Goal: Task Accomplishment & Management: Manage account settings

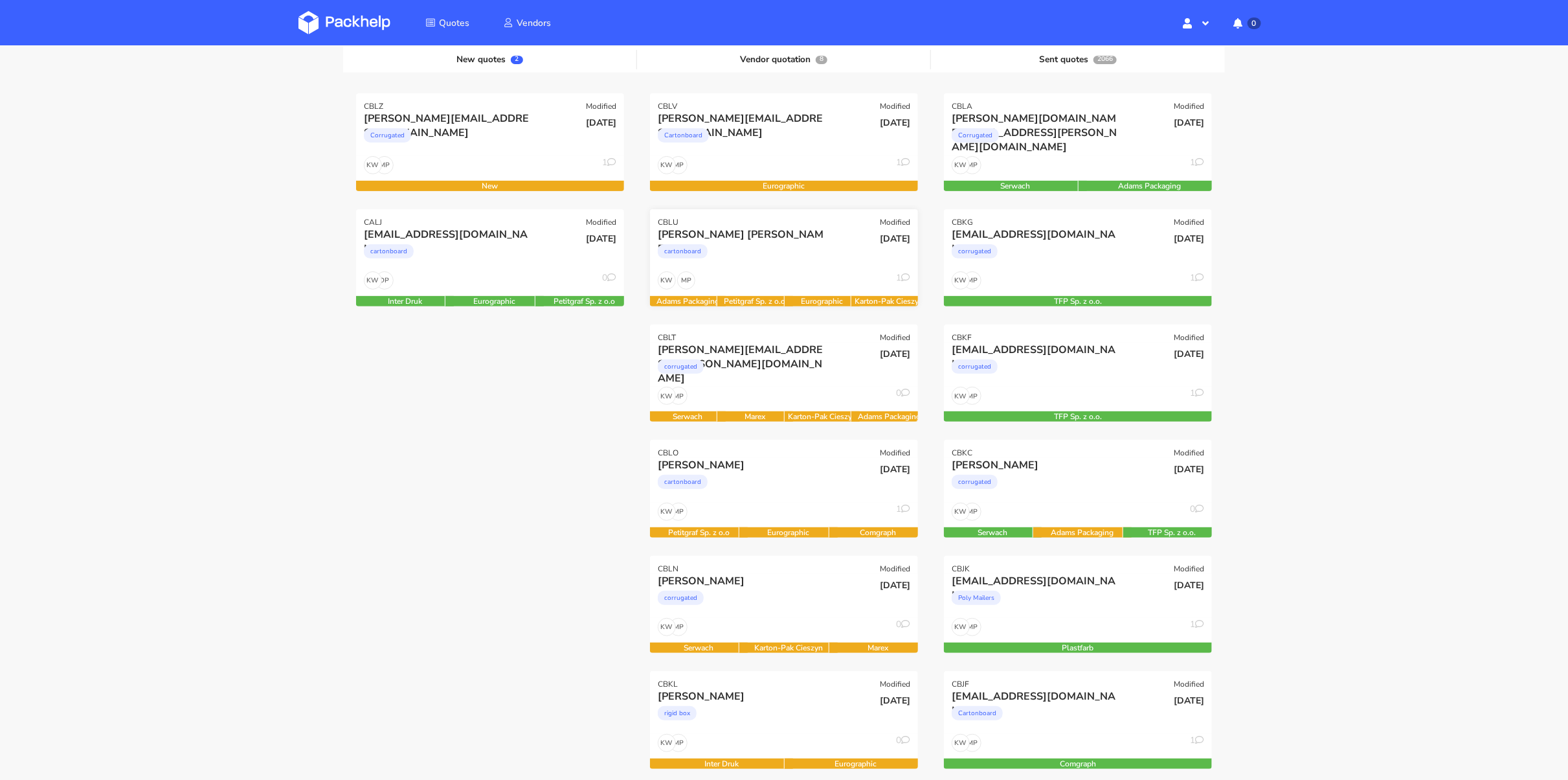
scroll to position [168, 0]
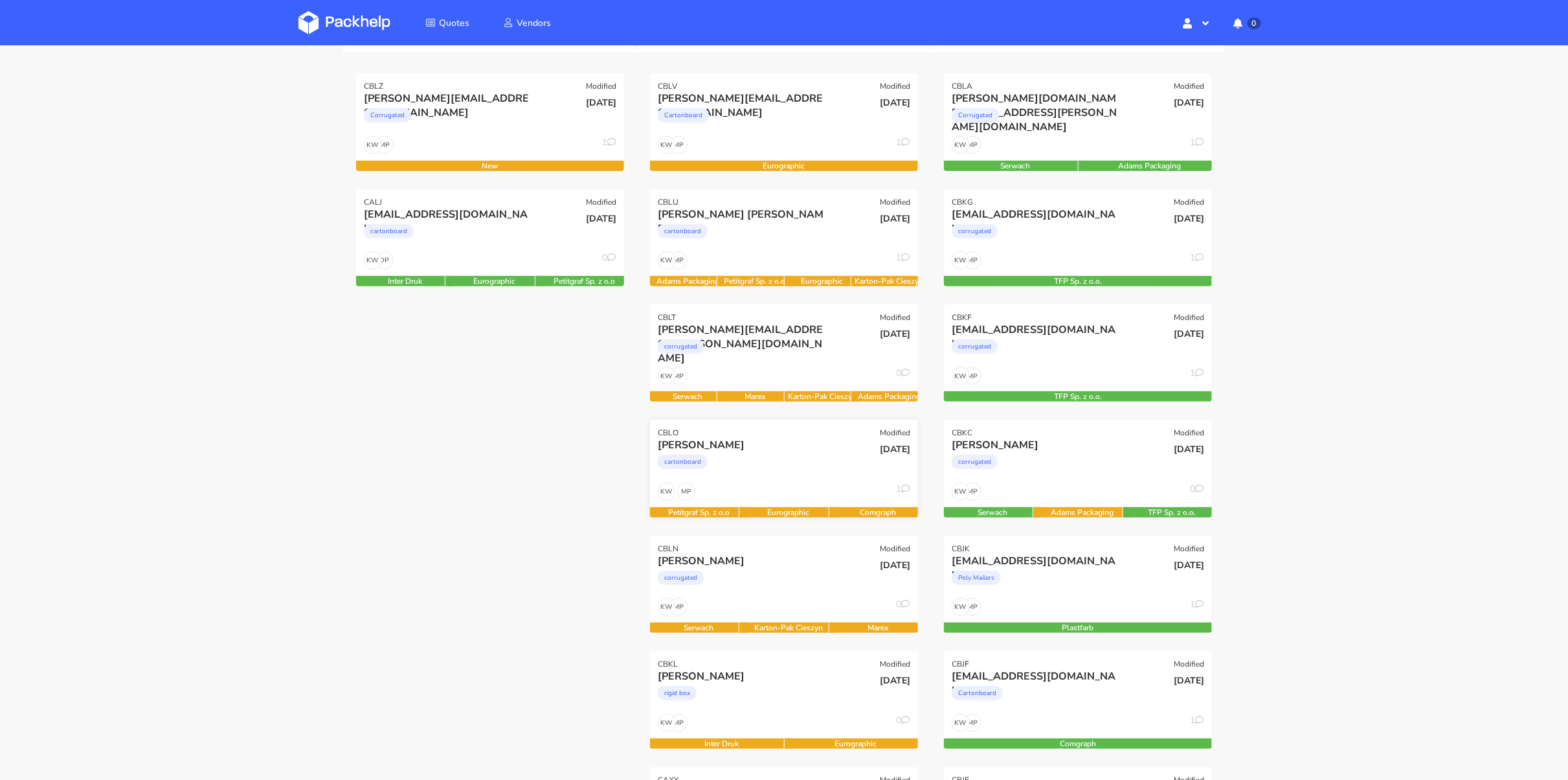
click at [782, 474] on div "cartonboard" at bounding box center [744, 464] width 172 height 26
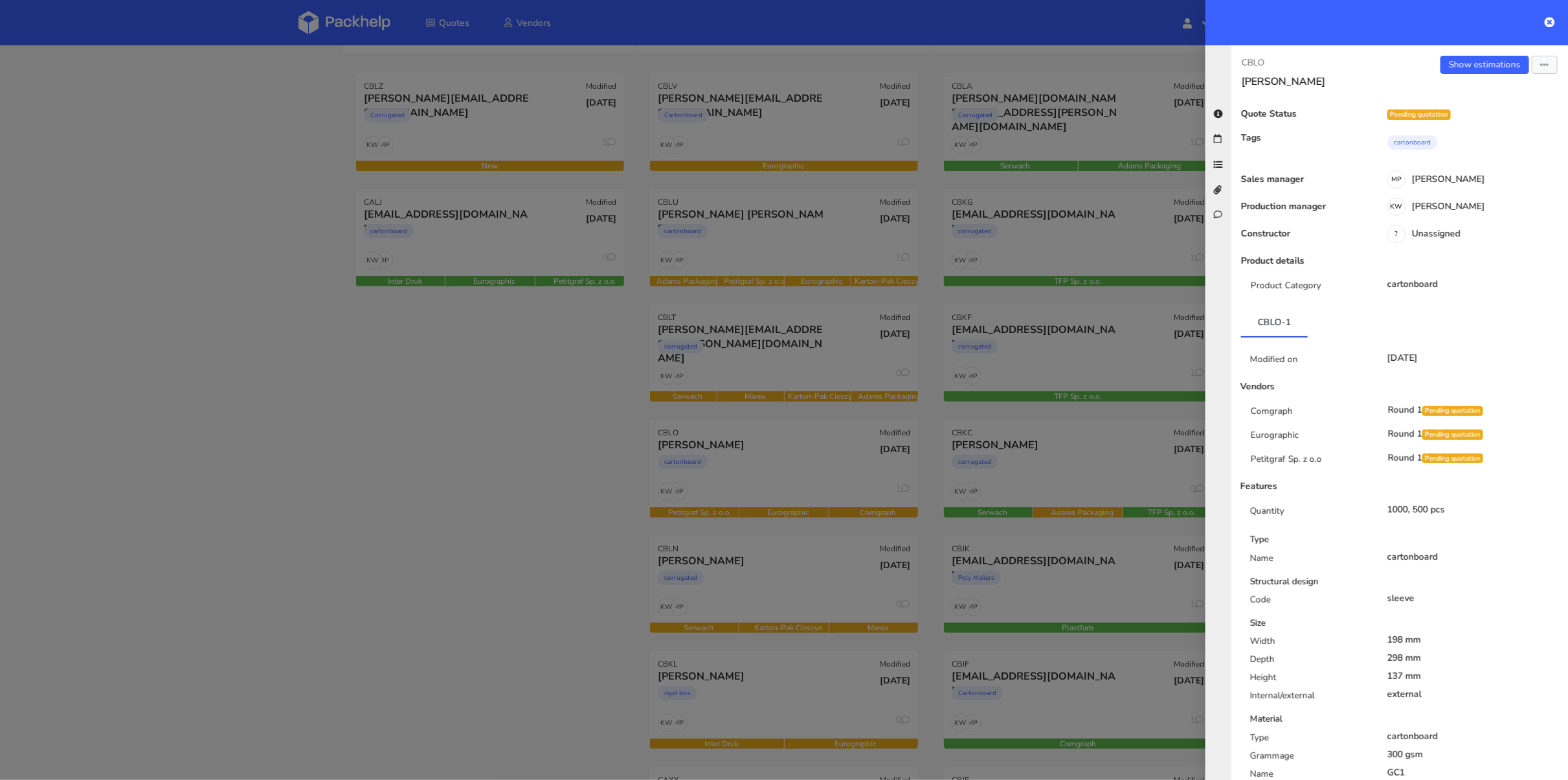
click at [771, 582] on div at bounding box center [784, 390] width 1568 height 780
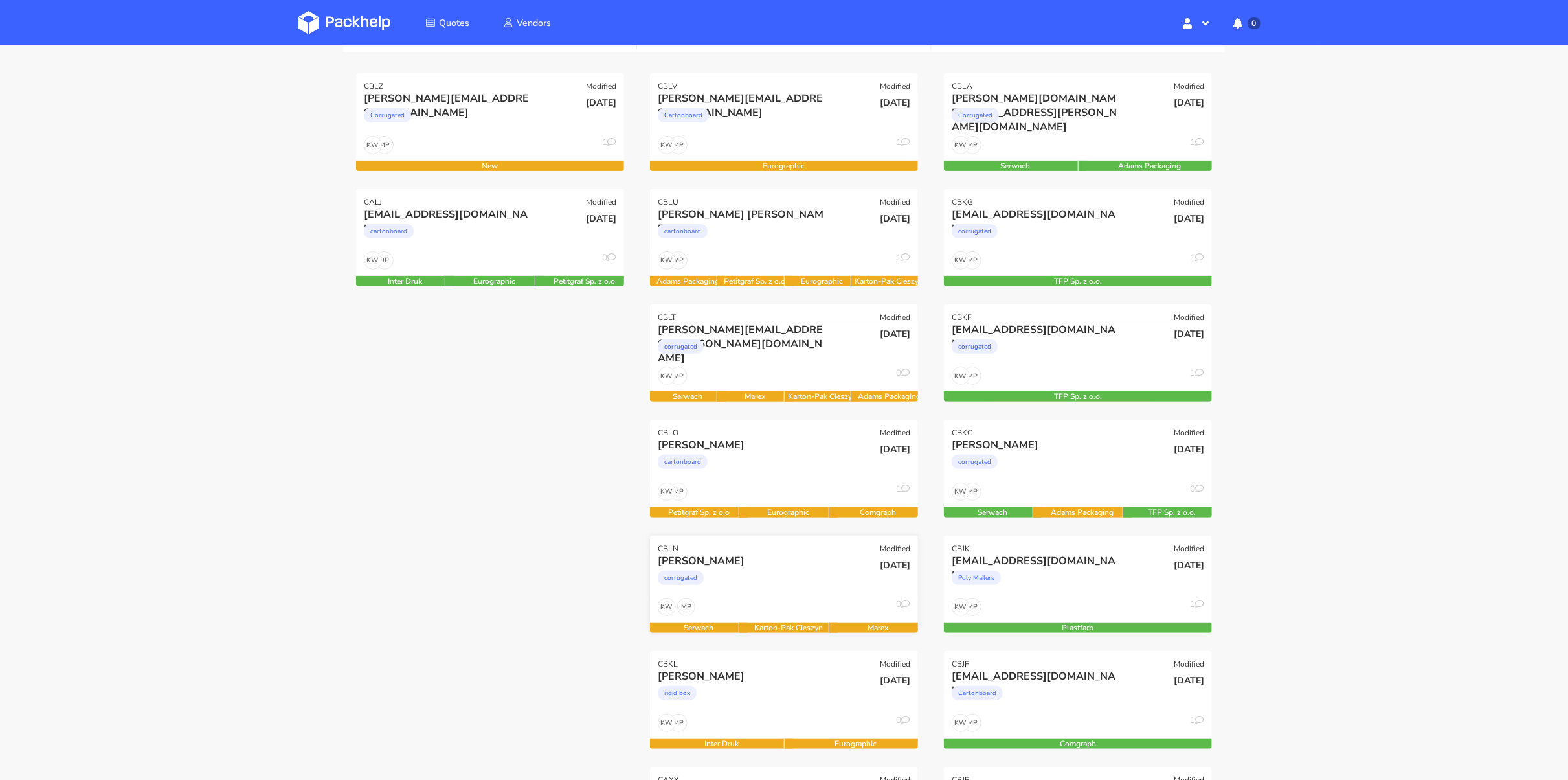
click at [776, 576] on div "corrugated" at bounding box center [744, 580] width 172 height 26
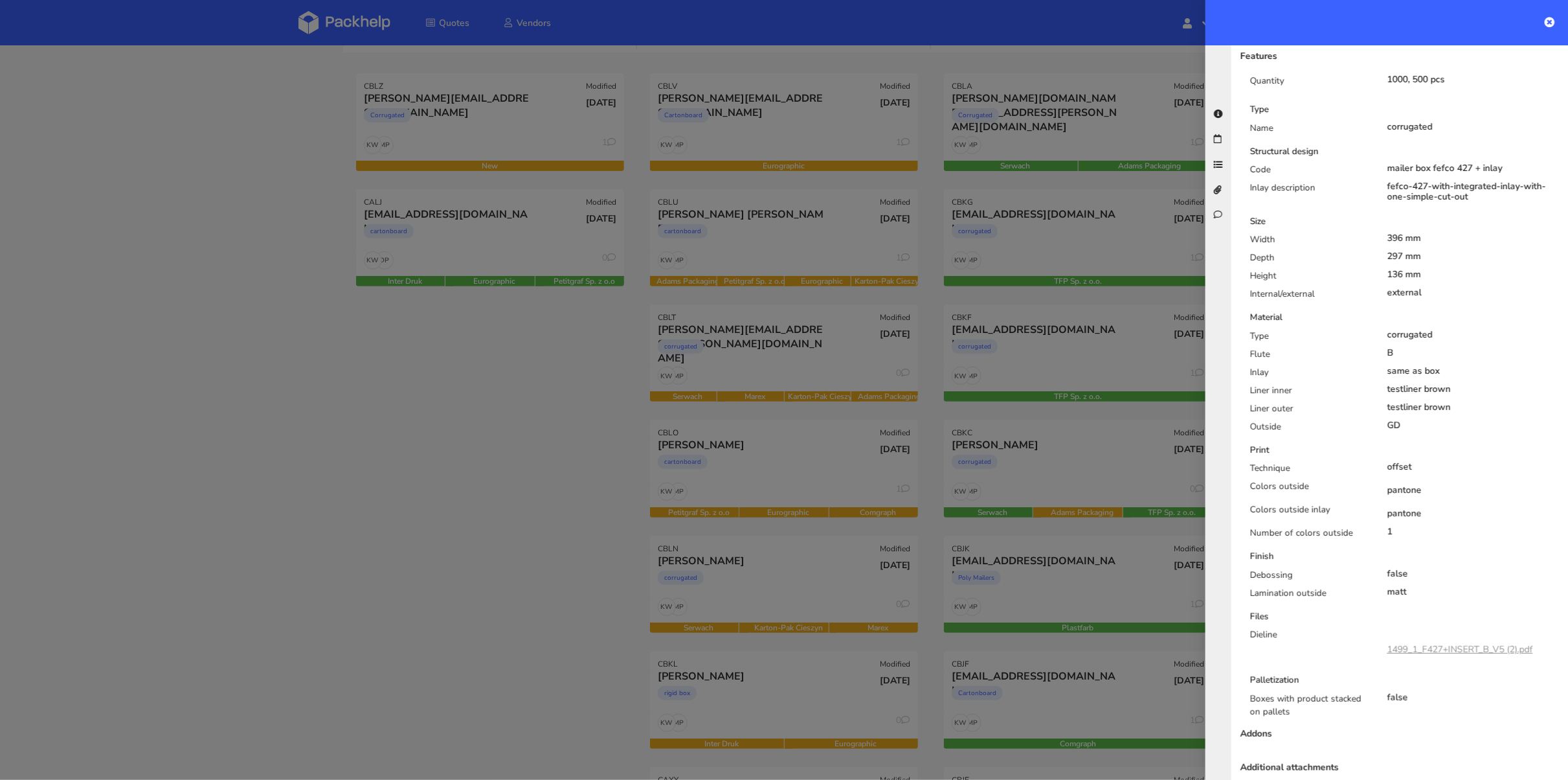
scroll to position [430, 0]
click at [1459, 644] on link "1499_1_F427+INSERT_B_V5 (2).pdf" at bounding box center [1460, 650] width 146 height 13
click at [768, 380] on div at bounding box center [784, 390] width 1568 height 780
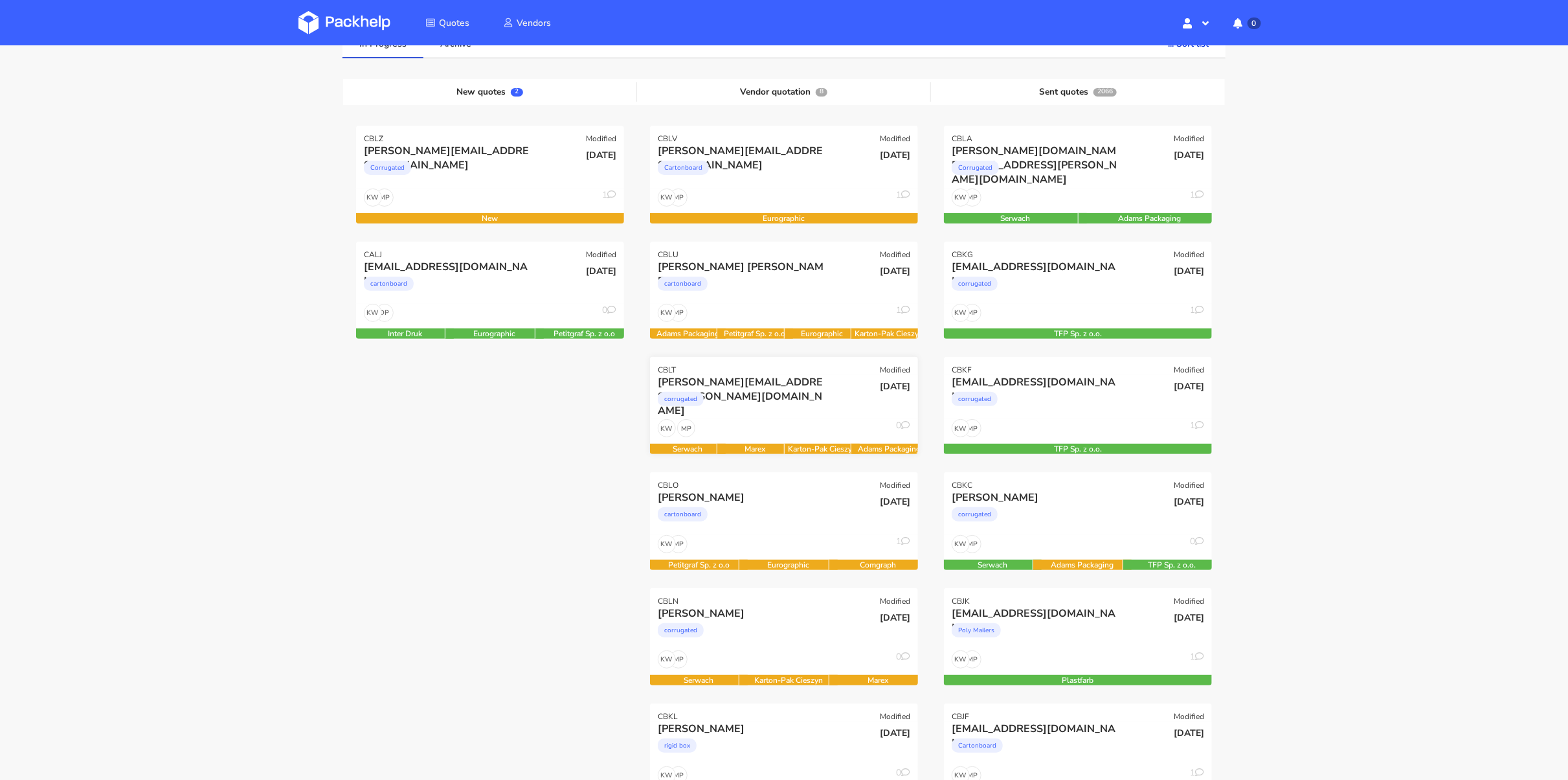
scroll to position [109, 0]
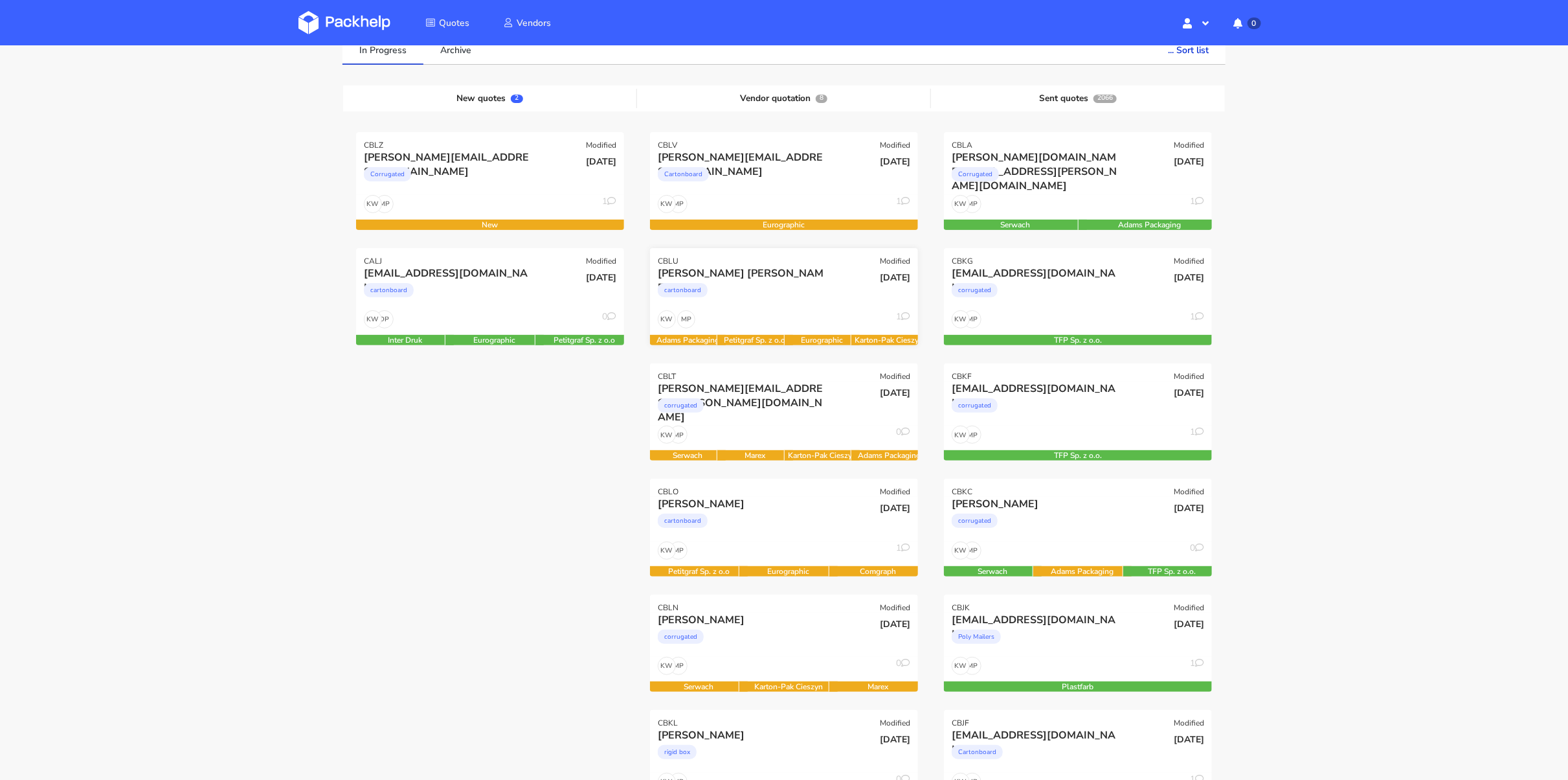
click at [764, 292] on div "cartonboard" at bounding box center [744, 292] width 172 height 26
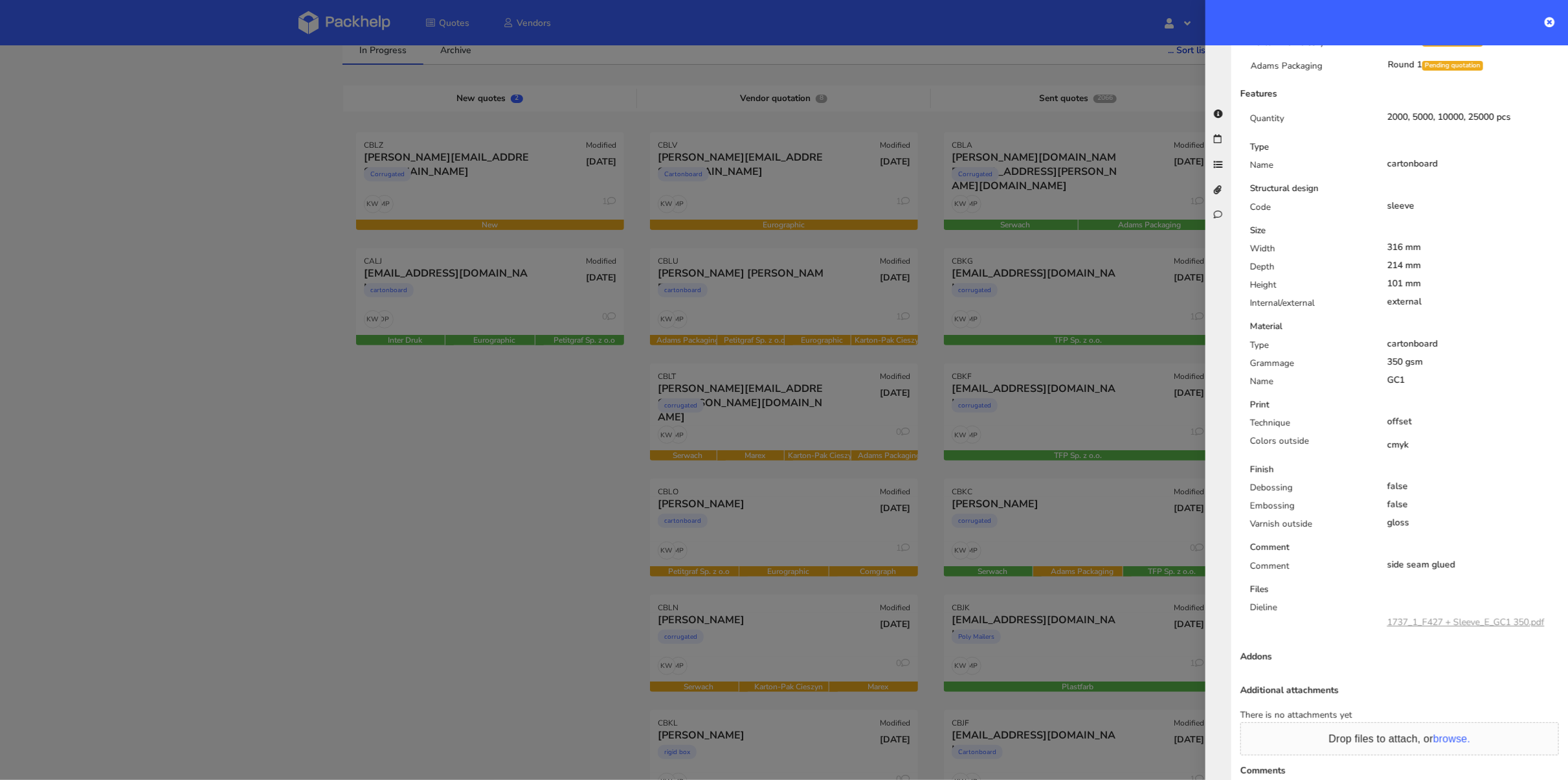
click at [784, 404] on div at bounding box center [784, 390] width 1568 height 780
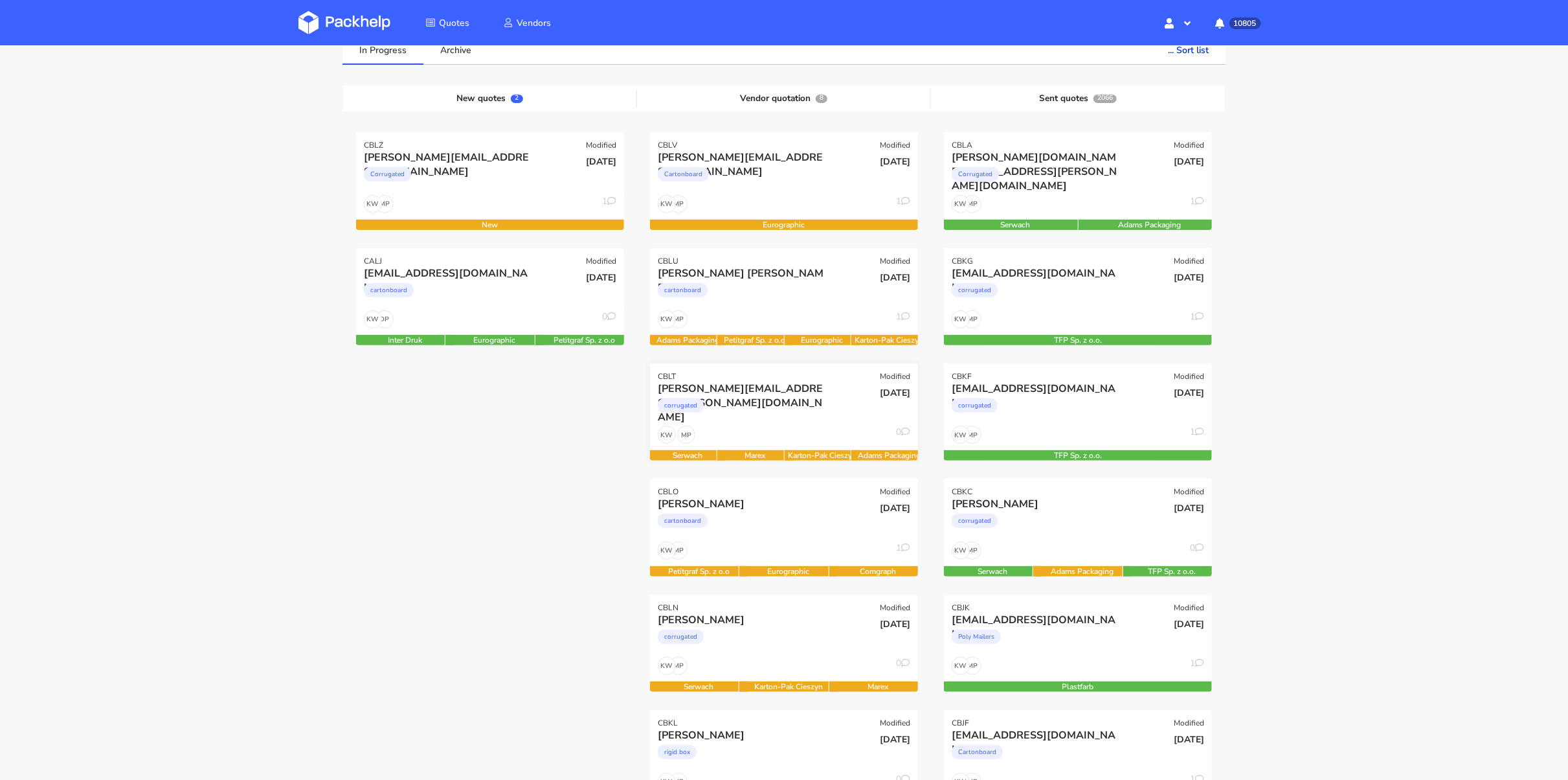
click at [760, 406] on div "corrugated" at bounding box center [744, 408] width 172 height 26
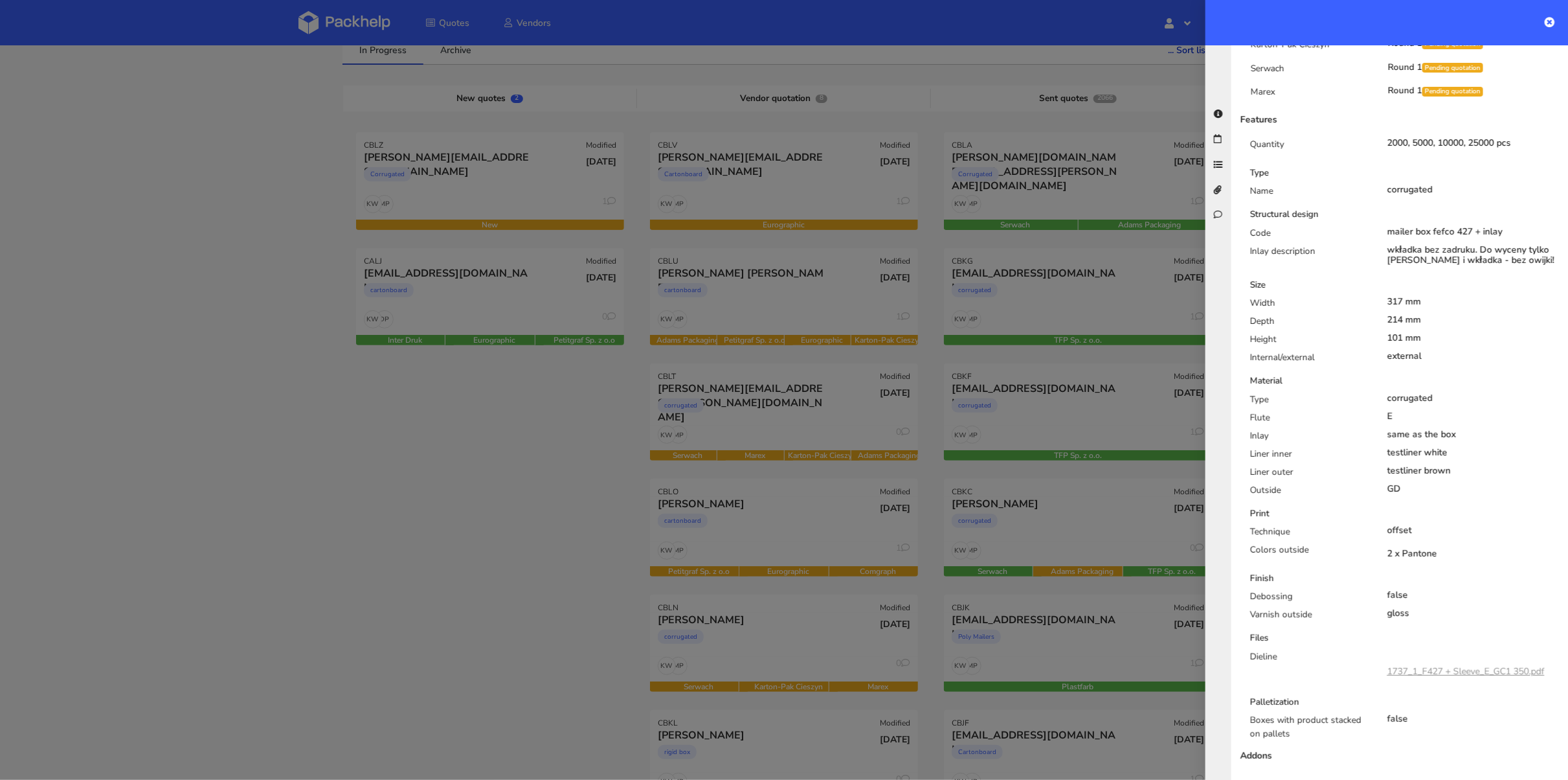
click at [1489, 665] on link "1737_1_F427 + Sleeve_E_GC1 350.pdf" at bounding box center [1466, 671] width 157 height 13
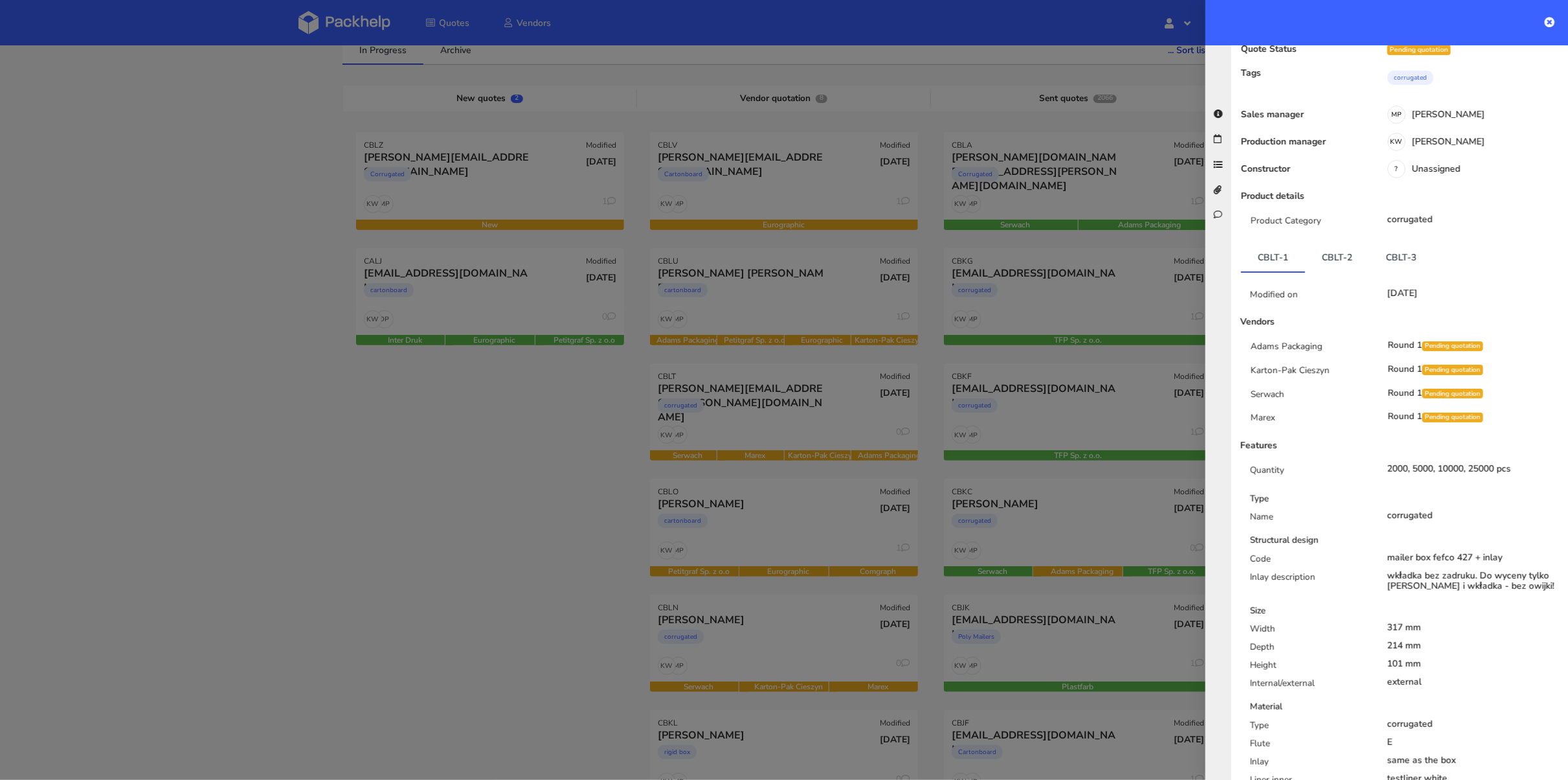
scroll to position [80, 0]
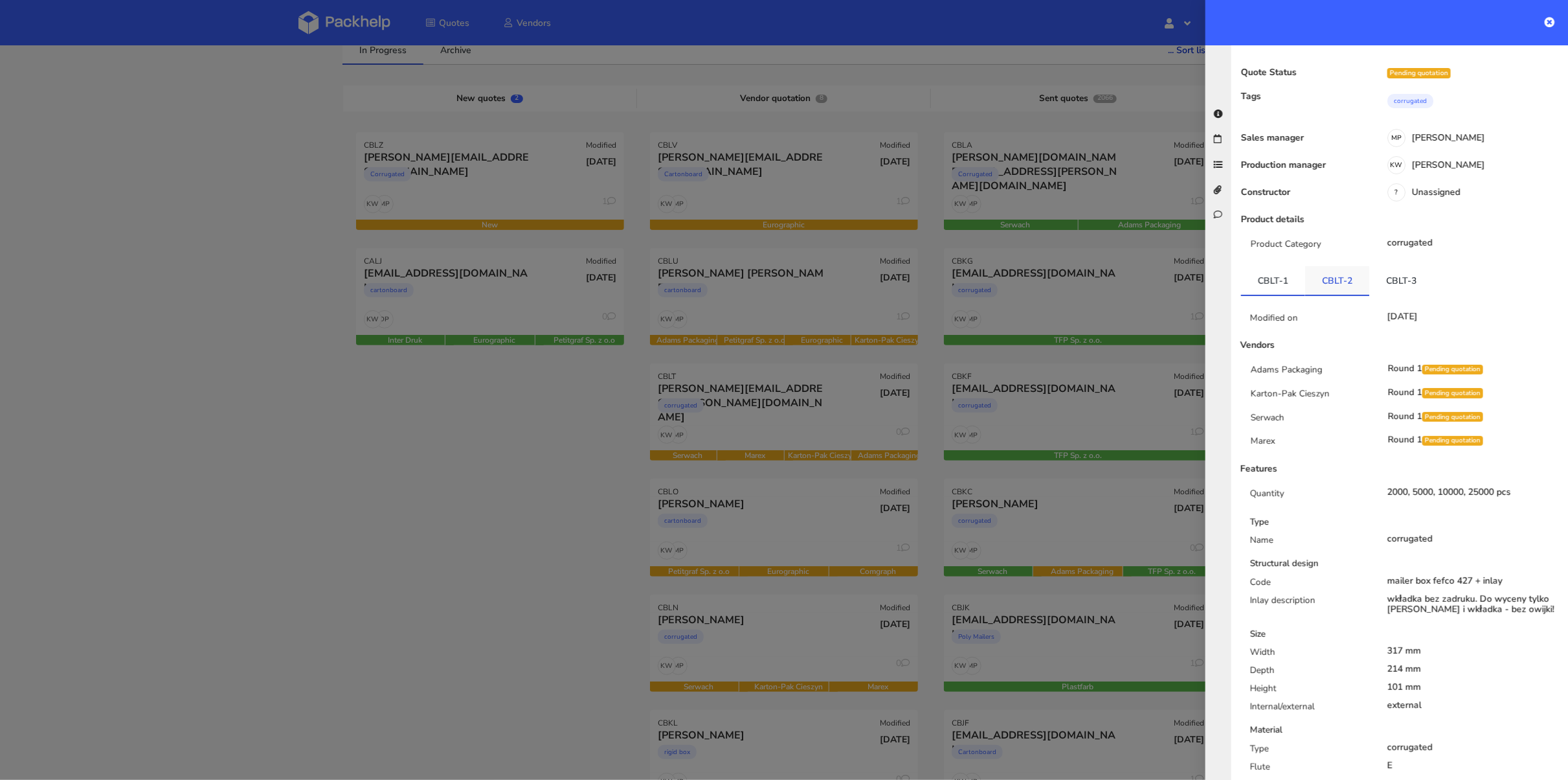
click at [1347, 266] on link "CBLT-2" at bounding box center [1336, 281] width 64 height 29
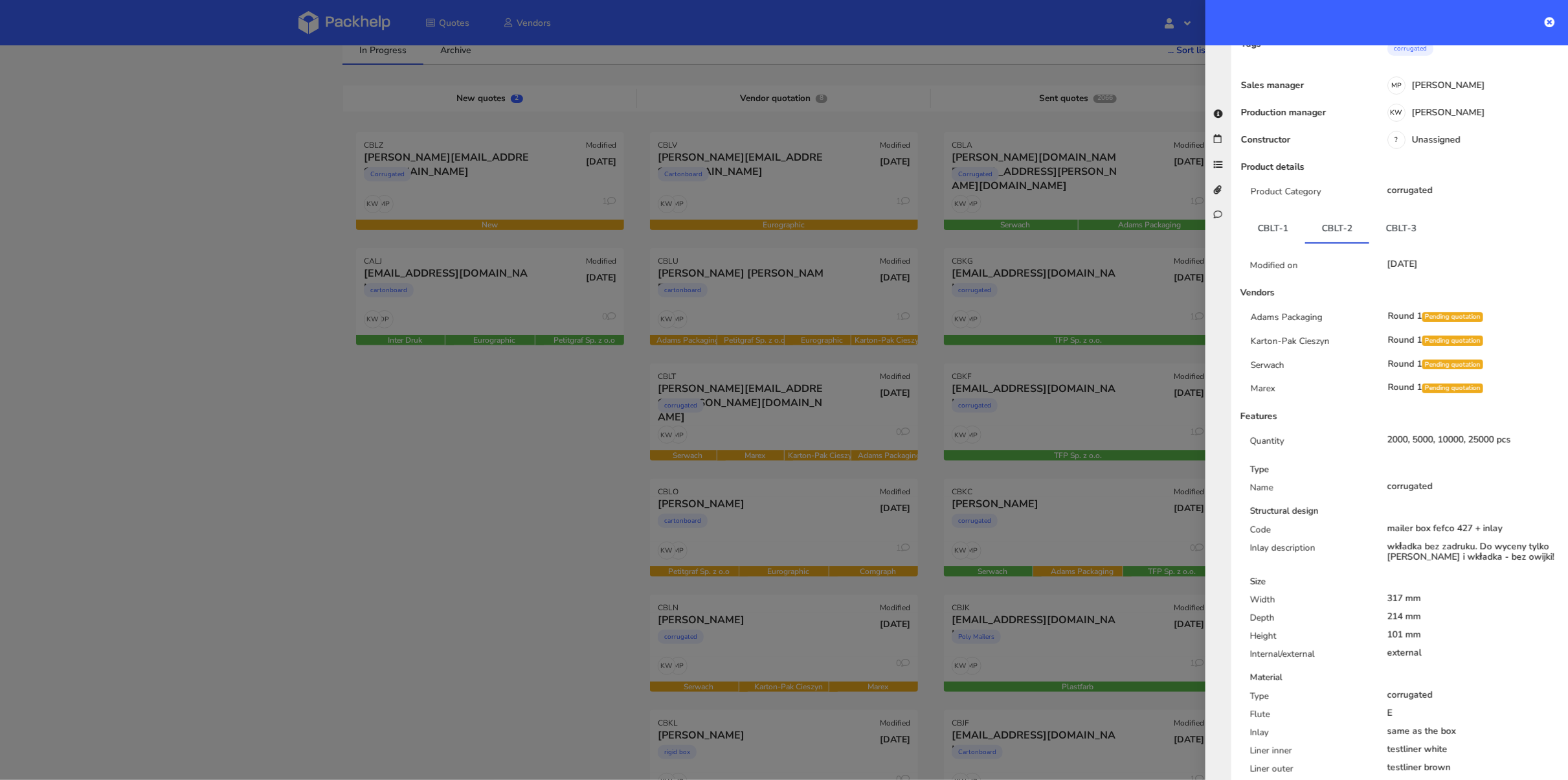
scroll to position [99, 0]
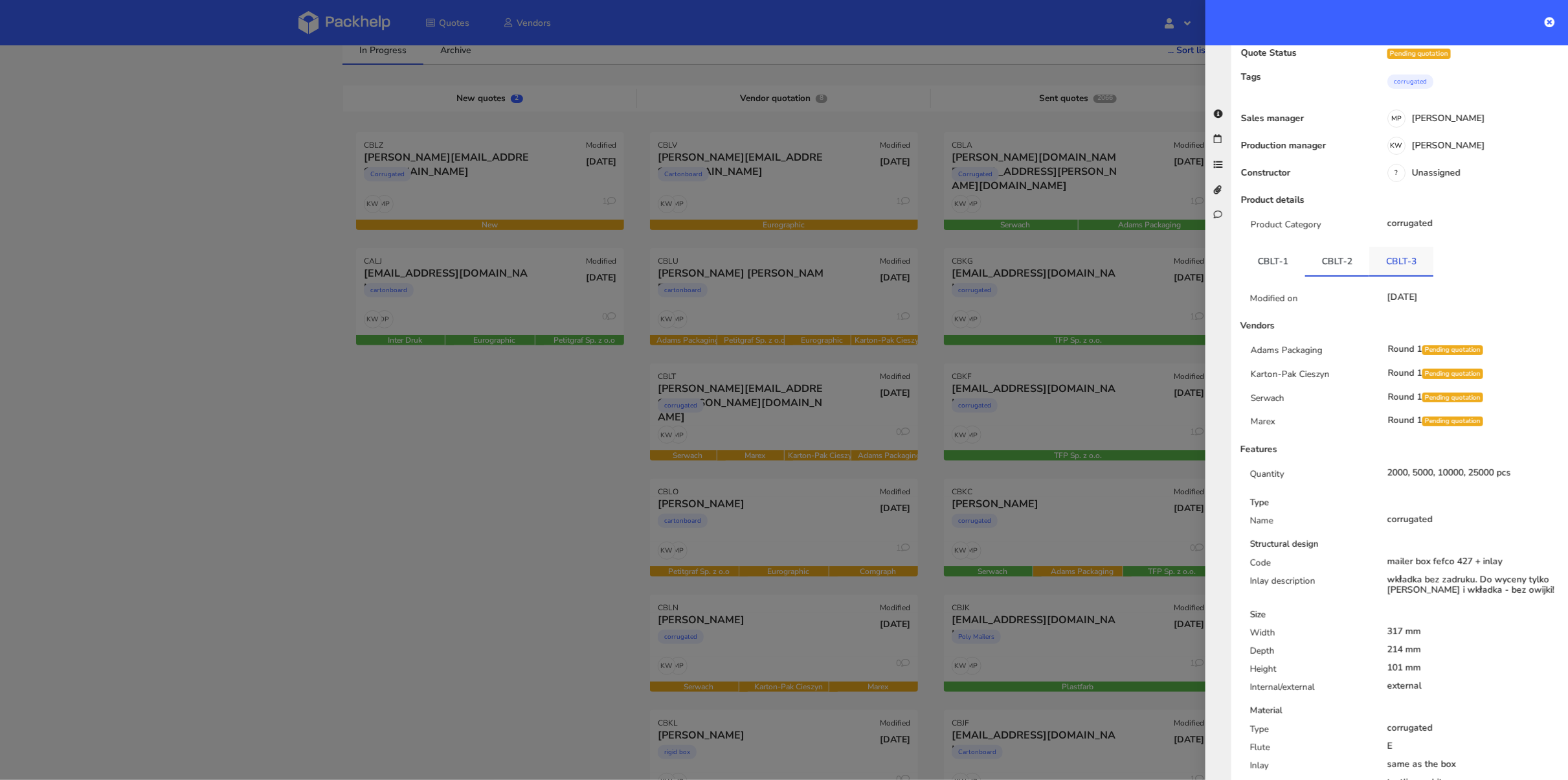
click at [1384, 247] on link "CBLT-3" at bounding box center [1401, 262] width 64 height 29
click at [1271, 247] on link "CBLT-1" at bounding box center [1273, 262] width 64 height 29
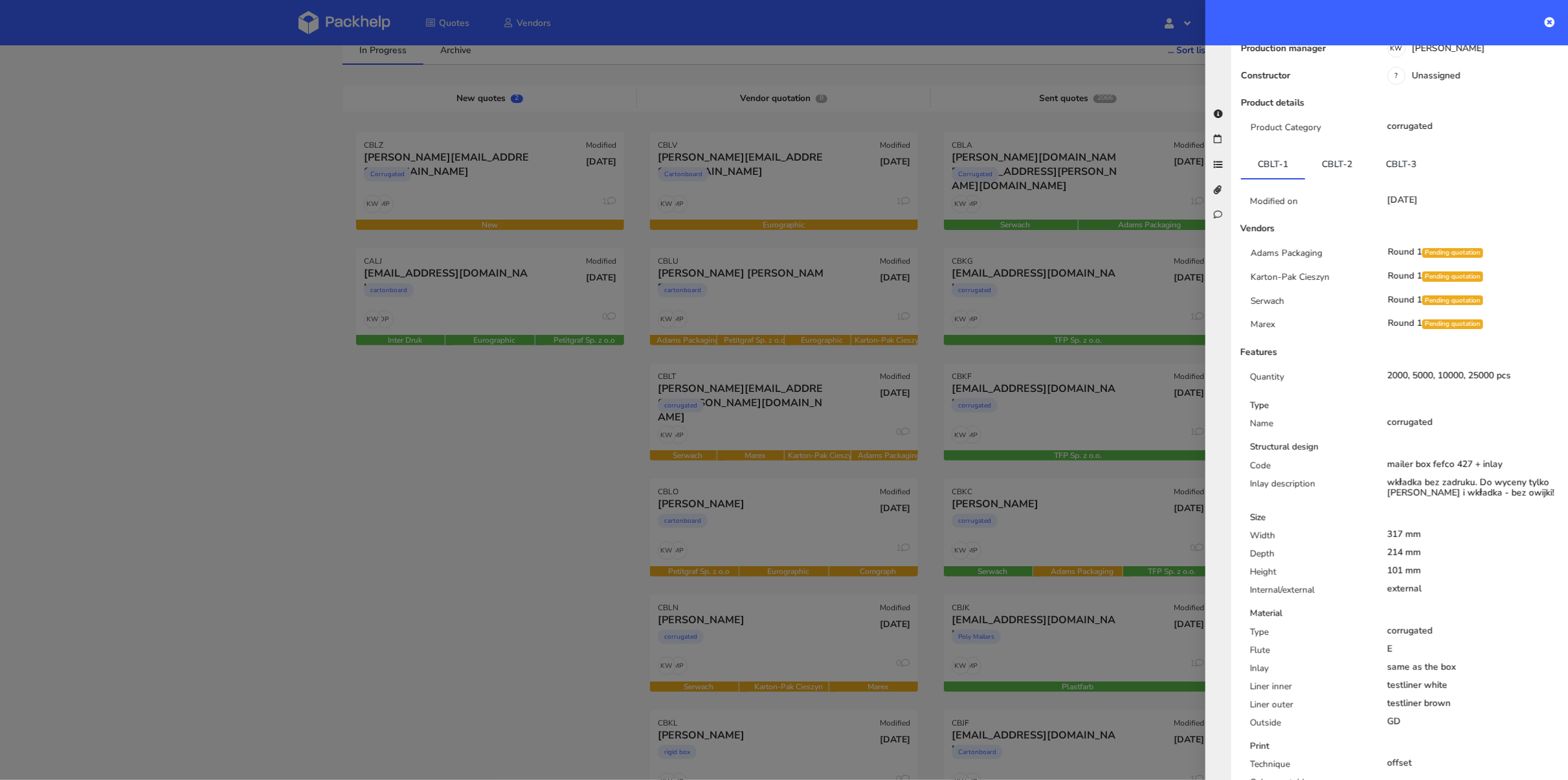
scroll to position [196, 0]
click at [1389, 151] on link "CBLT-3" at bounding box center [1401, 165] width 64 height 29
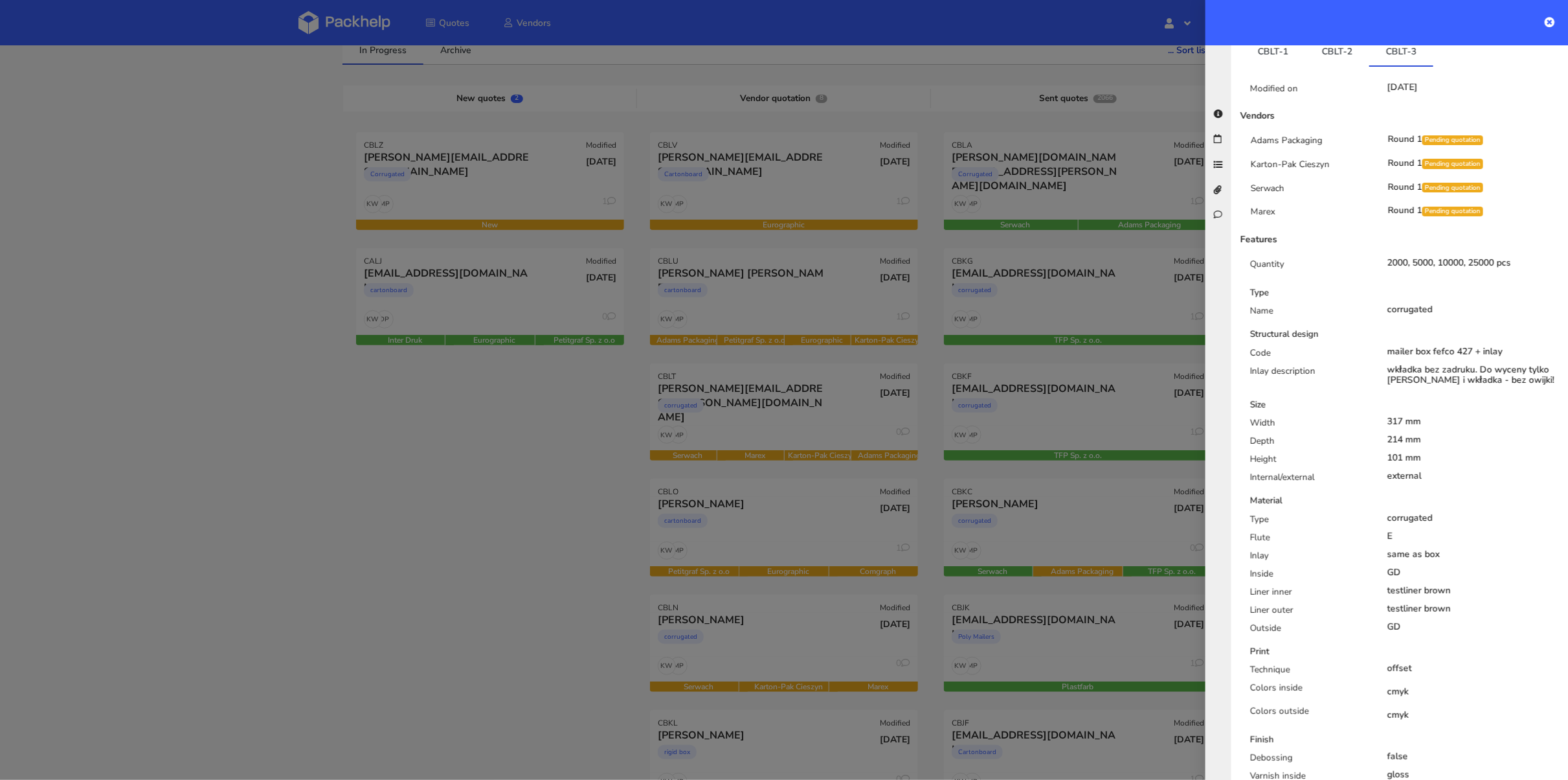
scroll to position [684, 0]
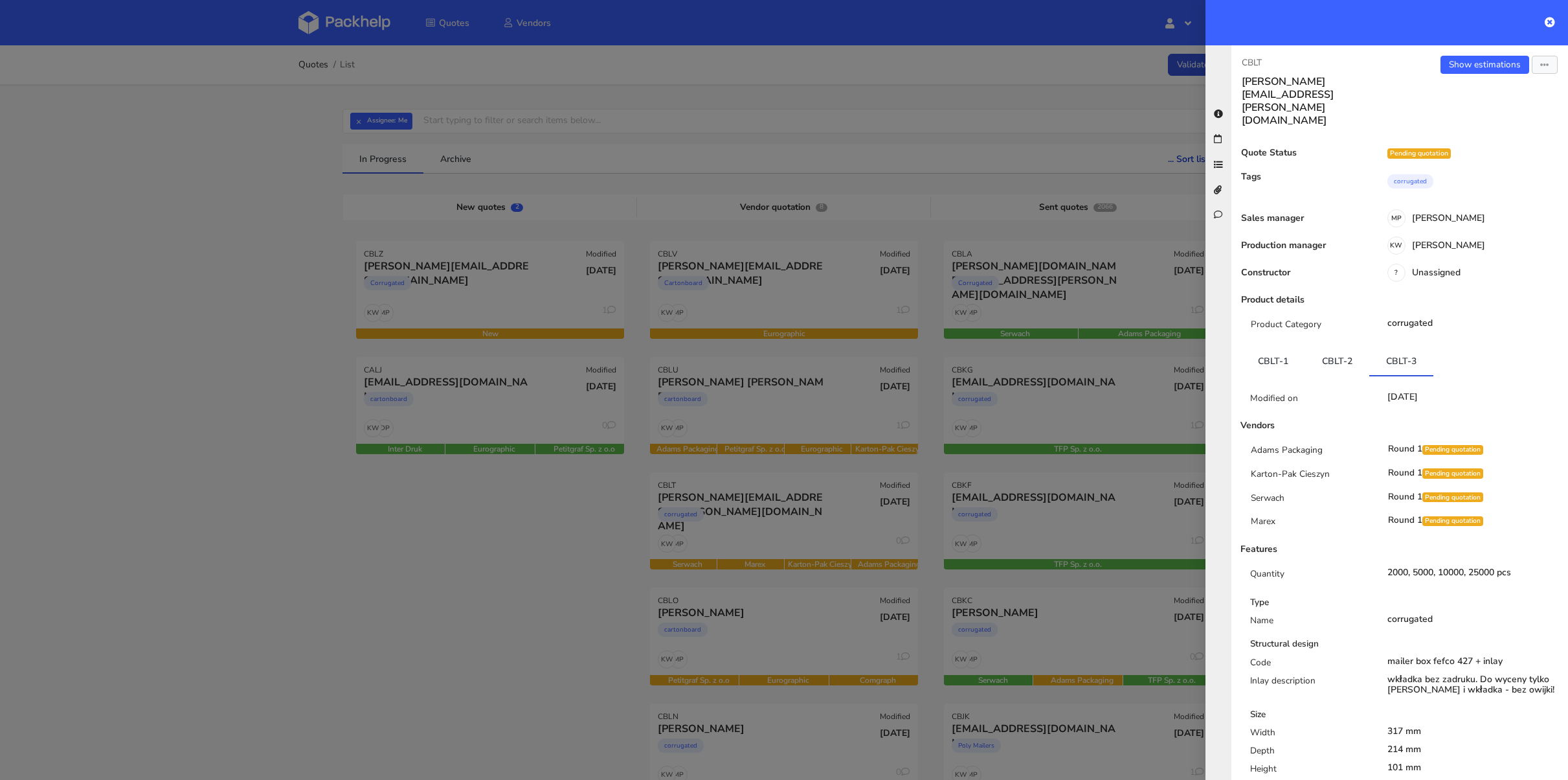
drag, startPoint x: 0, startPoint y: 0, endPoint x: 306, endPoint y: 107, distance: 324.2
click at [297, 105] on div at bounding box center [784, 390] width 1568 height 780
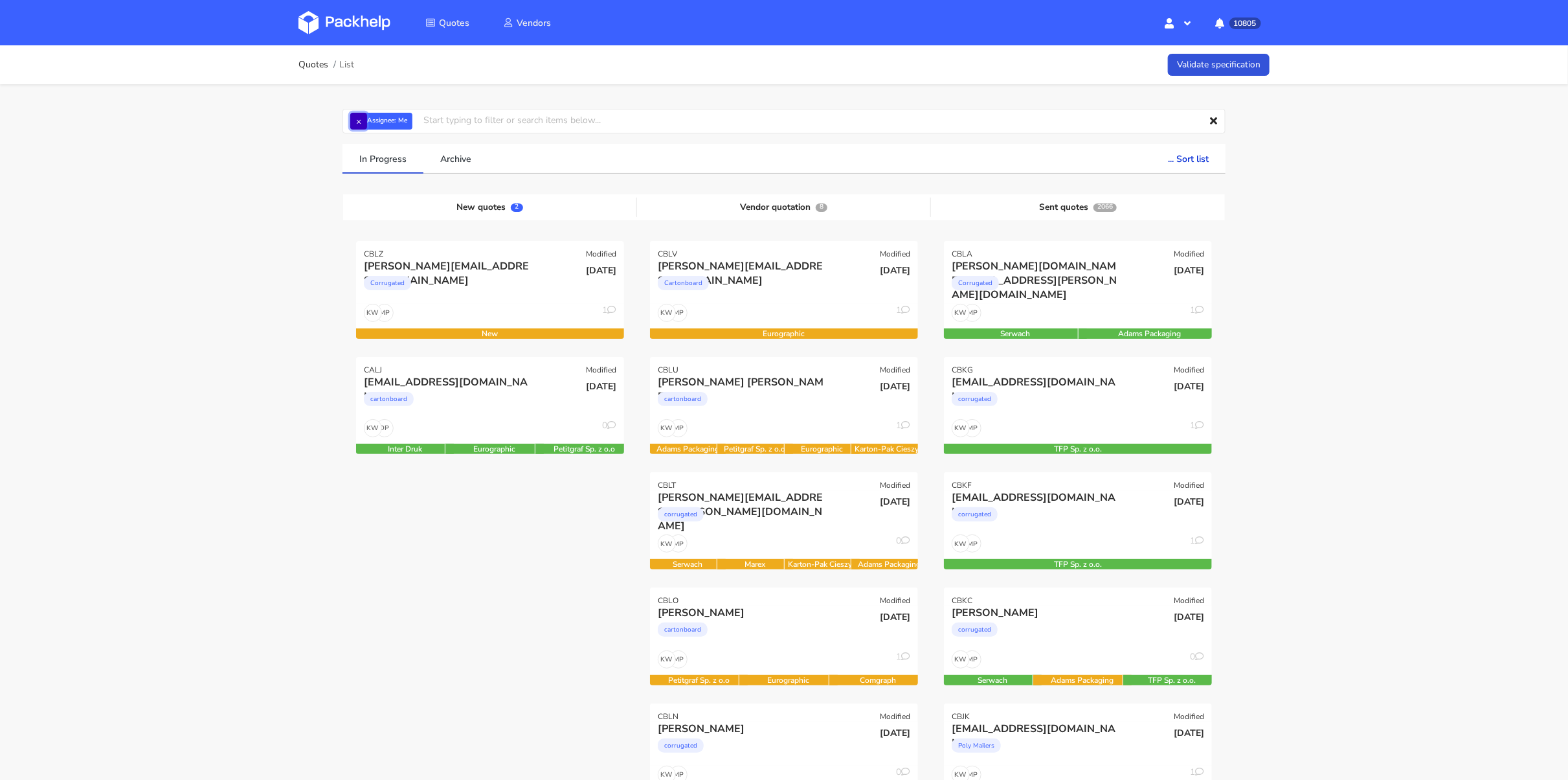
click at [357, 125] on button "×" at bounding box center [358, 121] width 16 height 16
click at [372, 124] on input "text" at bounding box center [784, 121] width 883 height 24
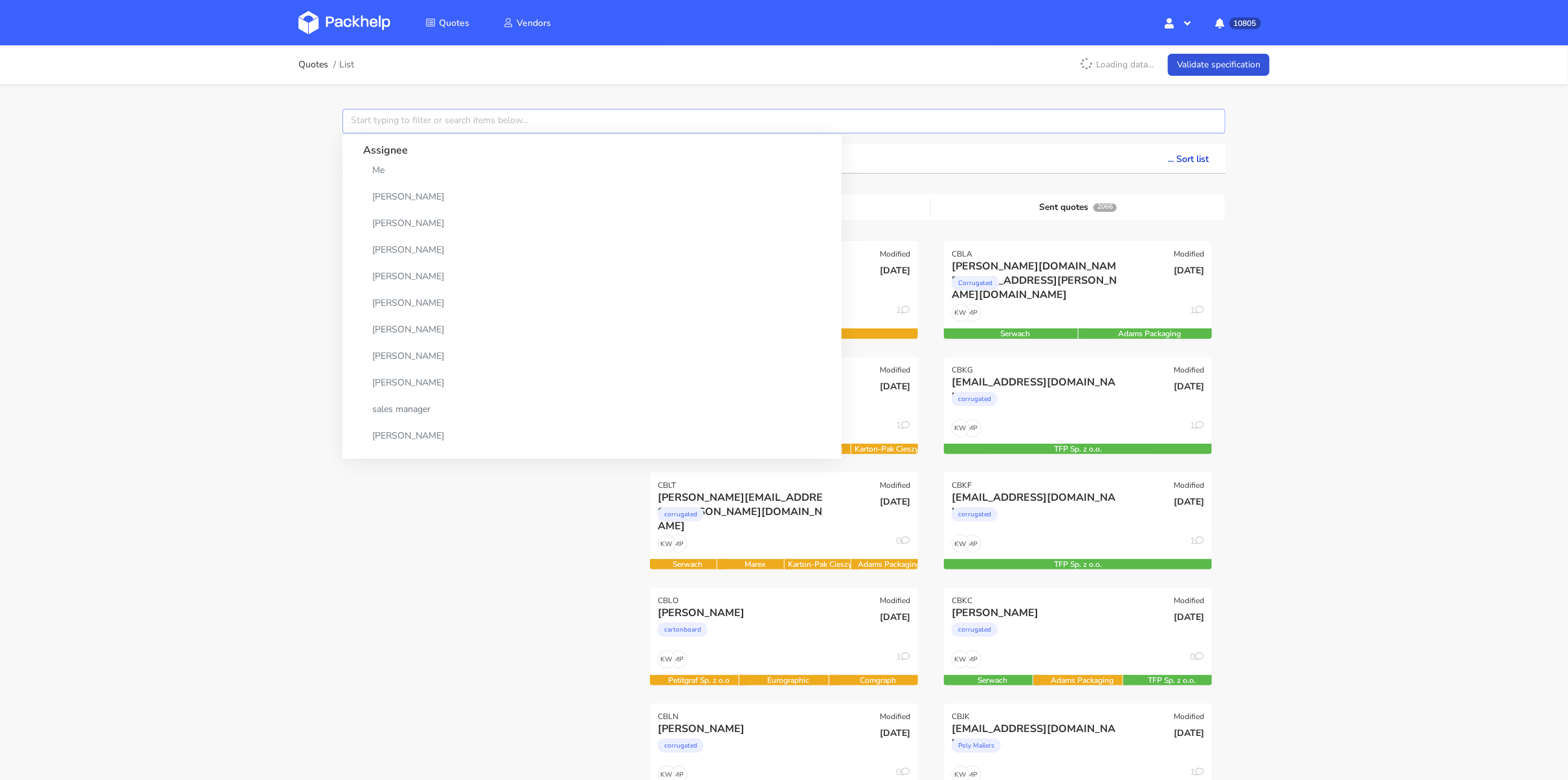
paste input "CBHV"
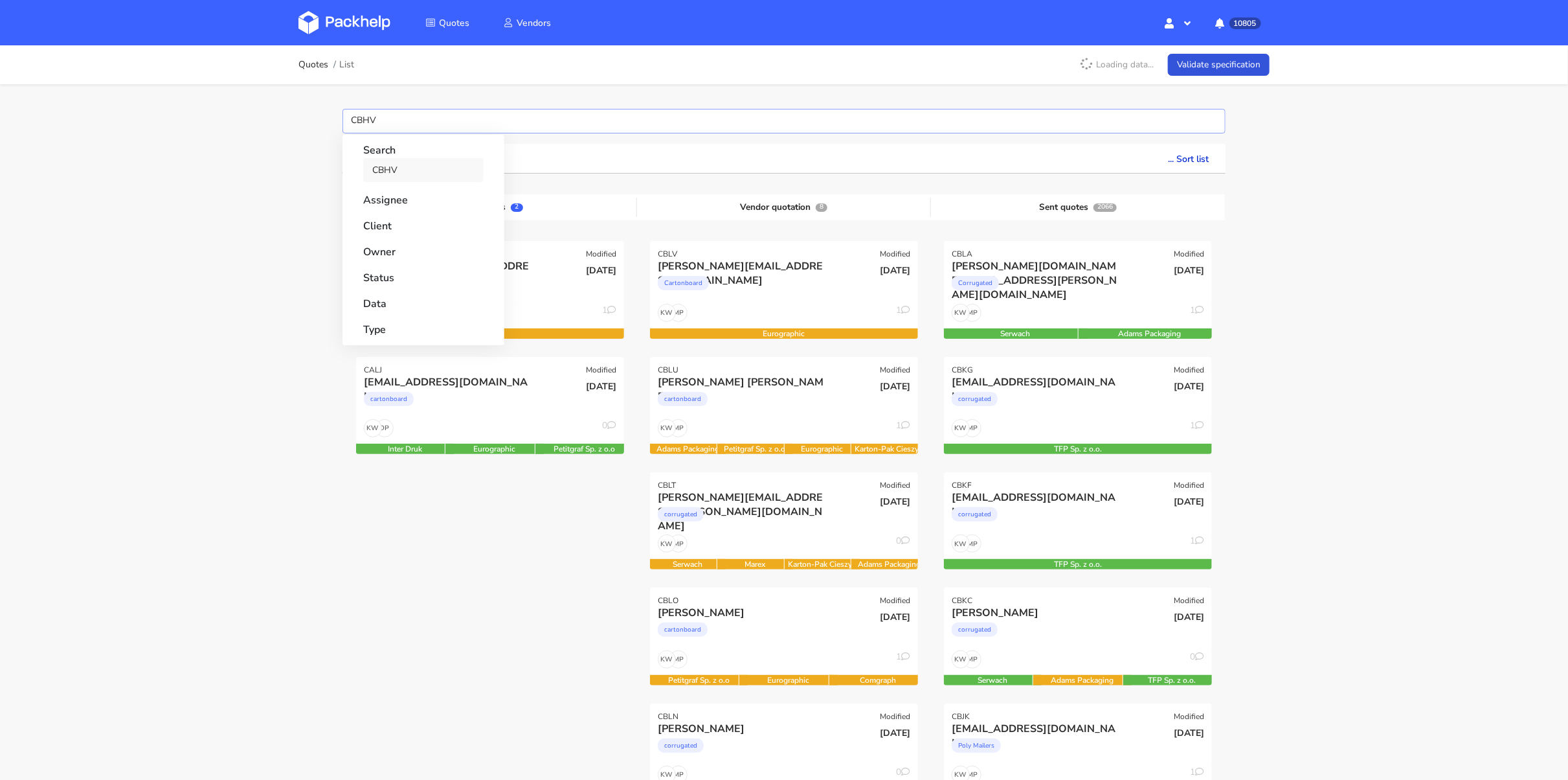
type input "CBHV"
click at [398, 178] on link "CBHV" at bounding box center [423, 170] width 121 height 24
click at [234, 216] on div "Quotes List Loading data... Validate specification CBHV Search CBHV Assignee Cl…" at bounding box center [784, 779] width 1568 height 1468
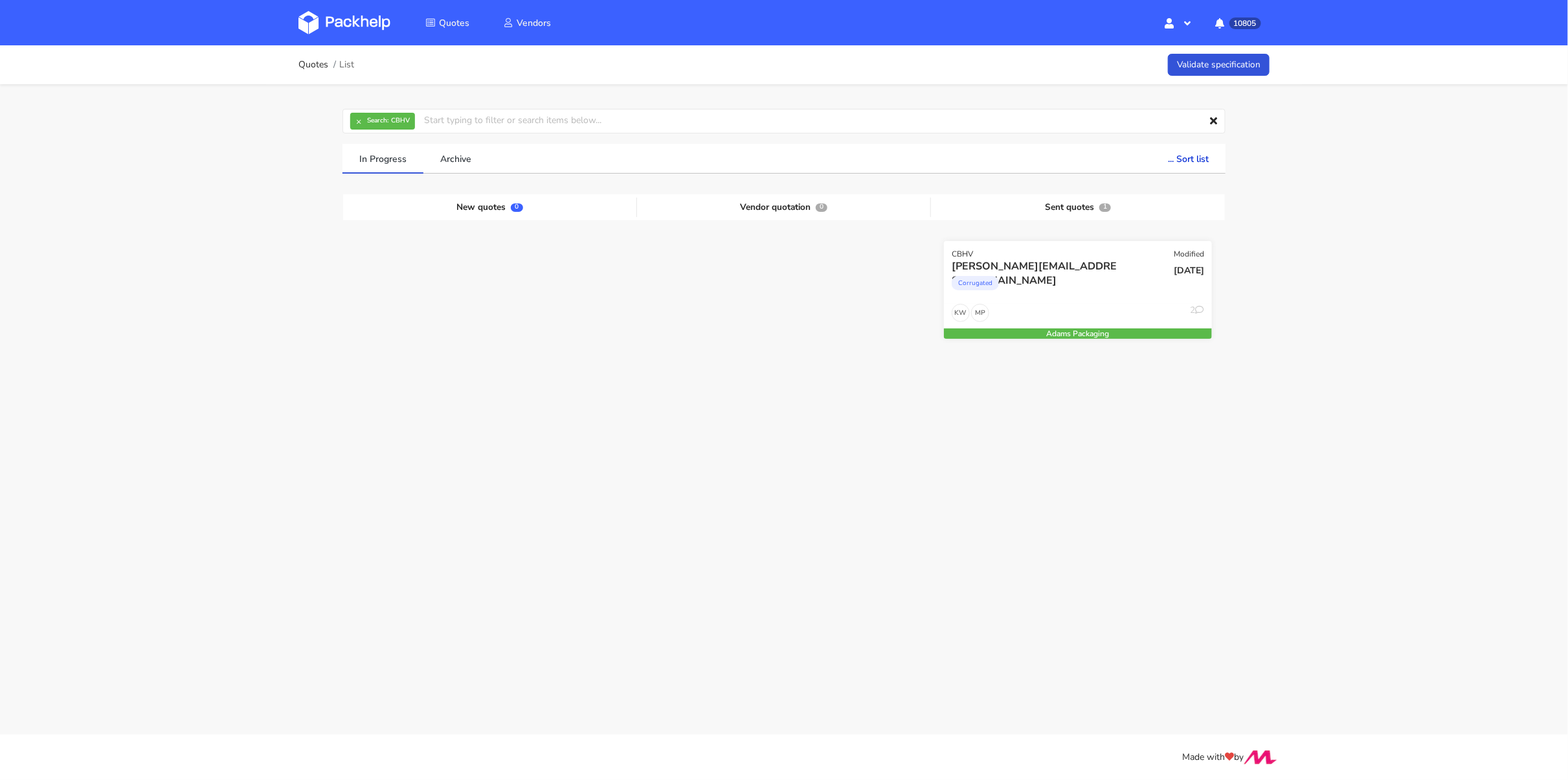
click at [1063, 279] on div "Corrugated" at bounding box center [1037, 286] width 172 height 26
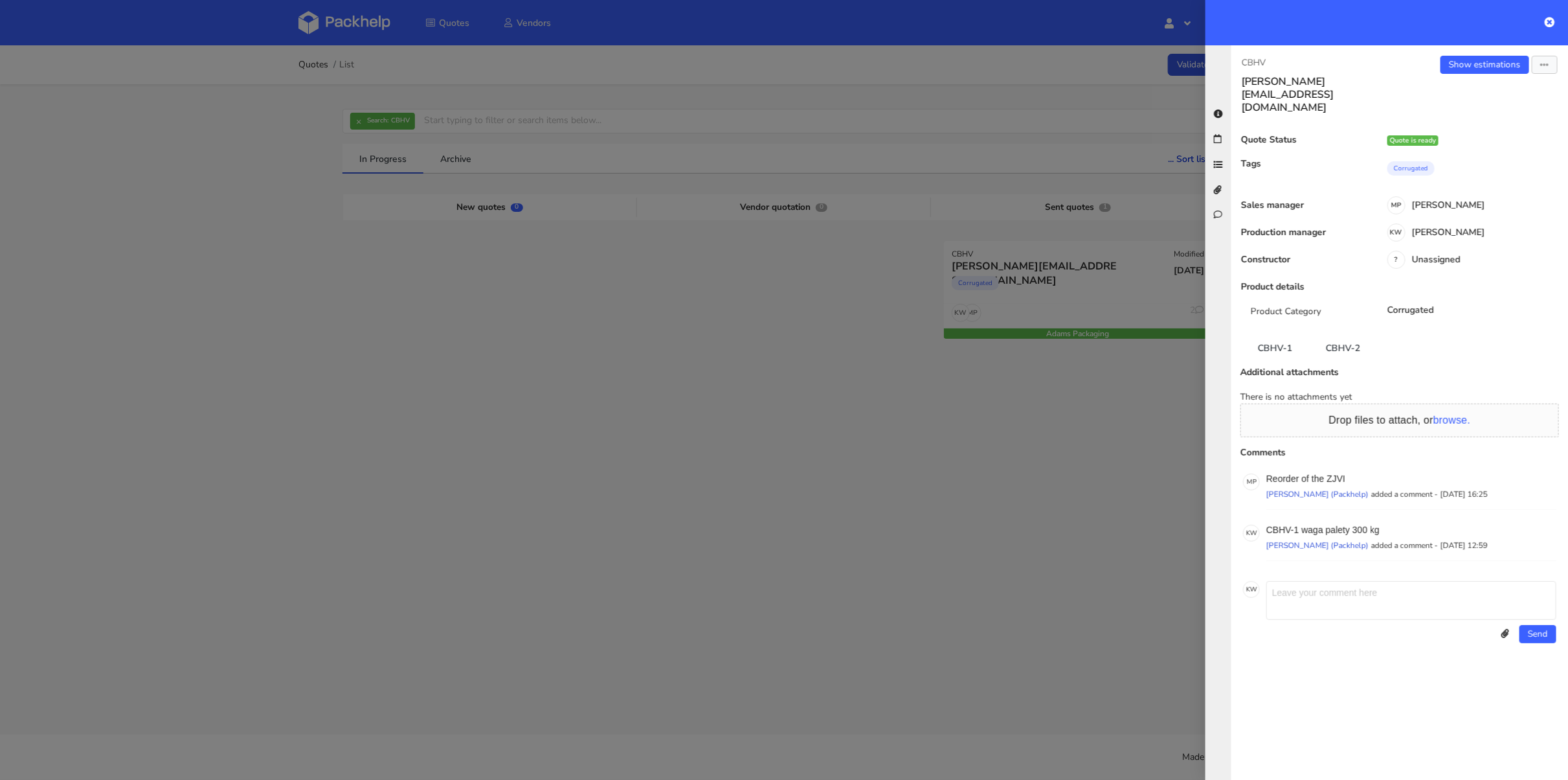
click at [1268, 367] on div "Additional attachments" at bounding box center [1301, 372] width 141 height 11
click at [1276, 333] on link "CBHV-1" at bounding box center [1275, 348] width 68 height 29
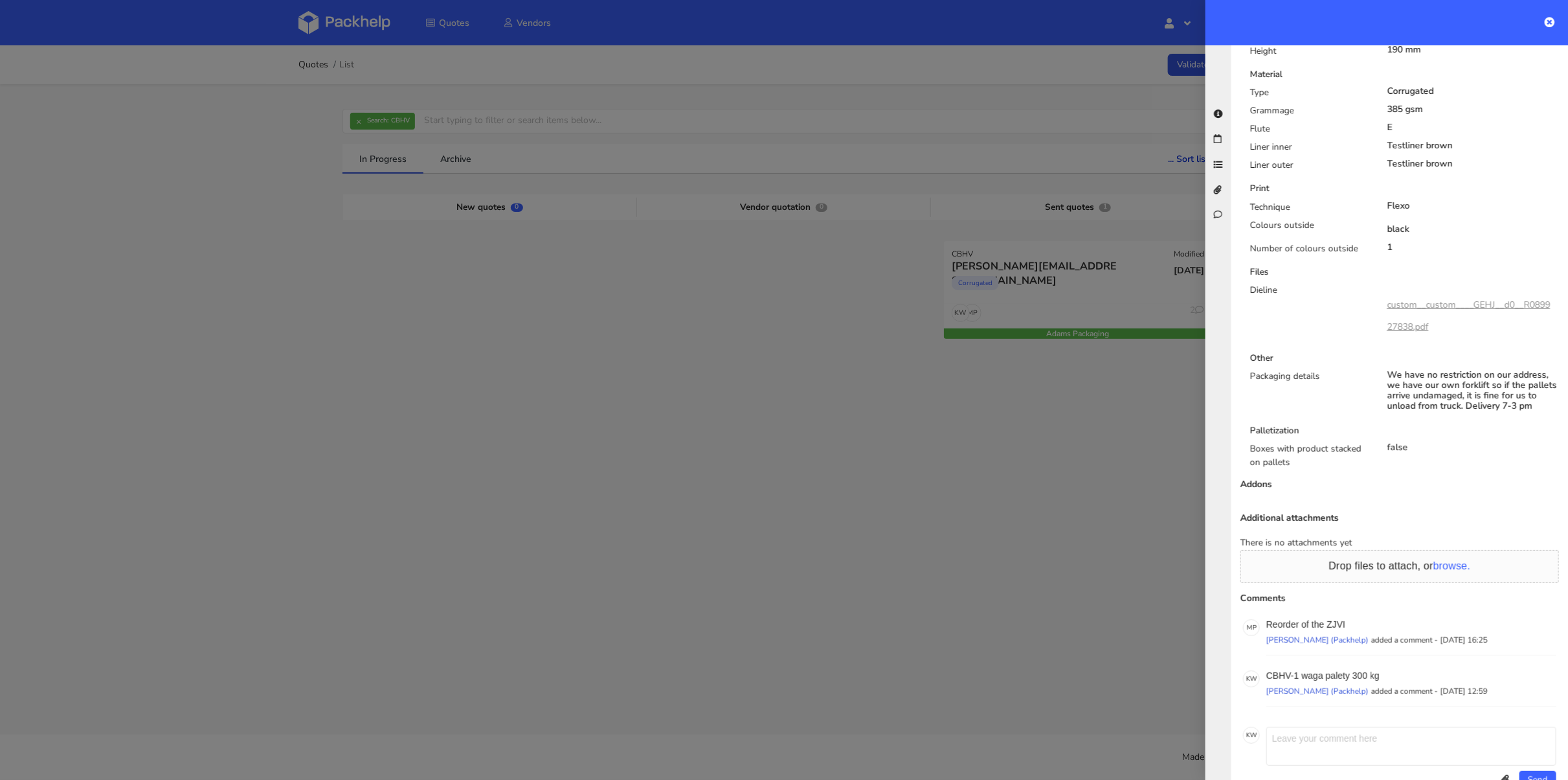
scroll to position [637, 0]
click at [1330, 623] on p "Reorder of the ZJVI" at bounding box center [1411, 627] width 290 height 11
click at [1335, 623] on p "Reorder of the ZJVI" at bounding box center [1411, 627] width 290 height 11
copy p "ZJVI"
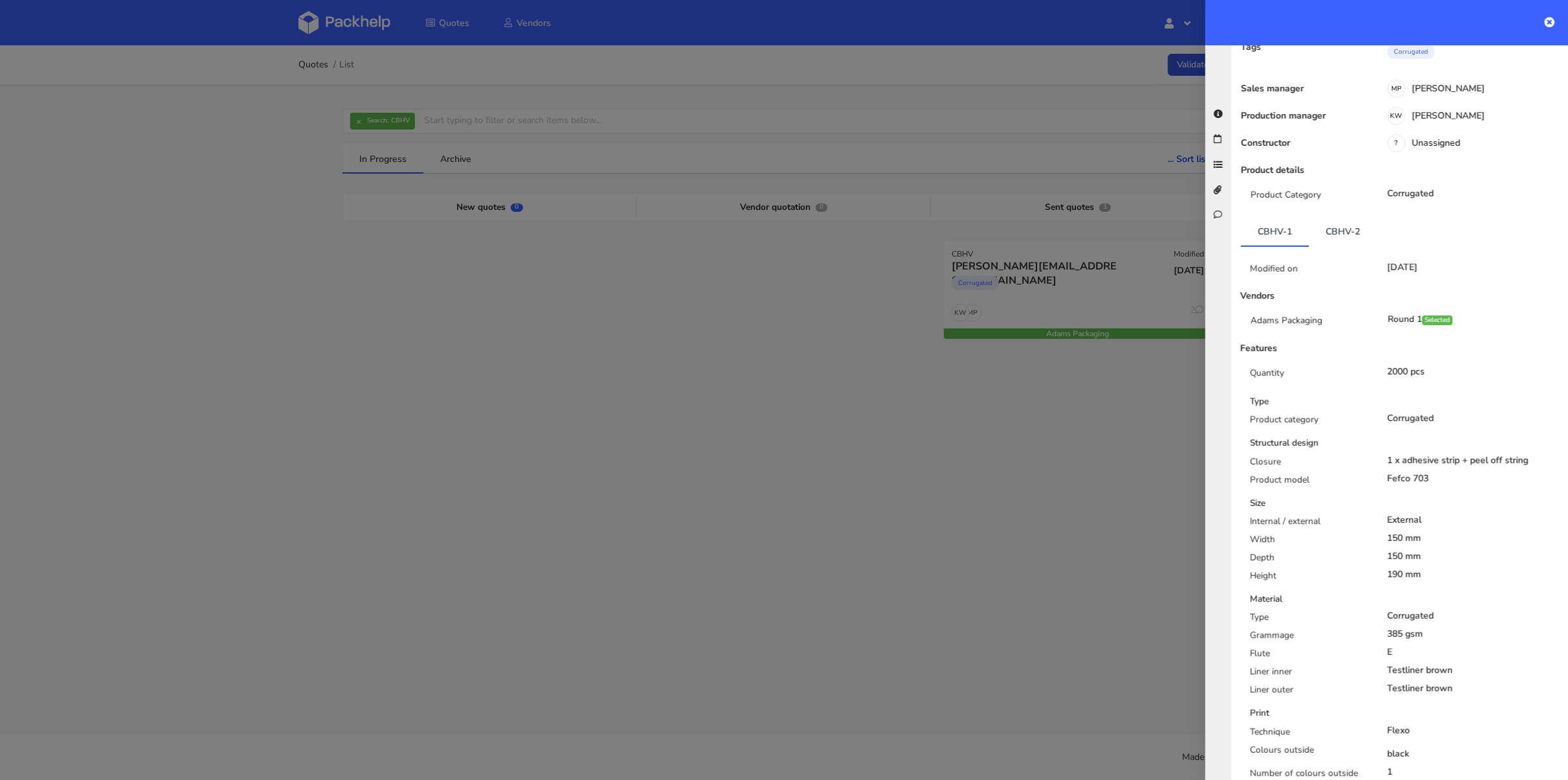
scroll to position [0, 0]
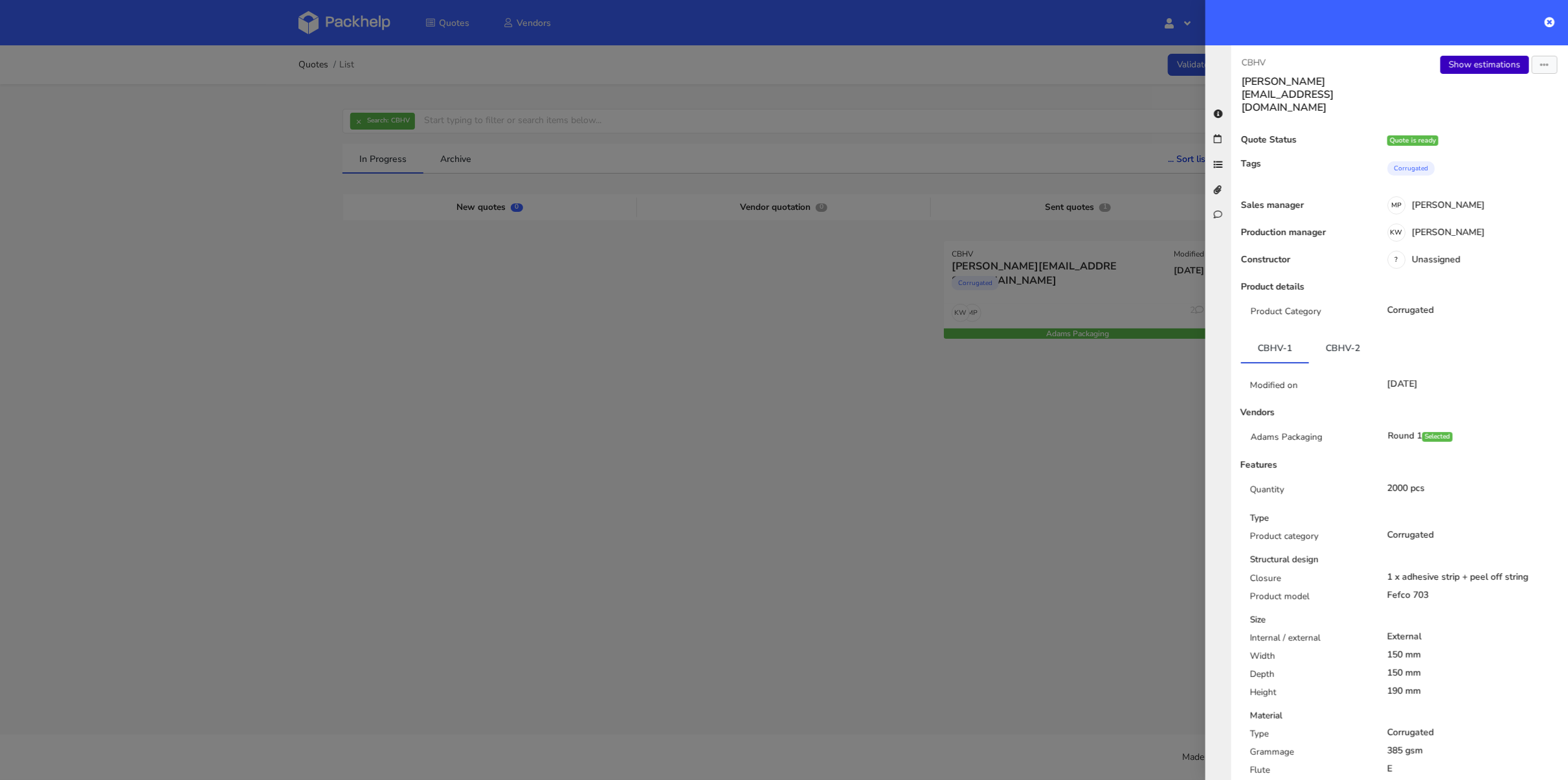
click at [1481, 65] on link "Show estimations" at bounding box center [1485, 65] width 89 height 18
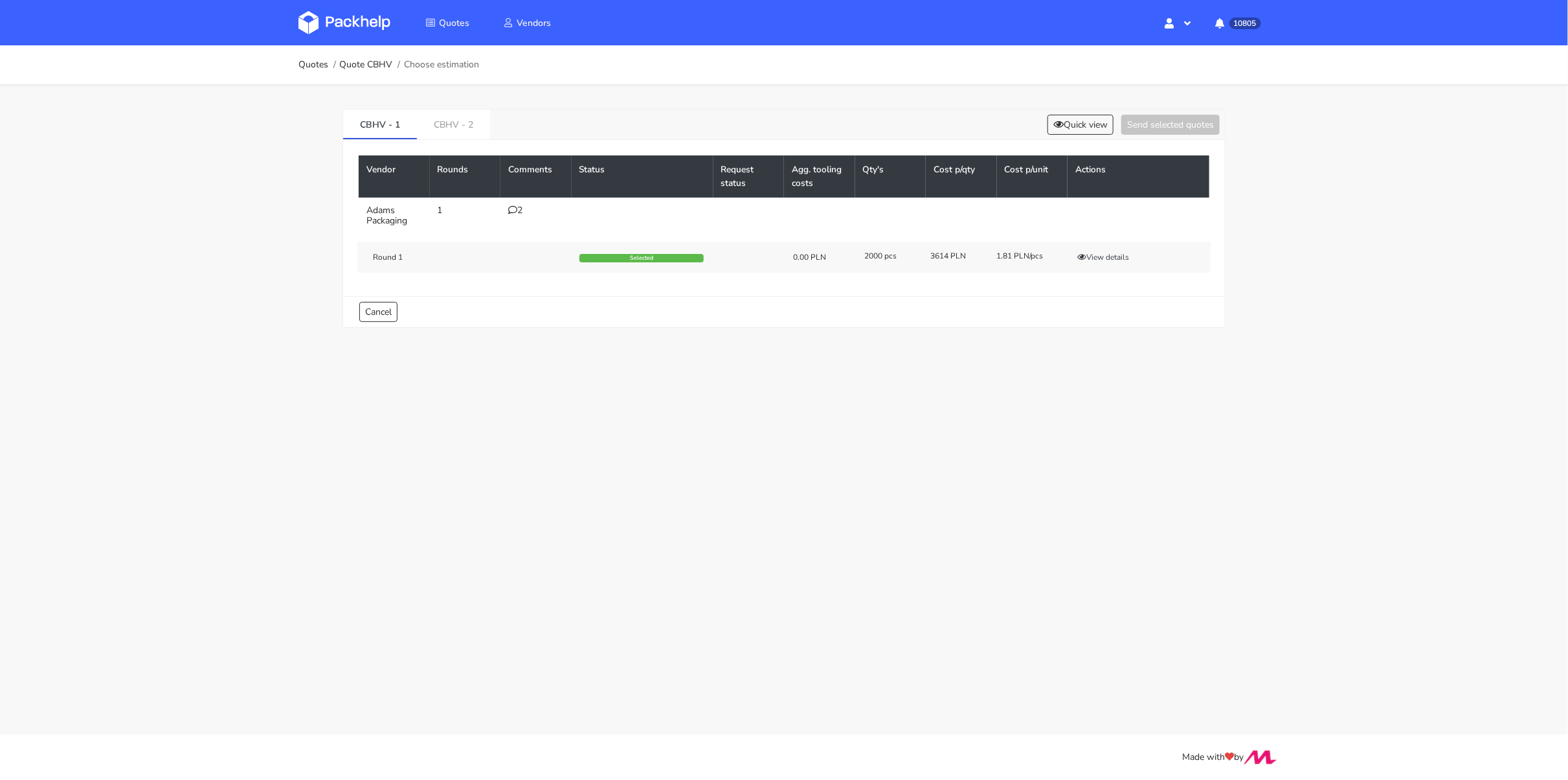
click at [1096, 247] on div "Round 1 Selected 0.00 PLN 2000 pcs 3614 PLN 1.81 PLN/pcs View details" at bounding box center [784, 257] width 853 height 31
click at [1112, 251] on button "View details" at bounding box center [1103, 257] width 64 height 13
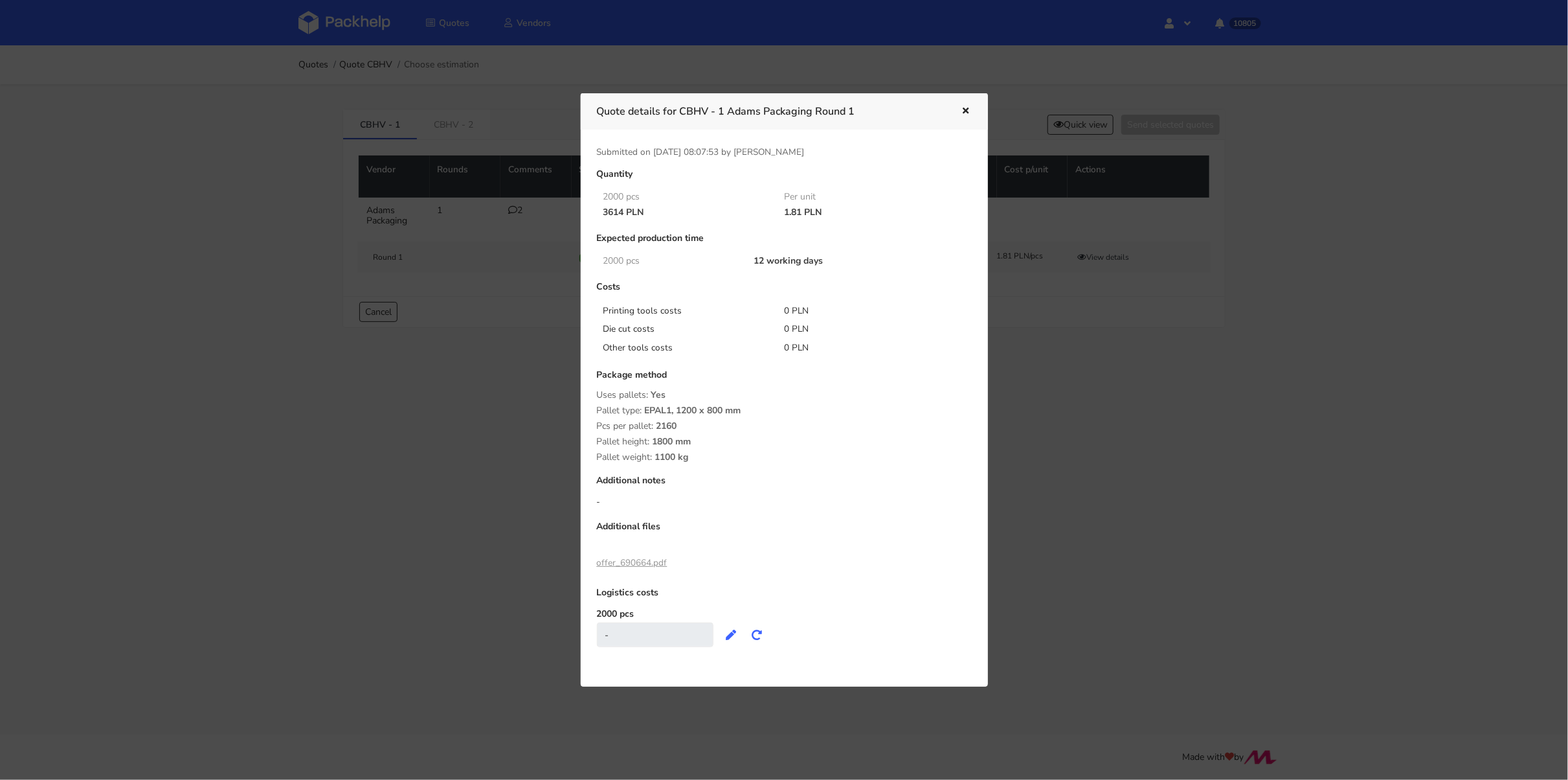
click at [416, 118] on div at bounding box center [784, 390] width 1568 height 780
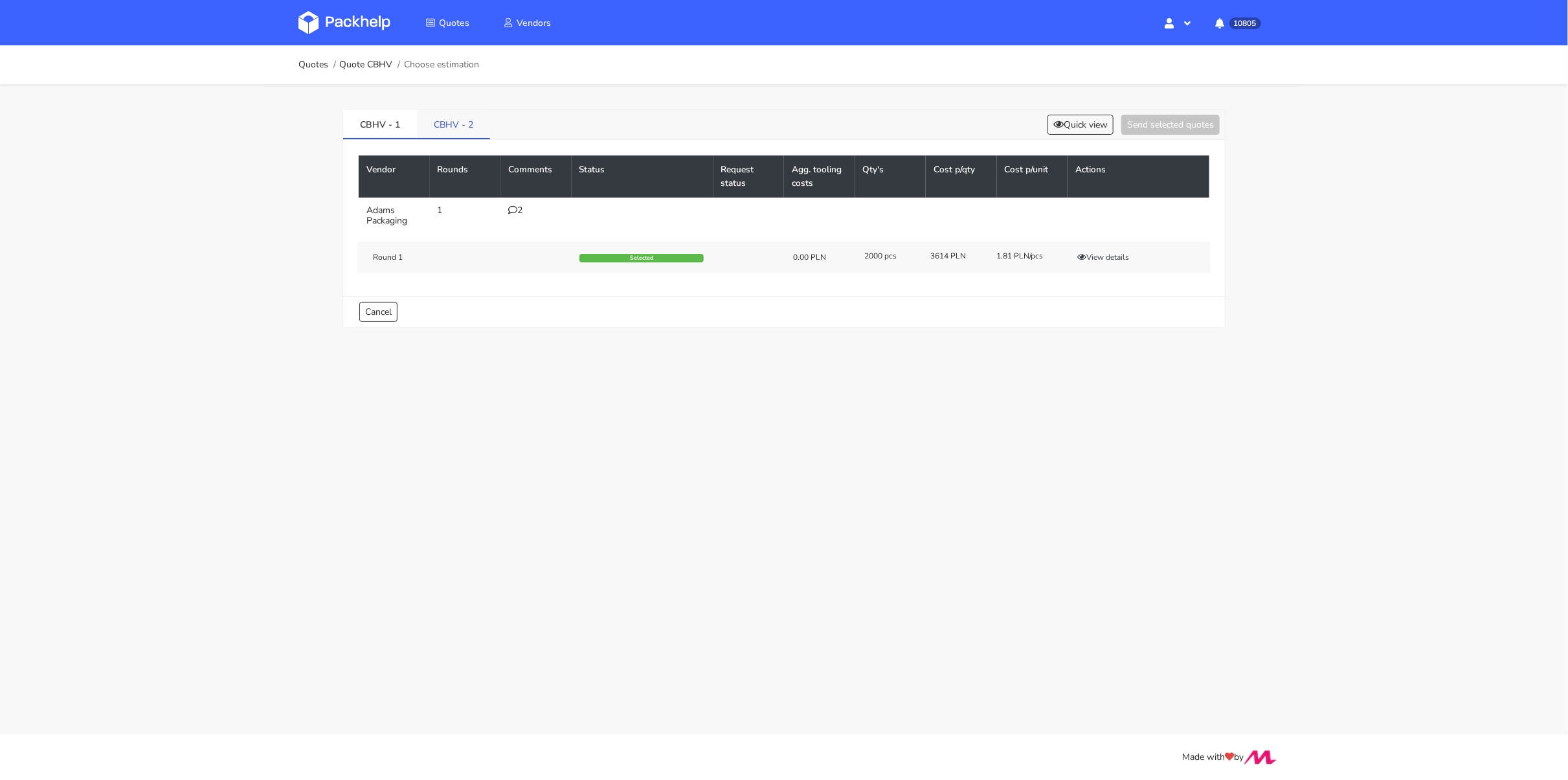
click at [437, 118] on link "CBHV - 2" at bounding box center [454, 124] width 73 height 29
click at [1107, 259] on button "View details" at bounding box center [1103, 257] width 64 height 13
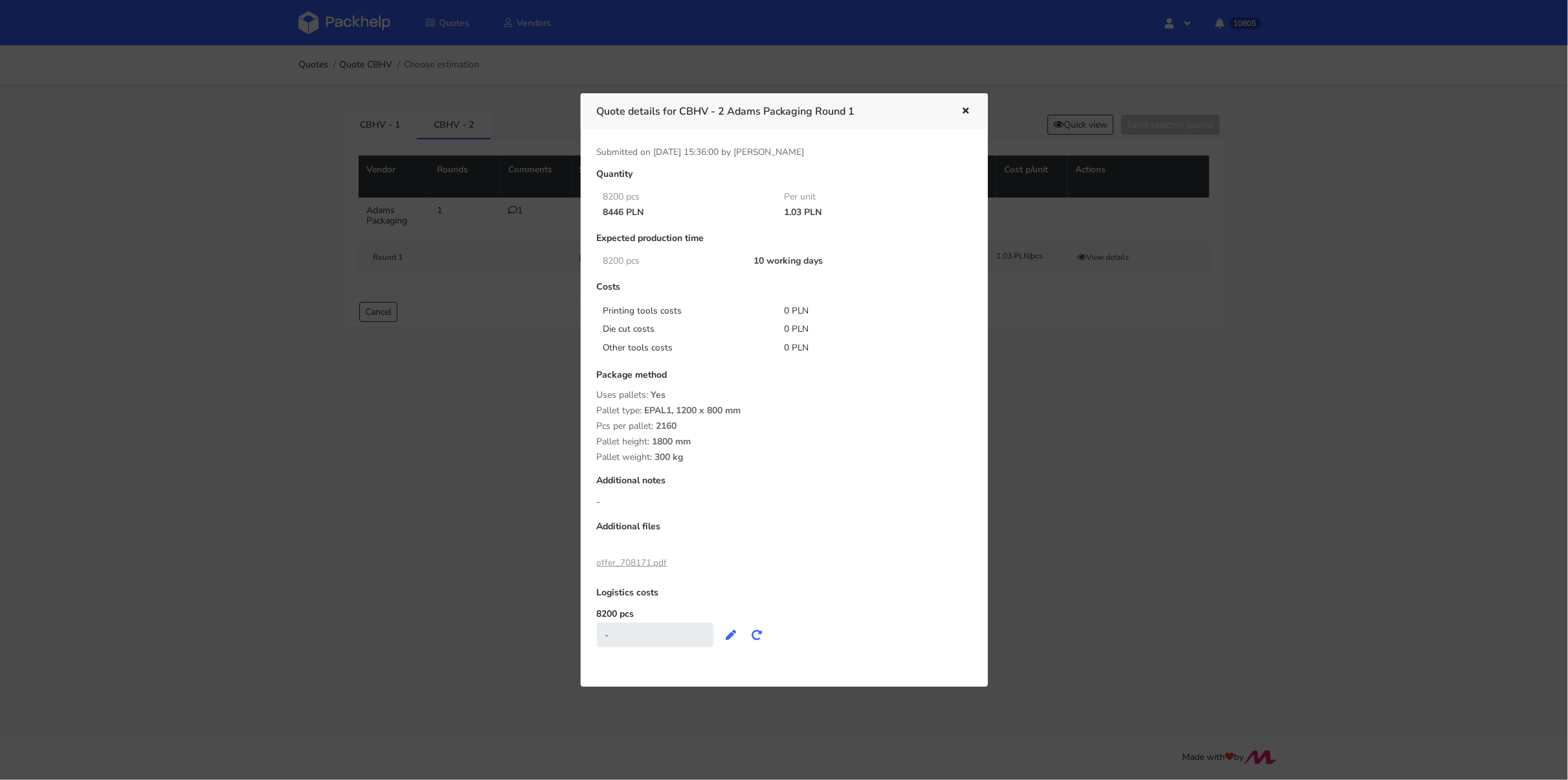
click at [495, 236] on div at bounding box center [784, 390] width 1568 height 780
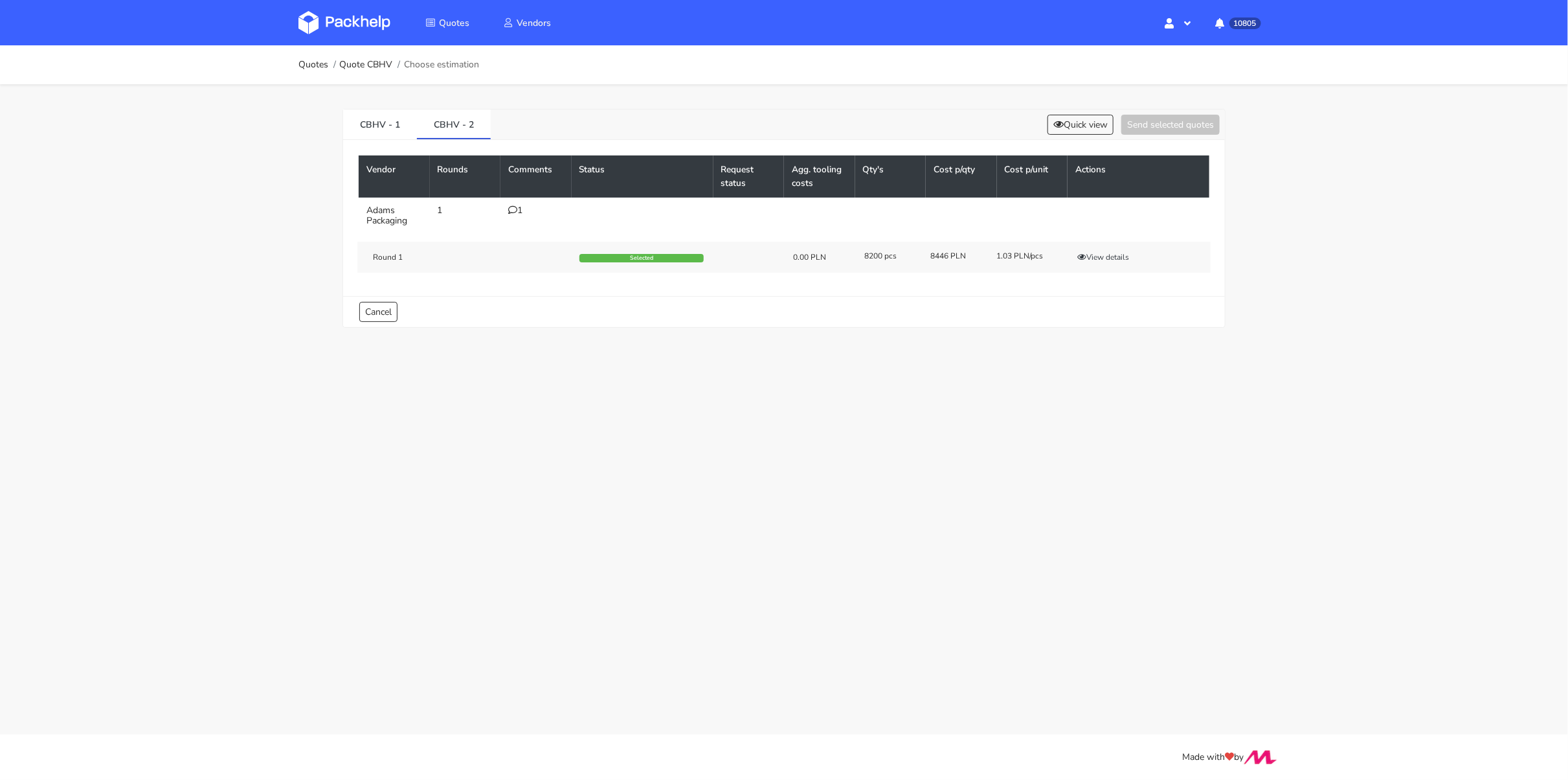
click at [518, 211] on div "1" at bounding box center [536, 210] width 56 height 11
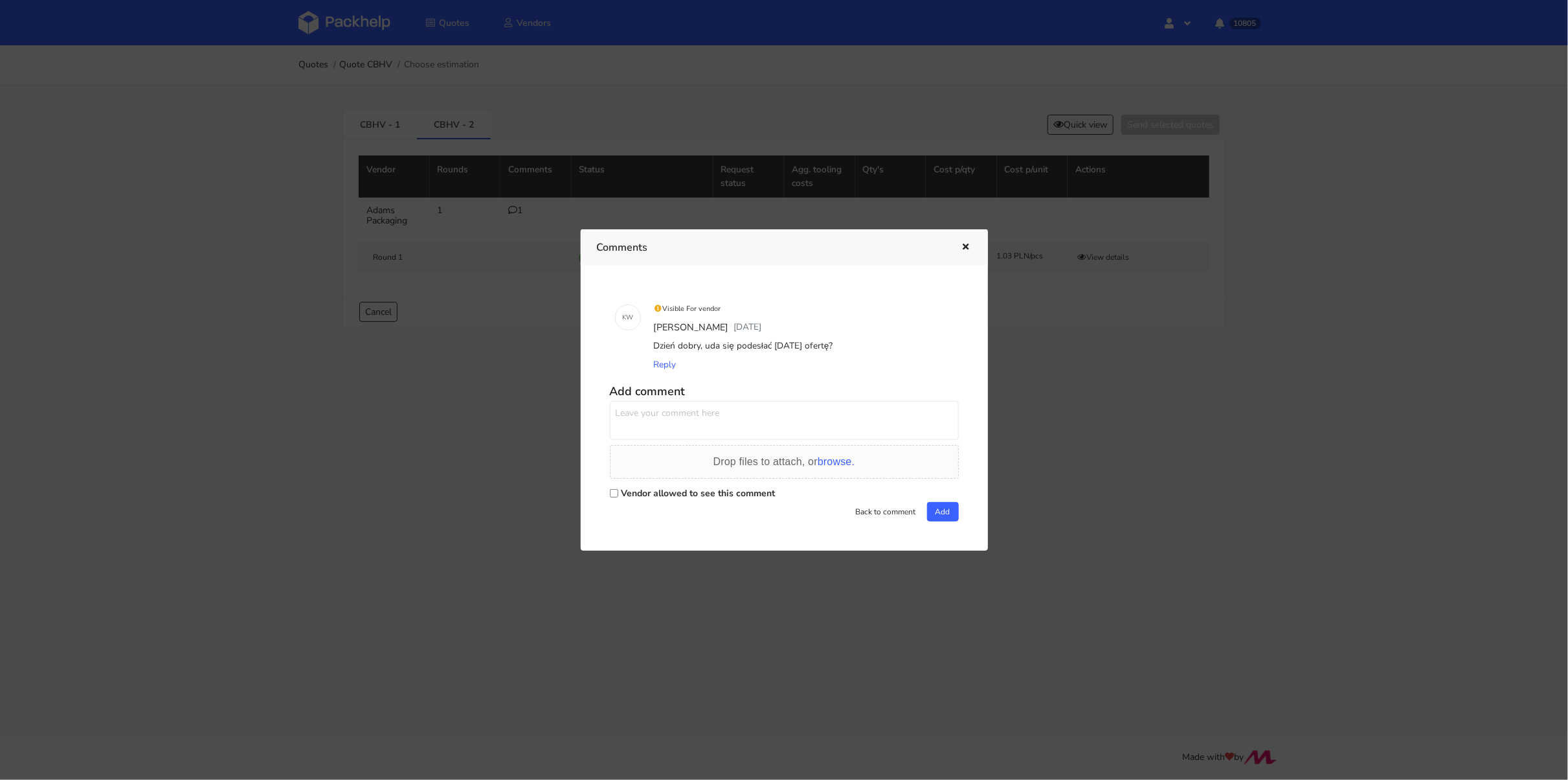
click at [633, 495] on label "Vendor allowed to see this comment" at bounding box center [699, 492] width 154 height 13
click at [619, 495] on input "Vendor allowed to see this comment" at bounding box center [614, 492] width 9 height 9
checkbox input "true"
click at [668, 424] on textarea at bounding box center [784, 420] width 349 height 39
paste textarea "R908661717_ZJVI"
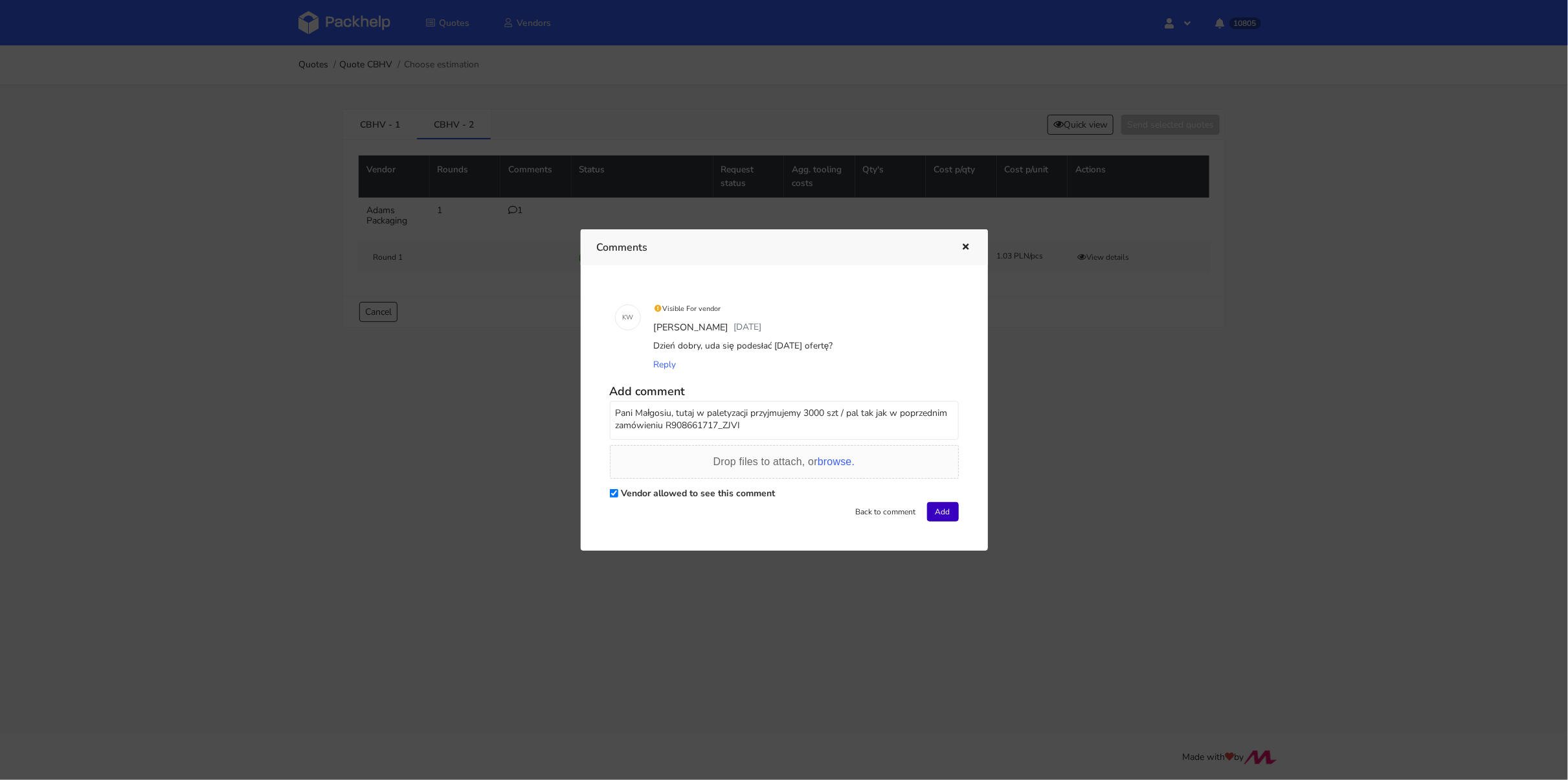
type textarea "Pani Małgosiu, tutaj w paletyzacji przyjmujemy 3000 szt / pal tak jak w poprzed…"
click at [952, 505] on button "Add" at bounding box center [943, 512] width 32 height 19
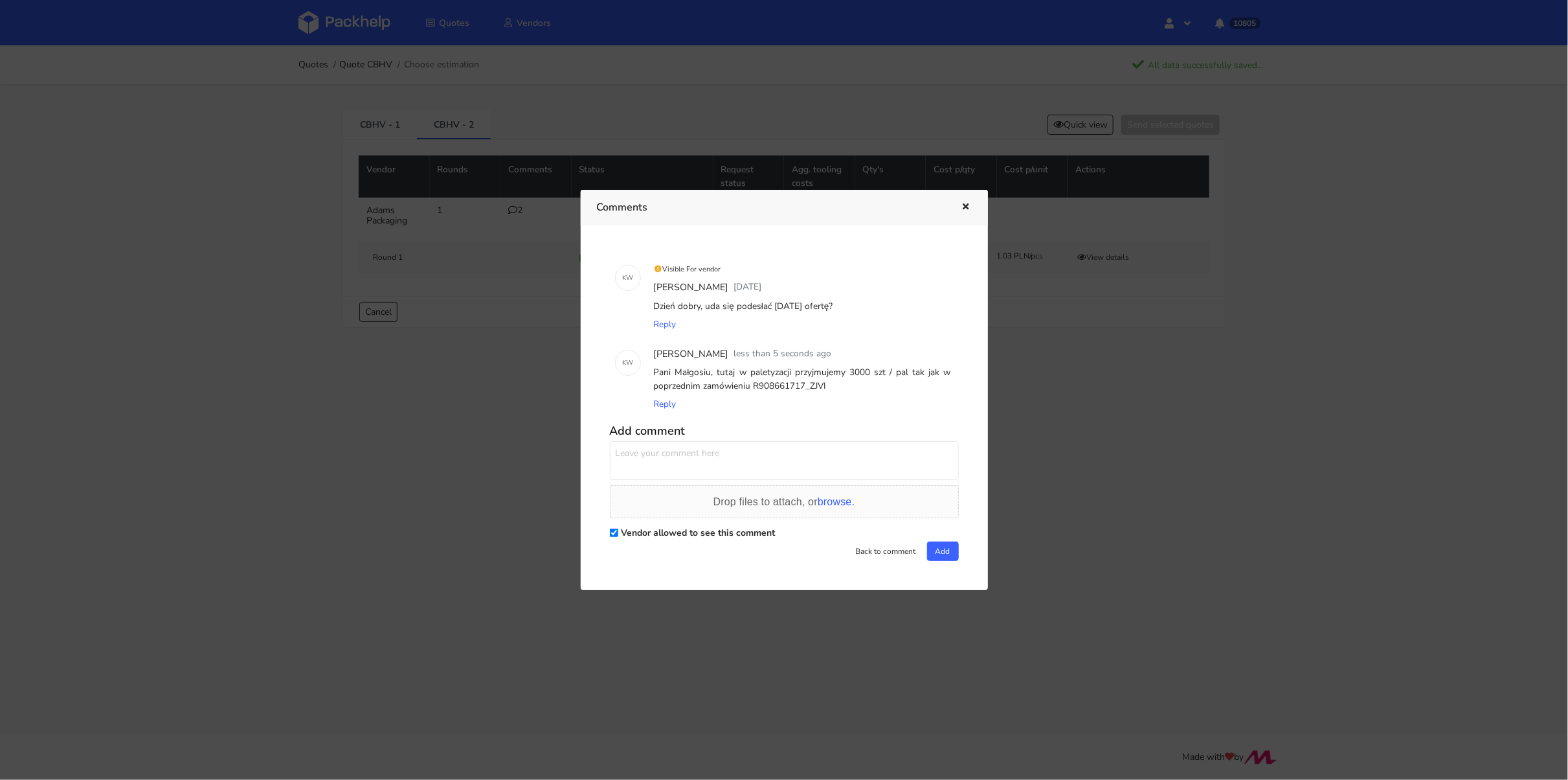
click at [970, 206] on icon "button" at bounding box center [966, 207] width 11 height 9
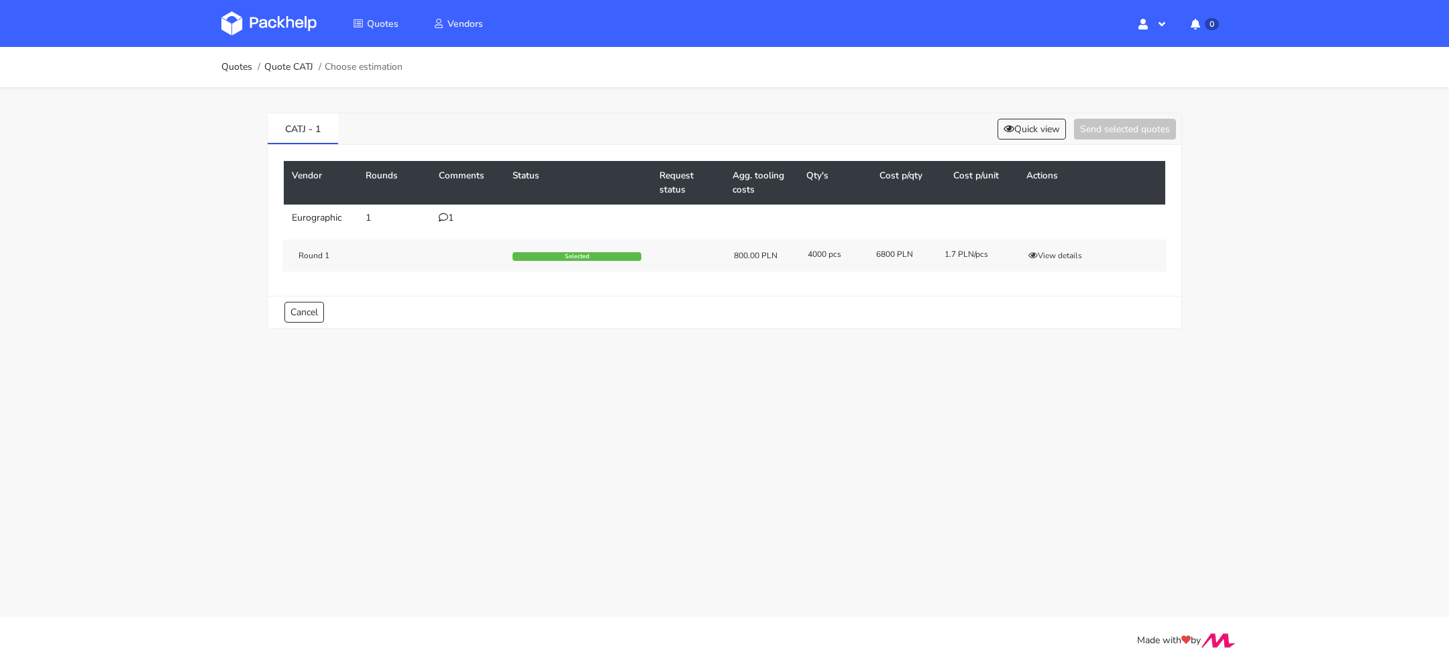
click at [443, 216] on icon at bounding box center [443, 217] width 9 height 9
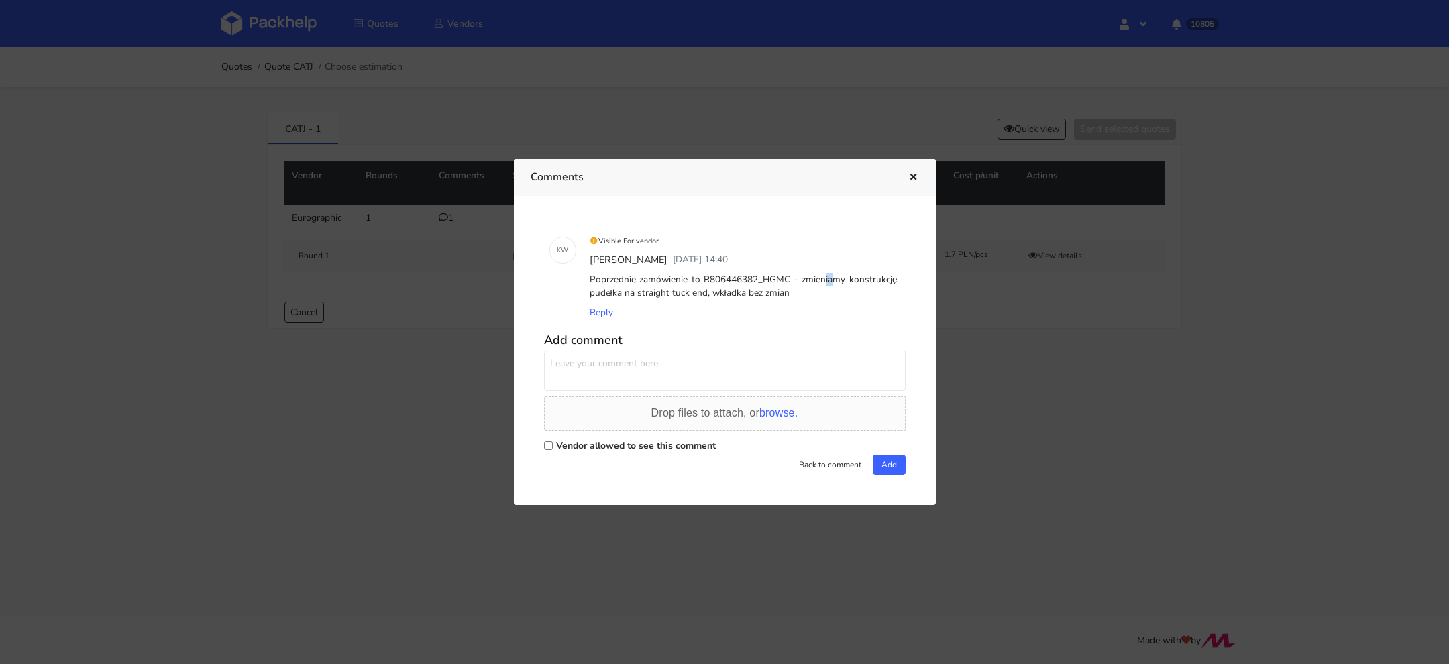
drag, startPoint x: 763, startPoint y: 281, endPoint x: 784, endPoint y: 280, distance: 20.2
click at [784, 280] on div "Poprzednie zamówienie to R806446382_HGMC - zmieniamy konstrukcję pudełka na str…" at bounding box center [743, 286] width 313 height 33
drag, startPoint x: 761, startPoint y: 282, endPoint x: 788, endPoint y: 282, distance: 26.8
click at [788, 282] on div "Poprzednie zamówienie to R806446382_HGMC - zmieniamy konstrukcję pudełka na str…" at bounding box center [743, 286] width 313 height 33
copy div "HGMC"
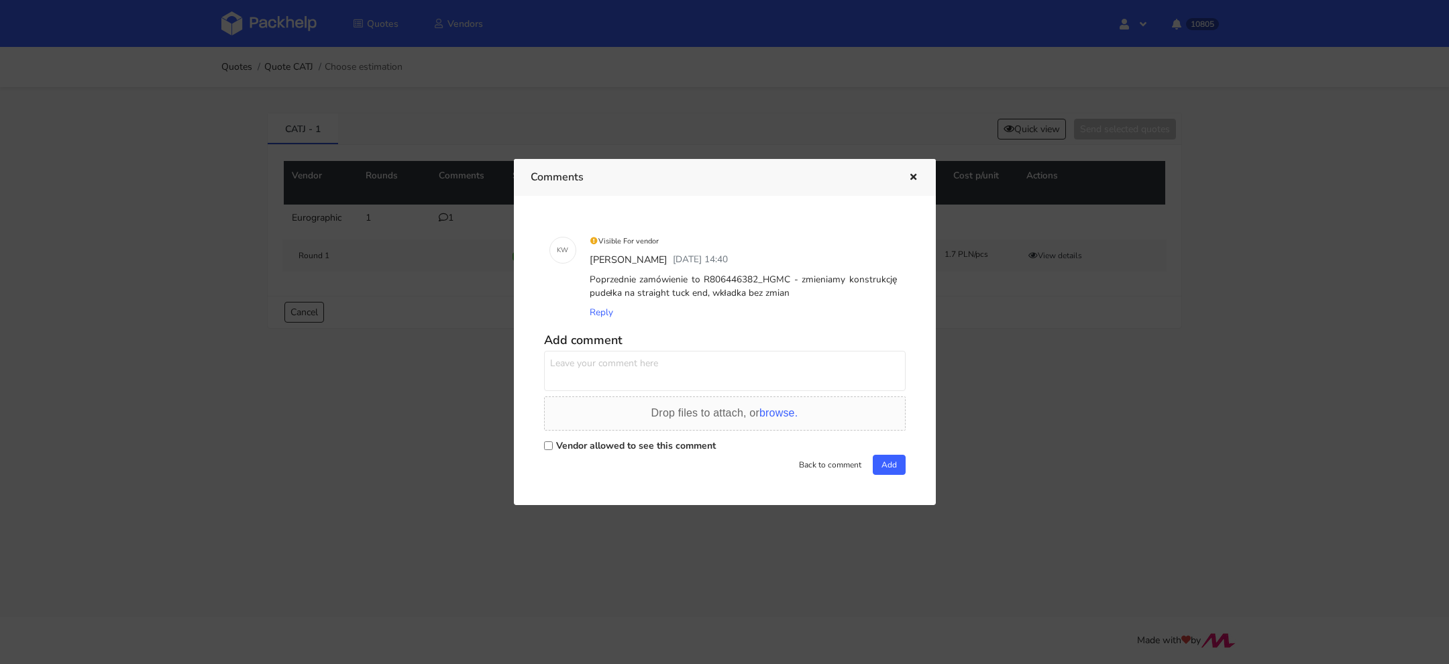
click at [297, 369] on div at bounding box center [724, 332] width 1449 height 664
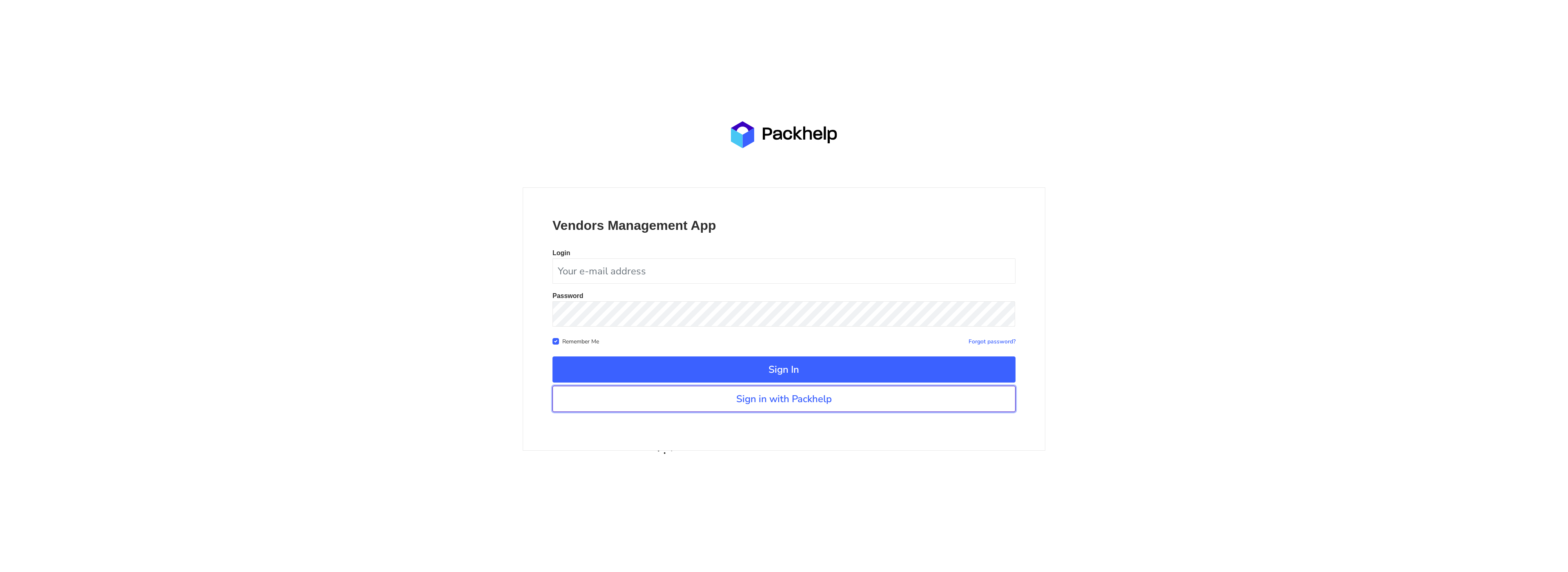
click at [815, 399] on link "Sign in with Packhelp" at bounding box center [784, 399] width 463 height 26
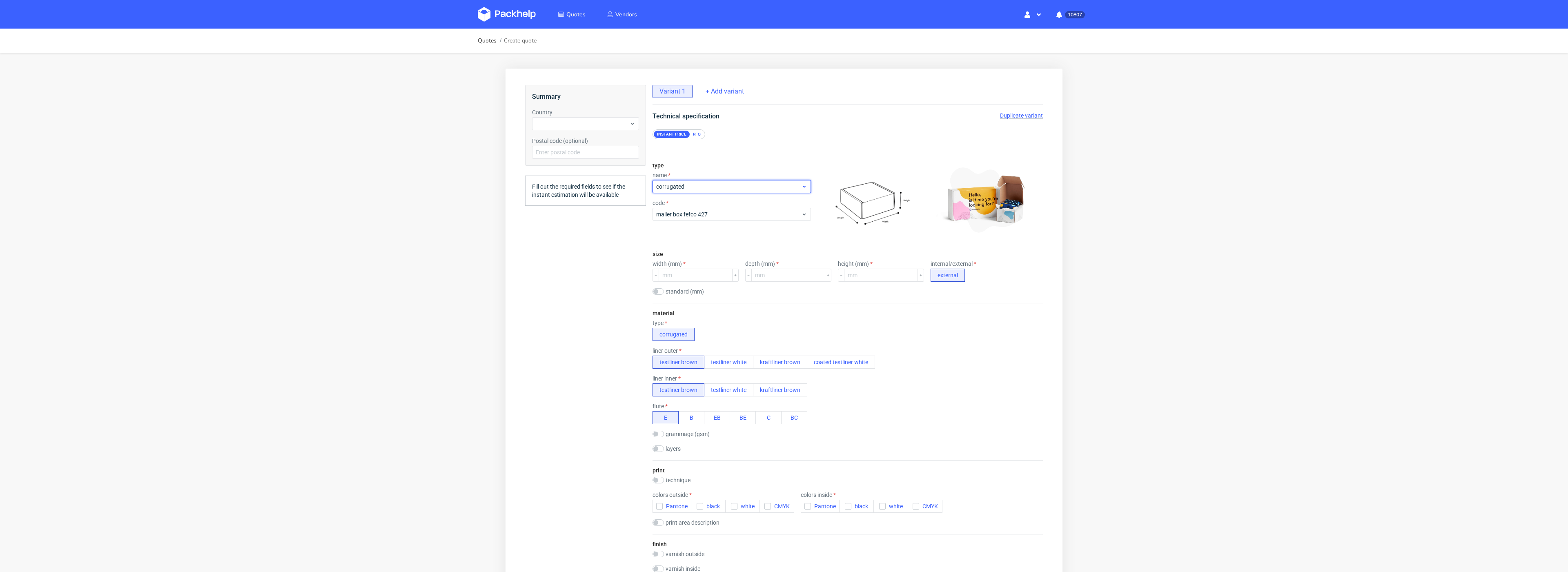
click at [714, 189] on span "corrugated" at bounding box center [729, 186] width 145 height 8
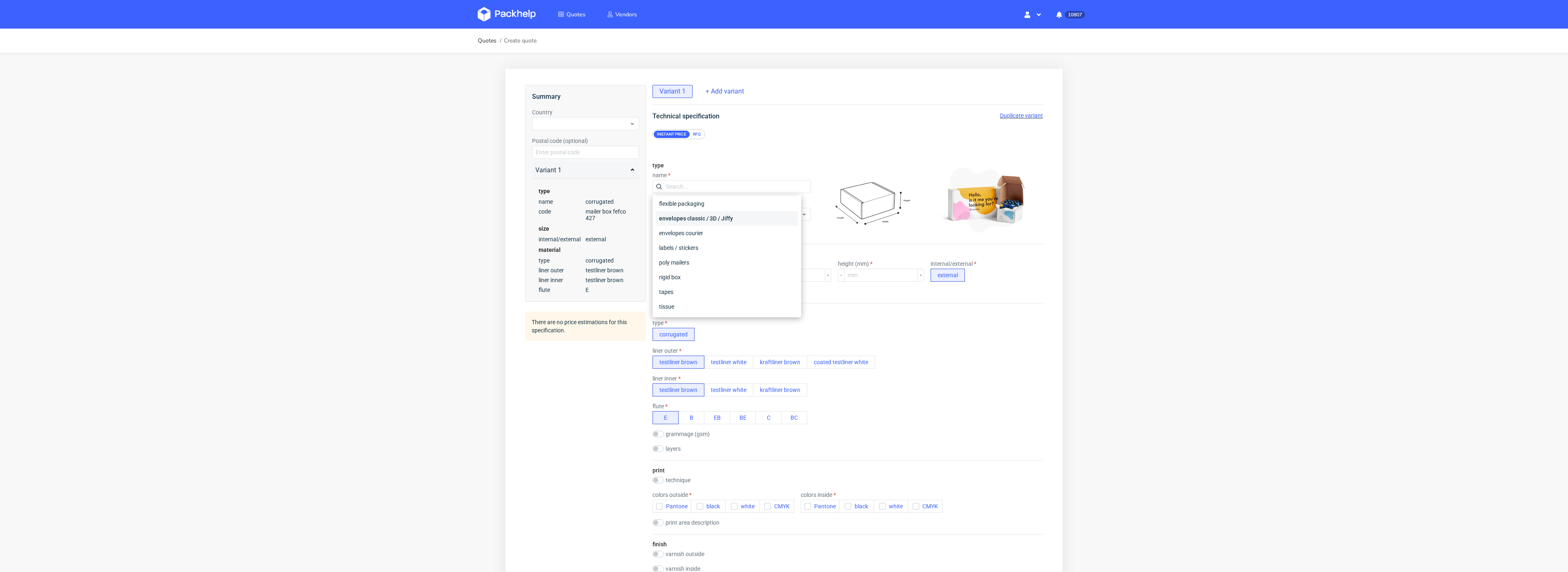
scroll to position [47, 0]
click at [691, 271] on div "rigid box" at bounding box center [726, 276] width 142 height 15
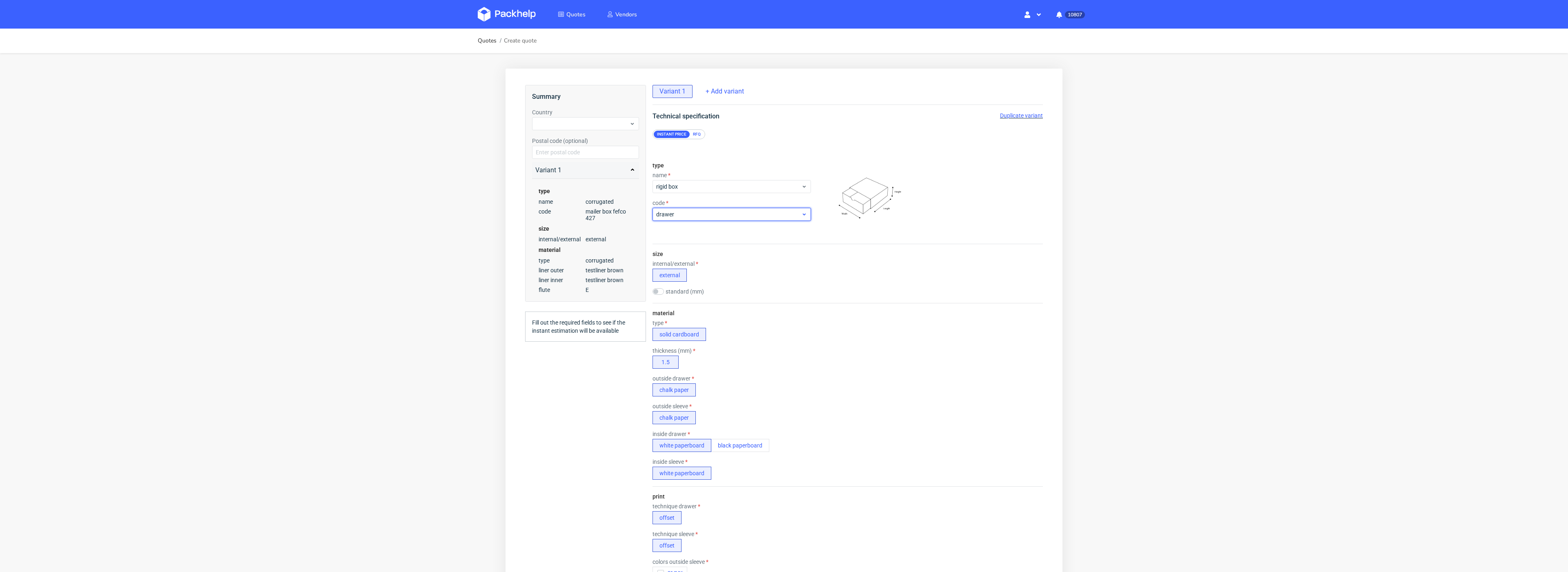
click at [696, 212] on span "drawer" at bounding box center [729, 214] width 145 height 8
click at [805, 378] on div "outside drawer chalk paper" at bounding box center [847, 385] width 390 height 21
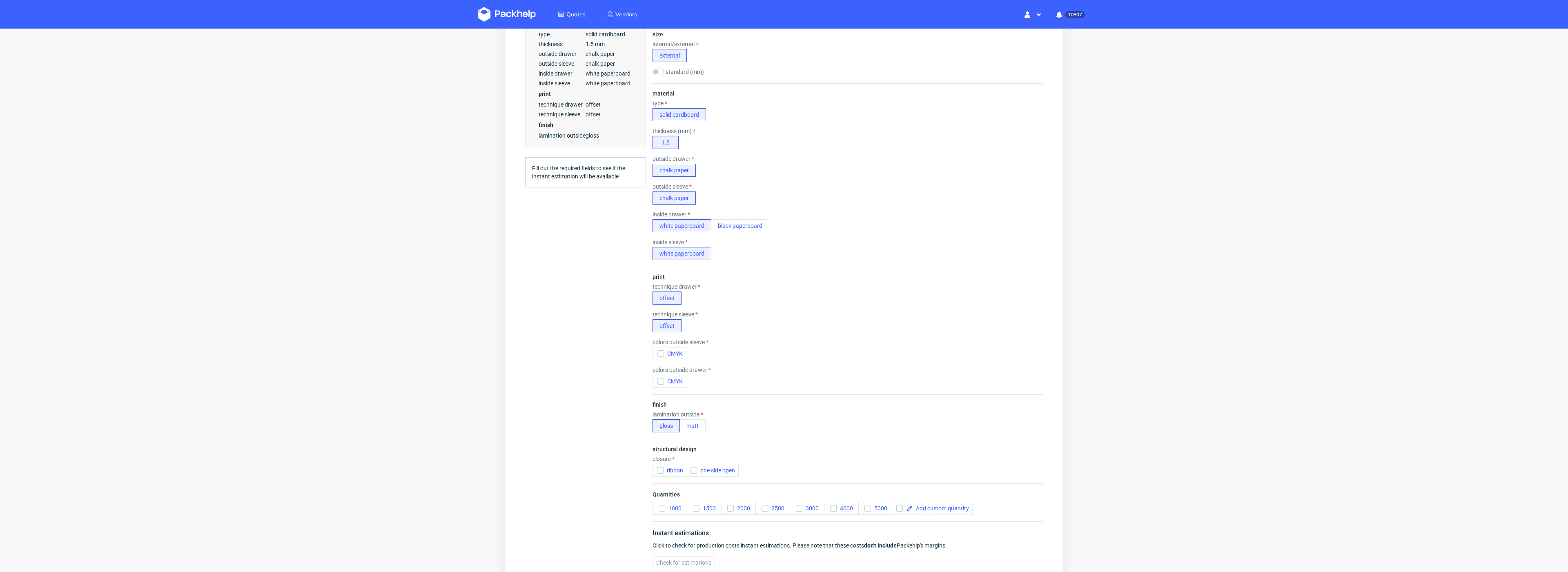
scroll to position [251, 0]
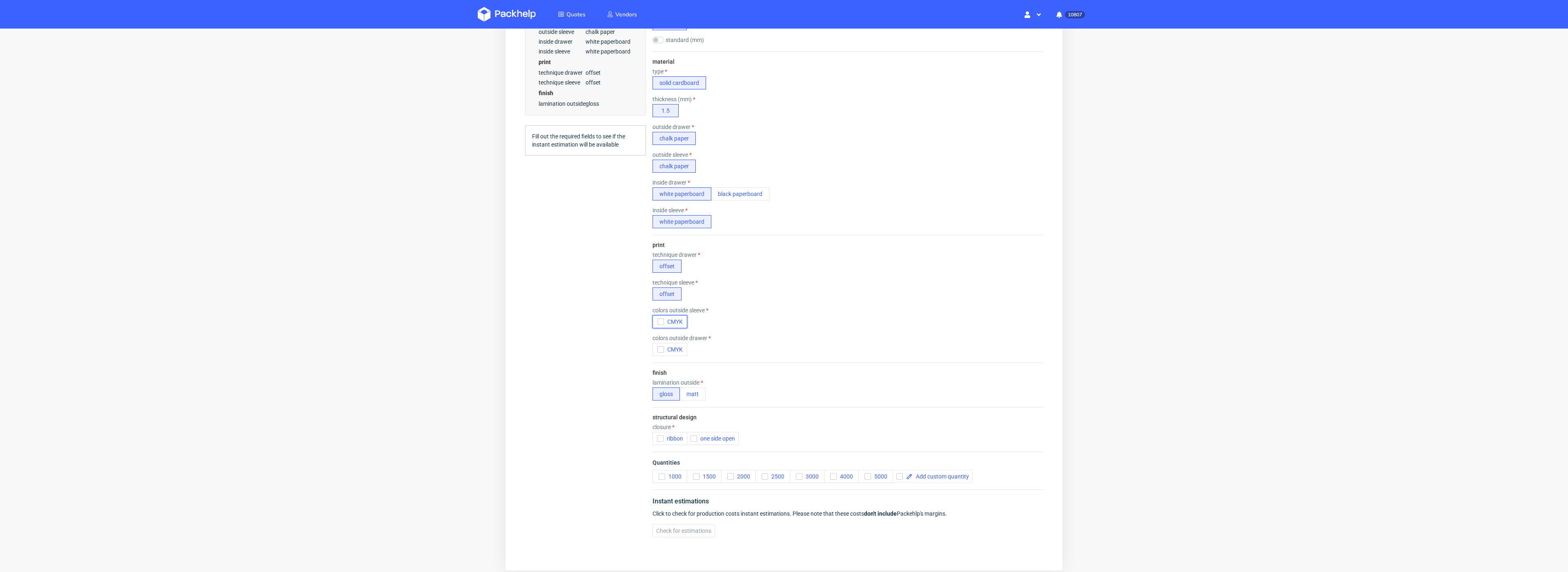
click at [682, 320] on span "CMYK" at bounding box center [673, 321] width 19 height 7
click at [673, 346] on span "CMYK" at bounding box center [673, 349] width 19 height 7
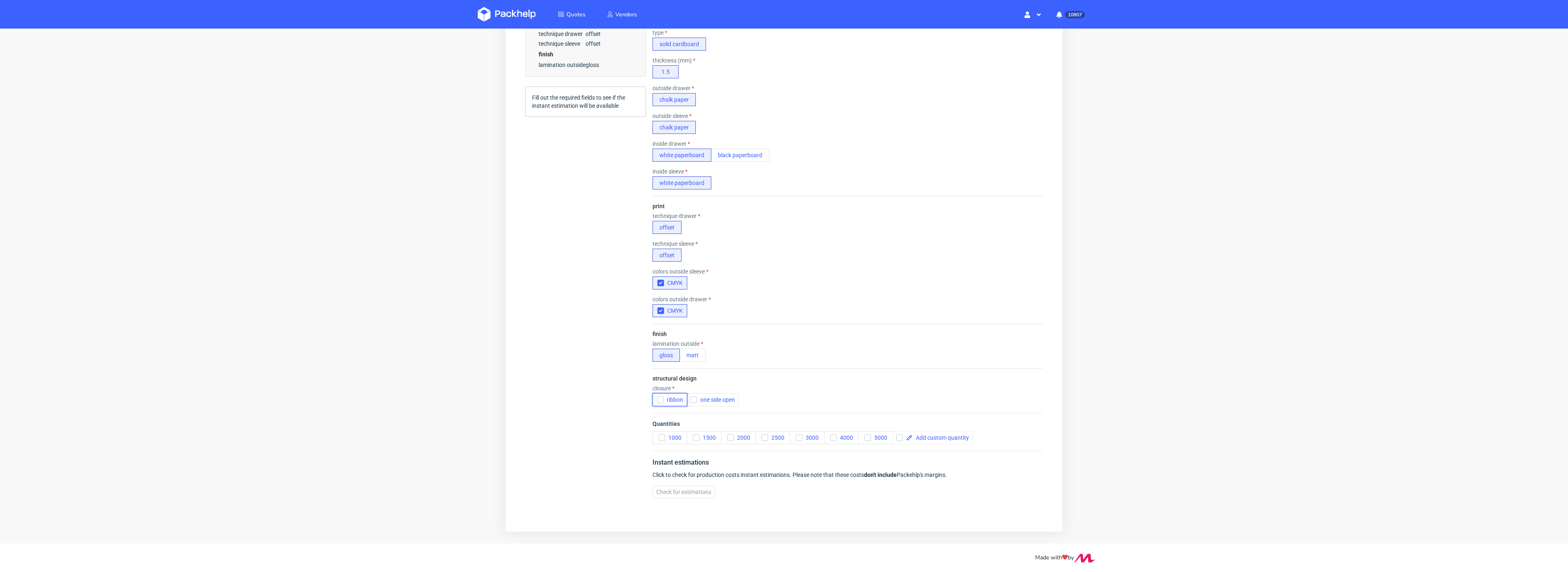
click at [663, 396] on div "button" at bounding box center [660, 399] width 7 height 7
click at [700, 398] on span "one side open" at bounding box center [716, 399] width 38 height 7
click at [735, 436] on span "2000" at bounding box center [741, 438] width 16 height 7
click at [730, 441] on button "2000" at bounding box center [738, 437] width 35 height 13
click at [693, 478] on div "Instant estimations Click to check for production costs instant estimations. Pl…" at bounding box center [847, 478] width 390 height 54
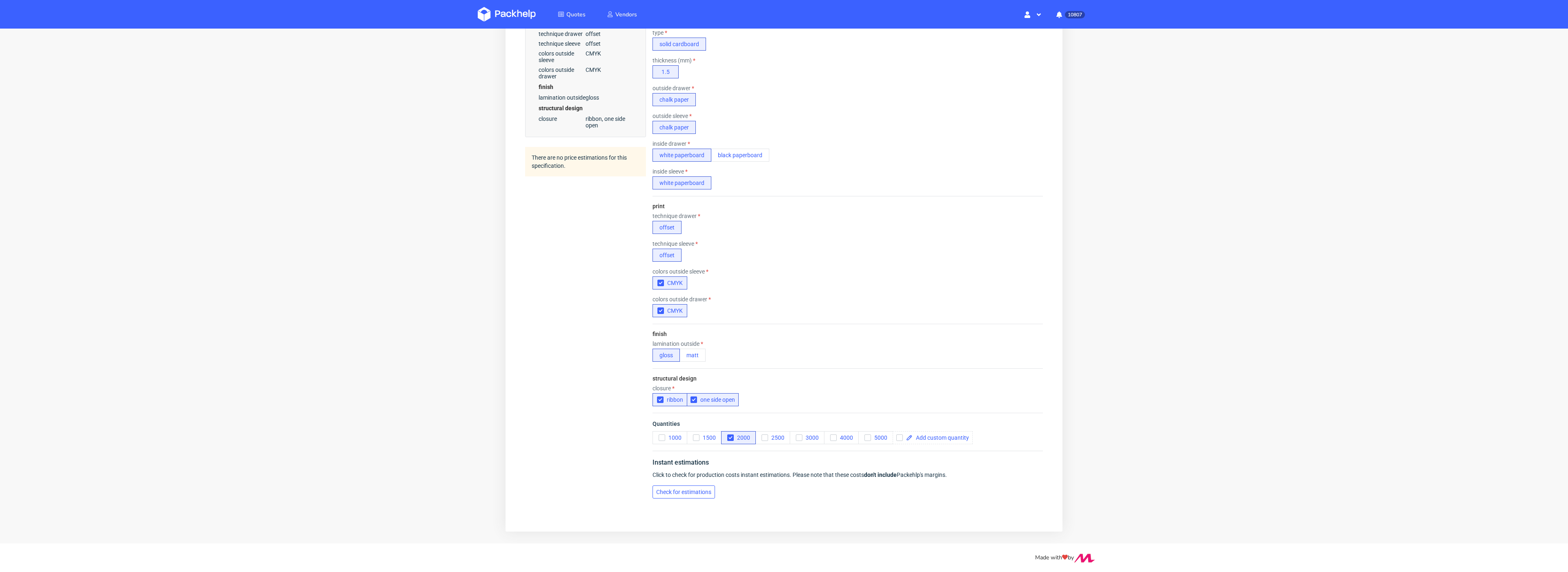
click at [693, 486] on button "Check for estimations" at bounding box center [684, 492] width 63 height 13
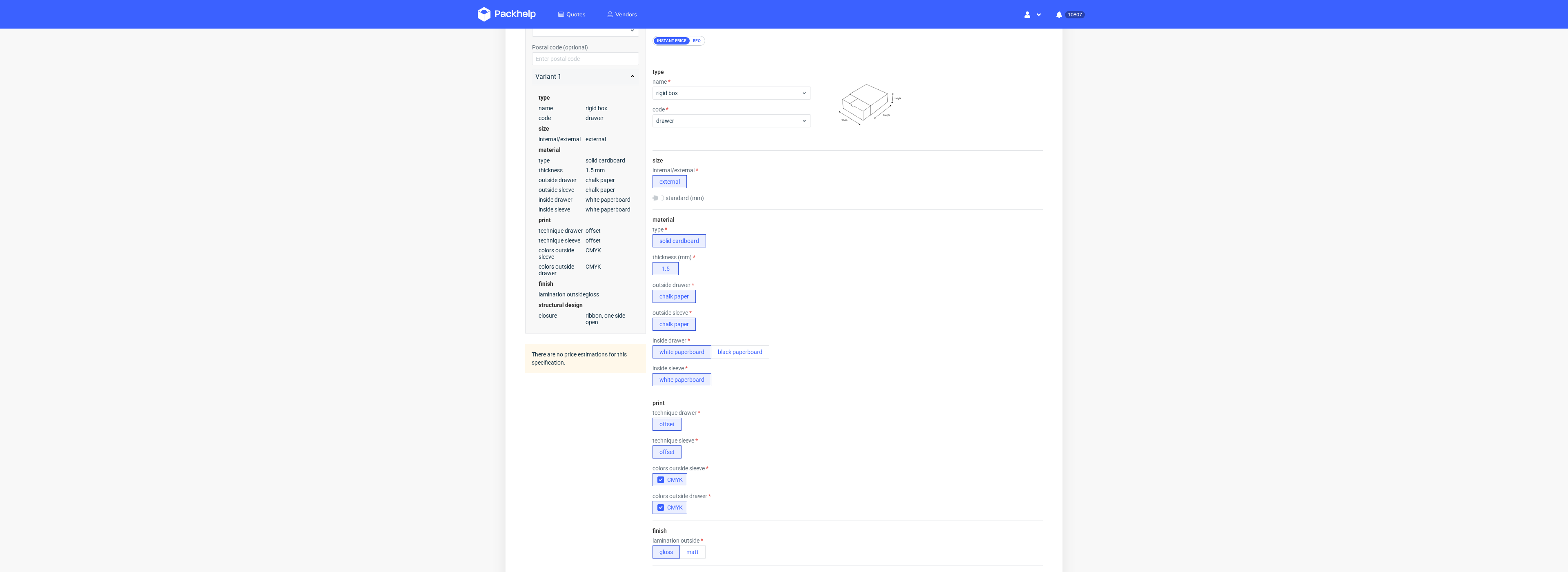
scroll to position [0, 0]
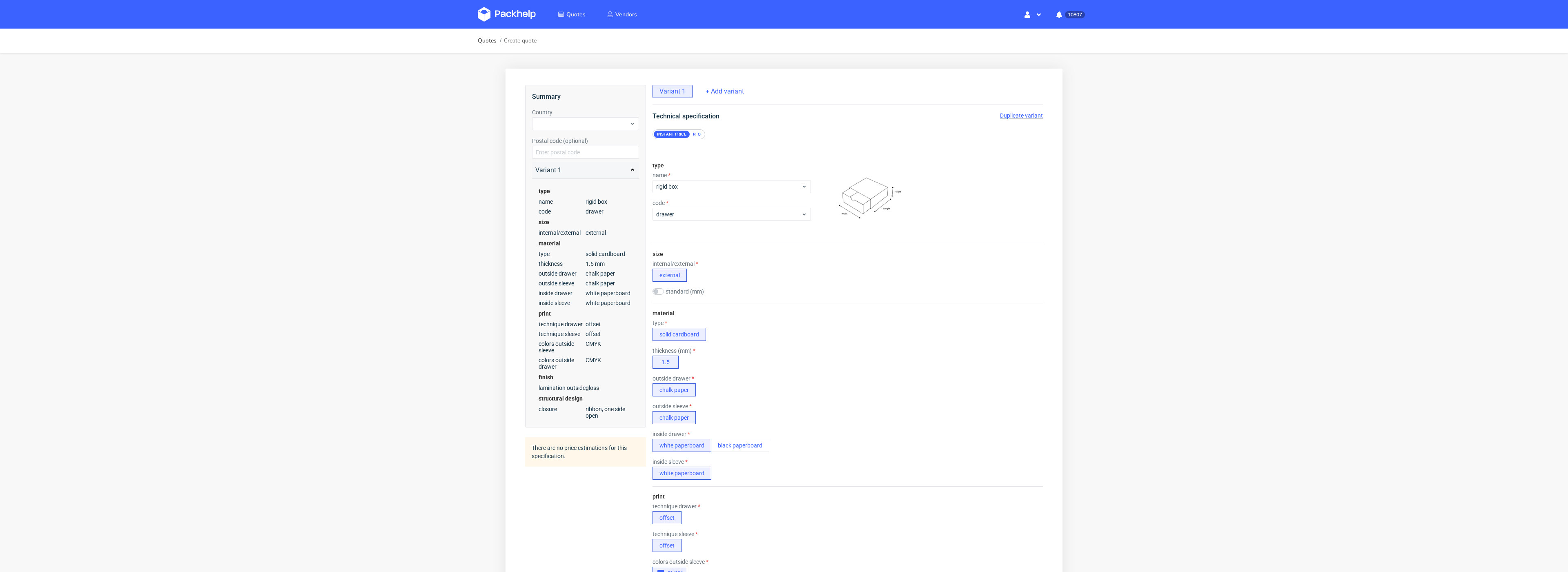
click at [664, 291] on div "standard (mm)" at bounding box center [685, 291] width 65 height 7
click at [659, 290] on input "checkbox" at bounding box center [658, 291] width 12 height 7
checkbox input "true"
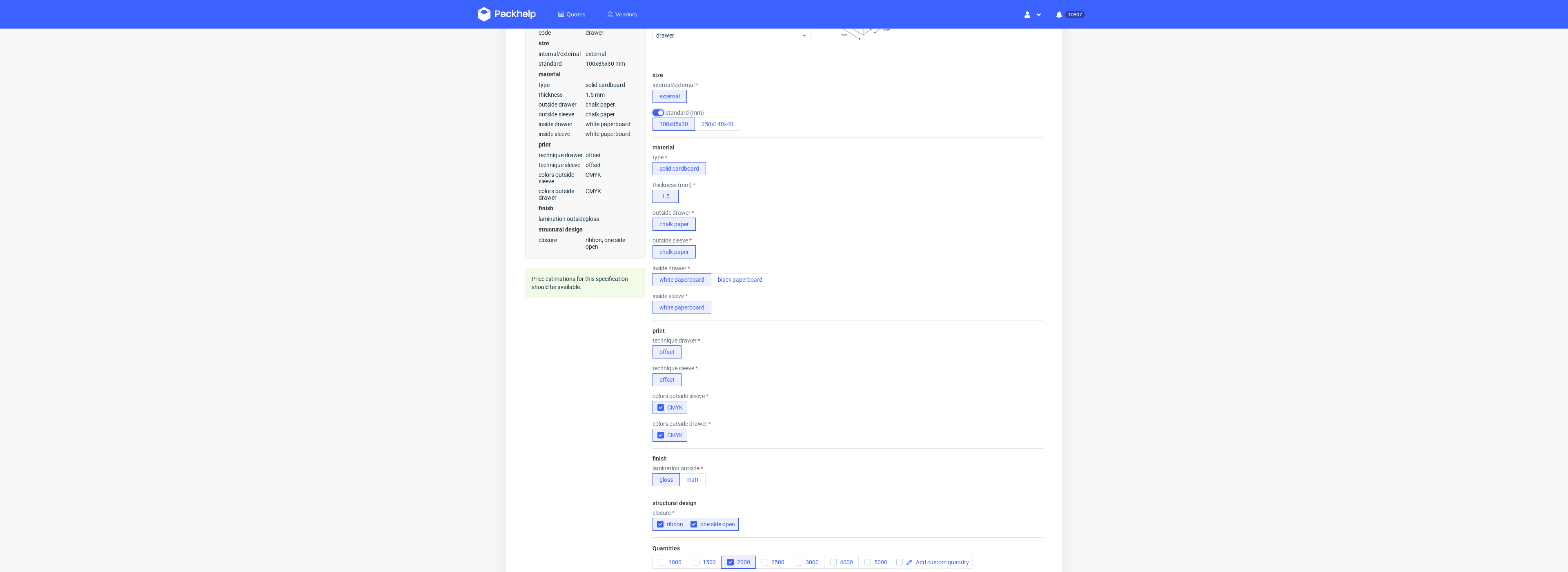
scroll to position [304, 0]
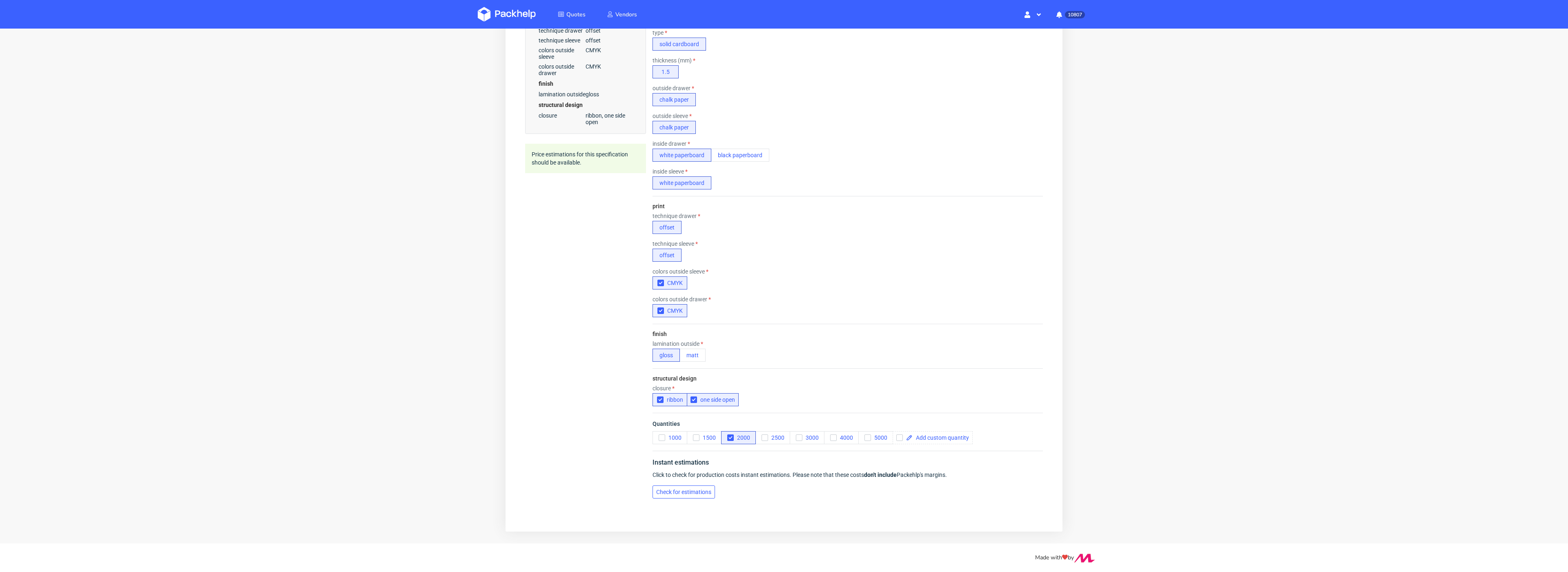
click at [681, 486] on button "Check for estimations" at bounding box center [684, 492] width 63 height 13
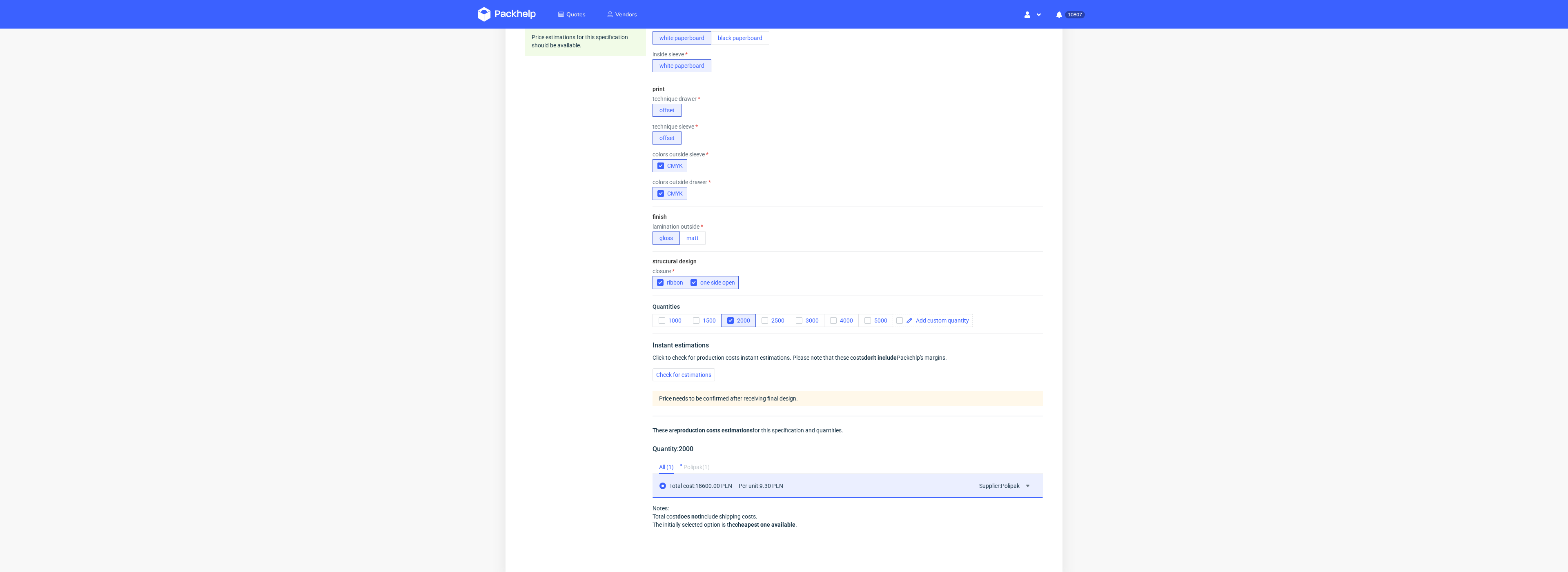
scroll to position [0, 0]
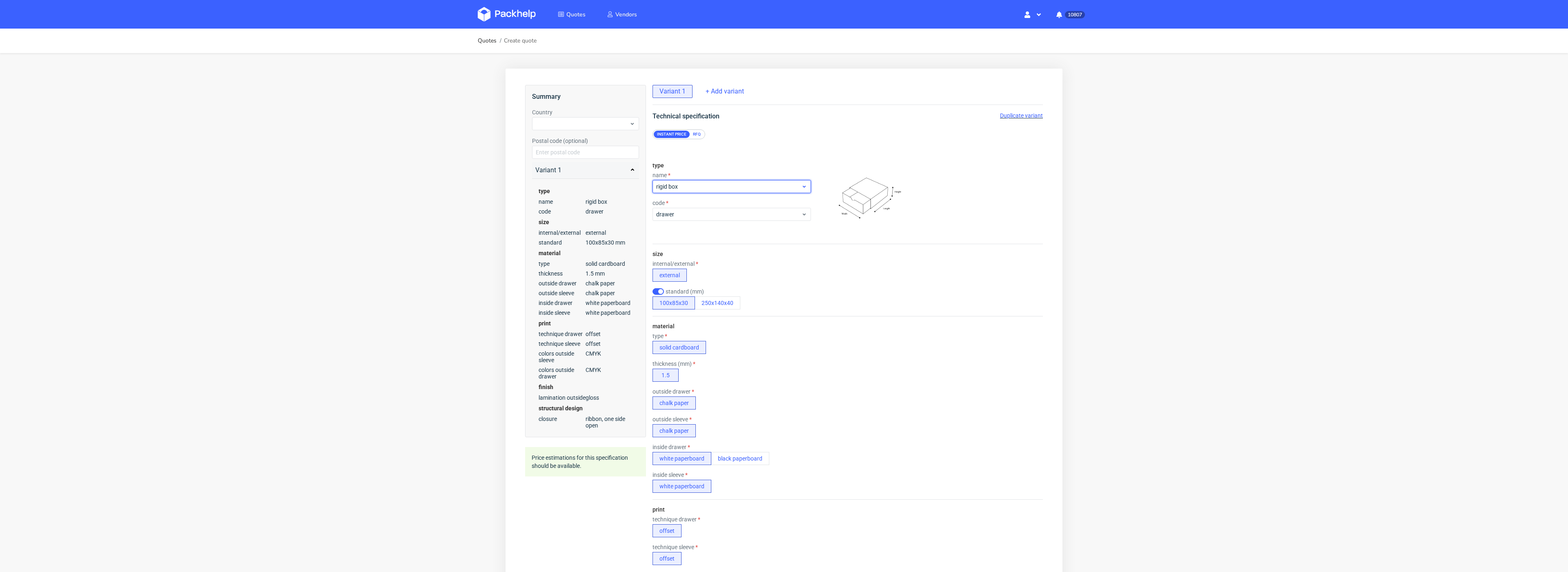
click at [724, 192] on div "rigid box" at bounding box center [732, 186] width 158 height 13
click at [740, 163] on div "type name code drawer" at bounding box center [732, 200] width 158 height 88
click at [721, 206] on div "code drawer" at bounding box center [732, 210] width 158 height 21
click at [714, 213] on span "drawer" at bounding box center [729, 214] width 145 height 8
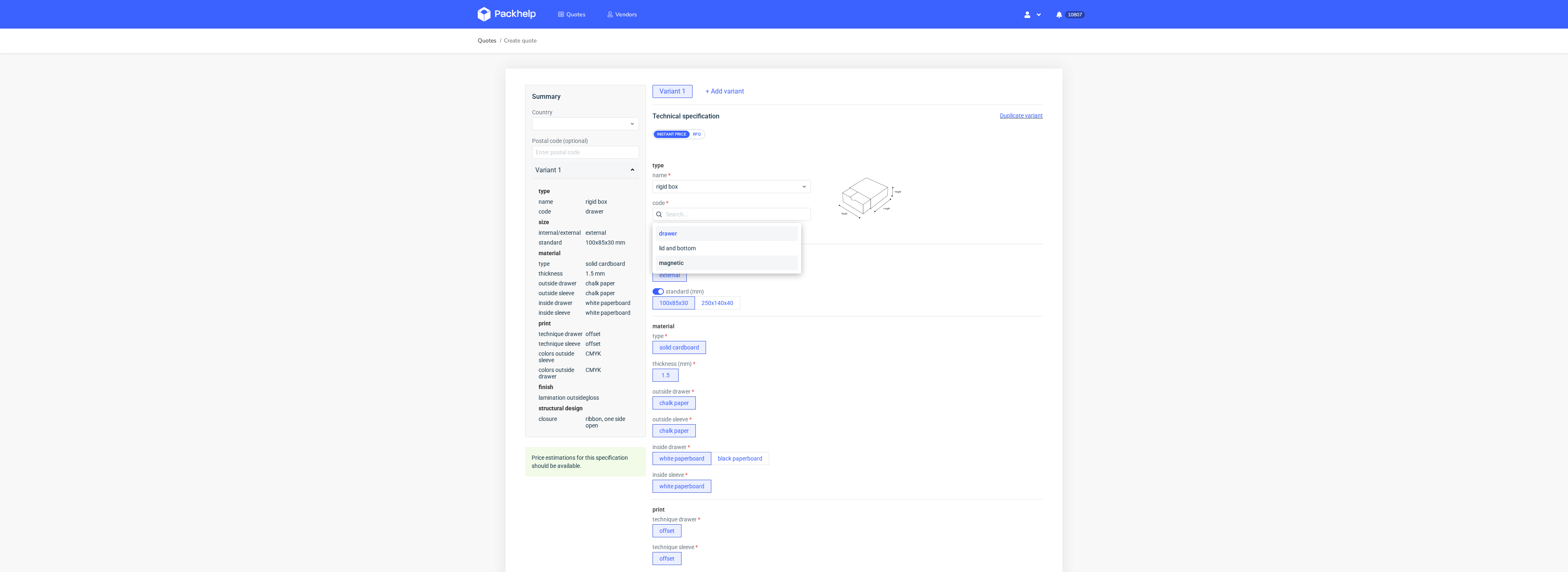
click at [698, 261] on div "magnetic" at bounding box center [726, 263] width 142 height 15
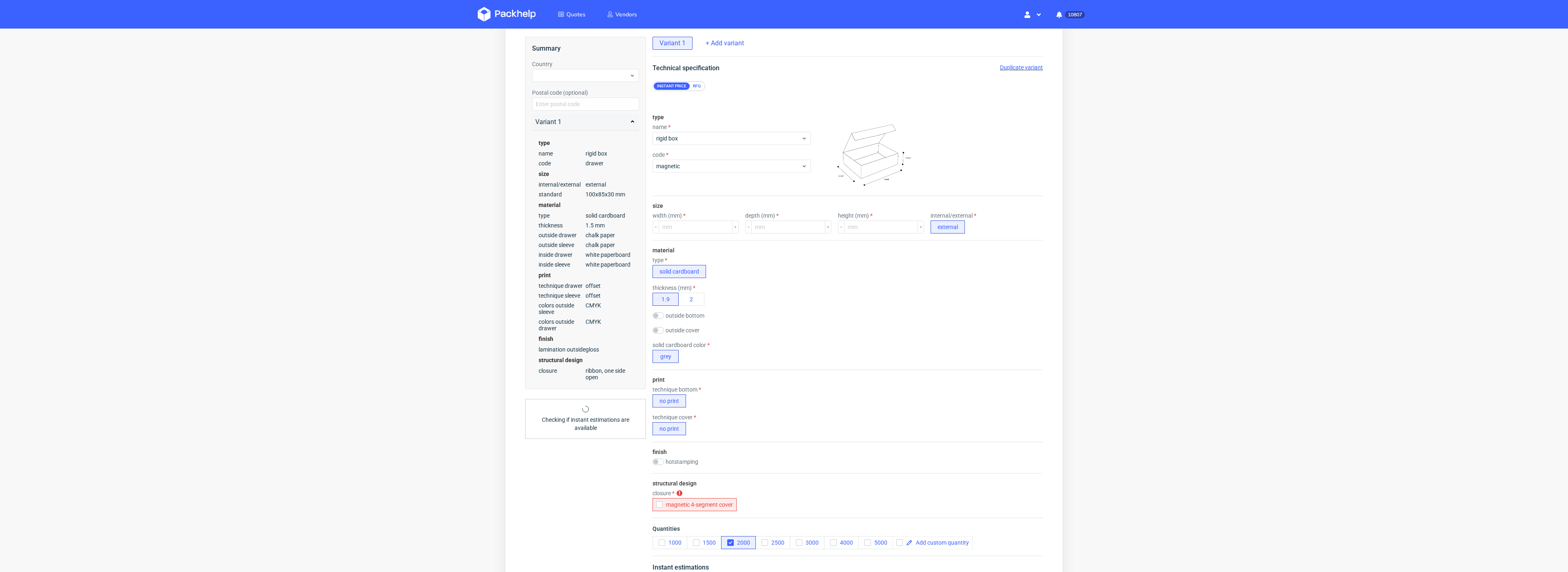
scroll to position [153, 0]
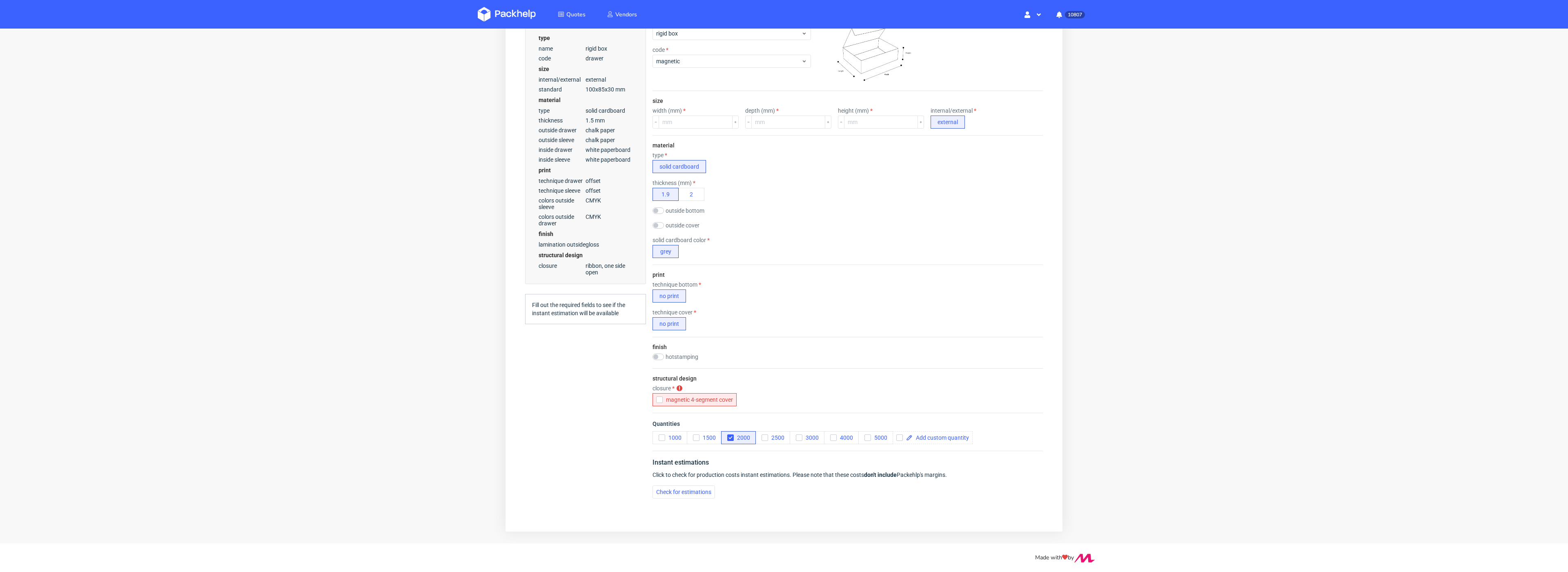
click at [704, 389] on div "closure closure is required magnetic 4-segment cover" at bounding box center [695, 396] width 84 height 21
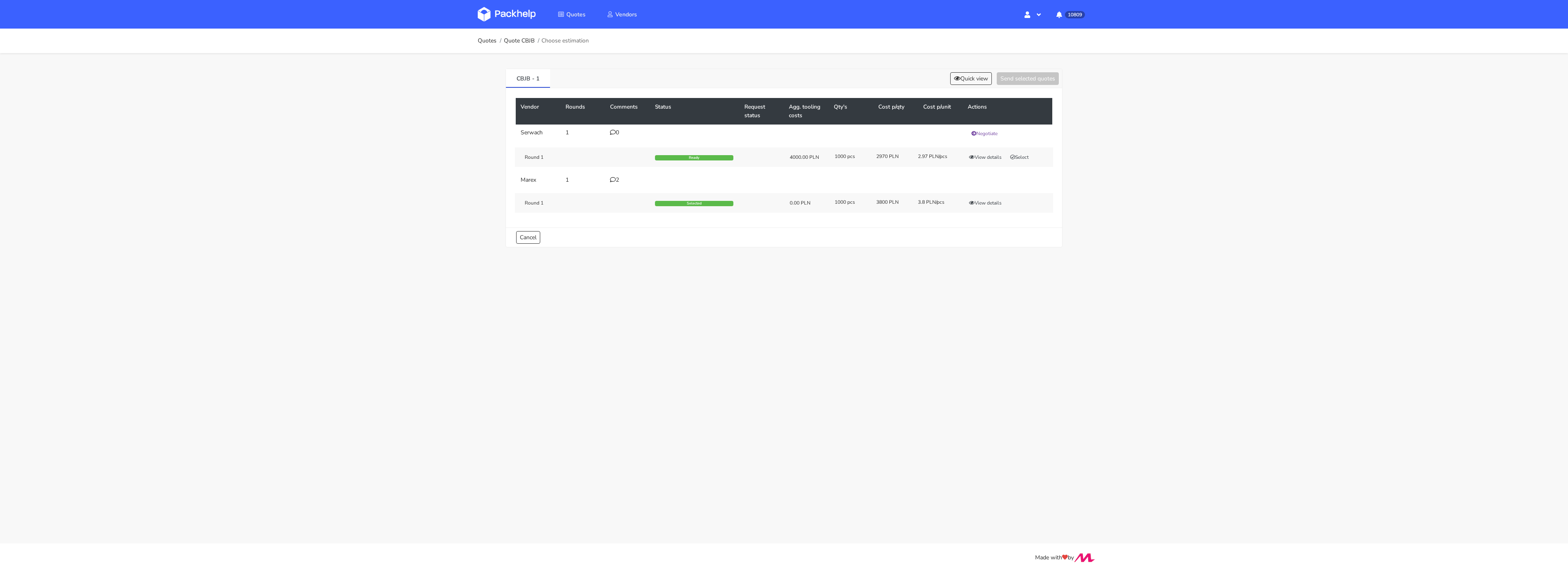
click at [612, 178] on icon at bounding box center [612, 179] width 5 height 5
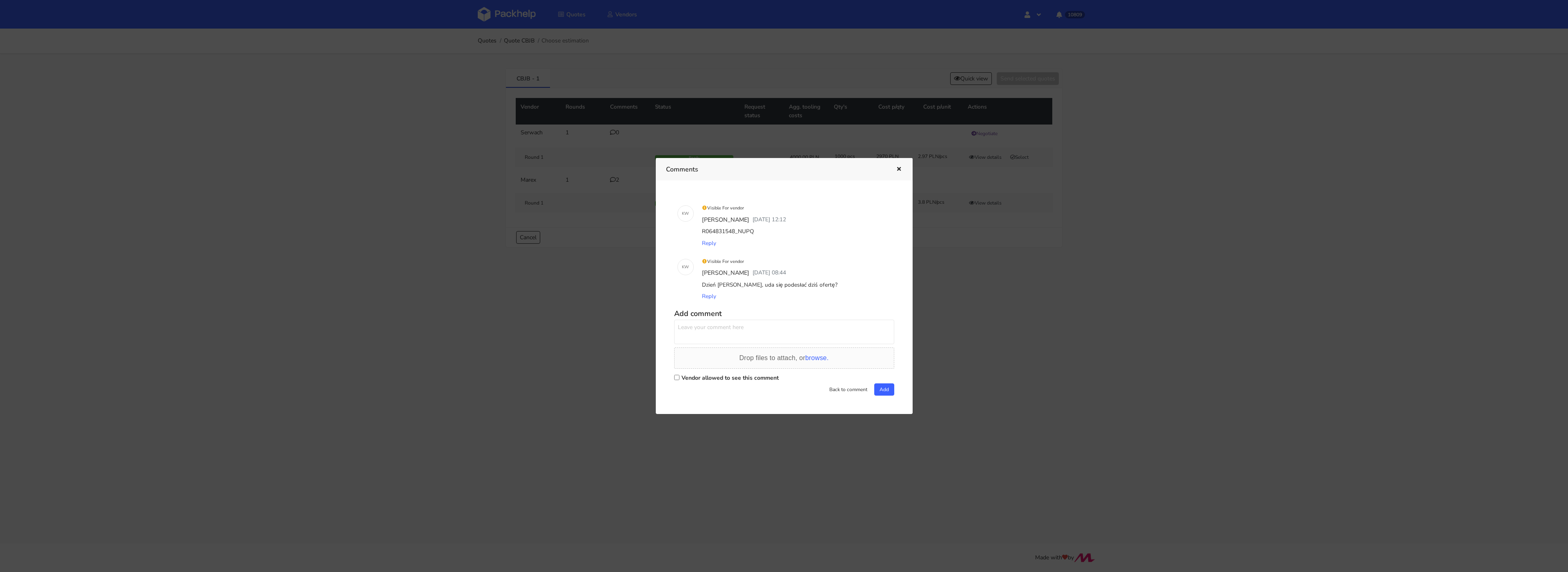
click at [981, 307] on div at bounding box center [784, 286] width 1568 height 572
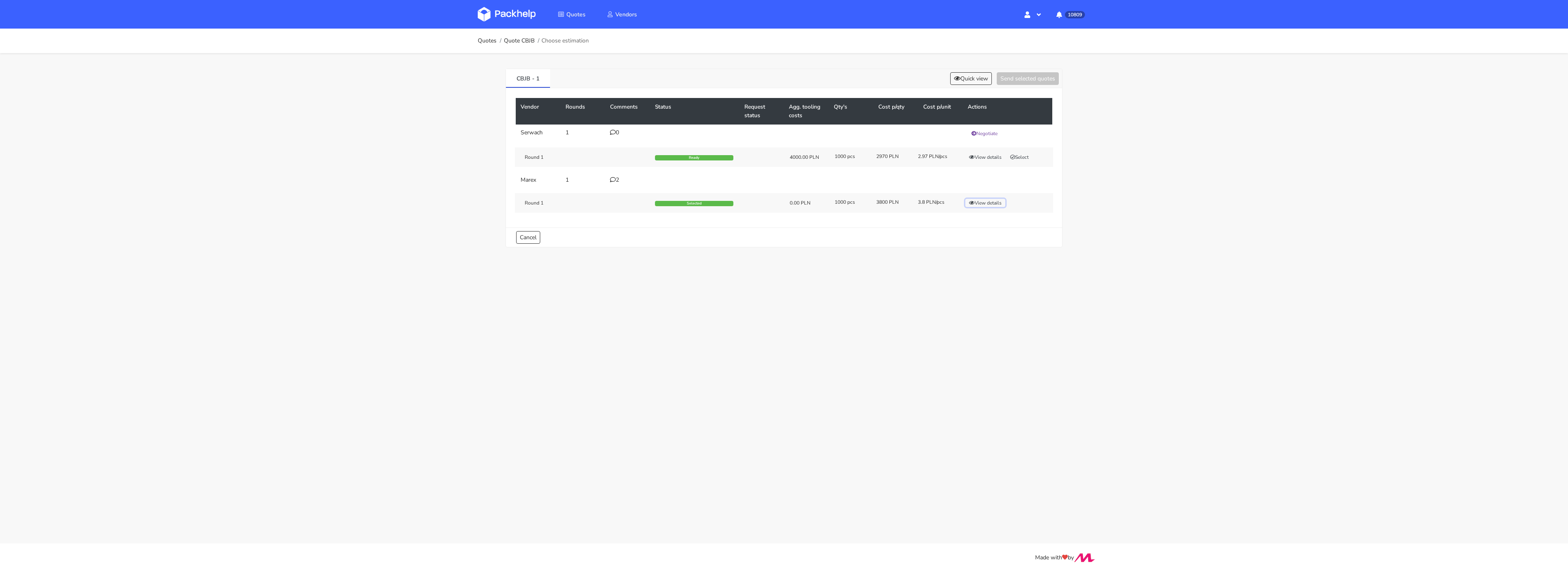
click at [983, 201] on button "View details" at bounding box center [985, 203] width 40 height 8
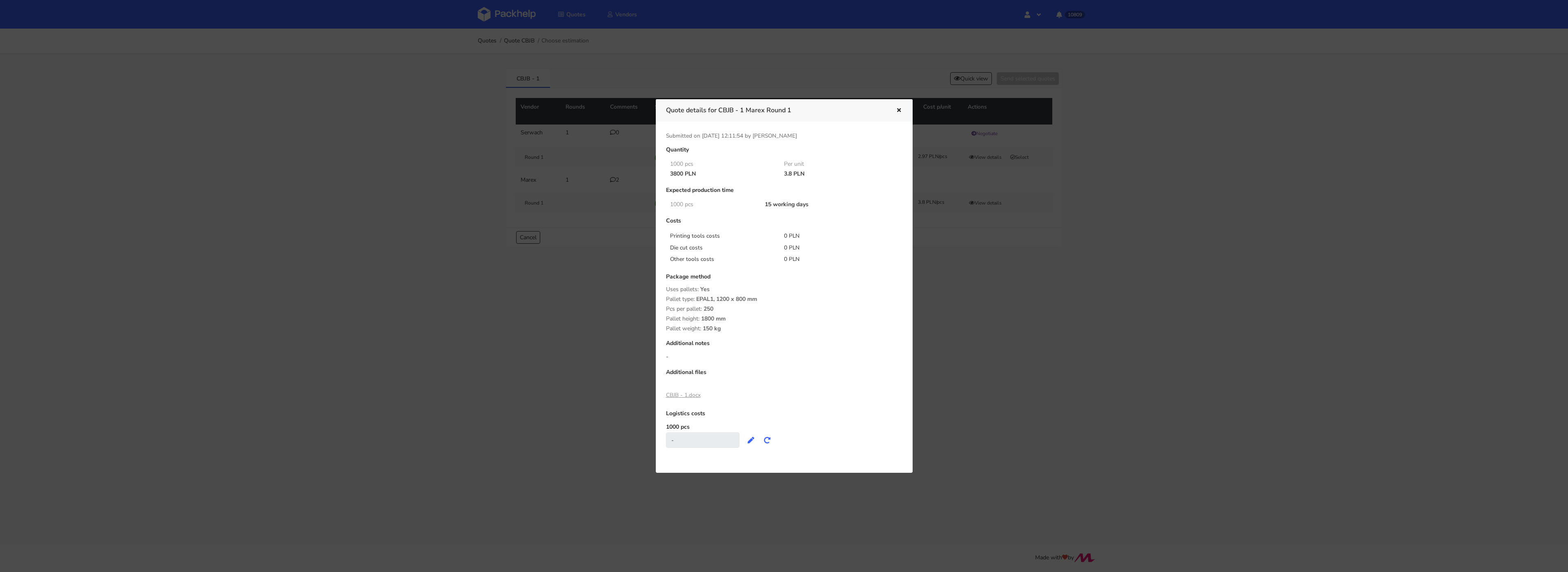
click at [1092, 236] on div at bounding box center [784, 286] width 1568 height 572
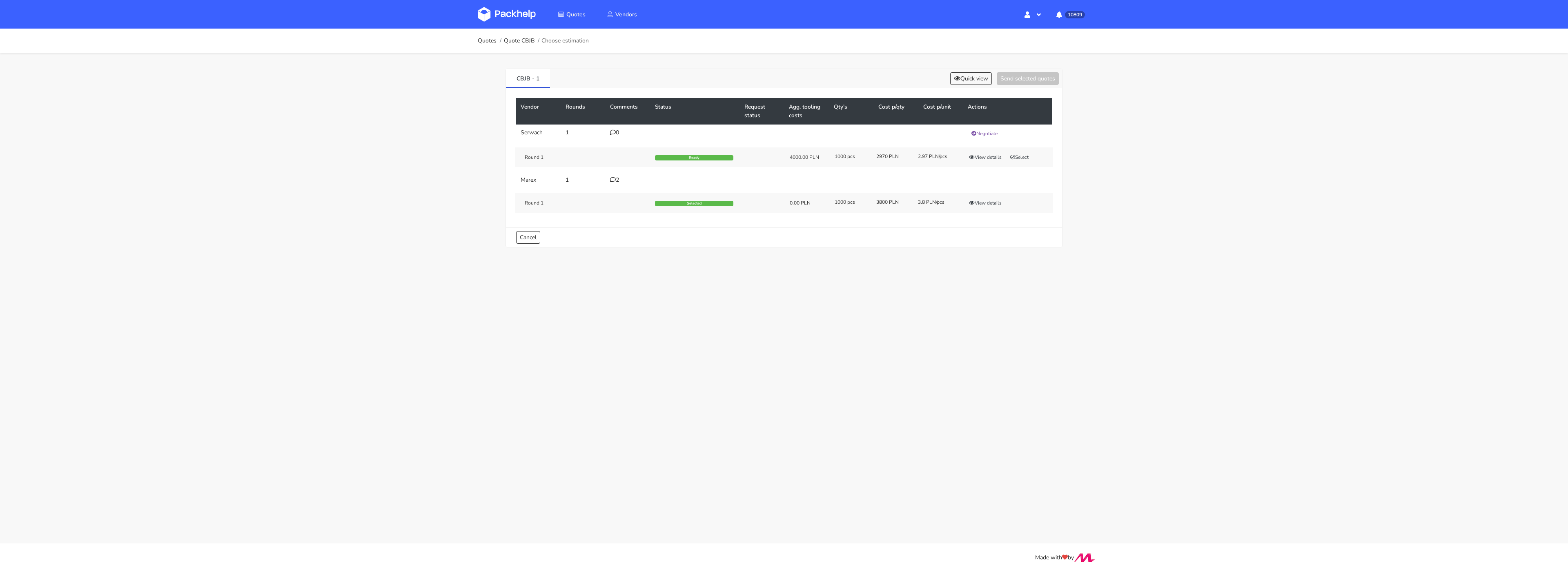
click at [615, 183] on div "2" at bounding box center [628, 180] width 35 height 7
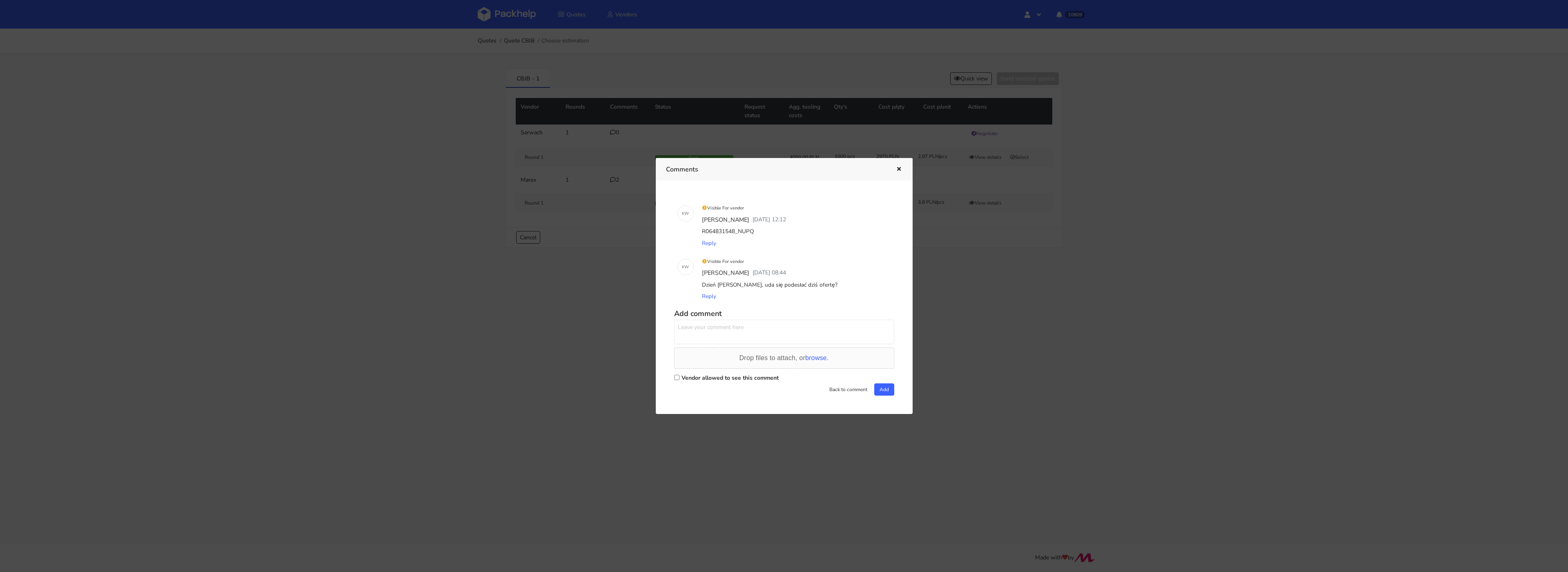
click at [733, 231] on div "R064831548_NUPQ" at bounding box center [795, 231] width 191 height 12
click at [733, 231] on div "R064831548_NUPQ" at bounding box center [795, 231] width 191 height 12
copy div "R064831548_NUPQ"
click at [588, 97] on div at bounding box center [784, 286] width 1568 height 572
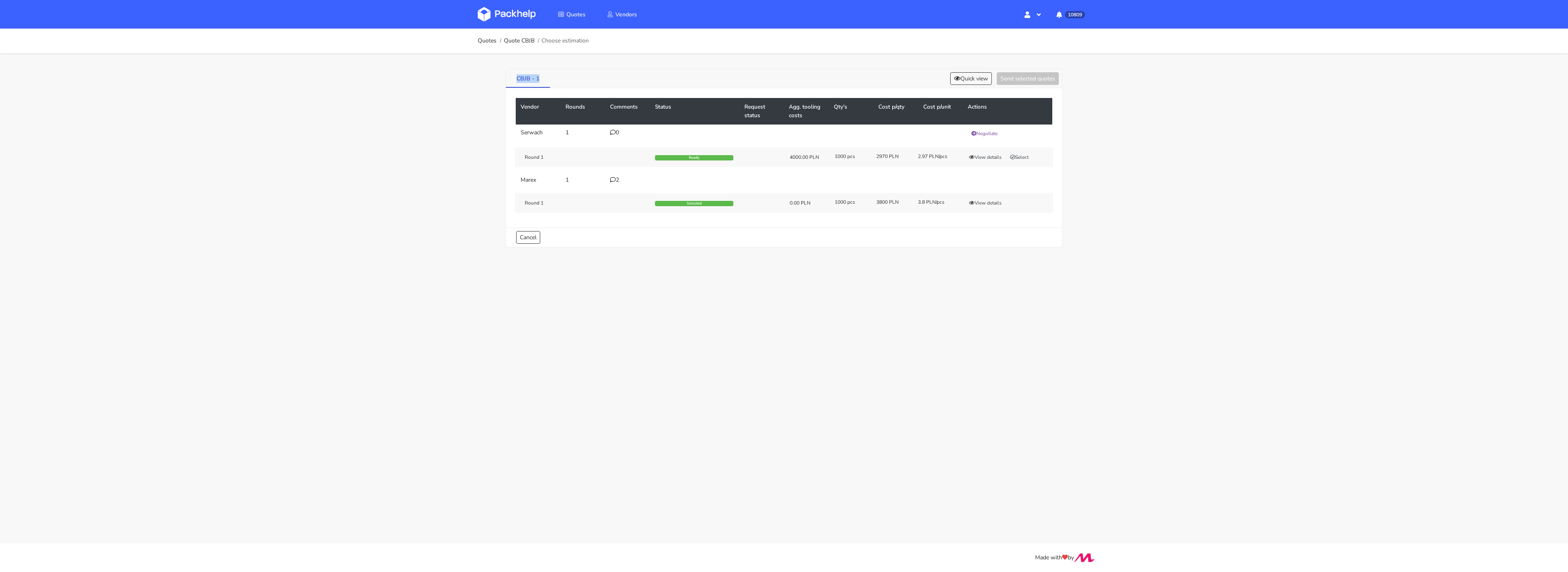
drag, startPoint x: 544, startPoint y: 77, endPoint x: 516, endPoint y: 79, distance: 28.1
click at [516, 79] on link "CBJB - 1" at bounding box center [528, 78] width 44 height 18
copy link "CBJB - 1"
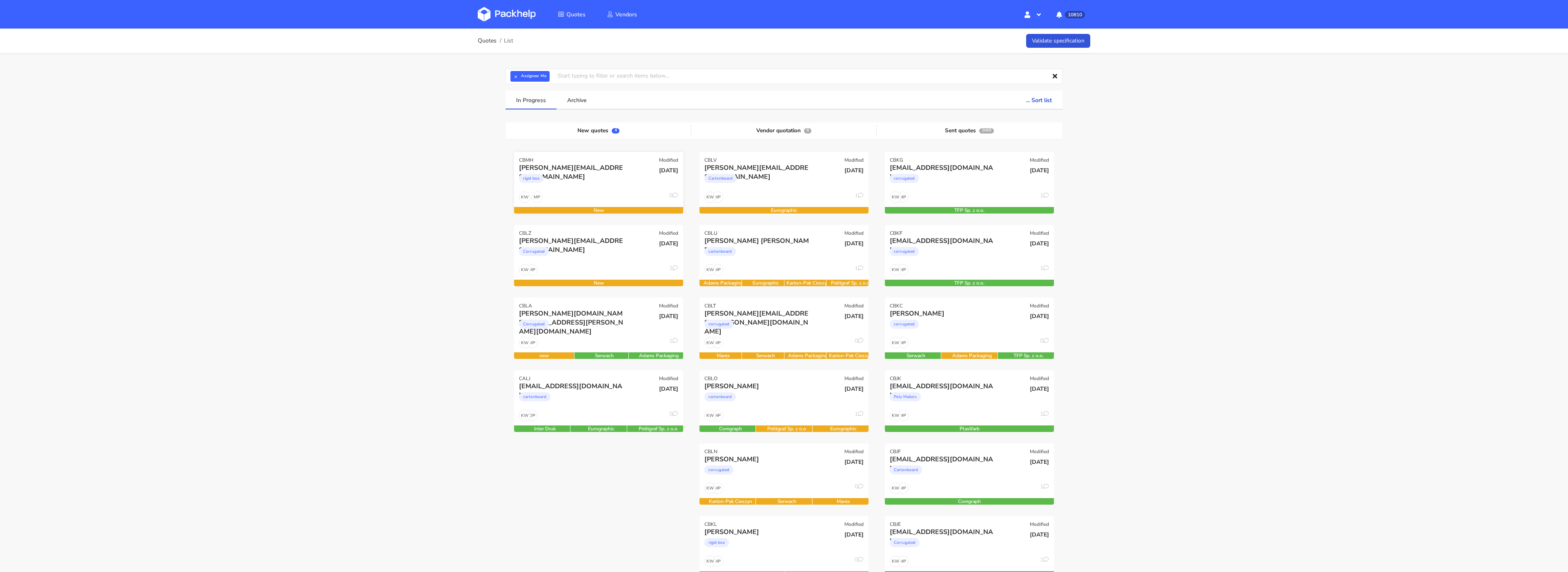
click at [567, 189] on div "rigid box" at bounding box center [573, 180] width 108 height 16
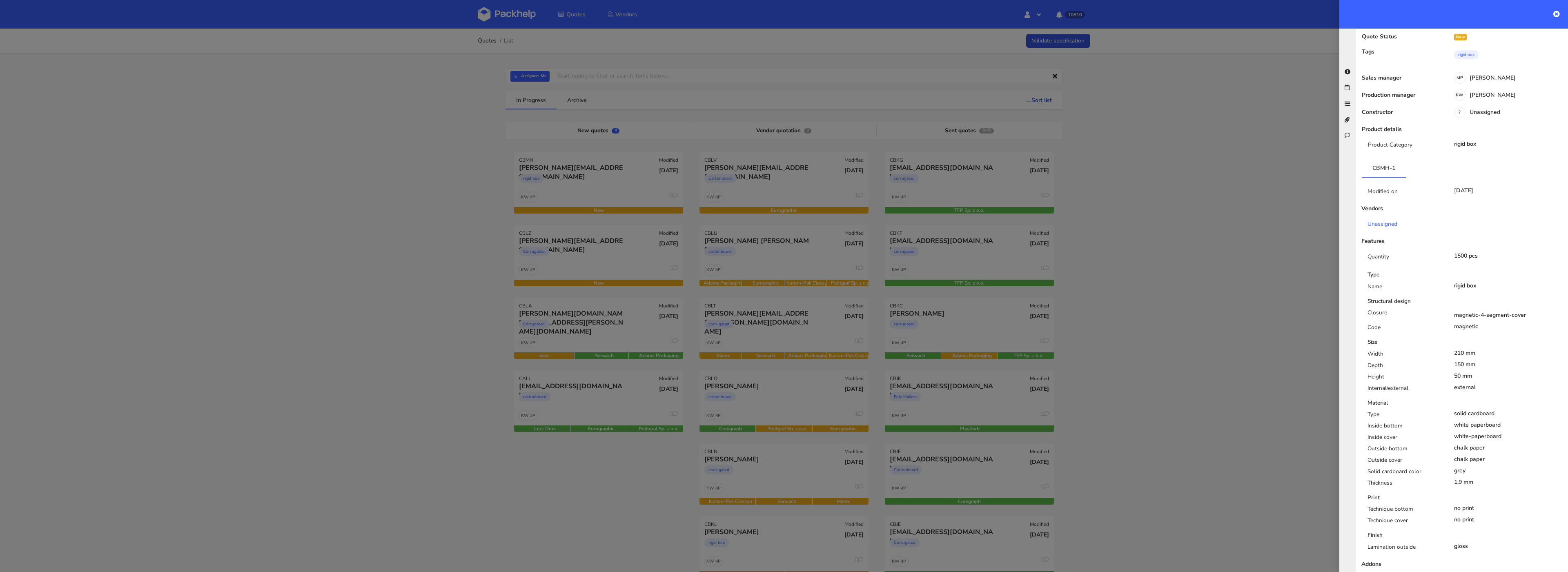
scroll to position [99, 0]
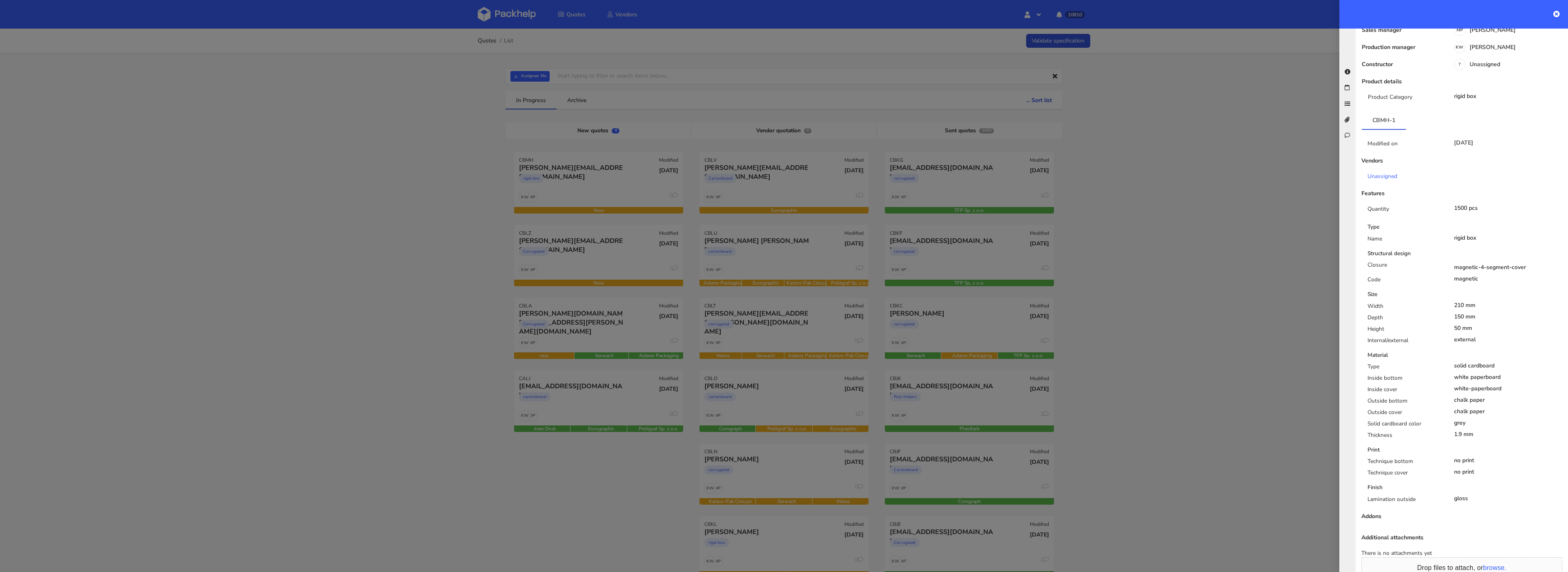
click at [569, 240] on div at bounding box center [784, 286] width 1568 height 572
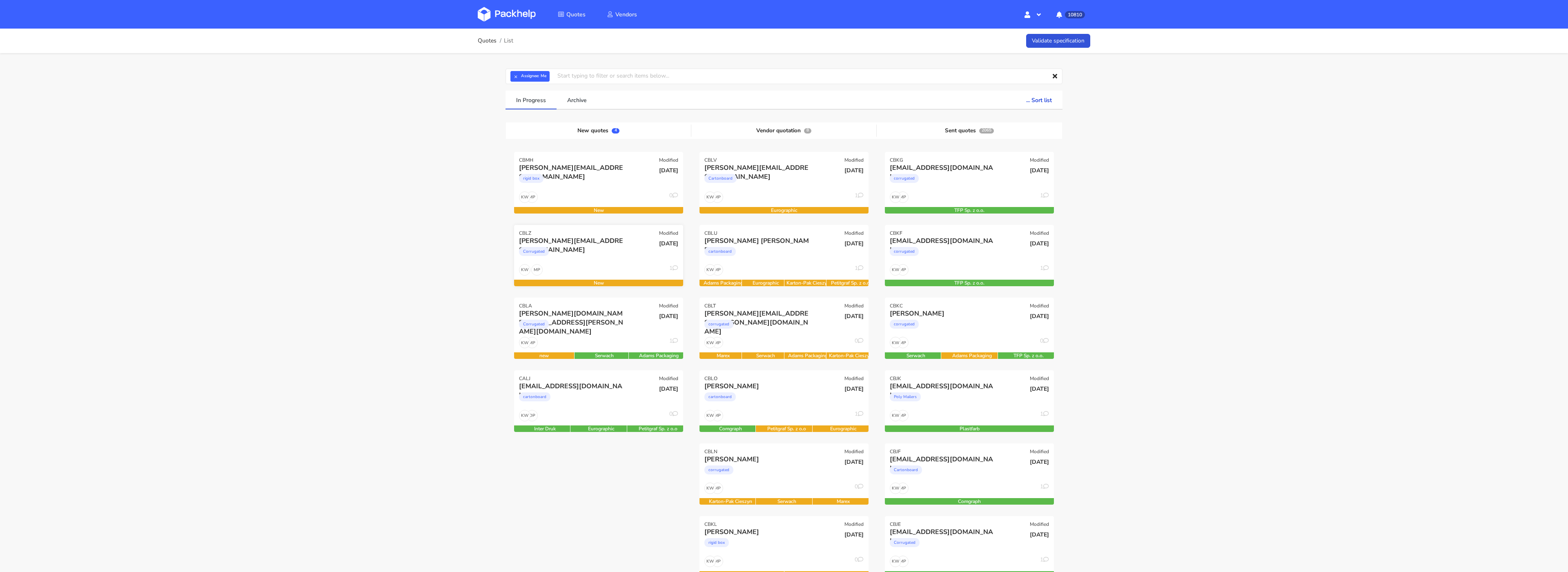
click at [587, 256] on div "Corrugated" at bounding box center [573, 253] width 108 height 16
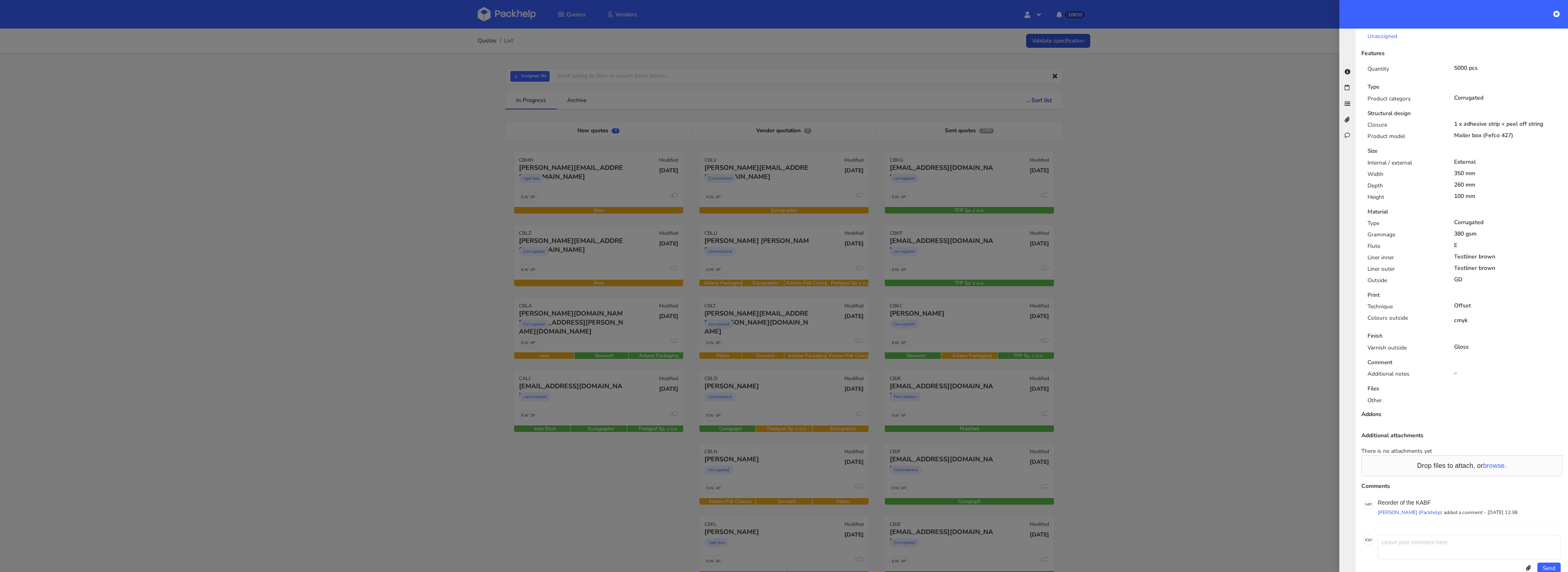
scroll to position [249, 0]
click at [1426, 488] on div "M P Reorder of the KABF Monika Poźniak (Packhelp) added a comment - 18 Septembe…" at bounding box center [1462, 501] width 201 height 26
click at [1426, 488] on div "M P Reorder of the KABF Monika Poźniak (Packhelp) added a comment - 18 Septembe…" at bounding box center [1462, 501] width 201 height 26
click at [1425, 490] on p "Reorder of the KABF" at bounding box center [1469, 493] width 183 height 7
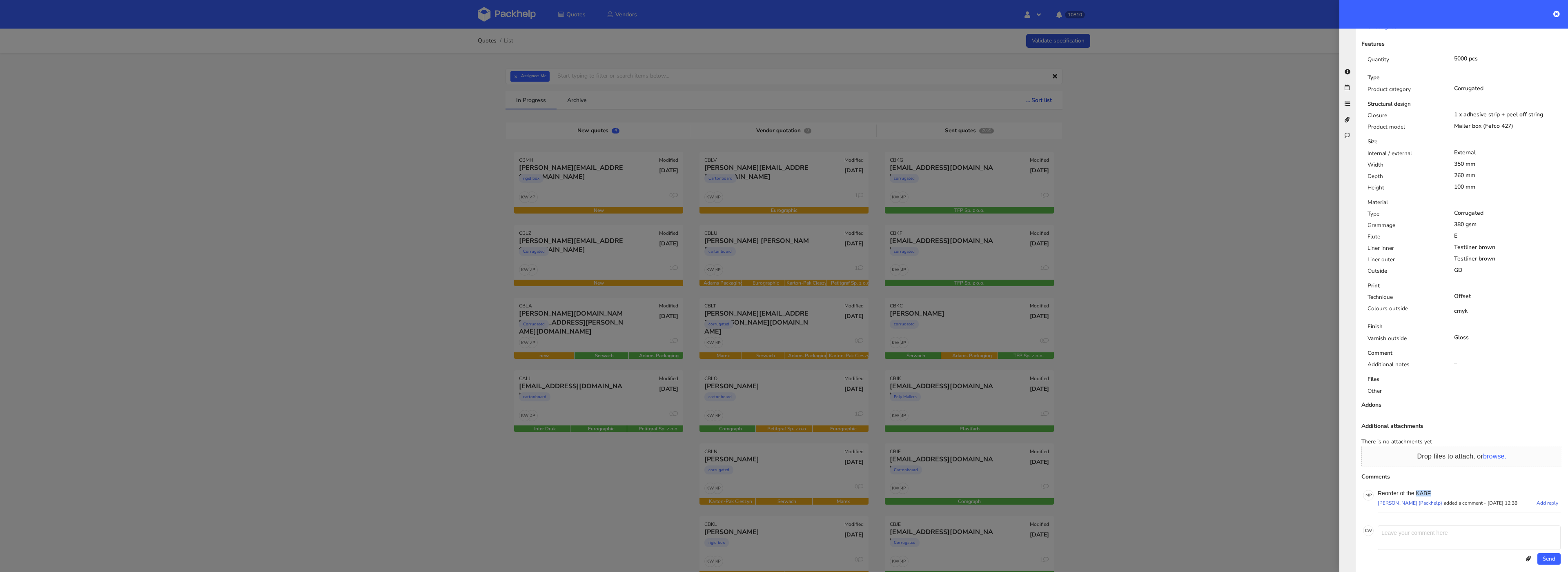
copy p "KABF"
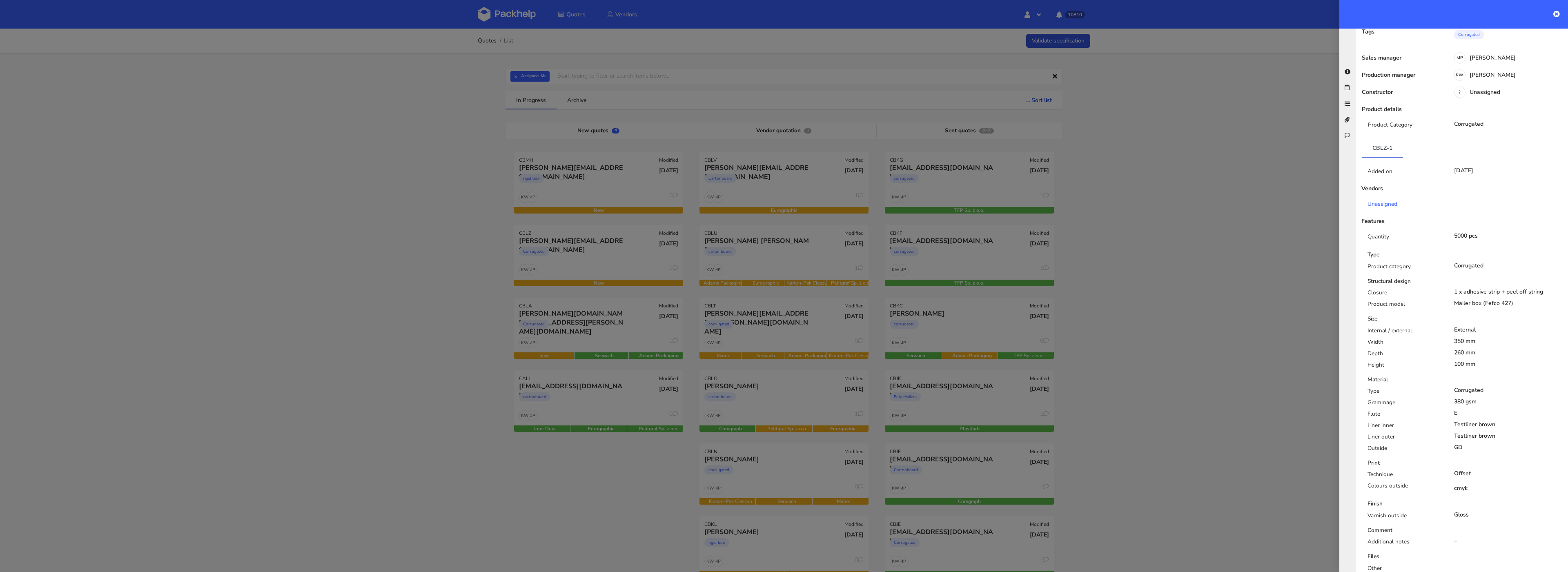
scroll to position [0, 0]
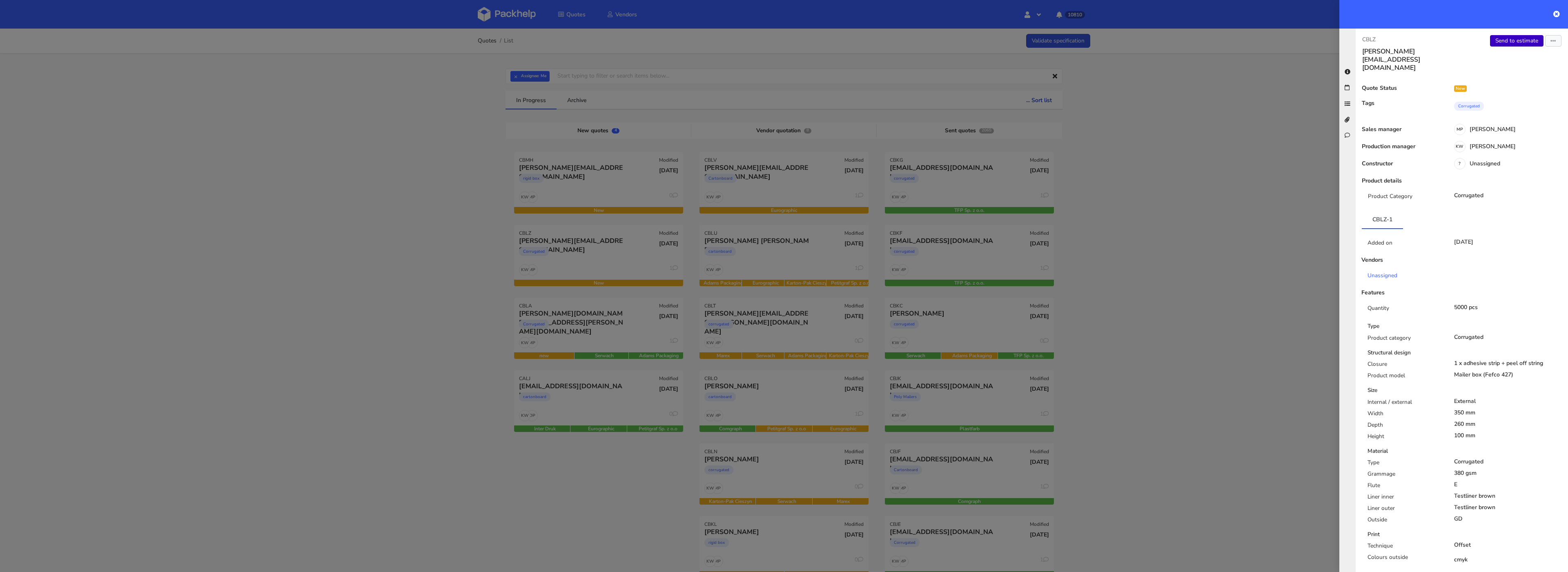
click at [1511, 43] on link "Send to estimate" at bounding box center [1517, 41] width 54 height 12
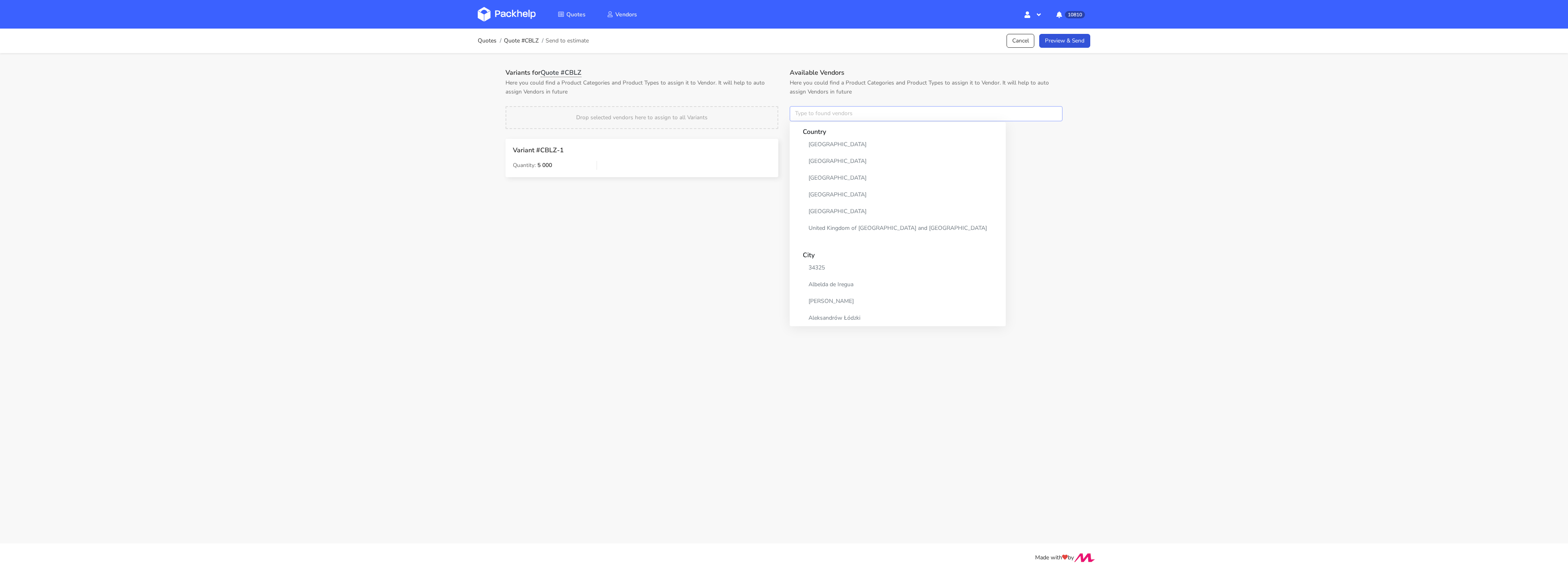
click at [814, 106] on input "text" at bounding box center [926, 113] width 273 height 15
type input "serw"
click at [816, 148] on link "serw" at bounding box center [841, 144] width 76 height 15
click at [754, 103] on div "Variants for Quote #CBLZ Here you could find a Product Categories and Product T…" at bounding box center [642, 128] width 284 height 120
click at [815, 183] on p "Goleniów," at bounding box center [836, 186] width 79 height 9
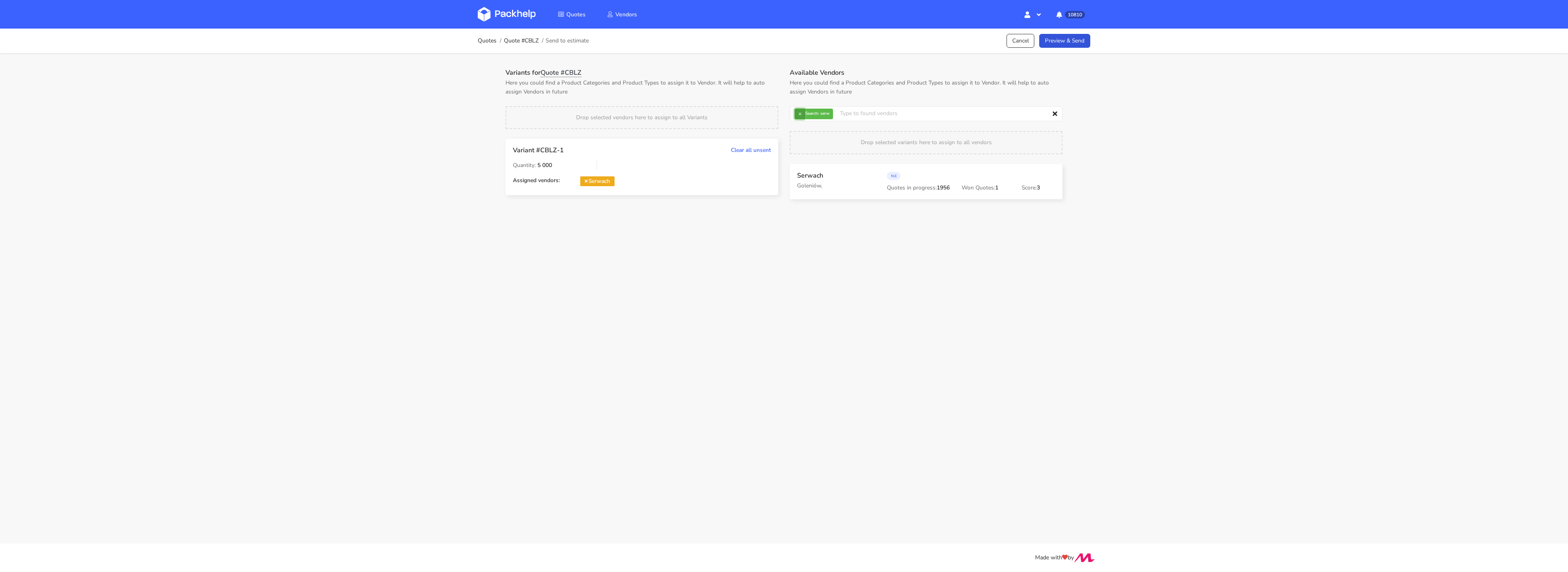
click at [798, 111] on button "×" at bounding box center [799, 113] width 10 height 10
click at [798, 111] on input "text" at bounding box center [926, 113] width 273 height 15
type input "adams"
click at [821, 142] on link "adams" at bounding box center [841, 144] width 76 height 15
click at [746, 78] on p "Here you could find a Product Categories and Product Types to assign it to Vend…" at bounding box center [642, 88] width 273 height 18
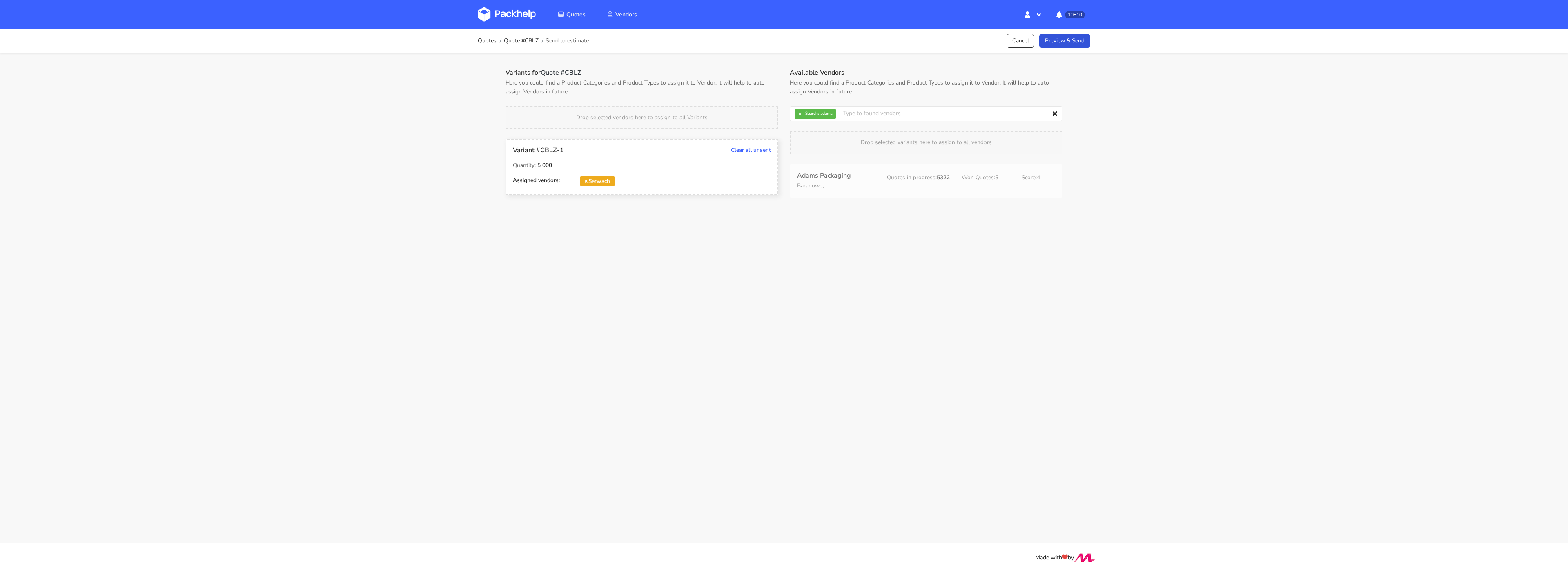
drag, startPoint x: 842, startPoint y: 184, endPoint x: 838, endPoint y: 184, distance: 4.0
click at [1092, 29] on div "Quotes Quote #CBLZ Send to estimate Cancel Preview & Send" at bounding box center [783, 41] width 653 height 24
click at [1082, 41] on link "Preview & Send" at bounding box center [1065, 41] width 51 height 14
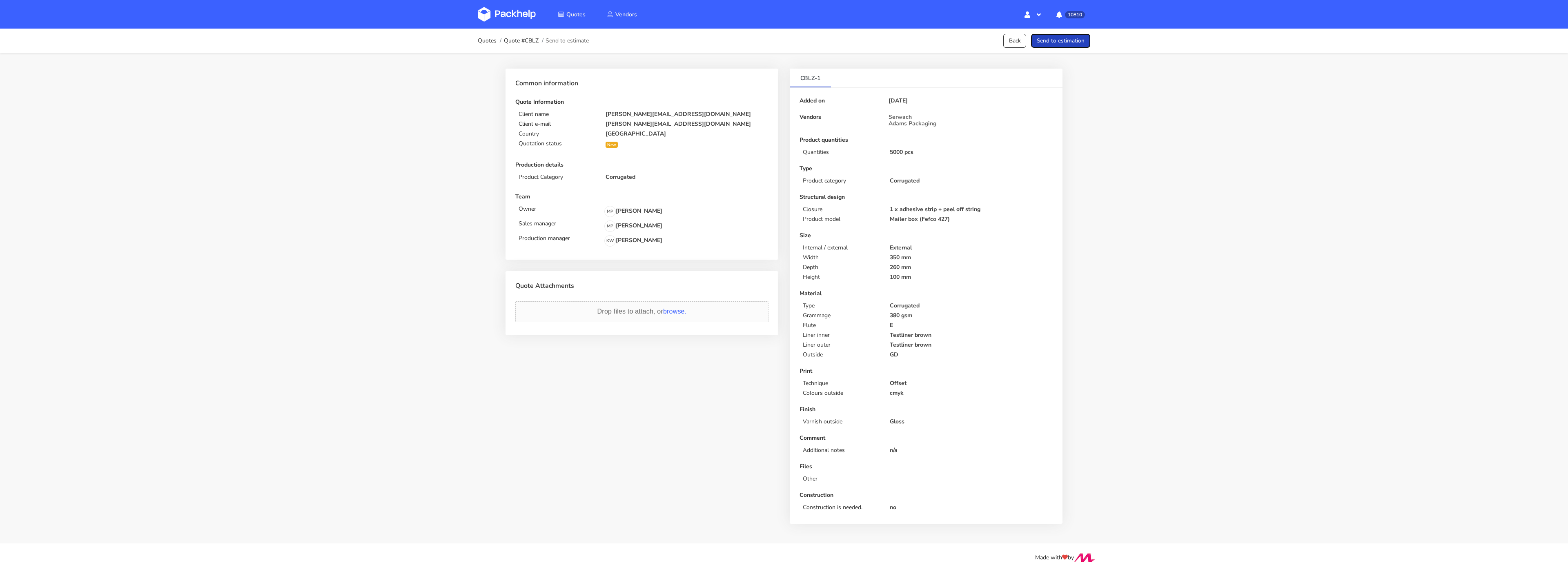
click at [1082, 41] on button "Send to estimation" at bounding box center [1060, 41] width 59 height 14
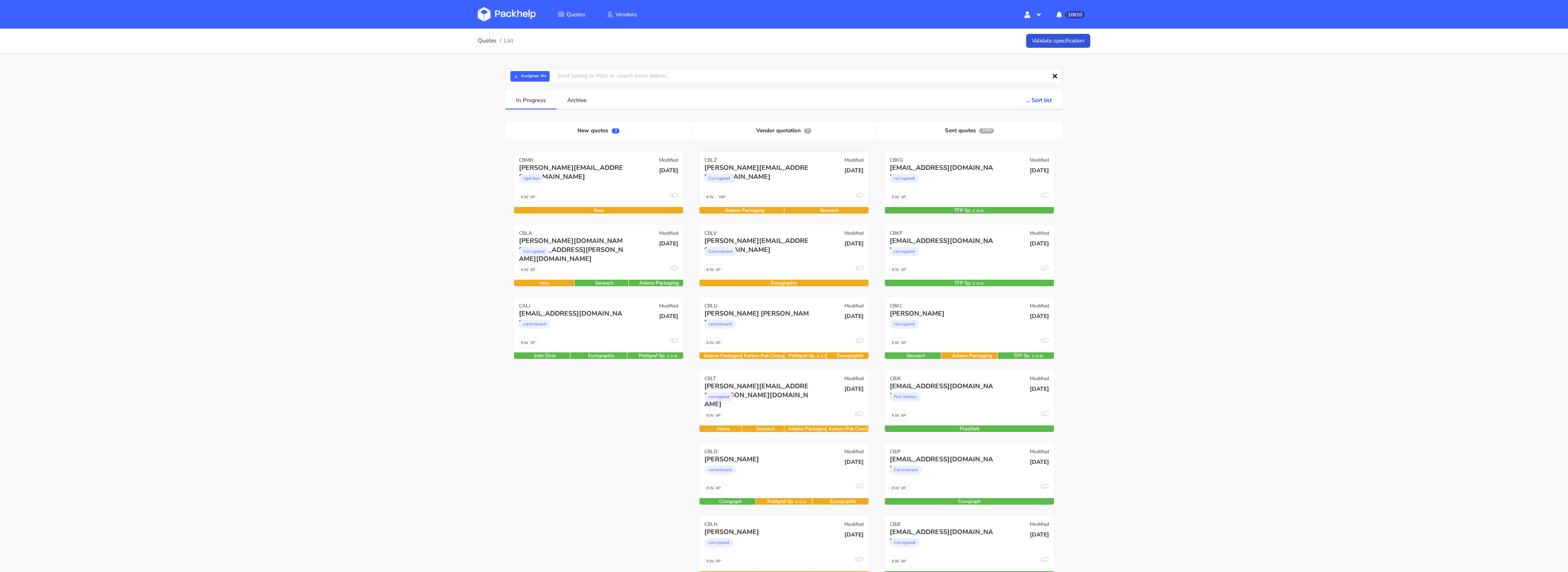
click at [798, 179] on div "Corrugated" at bounding box center [758, 180] width 108 height 16
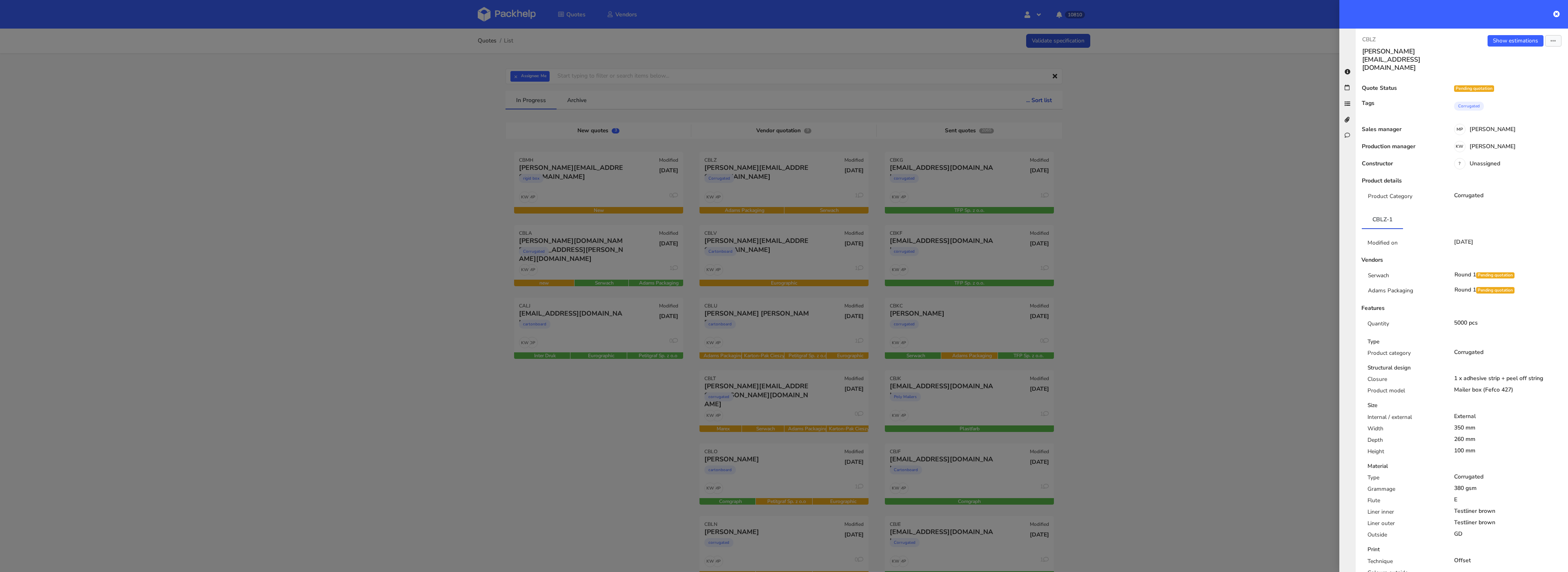
click at [1510, 35] on div "Show estimations Send to estimate View quote Edit quote Missing data Reject quo…" at bounding box center [1515, 54] width 106 height 37
click at [1516, 37] on link "Show estimations" at bounding box center [1516, 41] width 56 height 12
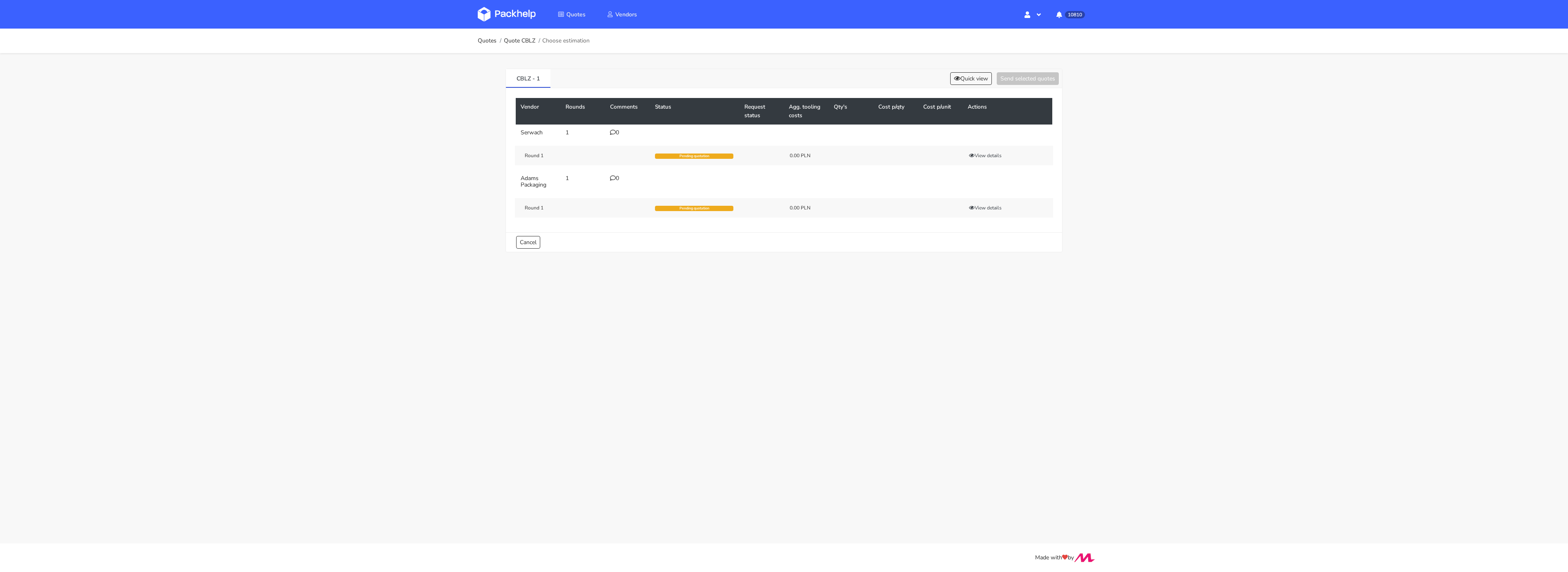
click at [617, 176] on div "0" at bounding box center [628, 178] width 35 height 7
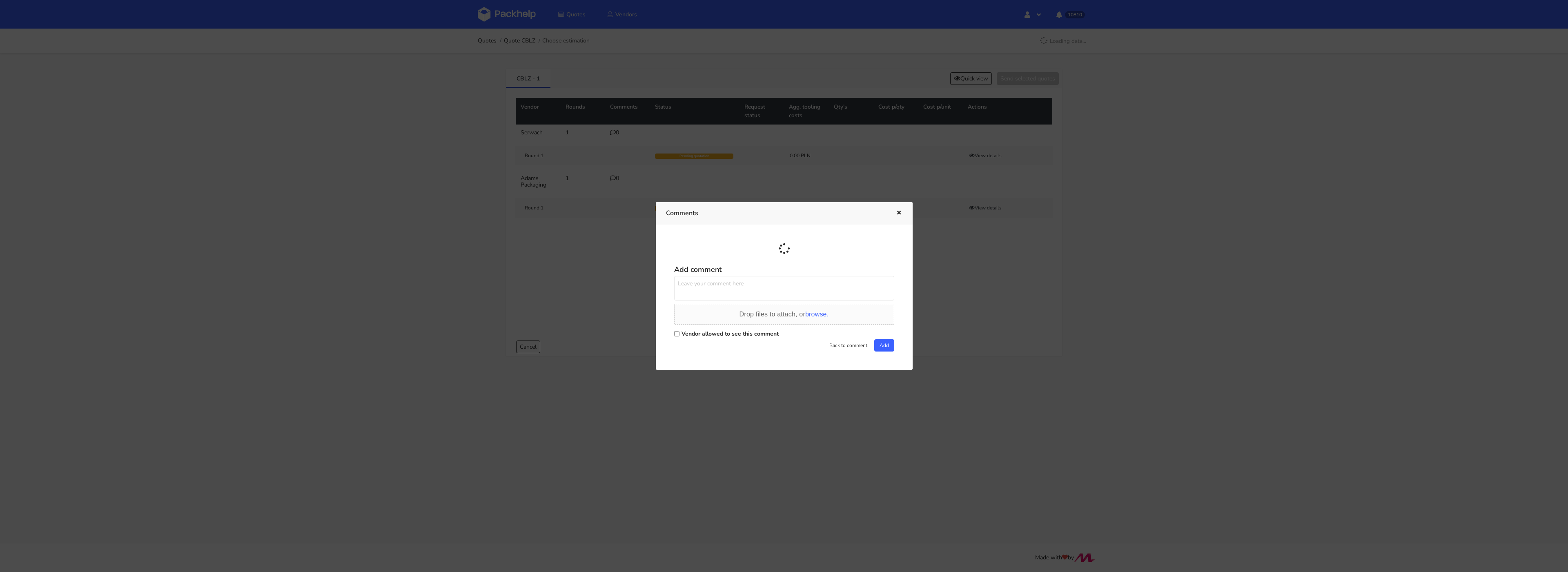
click at [703, 334] on label "Vendor allowed to see this comment" at bounding box center [730, 333] width 97 height 8
click at [679, 334] on input "Vendor allowed to see this comment" at bounding box center [677, 333] width 5 height 5
checkbox input "true"
click at [710, 292] on textarea at bounding box center [785, 288] width 220 height 24
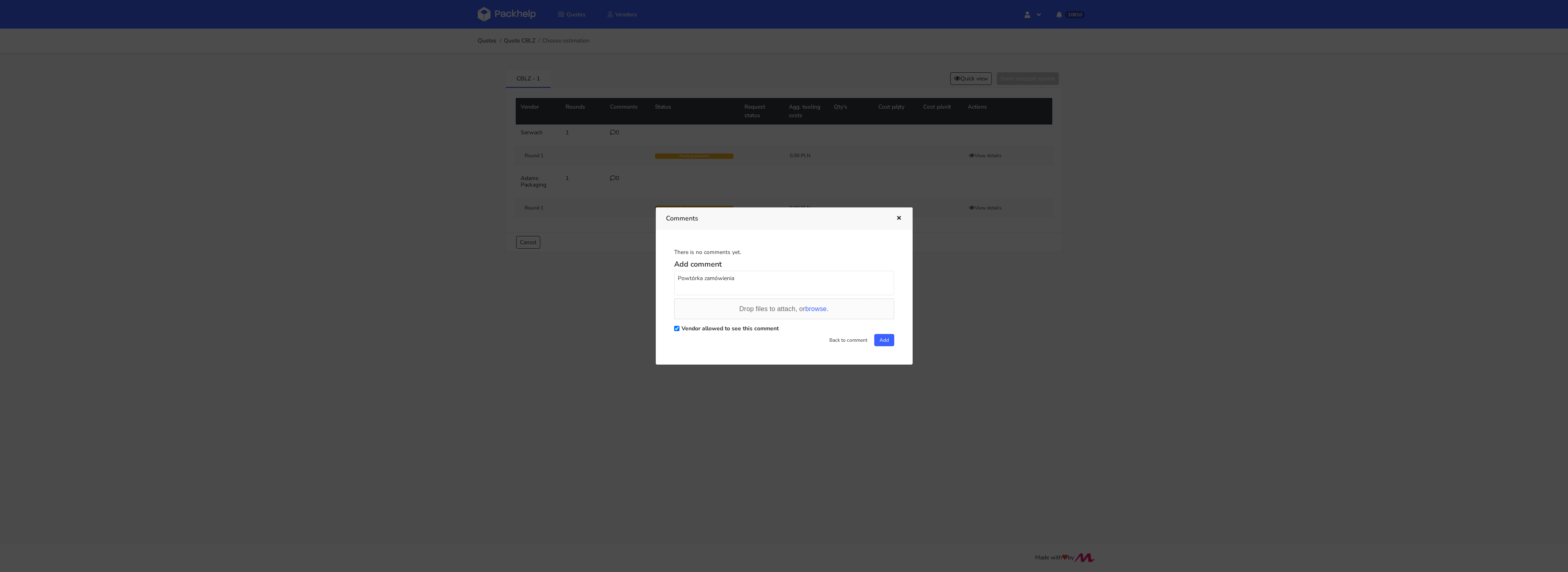
paste textarea "R180835377_KABF"
type textarea "Powtórka zamówienia R180835377_KABF"
click at [881, 338] on button "Add" at bounding box center [884, 340] width 20 height 12
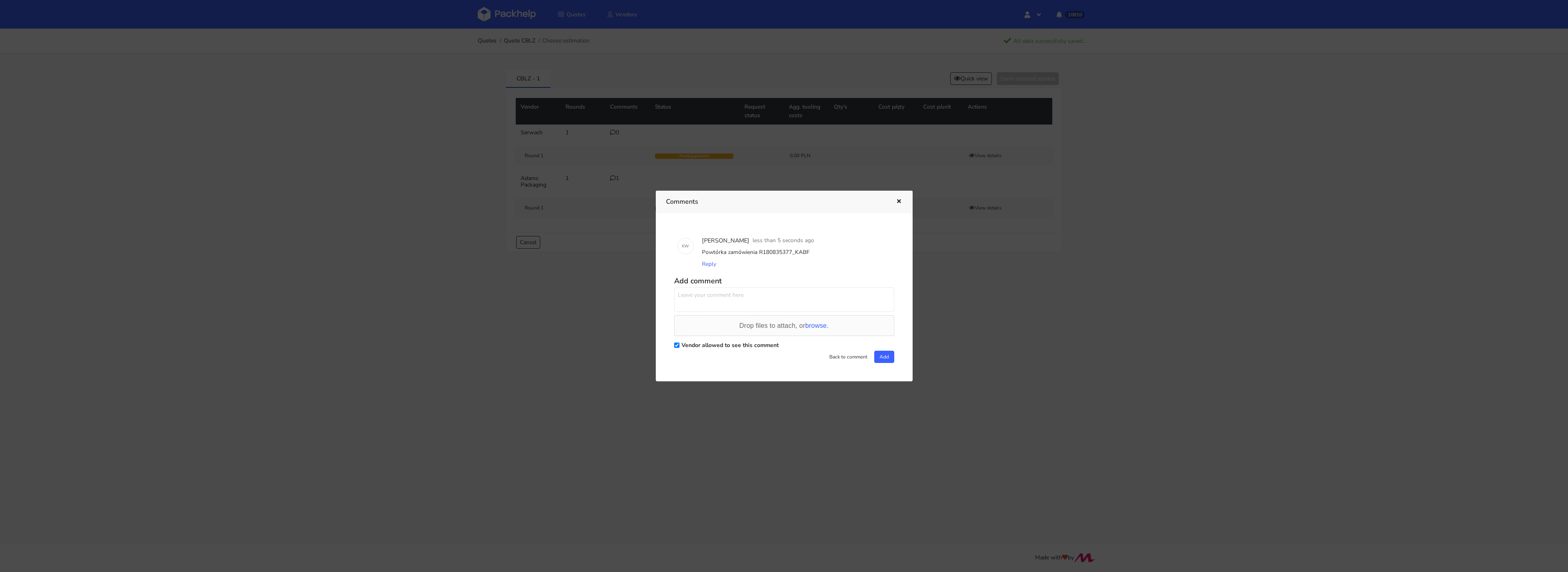
click at [453, 133] on div at bounding box center [784, 286] width 1568 height 572
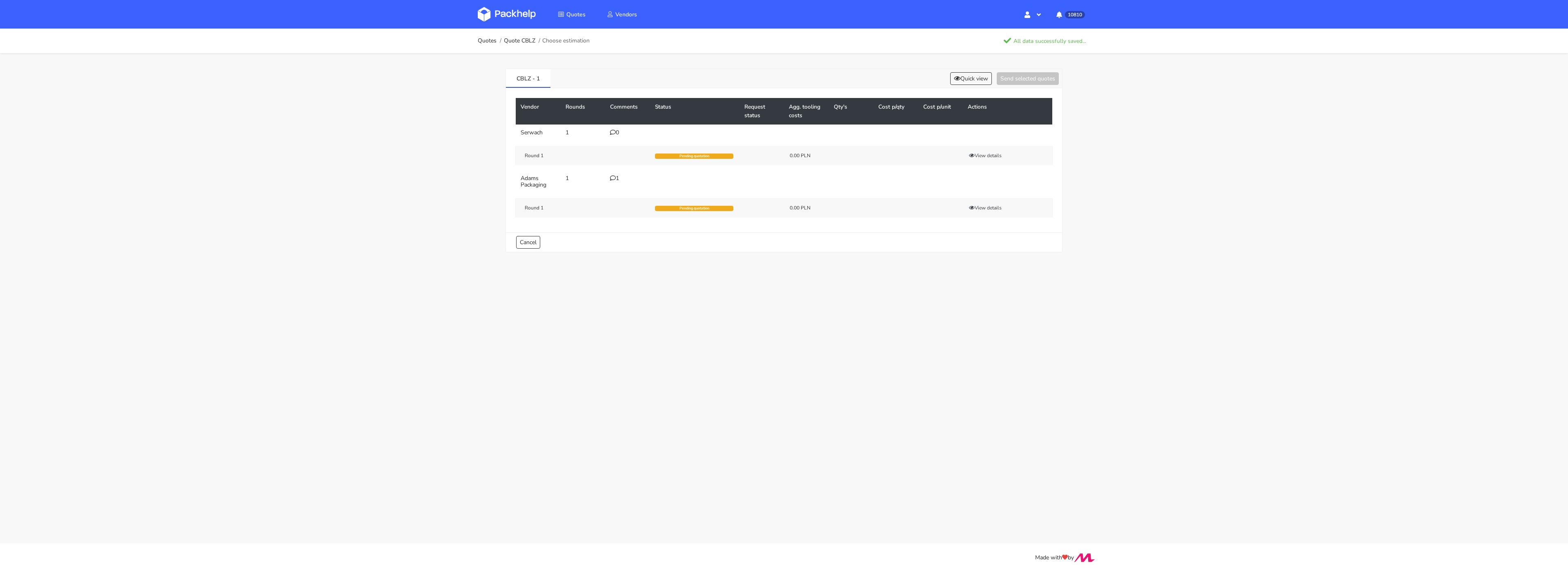
click at [513, 13] on img at bounding box center [506, 14] width 58 height 15
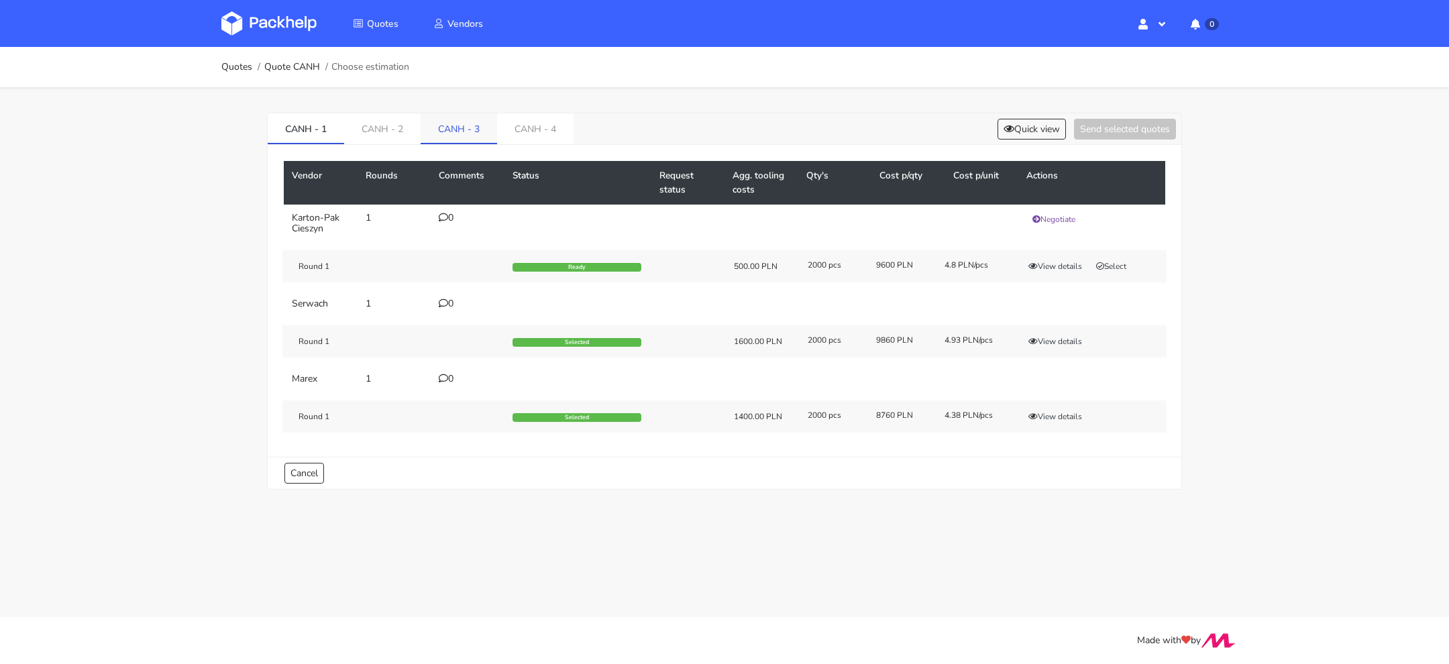
click at [442, 129] on link "CANH - 3" at bounding box center [459, 128] width 76 height 30
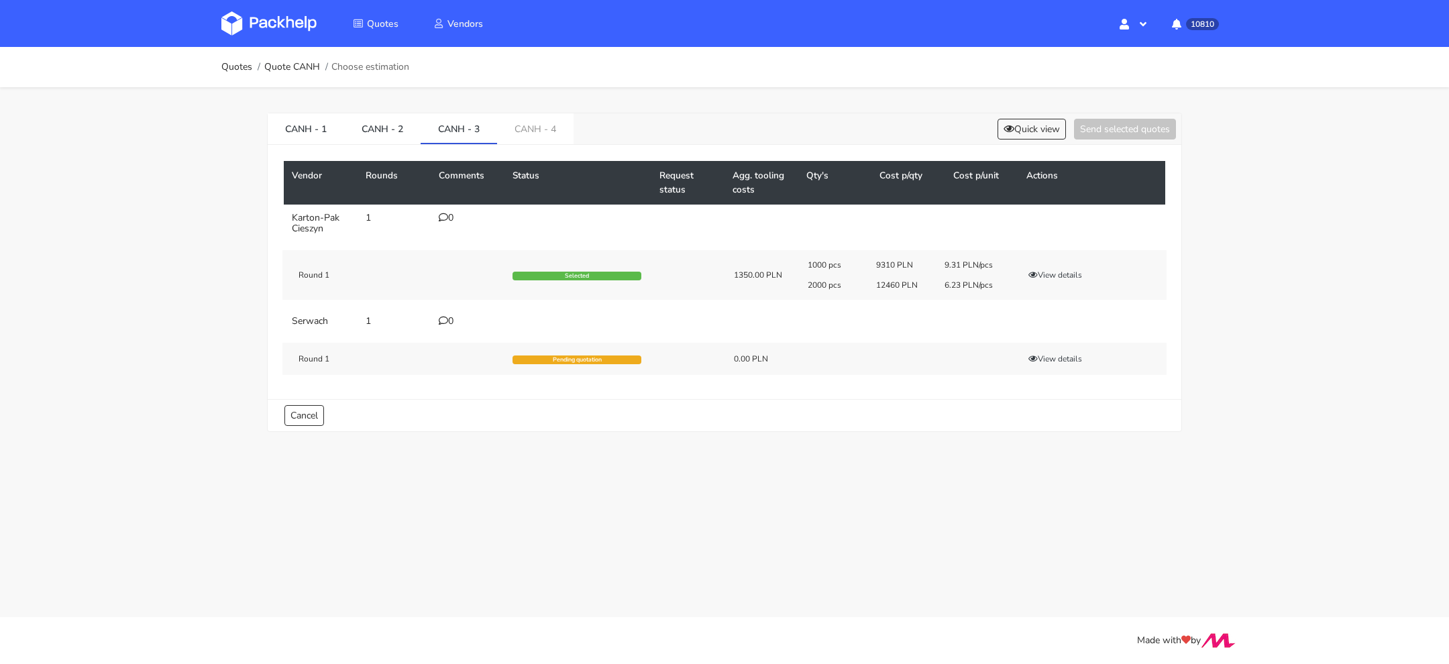
click at [831, 539] on main "Quotes Quote CANH Choose estimation CANH - 1 CANH - 2 CANH - 3 CANH - 4 Quick v…" at bounding box center [724, 308] width 1449 height 617
click at [1037, 271] on button "View details" at bounding box center [1055, 274] width 66 height 13
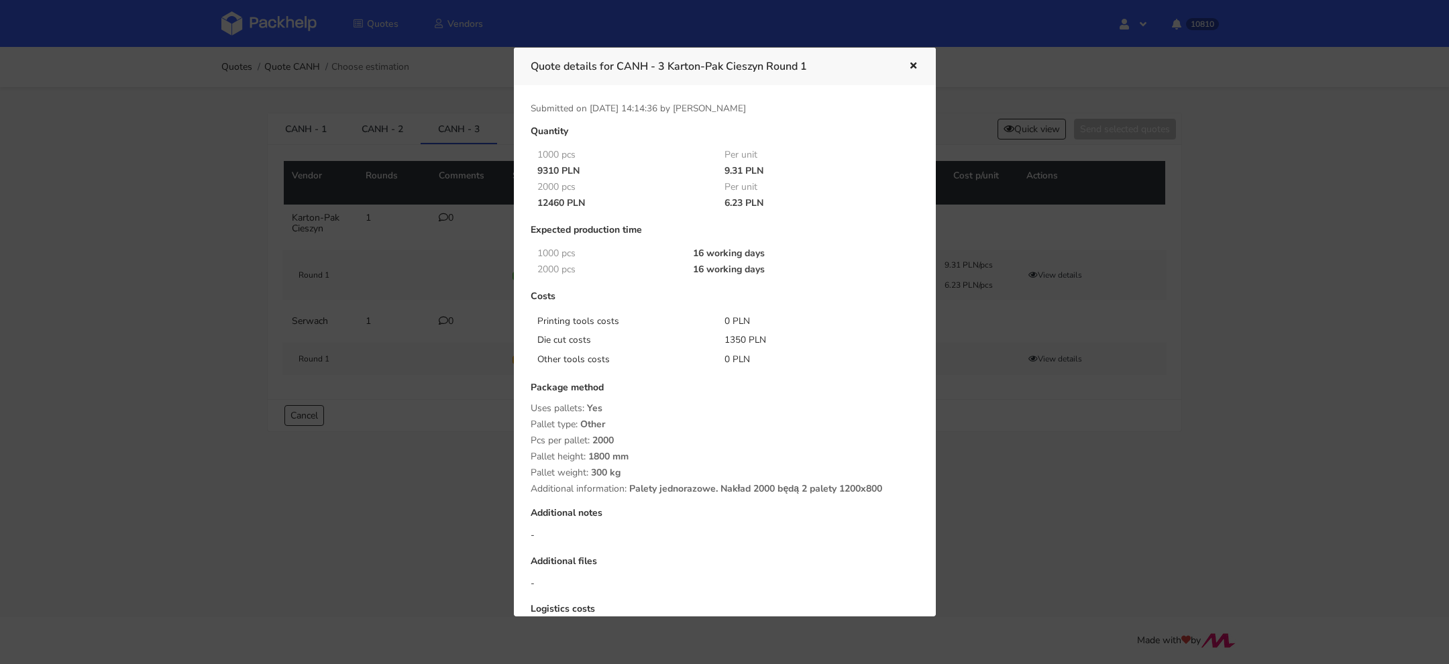
click at [1162, 425] on div at bounding box center [724, 332] width 1449 height 664
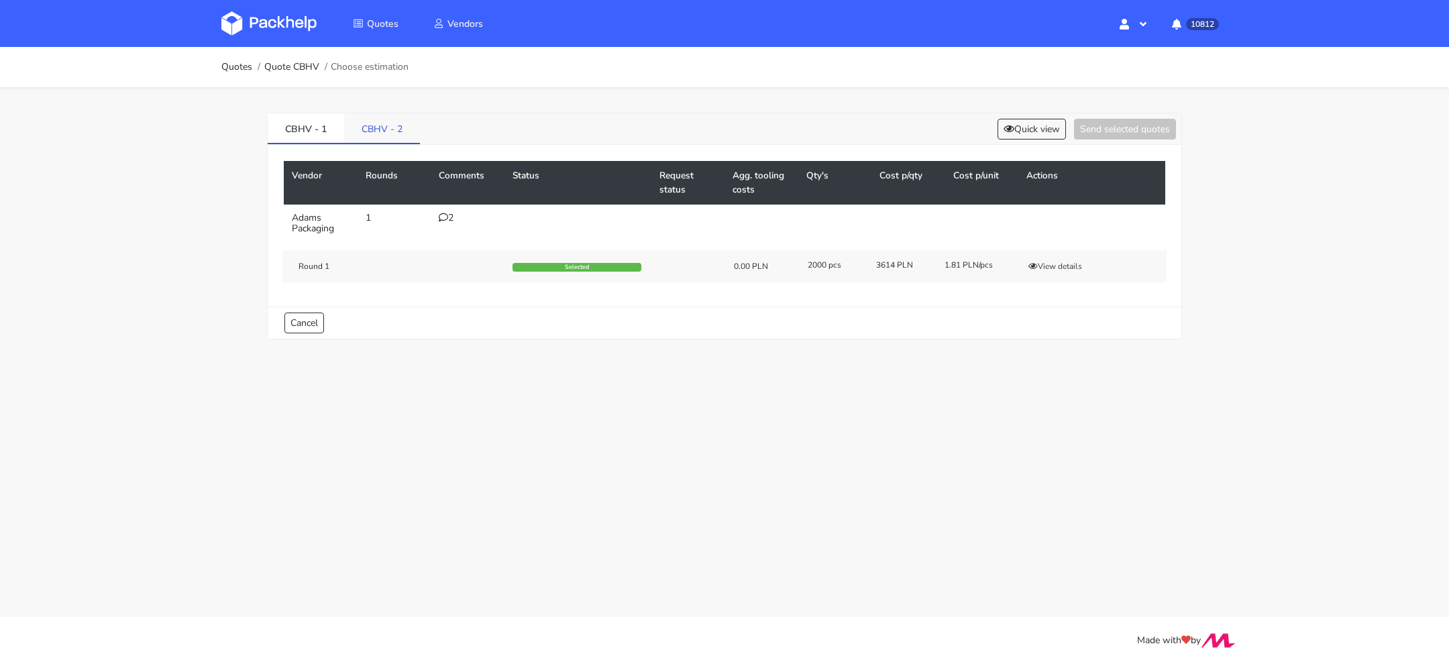
click at [378, 134] on link "CBHV - 2" at bounding box center [382, 128] width 76 height 30
click at [1026, 129] on button "Quick view" at bounding box center [1032, 129] width 68 height 21
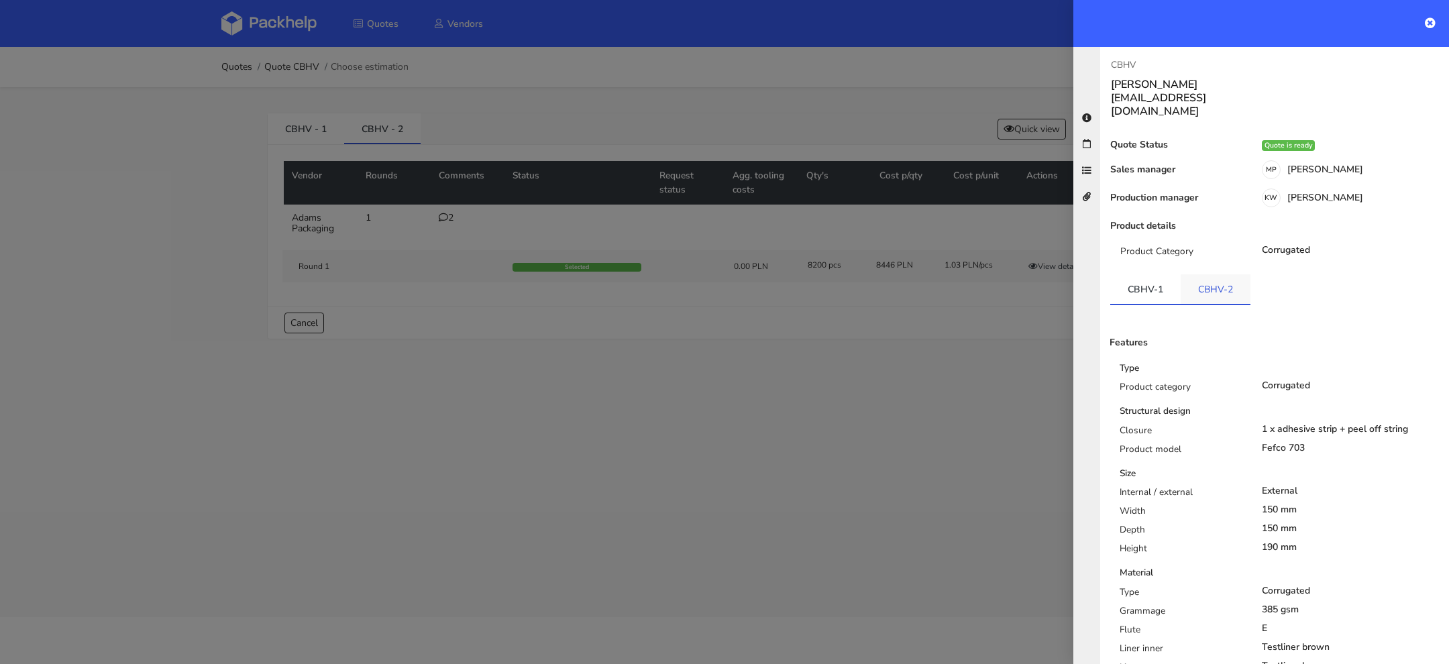
click at [1203, 274] on link "CBHV-2" at bounding box center [1216, 289] width 70 height 30
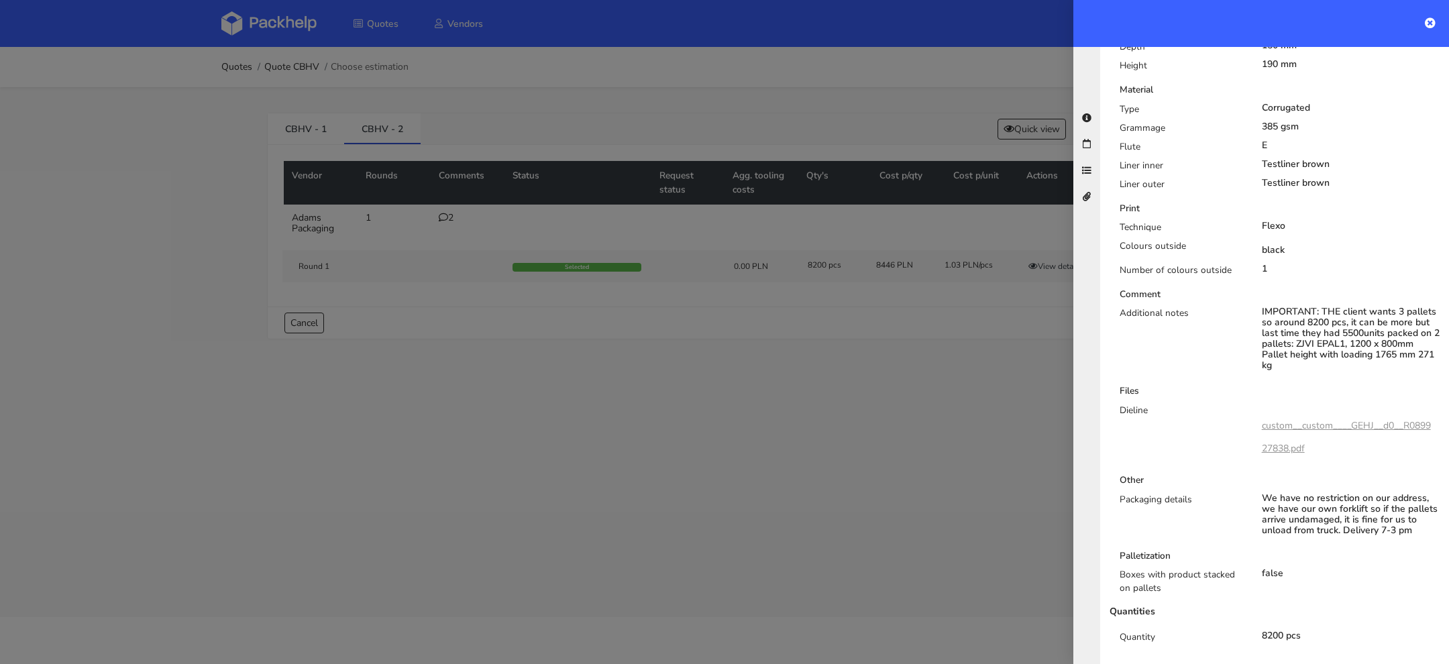
scroll to position [482, 0]
click at [845, 484] on div at bounding box center [724, 332] width 1449 height 664
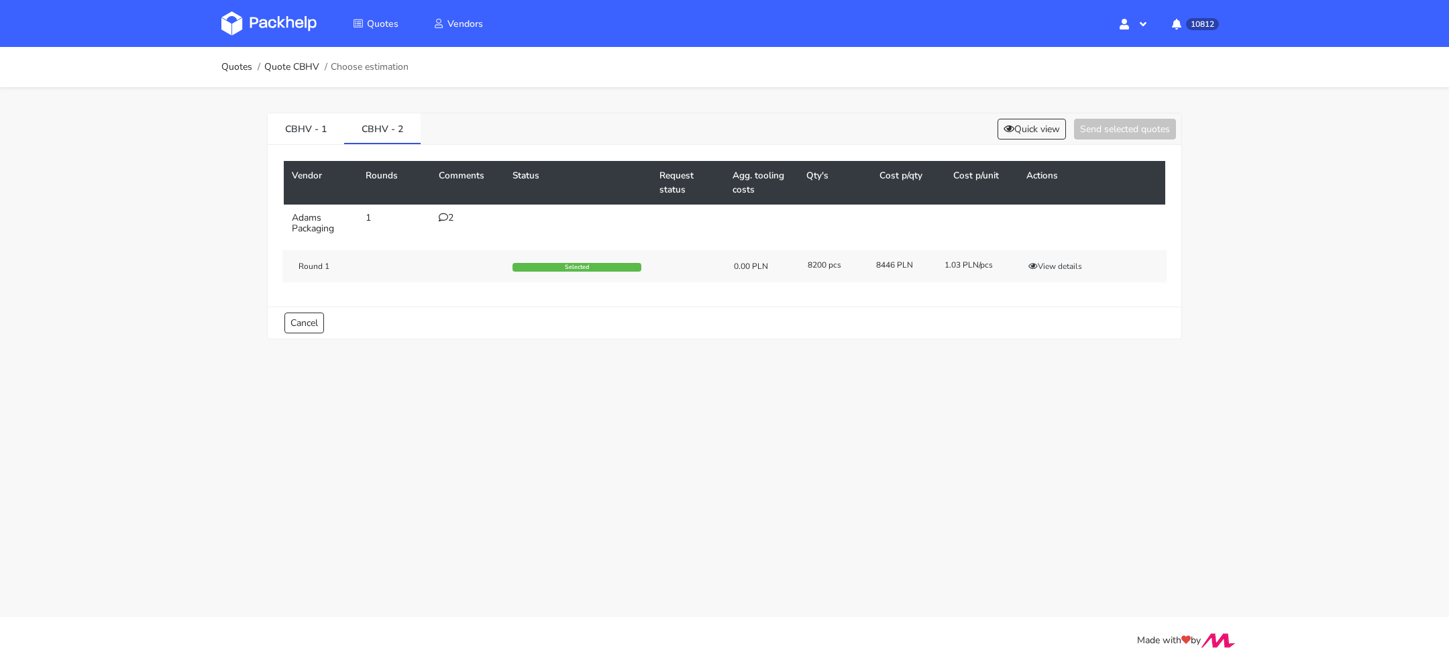
click at [263, 13] on img at bounding box center [268, 23] width 95 height 24
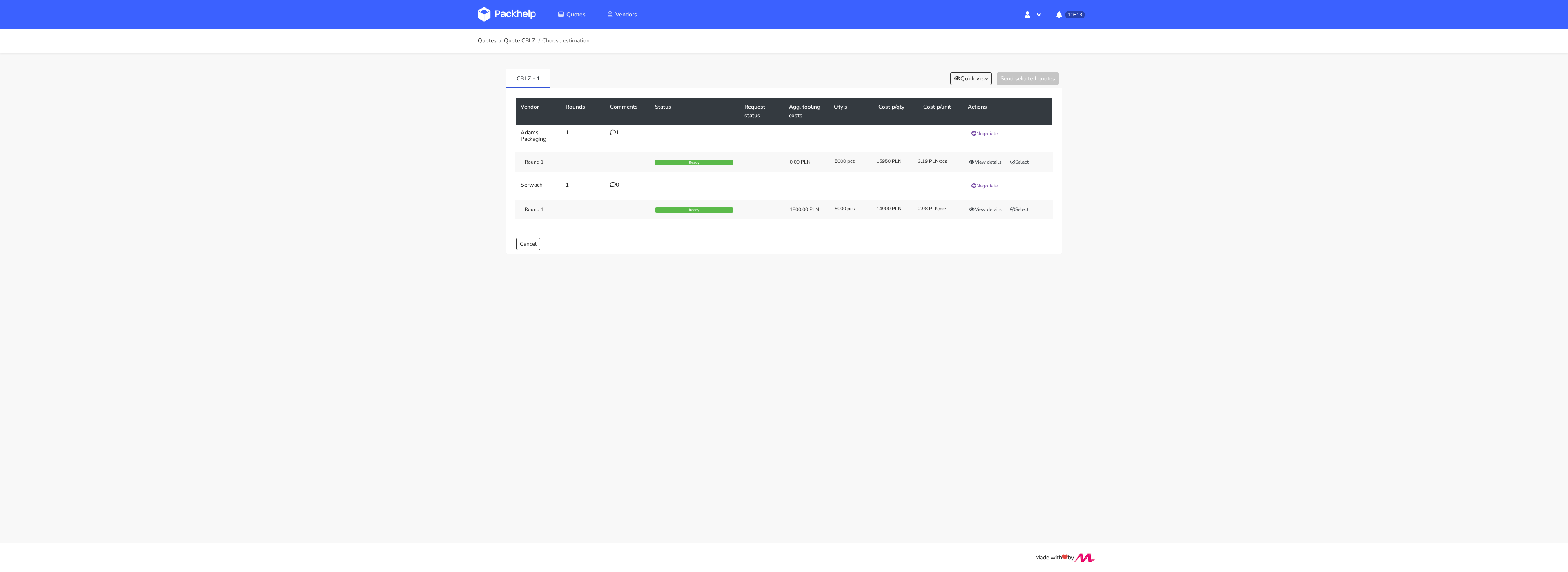
click at [614, 134] on icon at bounding box center [612, 132] width 5 height 5
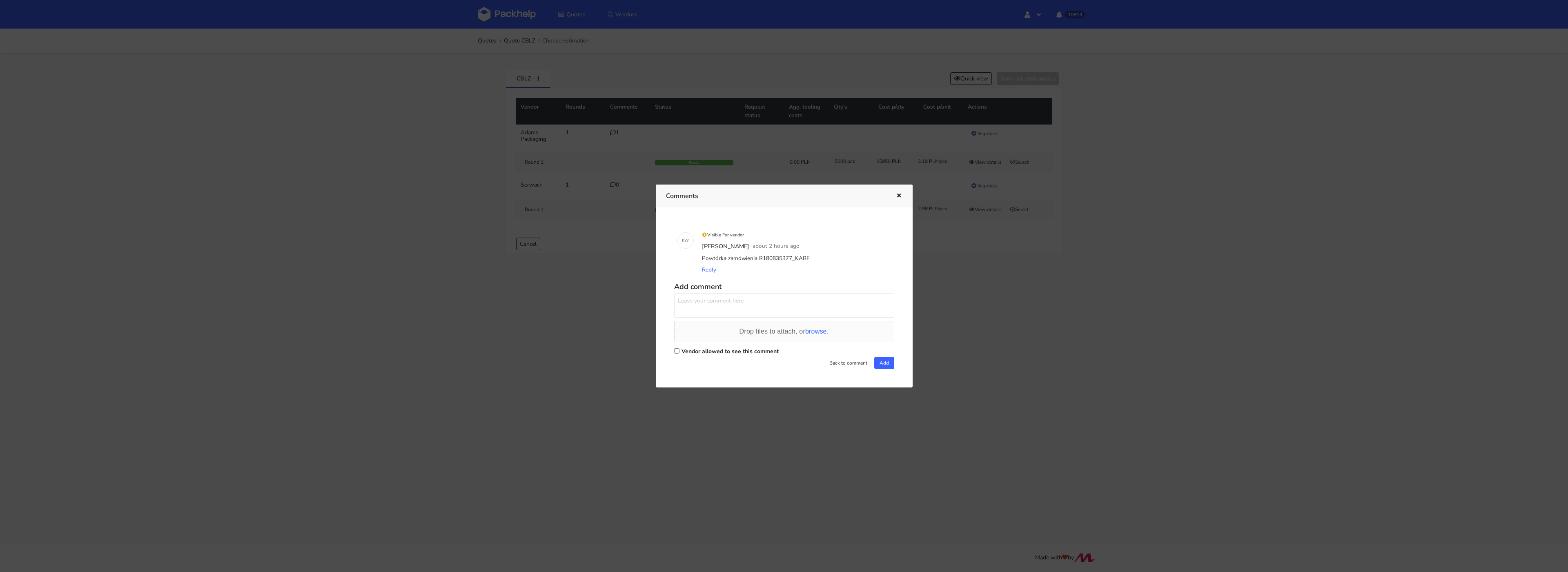
drag, startPoint x: 792, startPoint y: 257, endPoint x: 830, endPoint y: 256, distance: 38.0
click at [830, 256] on div "Powtórka zamówienia R180835377_KABF" at bounding box center [795, 258] width 191 height 12
copy div "KABF"
click at [1002, 344] on div at bounding box center [784, 286] width 1568 height 572
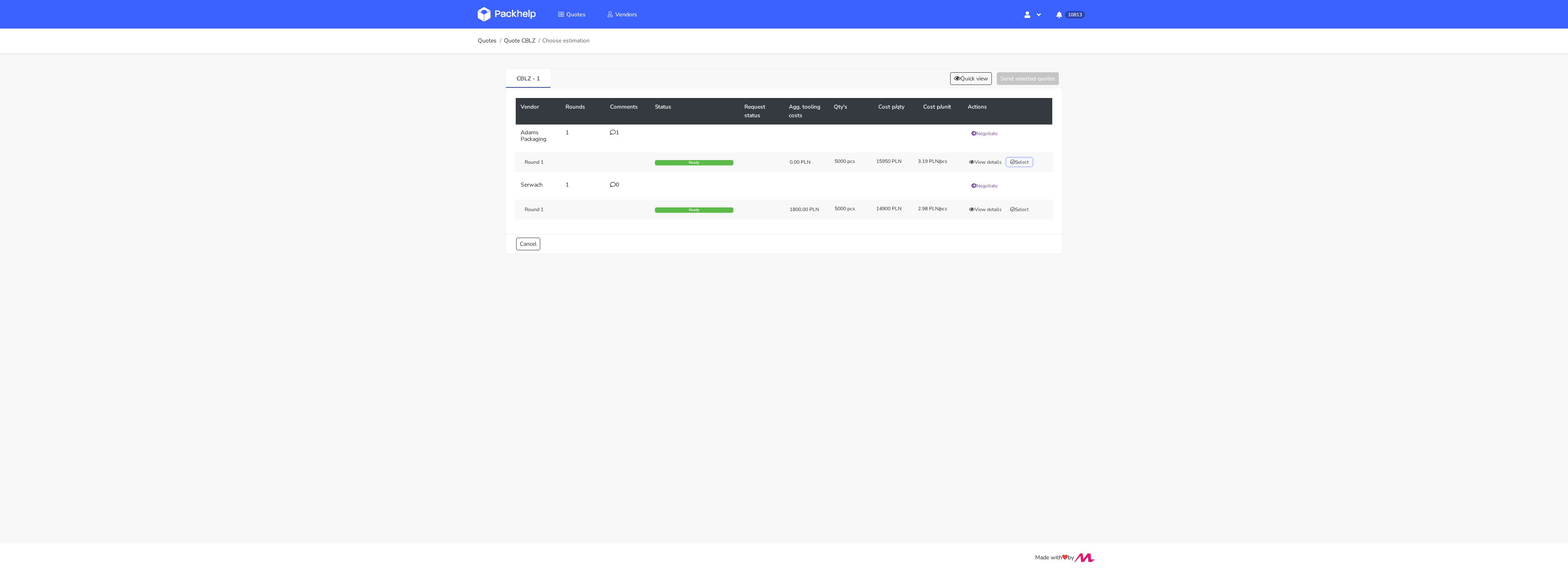
click at [1026, 160] on button "Select" at bounding box center [1020, 162] width 26 height 8
click at [1024, 78] on button "Send selected quotes ( 1 )" at bounding box center [1022, 78] width 74 height 13
click at [993, 161] on button "View details" at bounding box center [985, 162] width 40 height 8
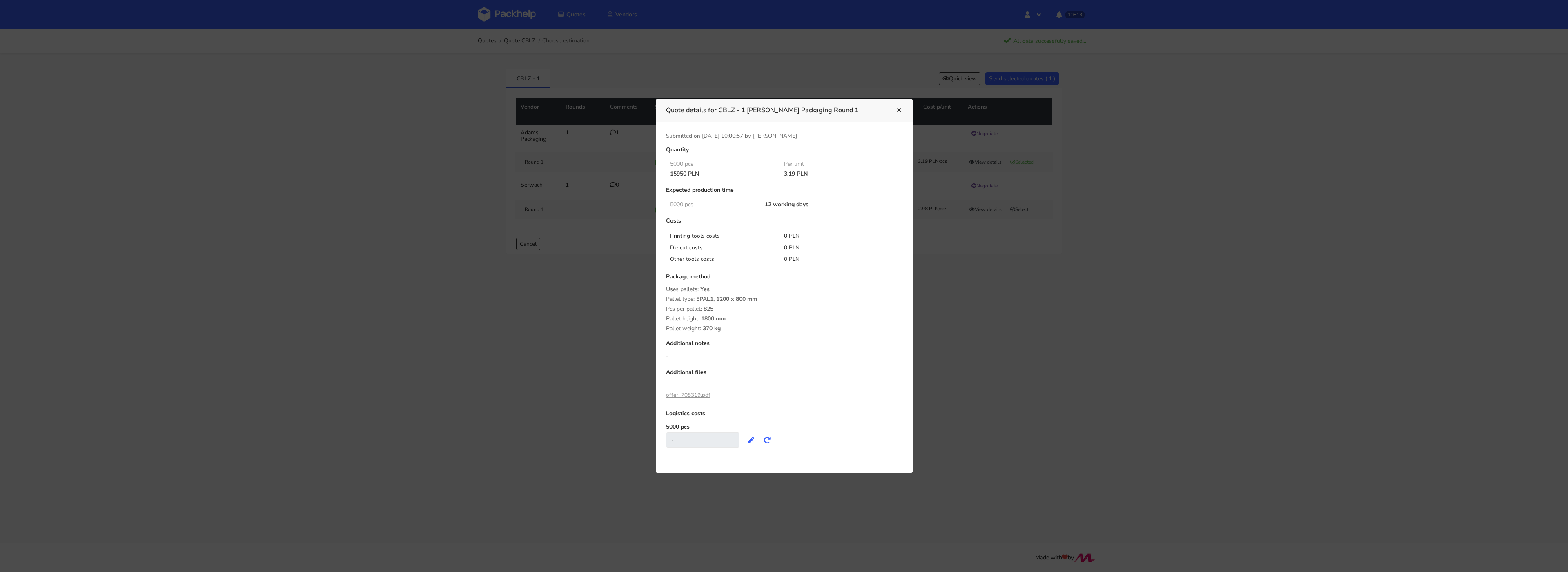
click at [659, 61] on div at bounding box center [784, 286] width 1568 height 572
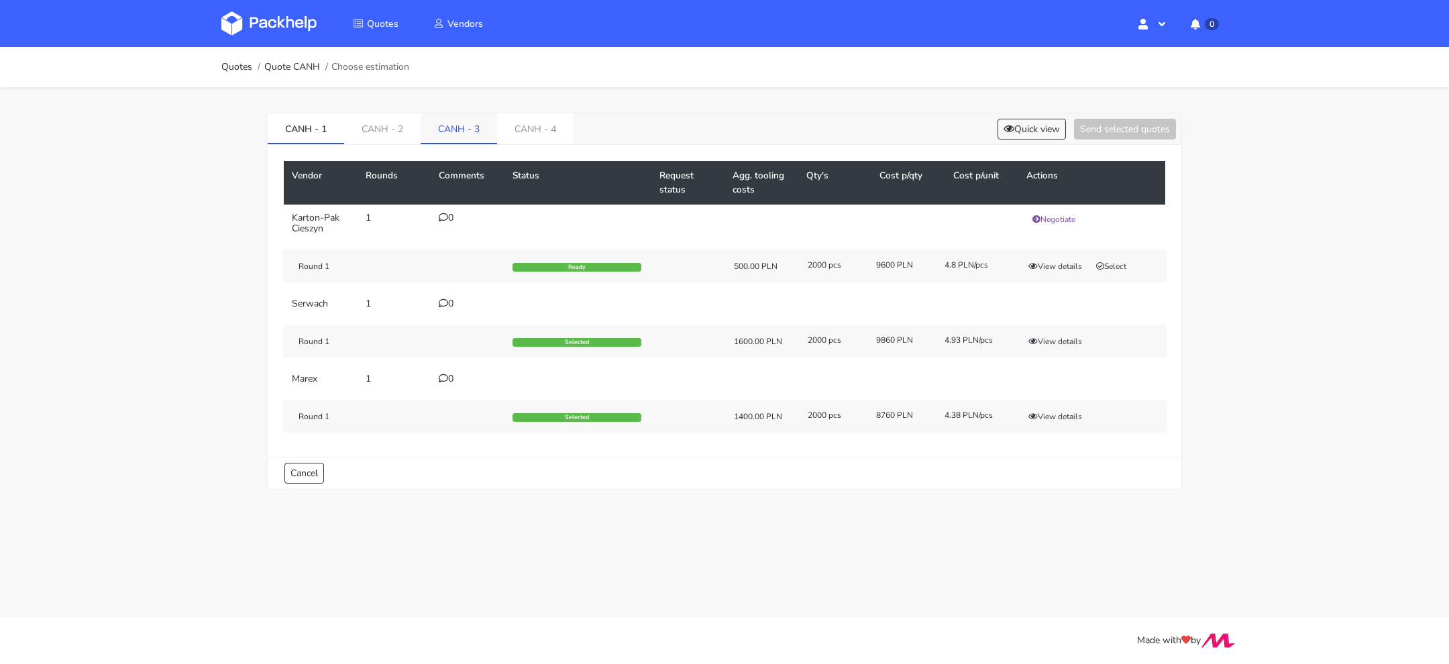
click at [462, 131] on link "CANH - 3" at bounding box center [459, 128] width 76 height 30
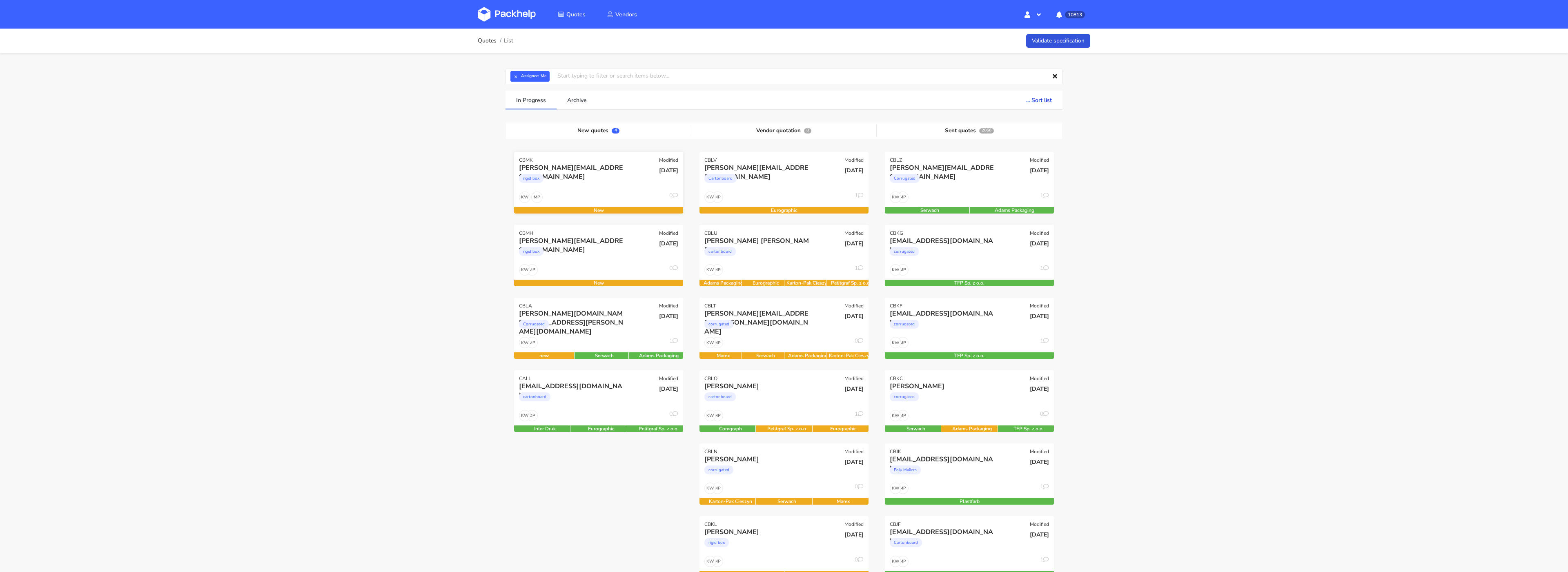
click at [584, 194] on div "MP KW 0" at bounding box center [599, 199] width 169 height 15
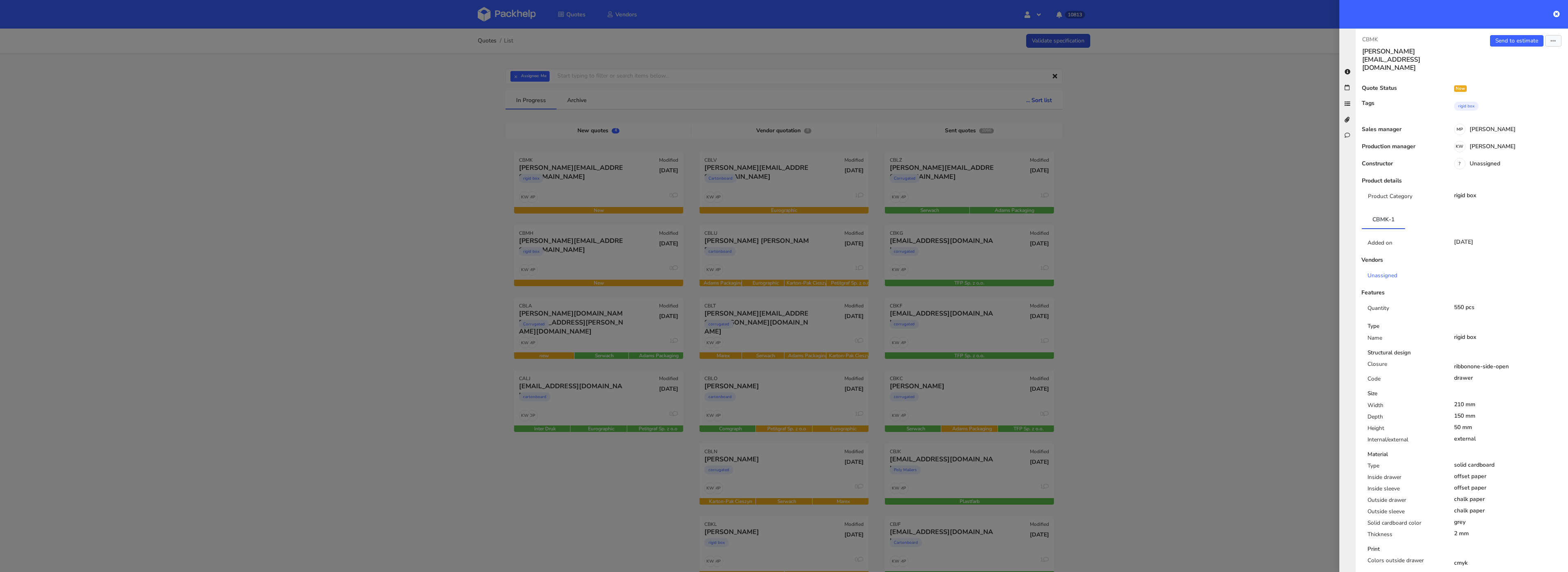
scroll to position [46, 0]
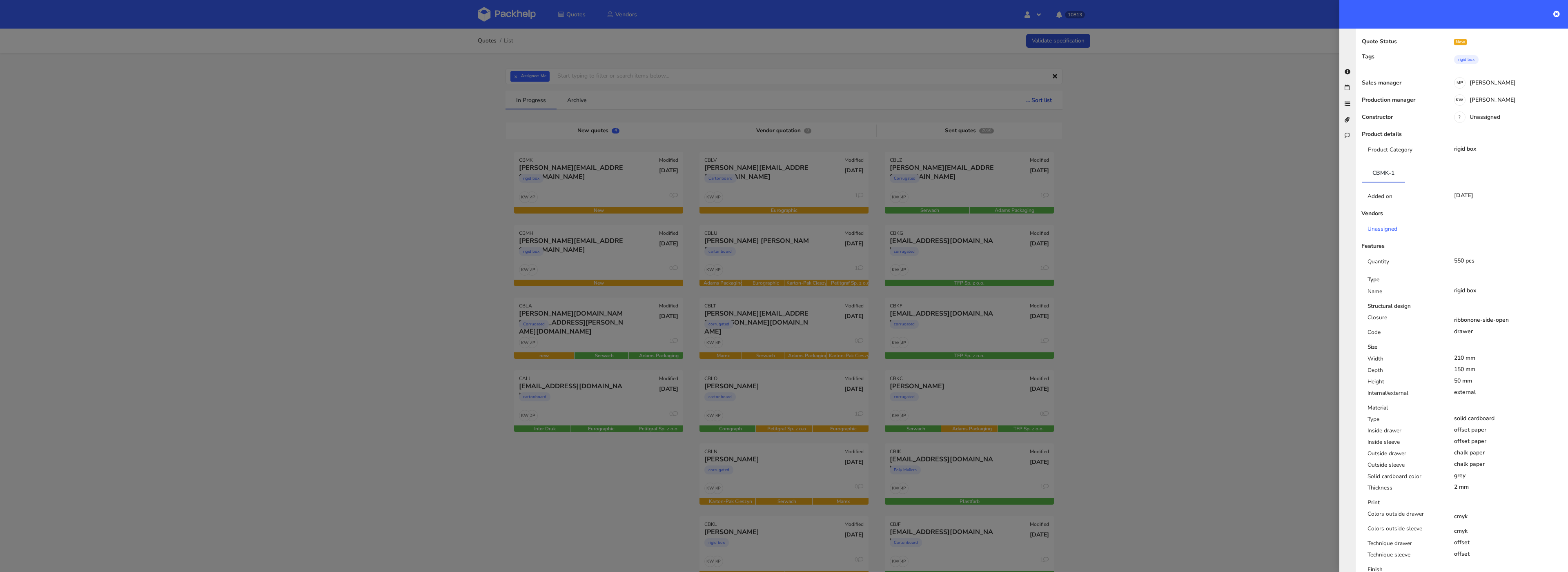
click at [749, 303] on div at bounding box center [784, 286] width 1568 height 572
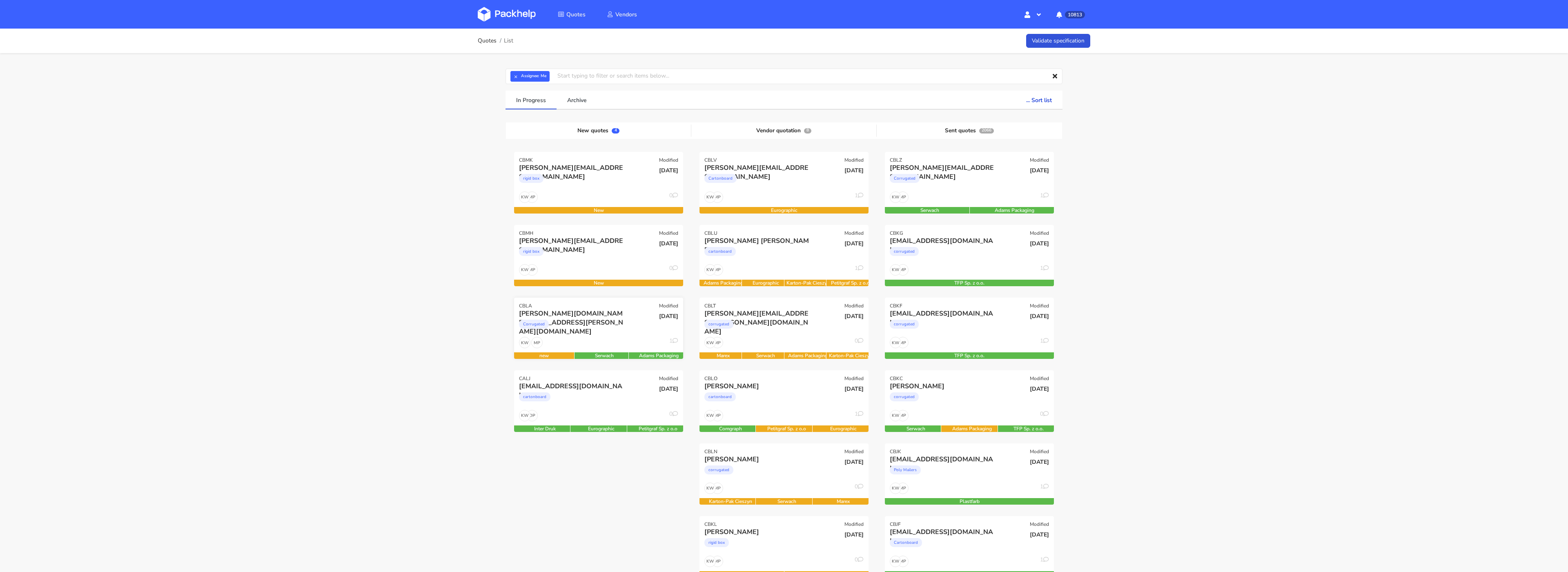
click at [614, 326] on div "Corrugated" at bounding box center [573, 326] width 108 height 16
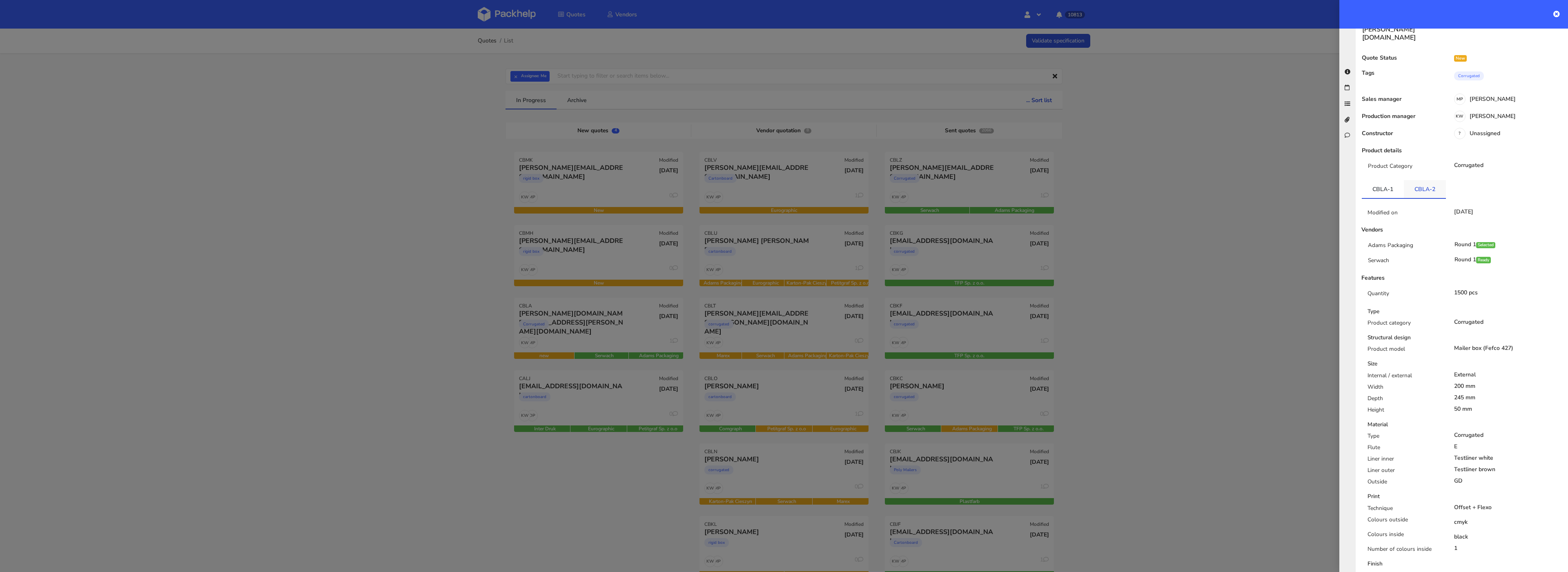
click at [1423, 180] on link "CBLA-2" at bounding box center [1424, 189] width 42 height 18
click at [1383, 180] on link "CBLA-1" at bounding box center [1382, 189] width 42 height 18
click at [1424, 180] on link "CBLA-2" at bounding box center [1424, 189] width 42 height 18
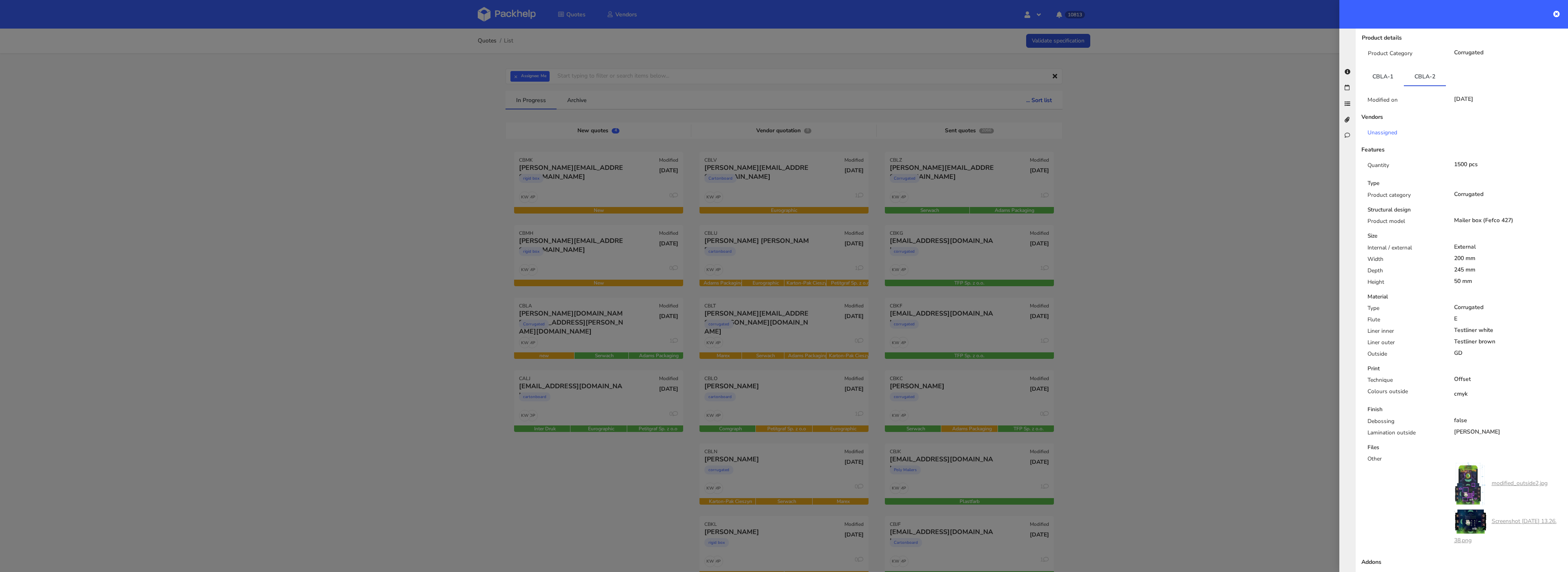
scroll to position [159, 0]
click at [1375, 67] on link "CBLA-1" at bounding box center [1382, 76] width 42 height 18
click at [1430, 67] on link "CBLA-2" at bounding box center [1424, 76] width 42 height 18
click at [1387, 67] on link "CBLA-1" at bounding box center [1382, 76] width 42 height 18
click at [1423, 67] on link "CBLA-2" at bounding box center [1424, 76] width 42 height 18
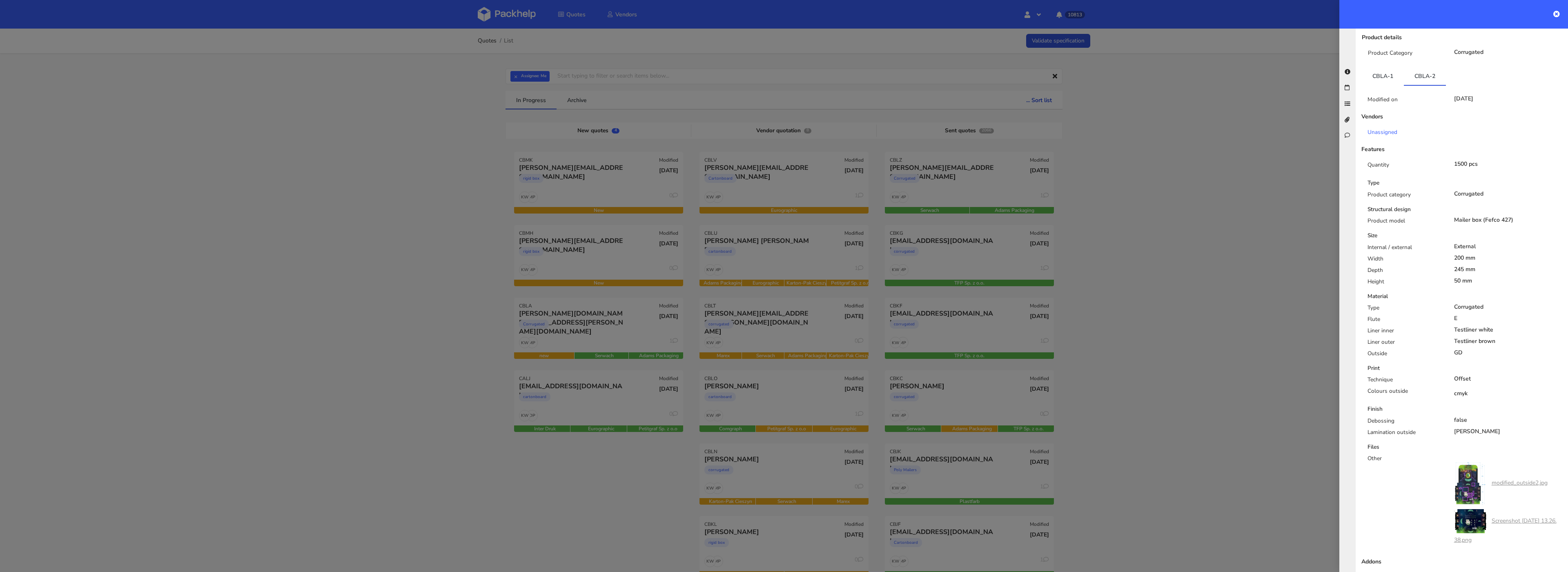
click at [1387, 86] on div "Modified on 18 Sep 2025 Vendors Unassigned Features Quantity 1500 pcs Type Prod…" at bounding box center [1461, 329] width 200 height 487
click at [1387, 67] on link "CBLA-1" at bounding box center [1382, 76] width 42 height 18
click at [1421, 67] on link "CBLA-2" at bounding box center [1424, 76] width 42 height 18
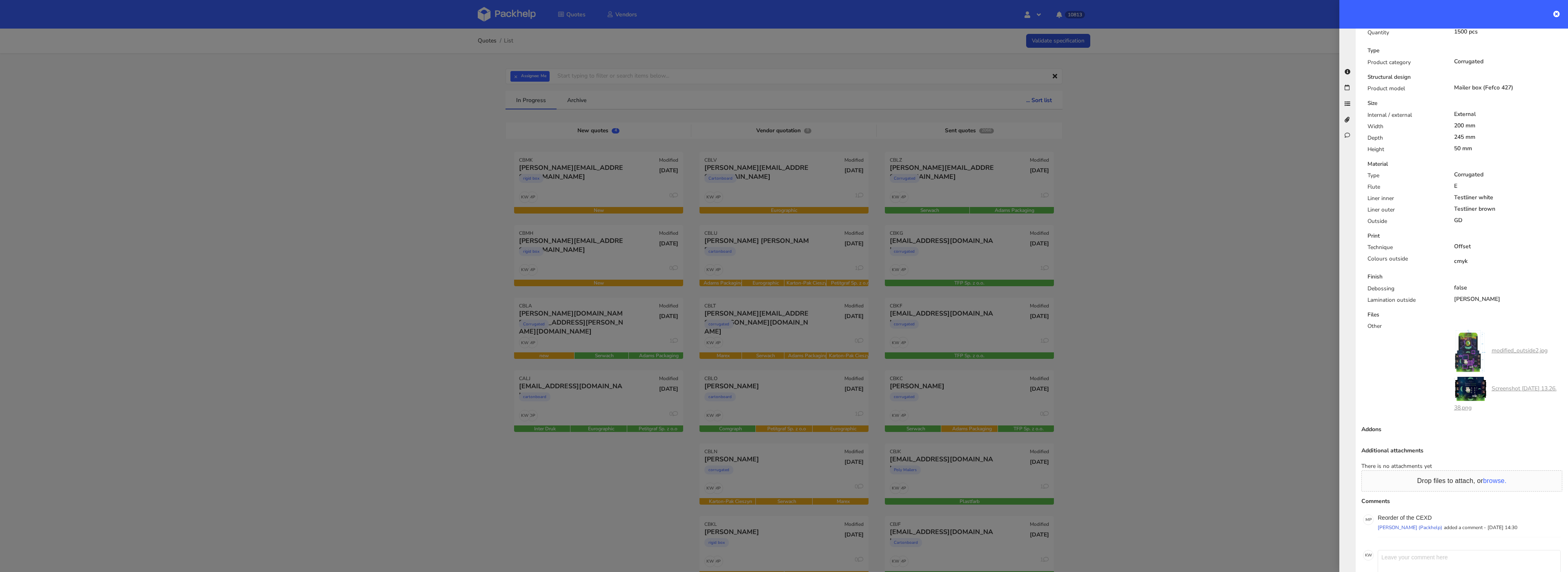
scroll to position [0, 0]
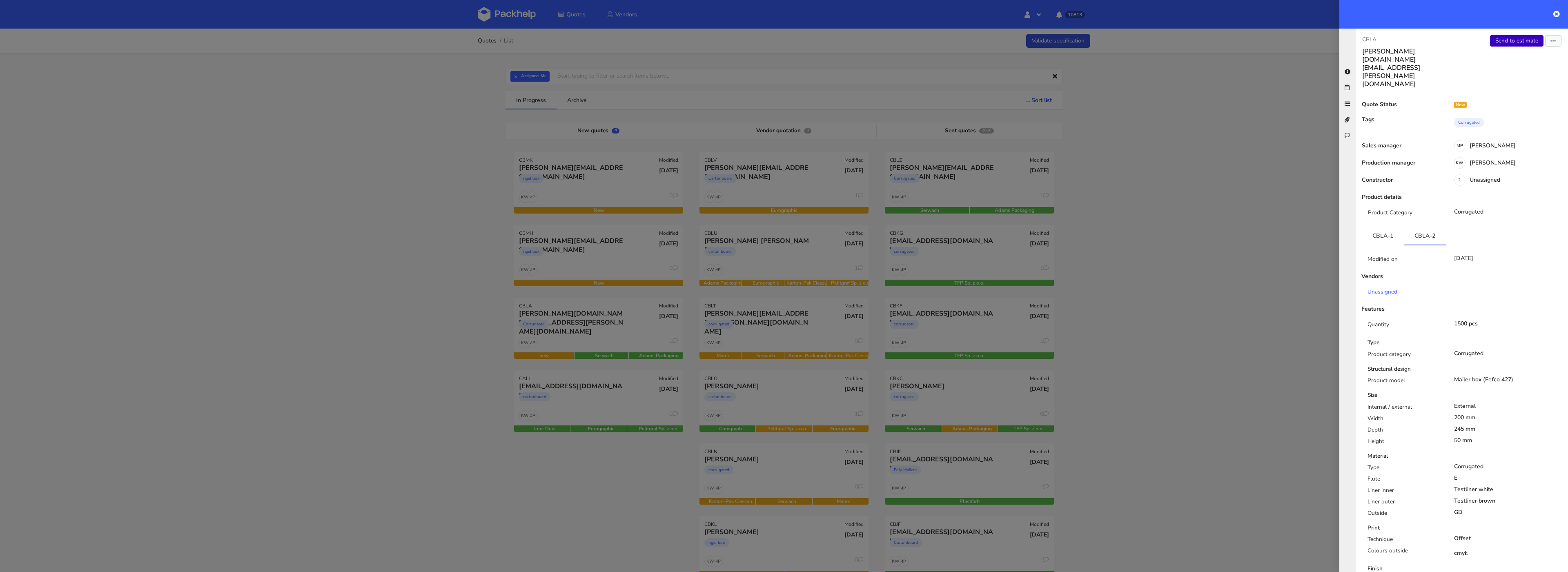
click at [1513, 41] on link "Send to estimate" at bounding box center [1517, 41] width 54 height 12
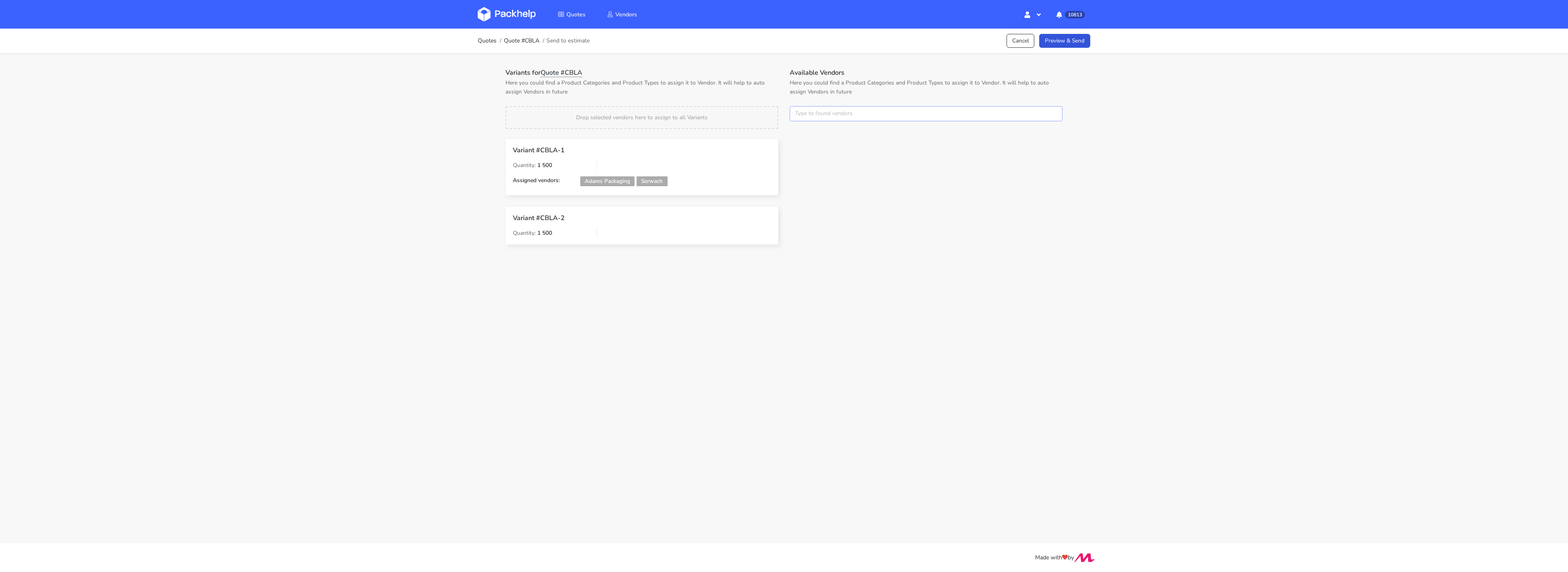
click at [834, 112] on input "text" at bounding box center [926, 113] width 273 height 15
type input "adams"
click at [825, 143] on link "adams" at bounding box center [841, 144] width 76 height 15
click at [761, 105] on div "Variants for Quote #CBLA Here you could find a Product Categories and Product T…" at bounding box center [642, 162] width 284 height 187
click at [802, 110] on button "×" at bounding box center [799, 113] width 10 height 10
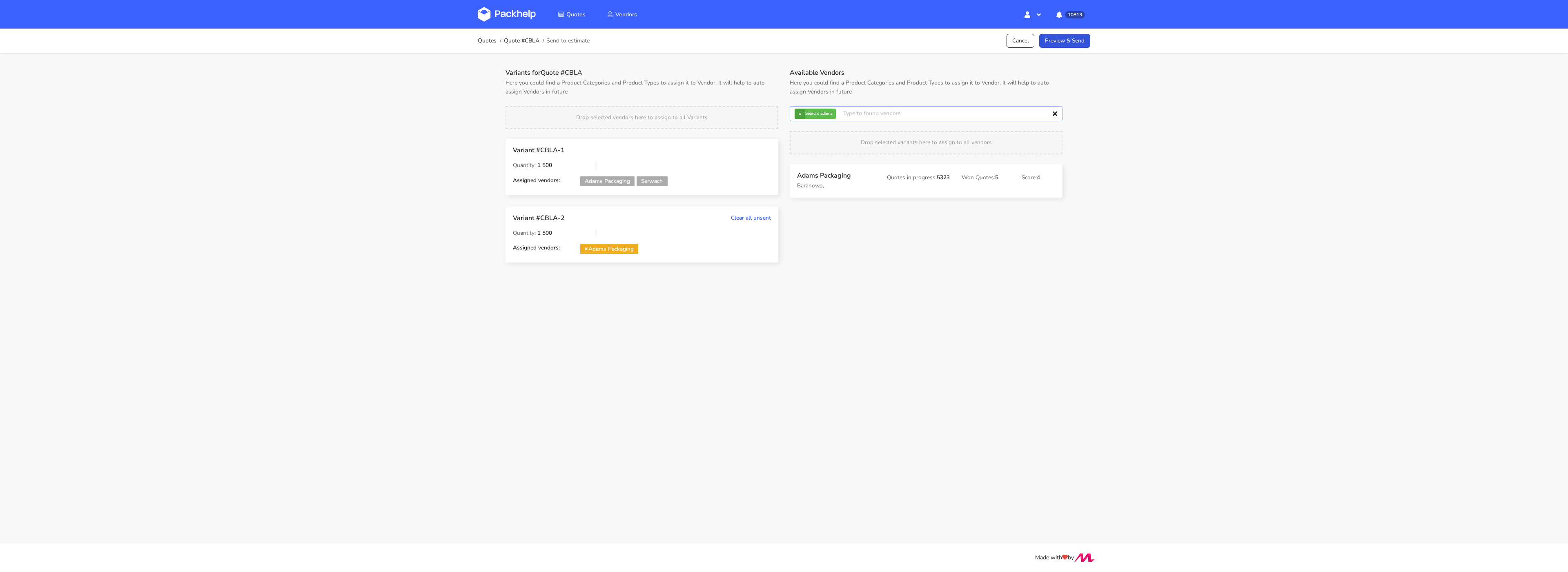
click at [802, 110] on input "text" at bounding box center [926, 113] width 273 height 15
type input "serw"
click at [814, 137] on link "serw" at bounding box center [841, 144] width 76 height 15
click at [750, 81] on p "Here you could find a Product Categories and Product Types to assign it to Vend…" at bounding box center [642, 88] width 273 height 18
click at [1060, 35] on link "Preview & Send" at bounding box center [1065, 41] width 51 height 14
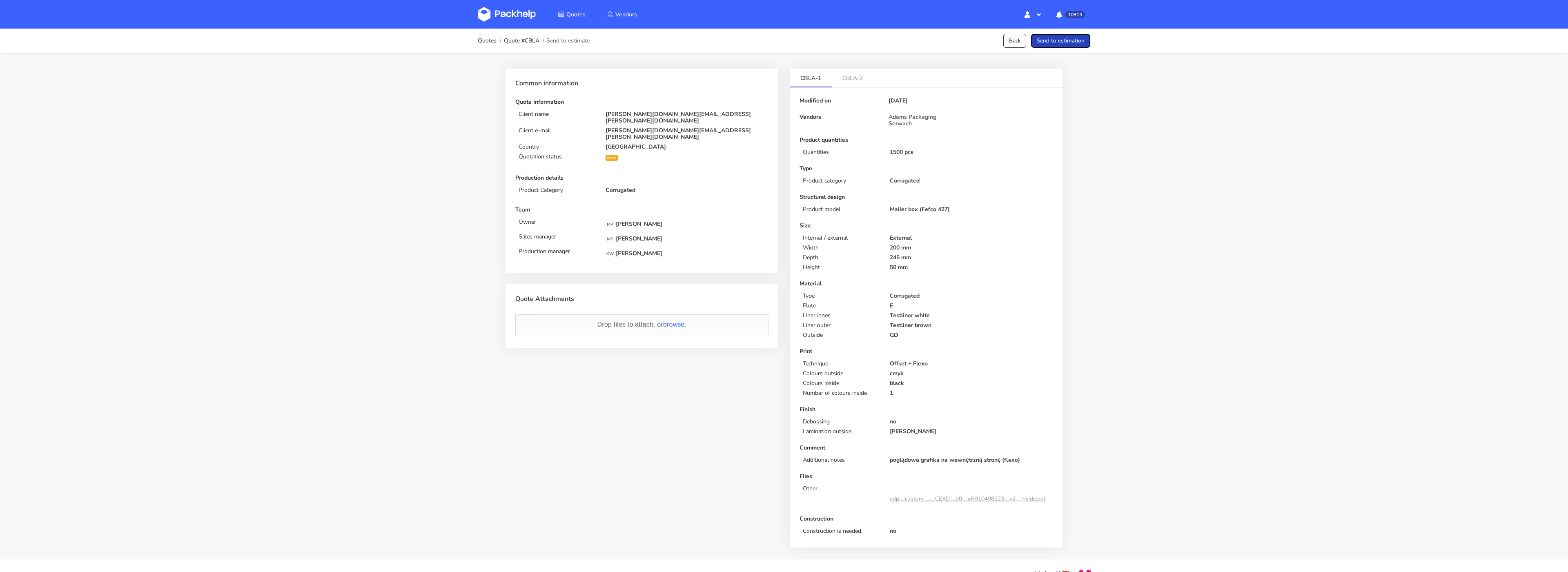
click at [1060, 44] on button "Send to estimation" at bounding box center [1060, 41] width 59 height 14
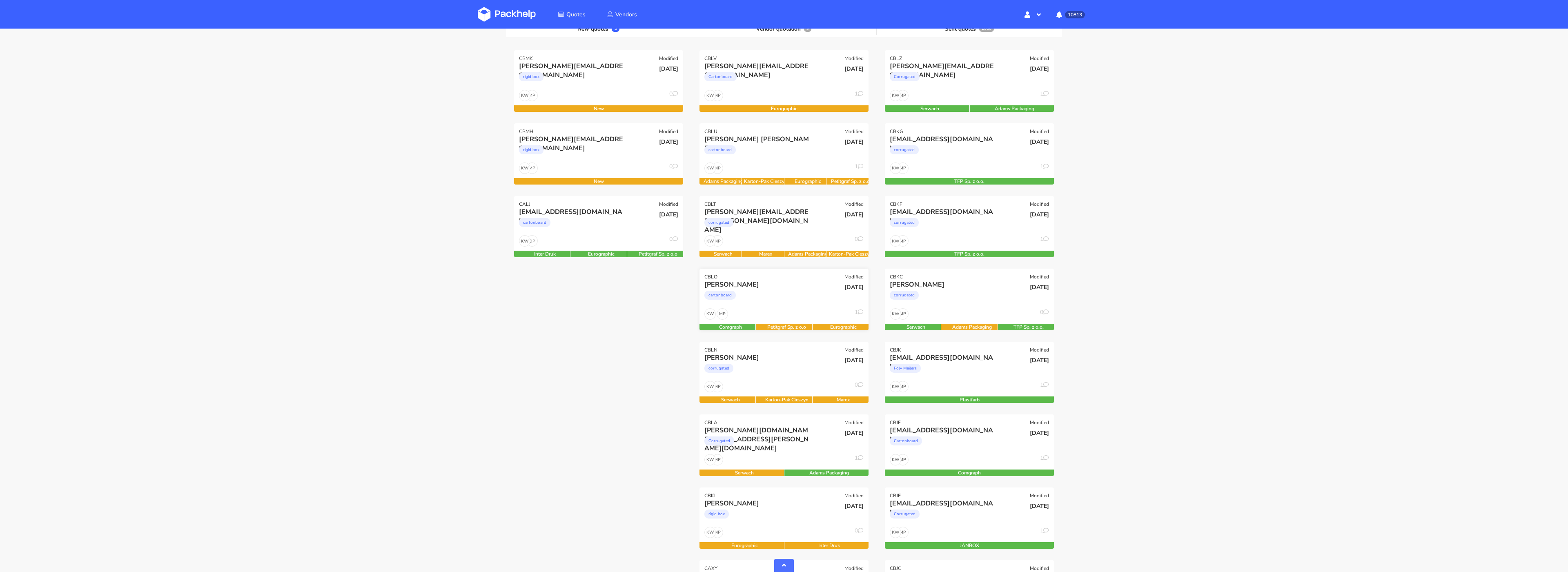
scroll to position [240, 0]
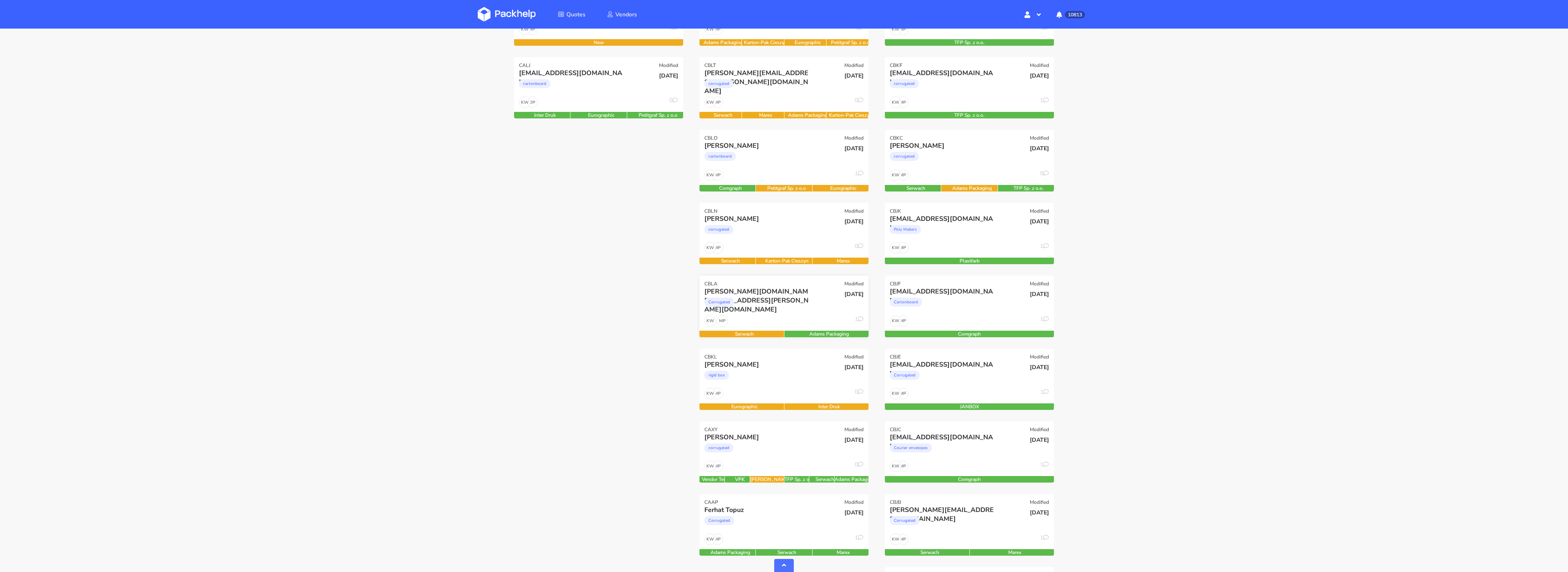
click at [788, 313] on div "benitez.albert.company@gmail.com Corrugated" at bounding box center [755, 301] width 114 height 28
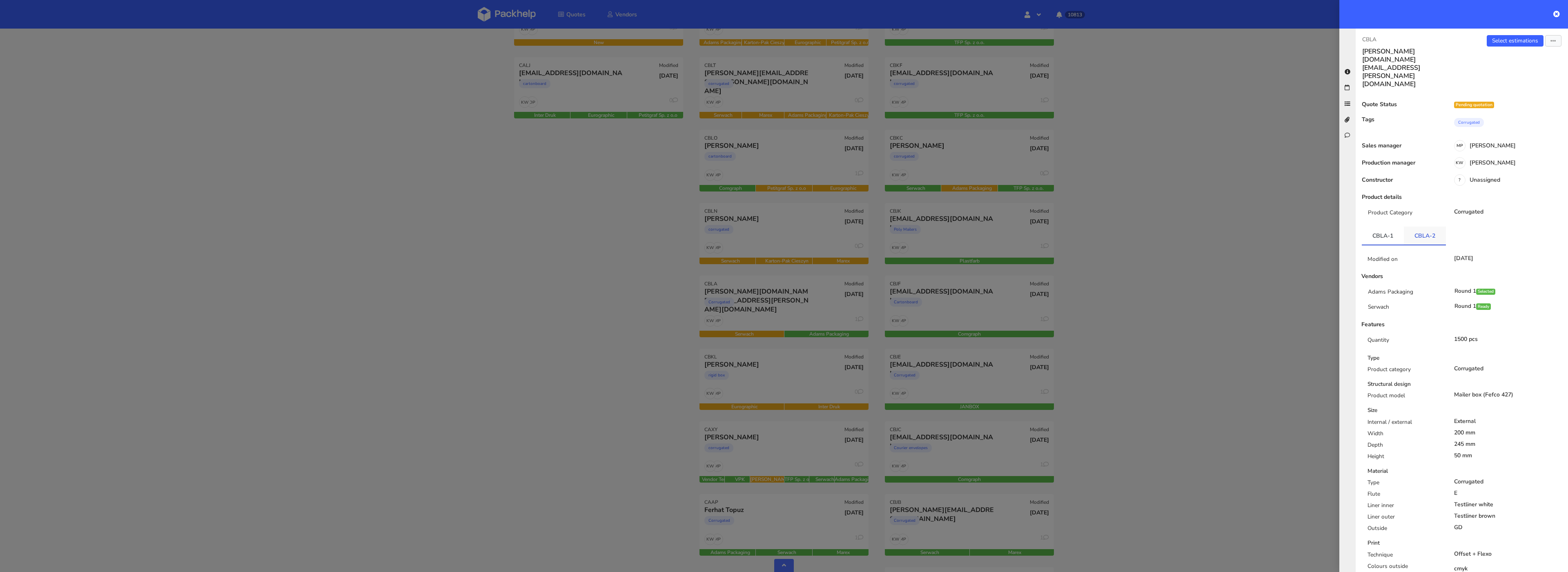
click at [1424, 226] on link "CBLA-2" at bounding box center [1424, 235] width 42 height 18
click at [1139, 268] on div at bounding box center [784, 286] width 1568 height 572
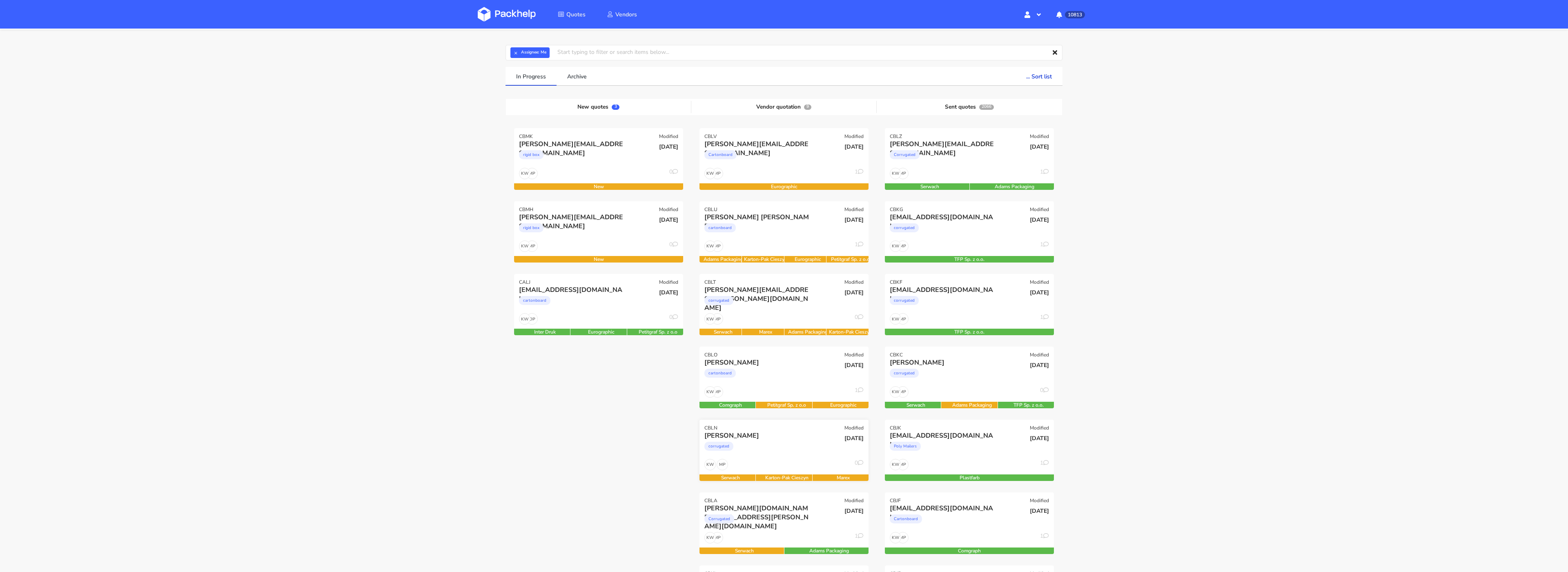
scroll to position [13, 0]
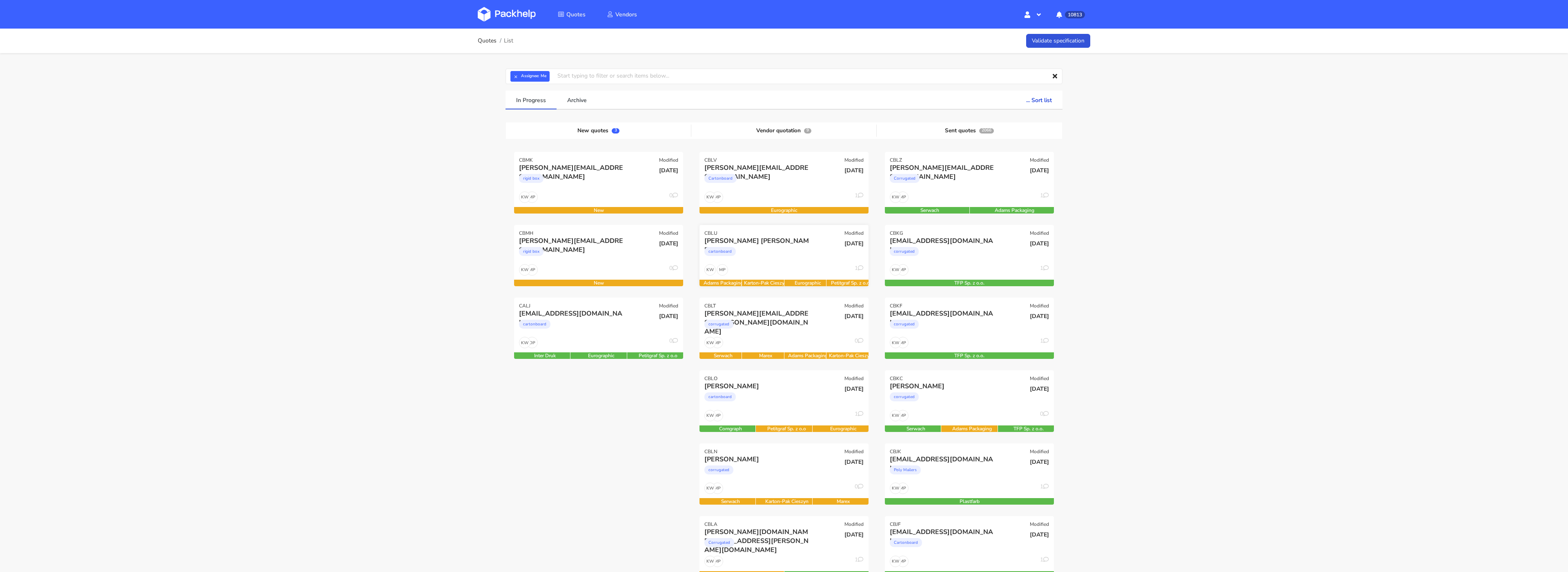
click at [772, 265] on div "MP KW 1" at bounding box center [784, 271] width 169 height 15
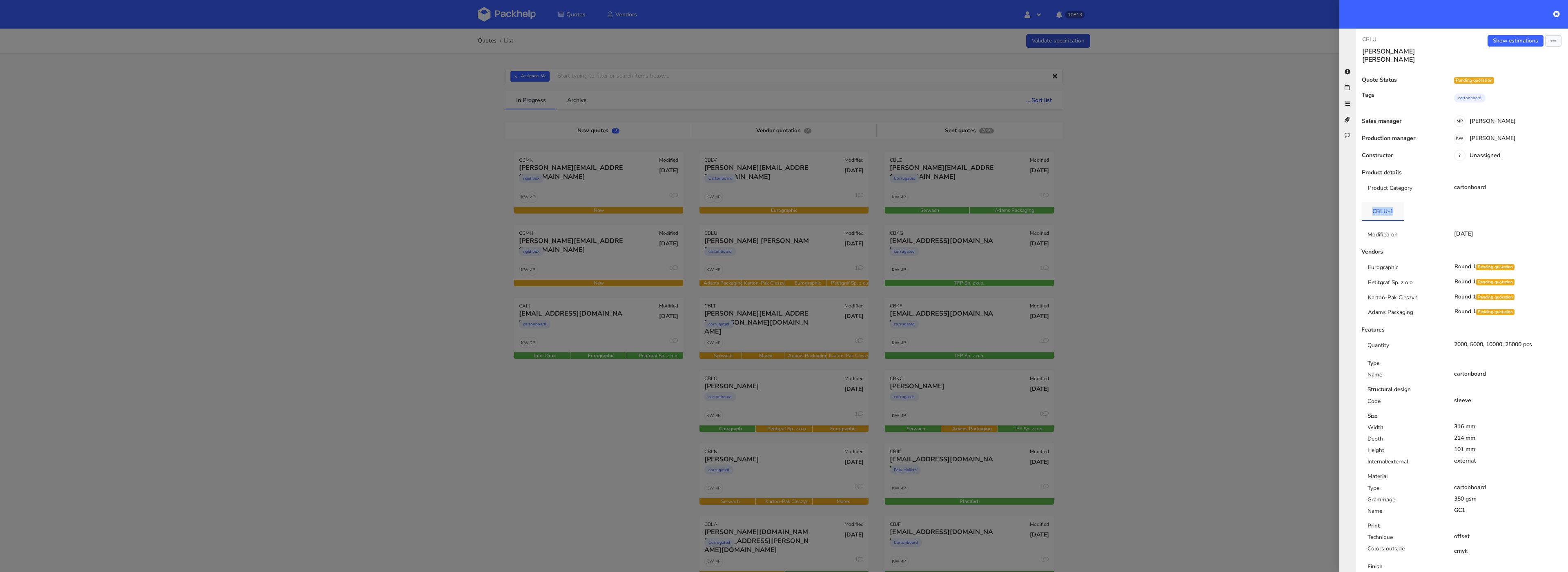
drag, startPoint x: 1394, startPoint y: 205, endPoint x: 1365, endPoint y: 204, distance: 29.0
click at [1365, 205] on link "CBLU-1" at bounding box center [1382, 211] width 42 height 18
copy link "CBLU-1"
click at [760, 188] on div at bounding box center [784, 286] width 1568 height 572
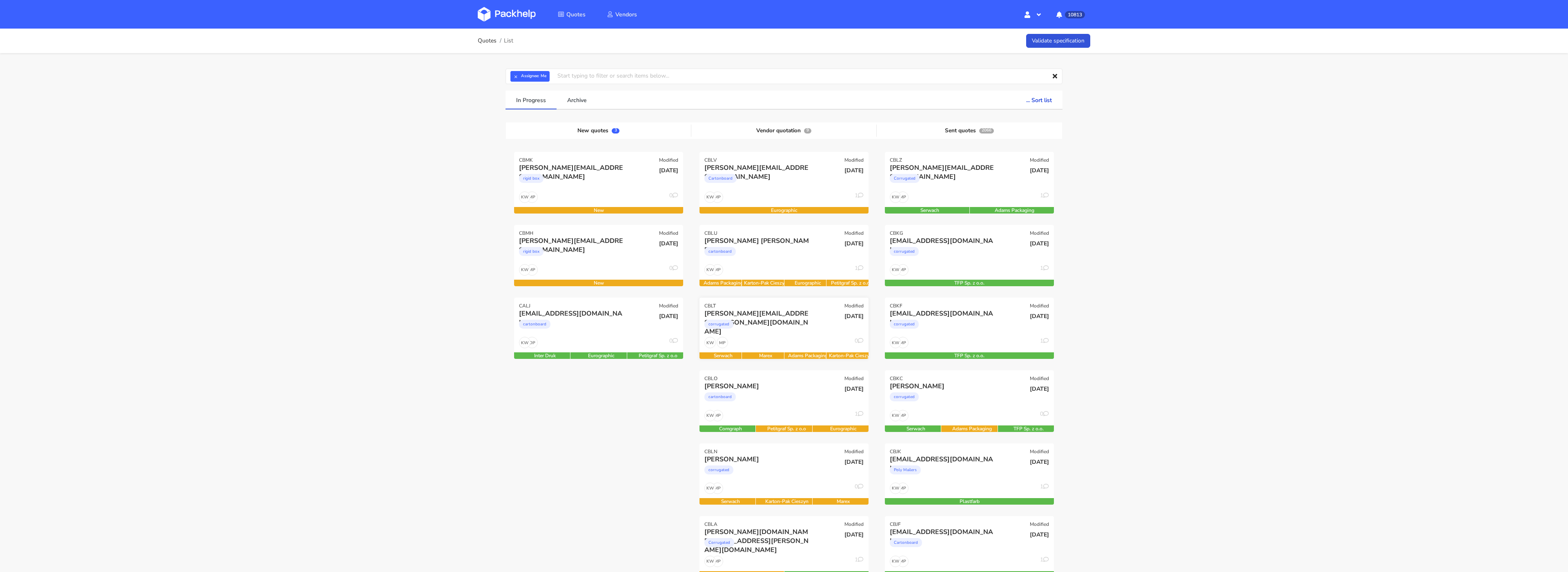
click at [775, 330] on div "corrugated" at bounding box center [758, 326] width 108 height 16
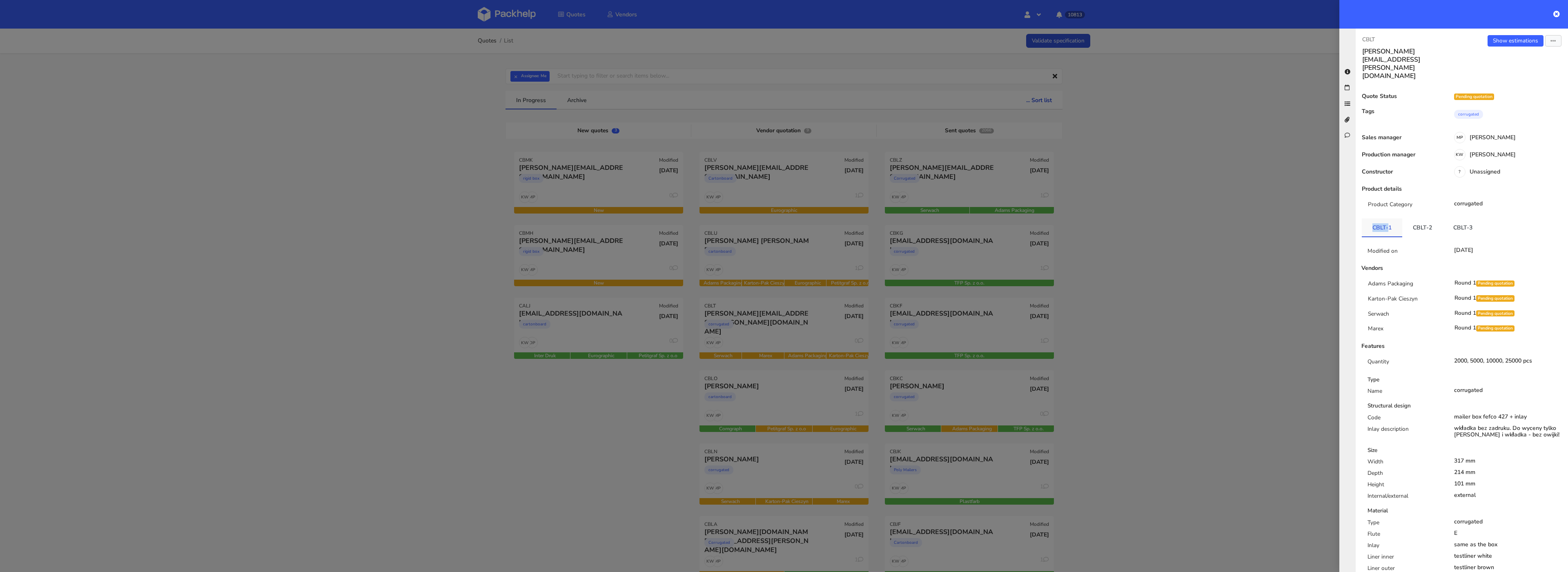
drag, startPoint x: 1368, startPoint y: 206, endPoint x: 1386, endPoint y: 204, distance: 18.1
click at [1386, 218] on link "CBLT-1" at bounding box center [1382, 228] width 40 height 18
copy link "CBLT-"
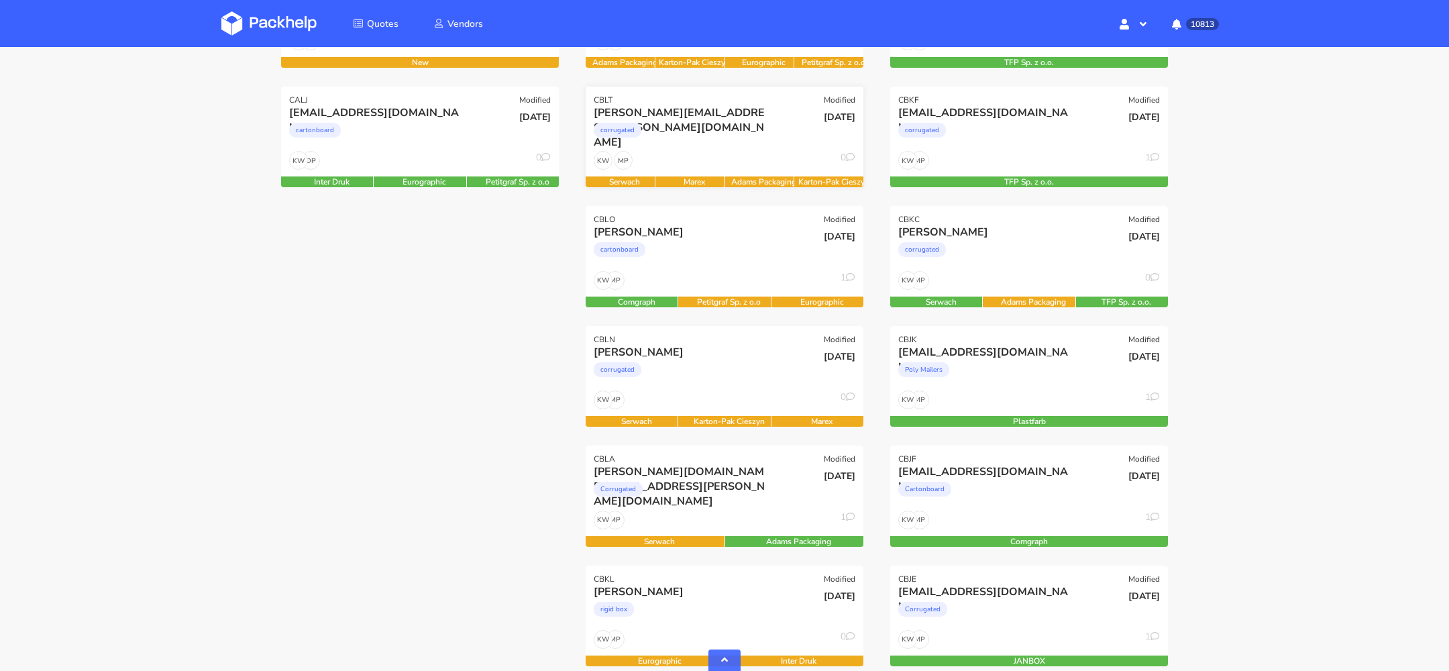
scroll to position [573, 0]
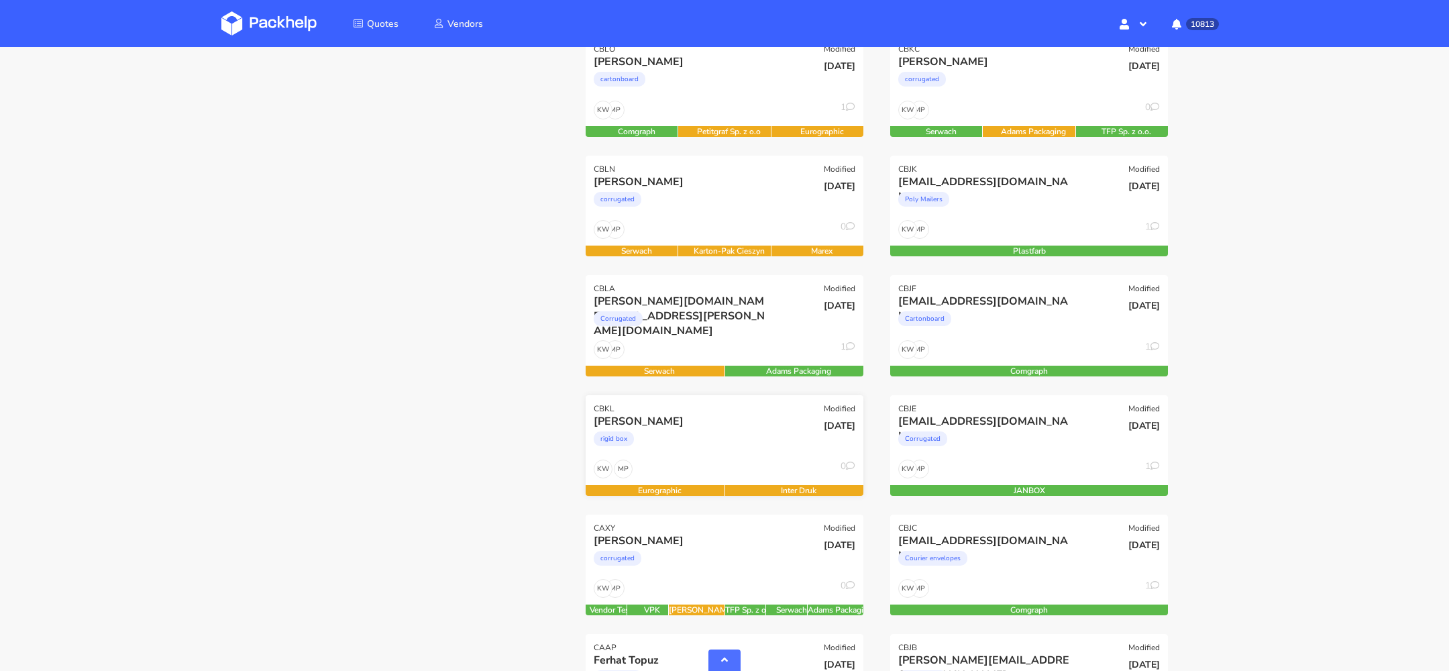
click at [718, 437] on div "rigid box" at bounding box center [683, 442] width 178 height 27
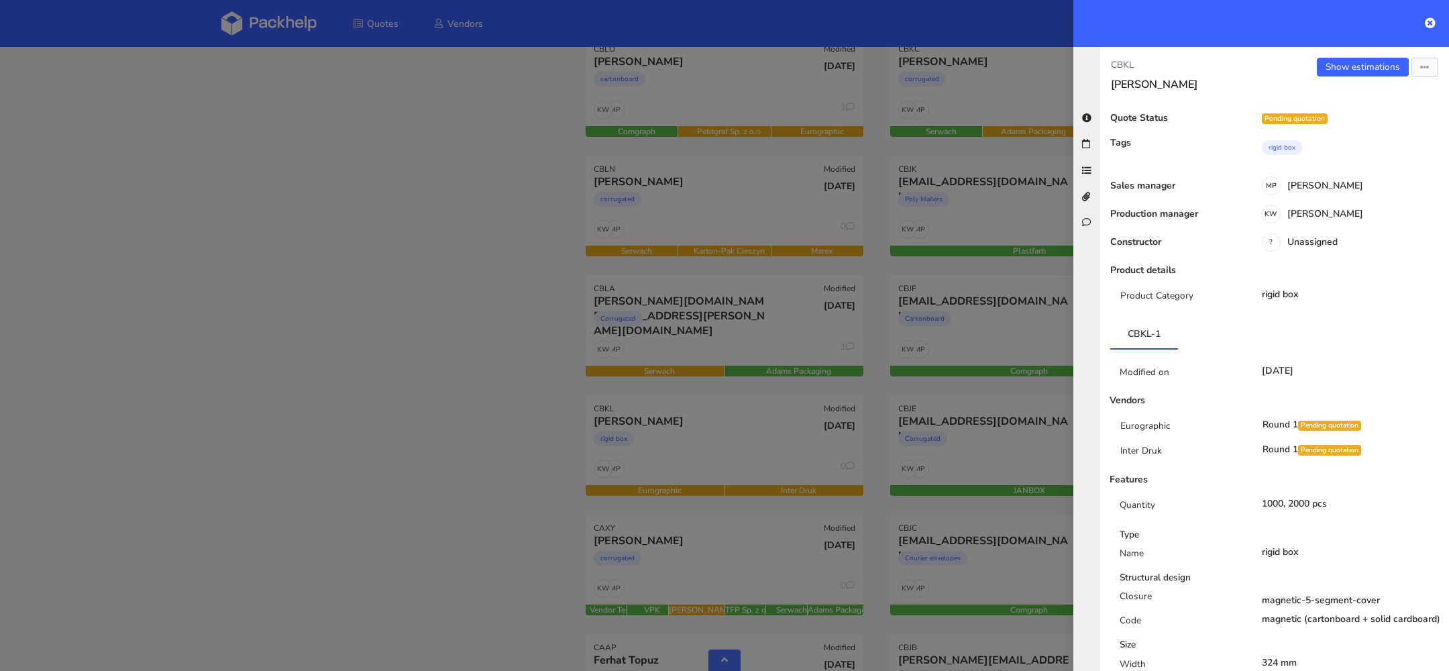
click at [736, 326] on div at bounding box center [724, 335] width 1449 height 671
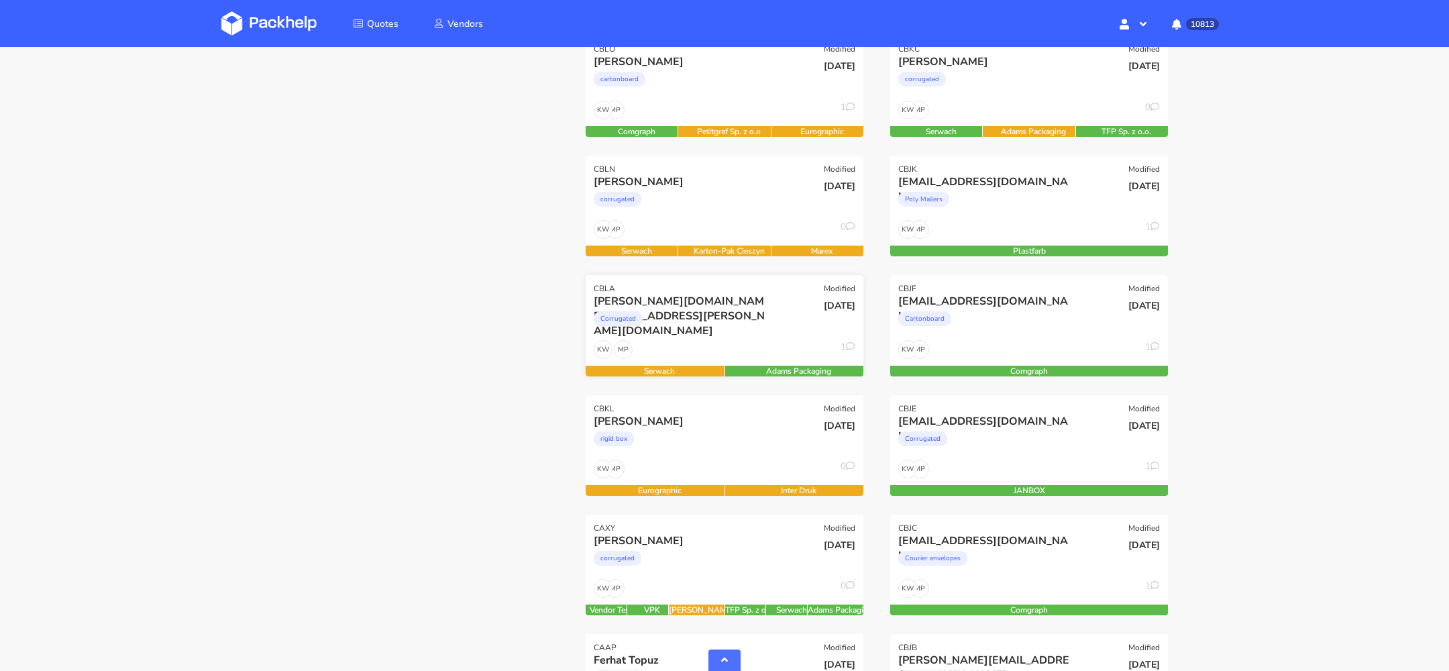
click at [782, 326] on div "[DATE]" at bounding box center [817, 317] width 93 height 46
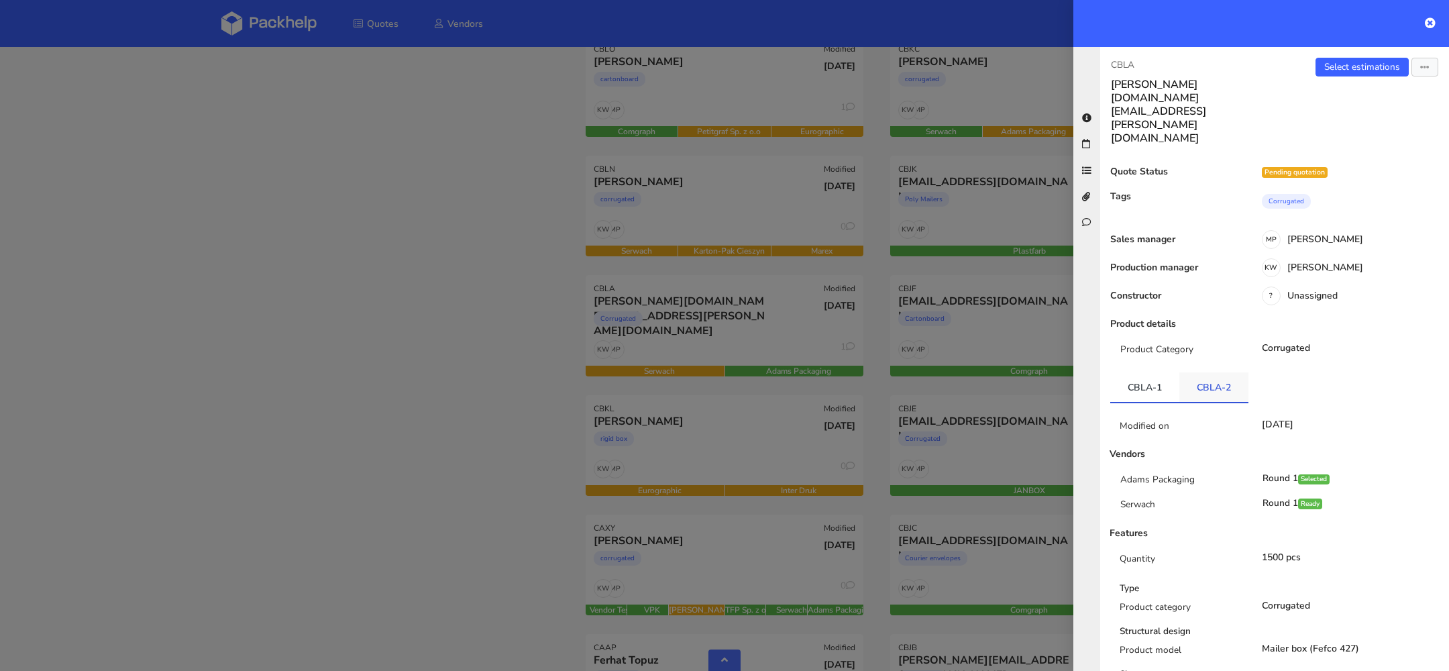
click at [1216, 372] on link "CBLA-2" at bounding box center [1213, 387] width 69 height 30
click at [394, 310] on div at bounding box center [724, 335] width 1449 height 671
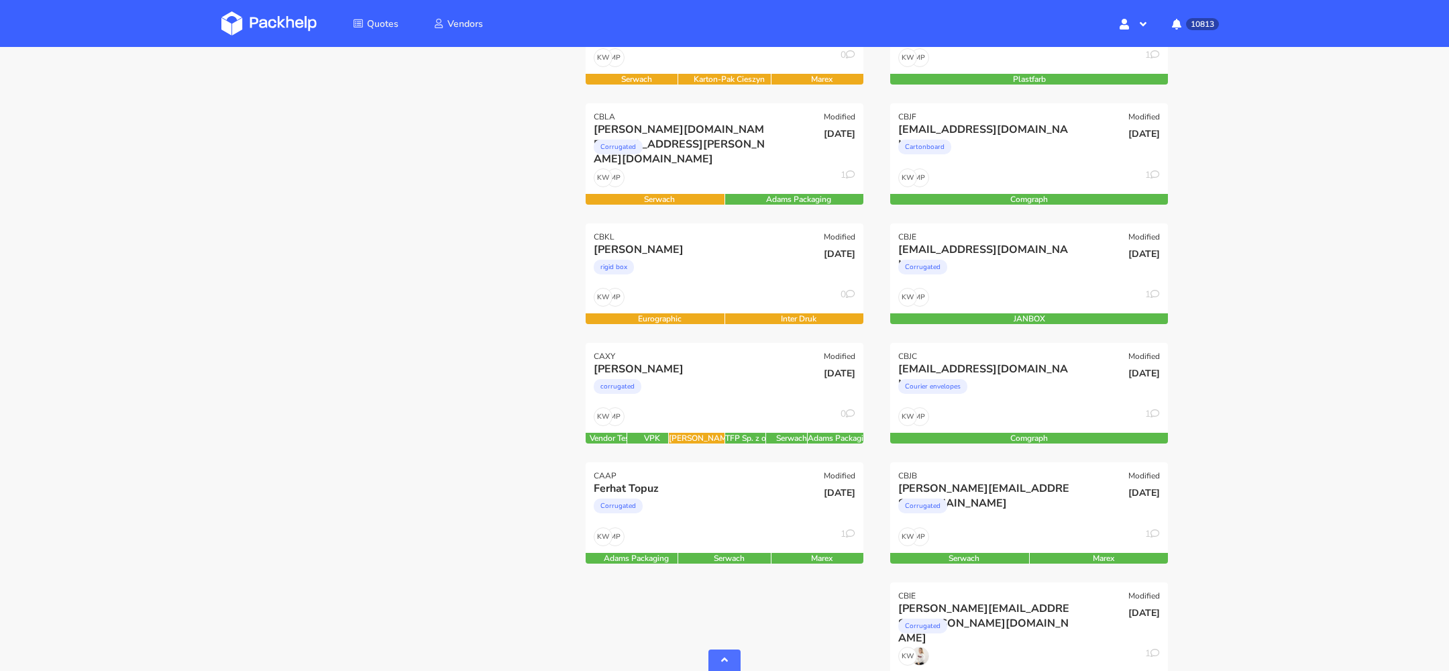
scroll to position [749, 0]
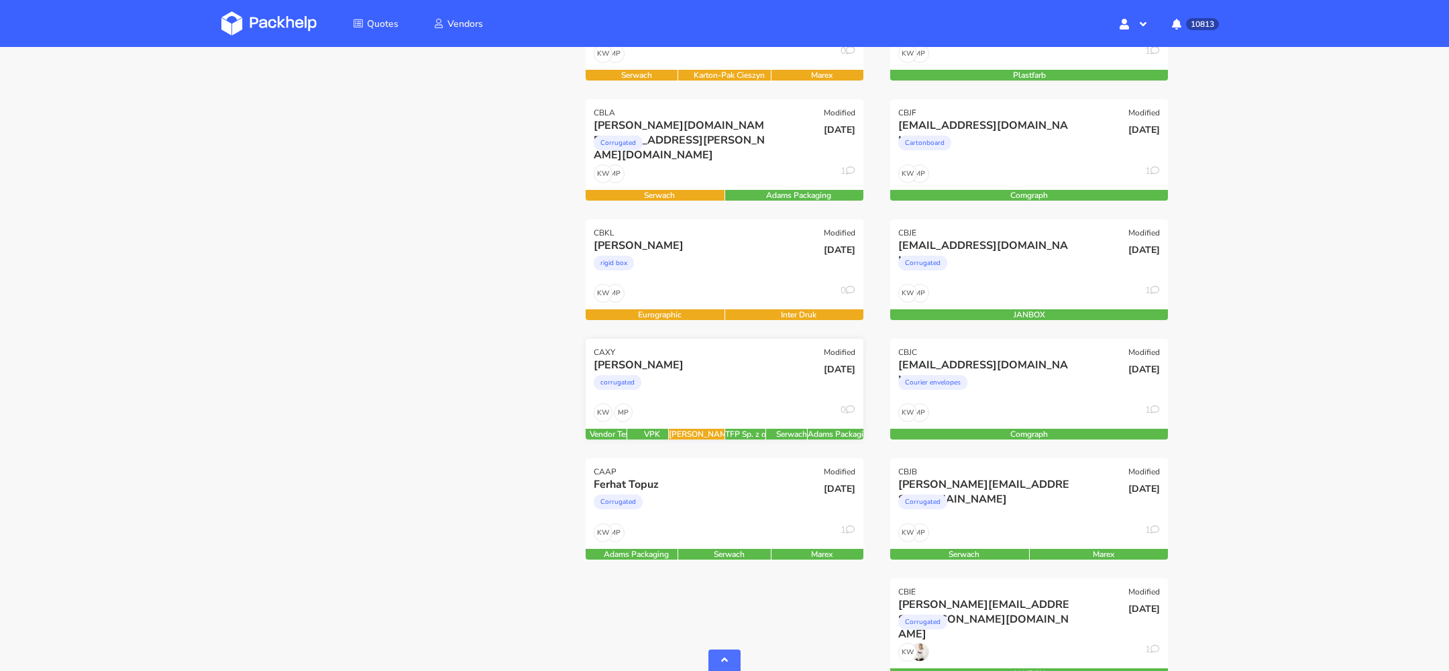
click at [740, 381] on div "corrugated" at bounding box center [683, 385] width 178 height 27
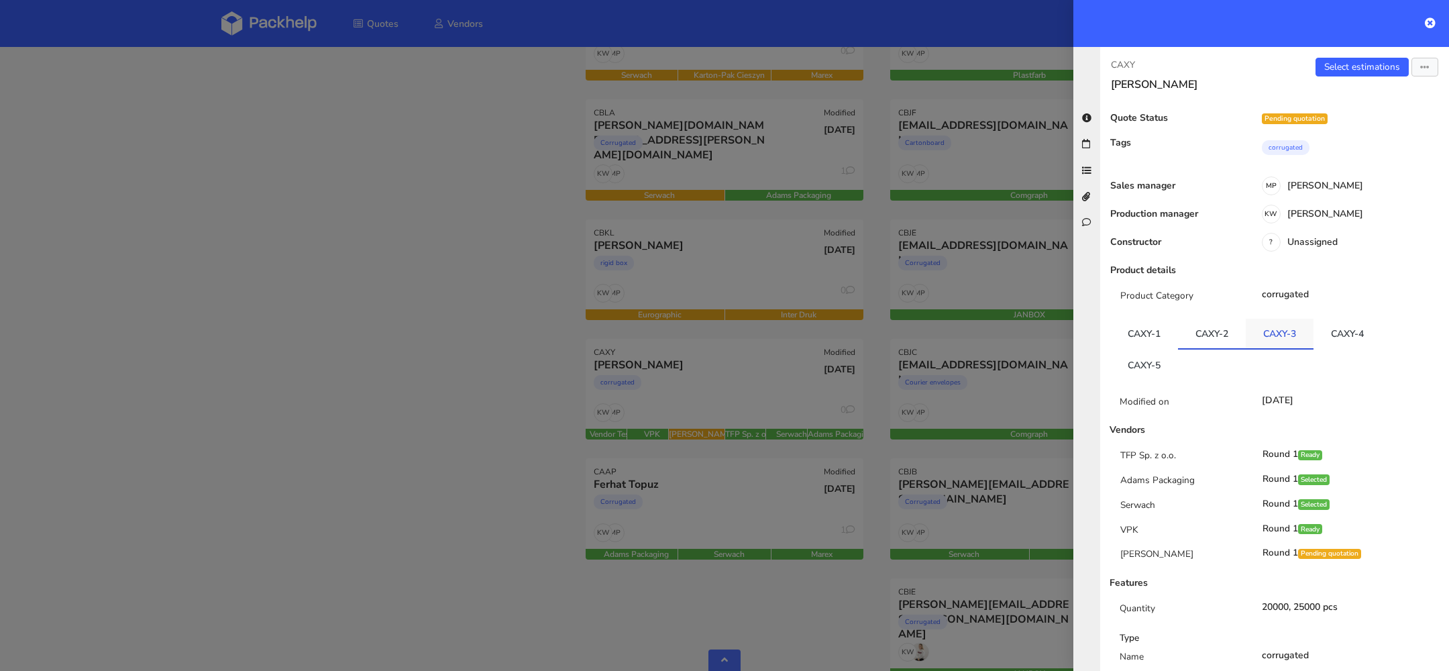
click at [1282, 337] on link "CAXY-3" at bounding box center [1280, 334] width 68 height 30
click at [1340, 335] on link "CAXY-4" at bounding box center [1347, 334] width 68 height 30
click at [1134, 357] on link "CAXY-5" at bounding box center [1144, 365] width 68 height 30
click at [759, 474] on div at bounding box center [724, 335] width 1449 height 671
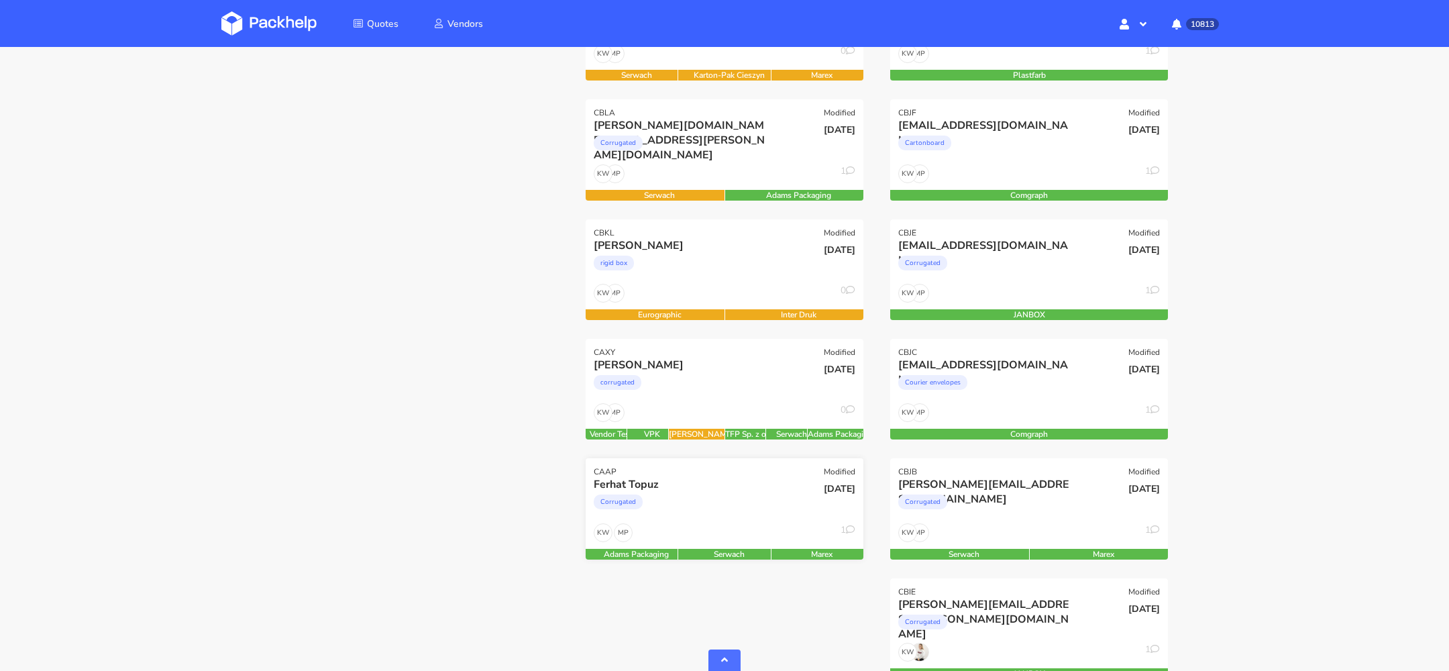
click at [724, 492] on div "Corrugated" at bounding box center [683, 505] width 178 height 27
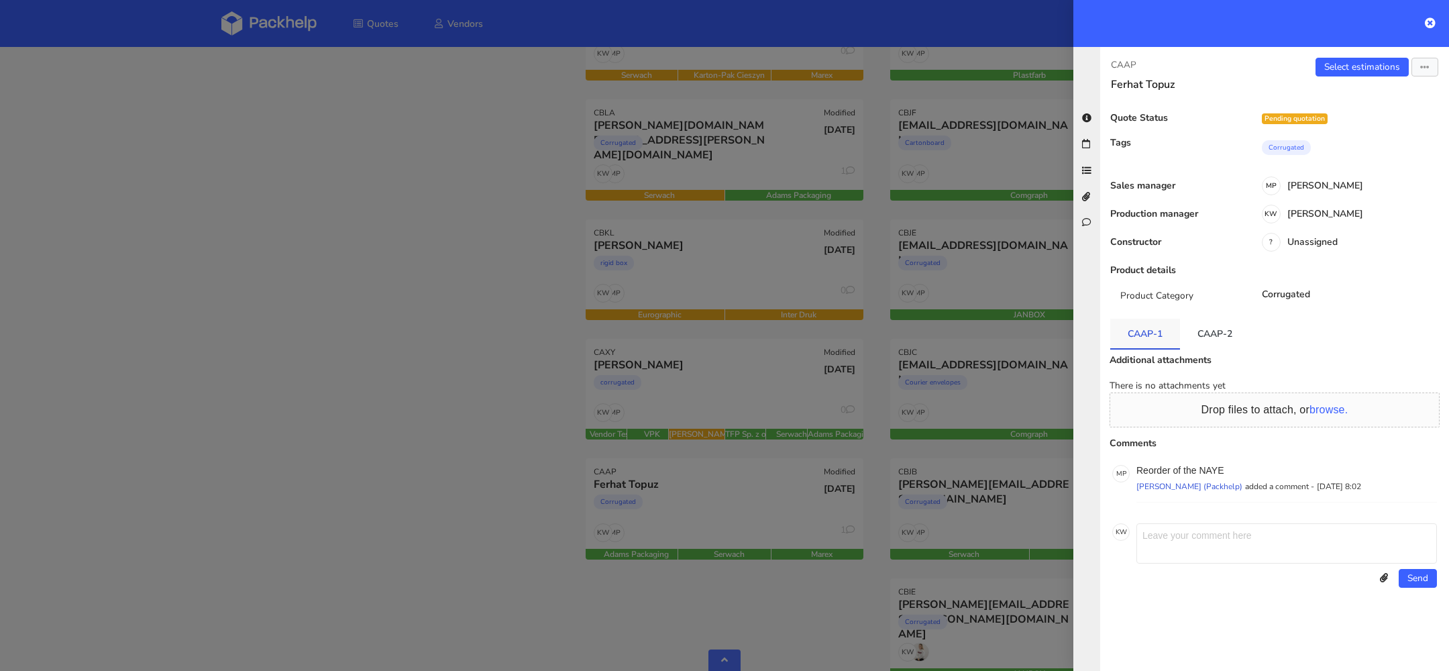
click at [1110, 325] on link "CAAP-1" at bounding box center [1145, 334] width 70 height 30
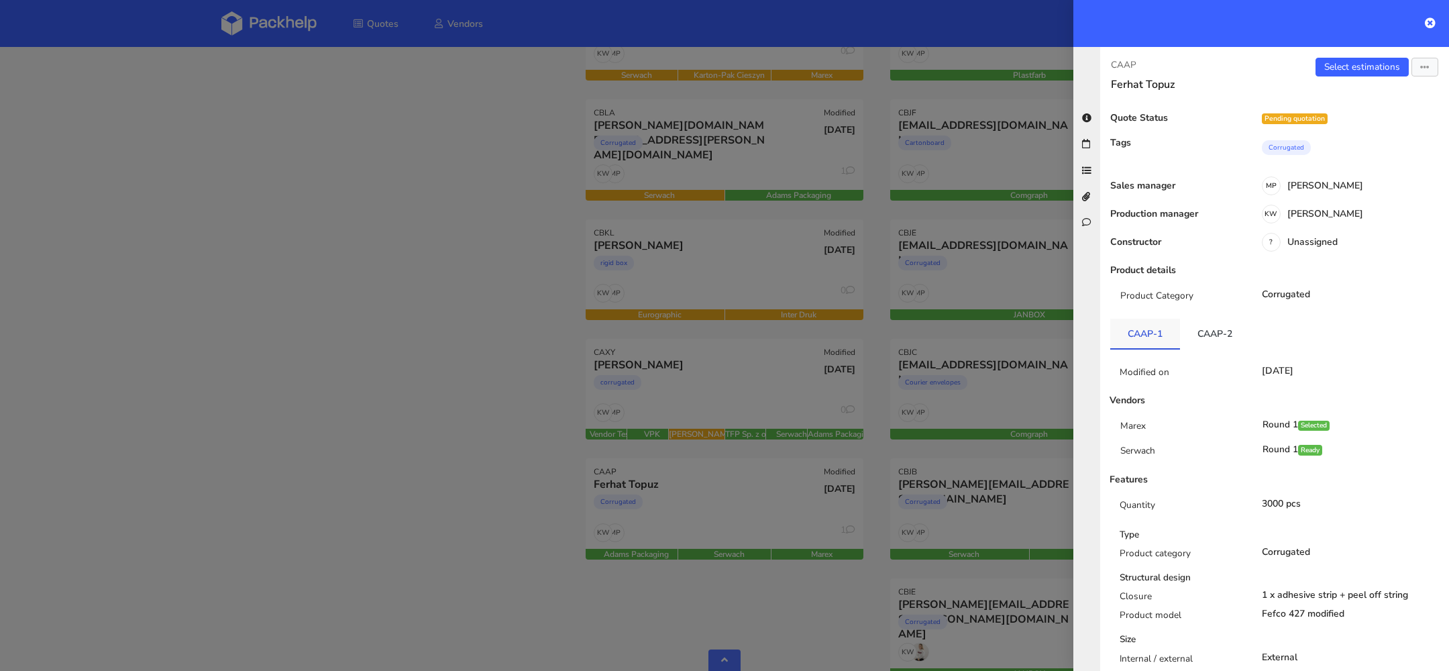
click at [1129, 325] on link "CAAP-1" at bounding box center [1145, 334] width 70 height 30
click at [1193, 320] on link "CAAP-2" at bounding box center [1215, 334] width 70 height 30
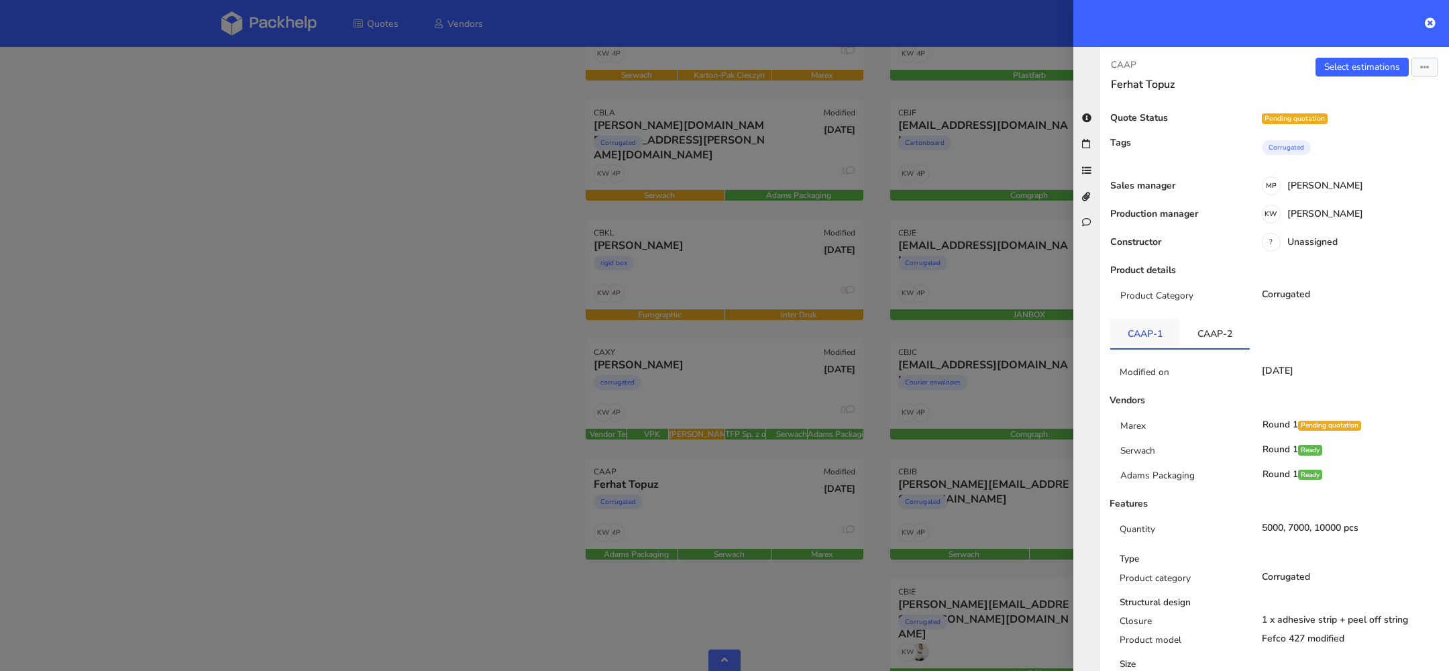
click at [1159, 324] on link "CAAP-1" at bounding box center [1145, 334] width 70 height 30
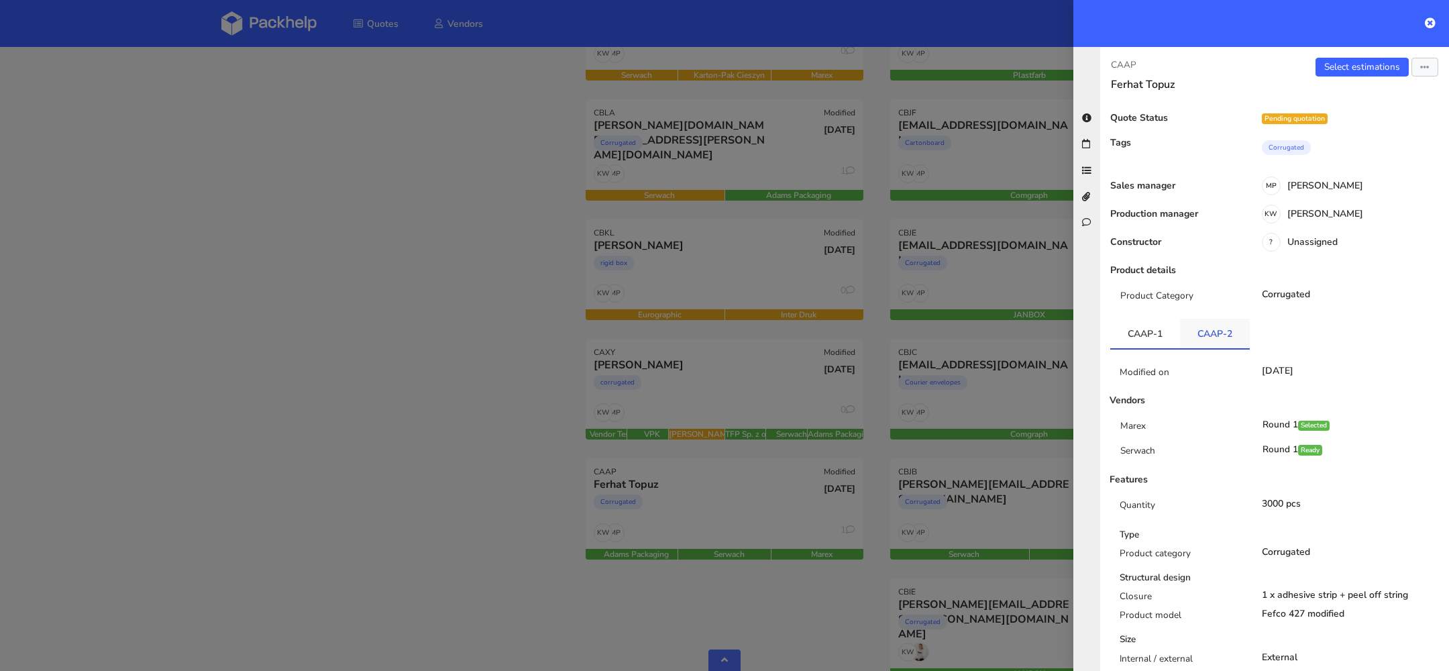
click at [1234, 321] on link "CAAP-2" at bounding box center [1215, 334] width 70 height 30
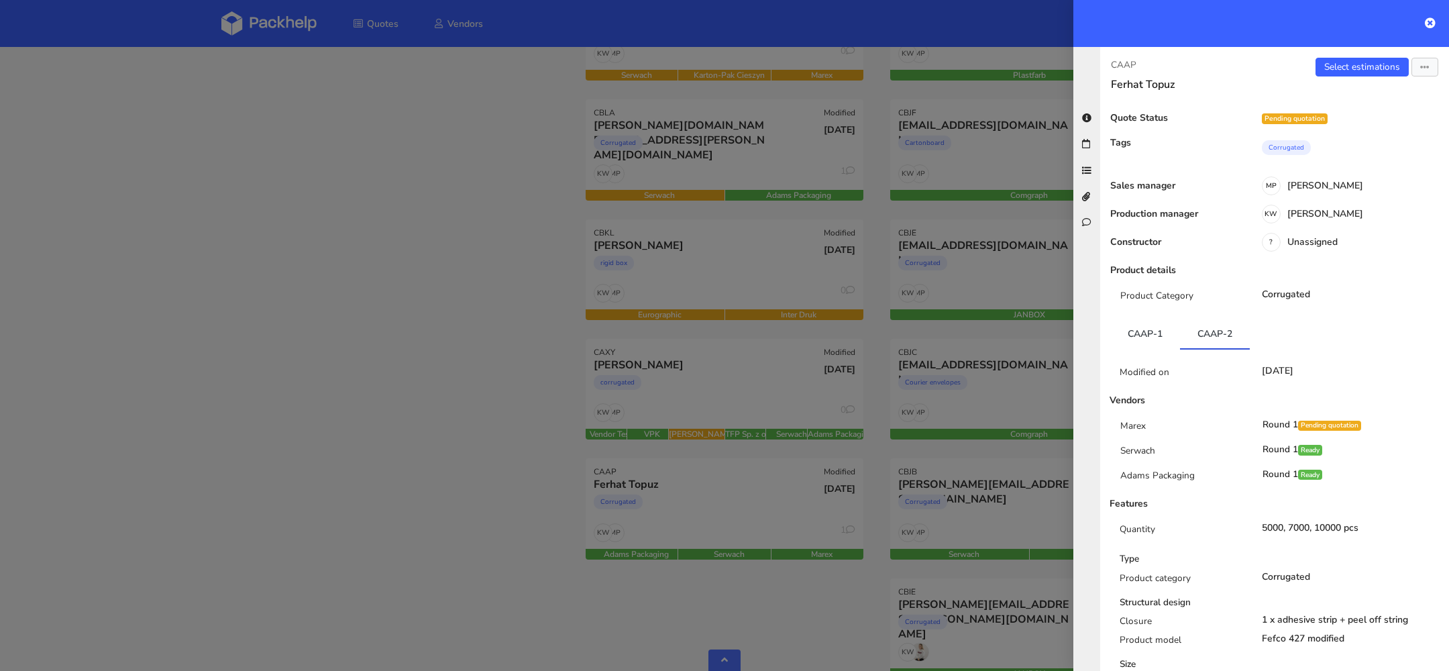
scroll to position [0, 0]
click at [1140, 329] on link "CAAP-1" at bounding box center [1145, 334] width 70 height 30
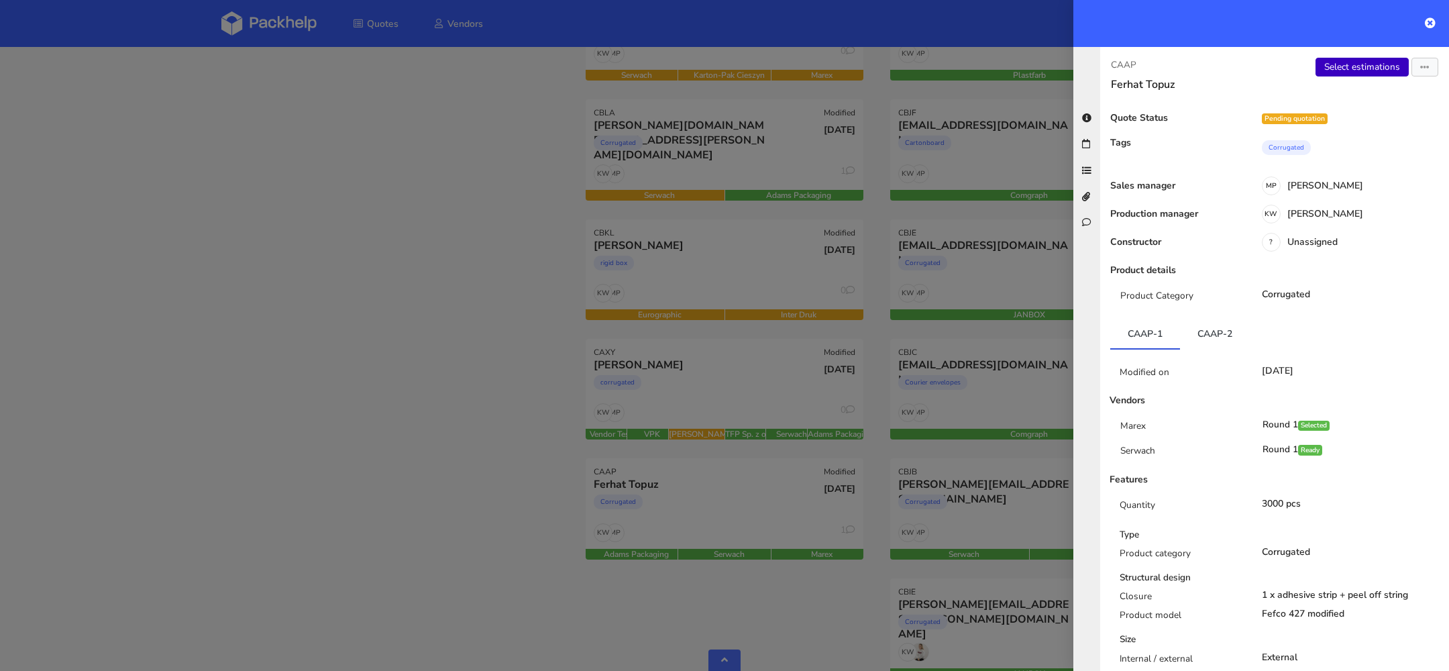
click at [1338, 70] on link "Select estimations" at bounding box center [1362, 67] width 93 height 19
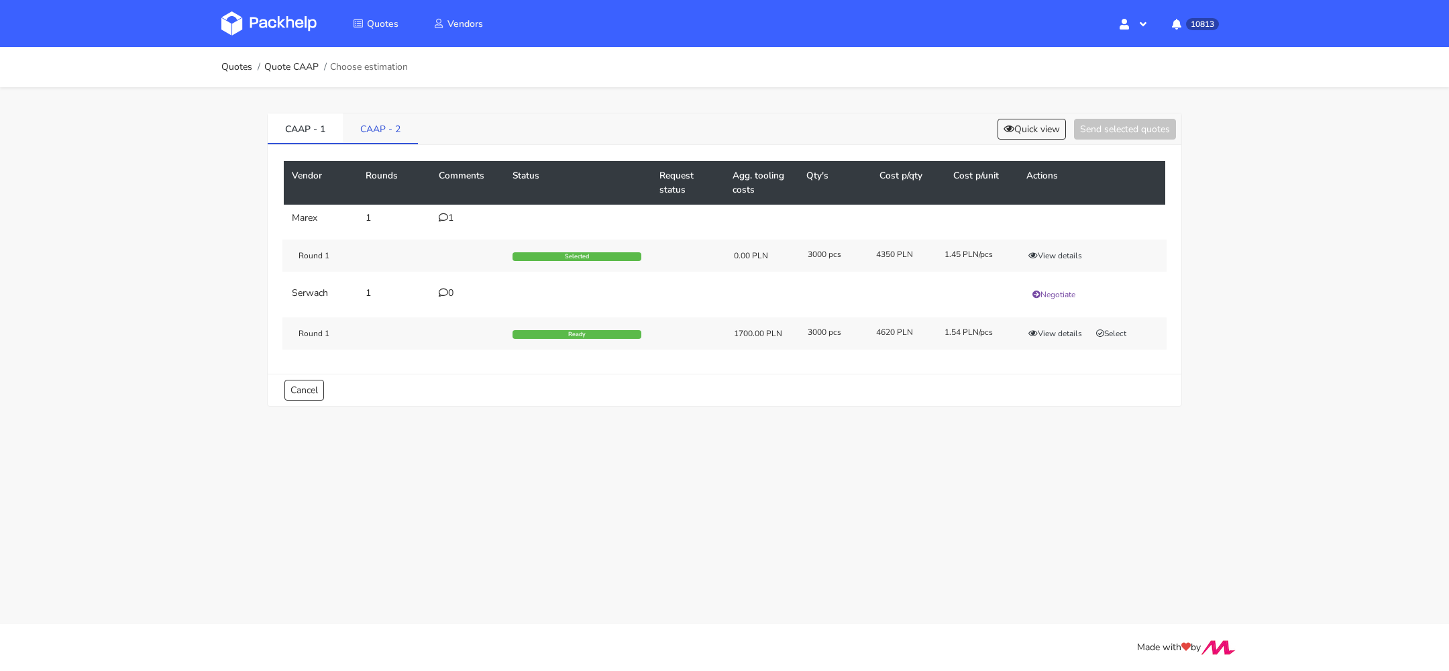
click at [370, 130] on link "CAAP - 2" at bounding box center [380, 128] width 75 height 30
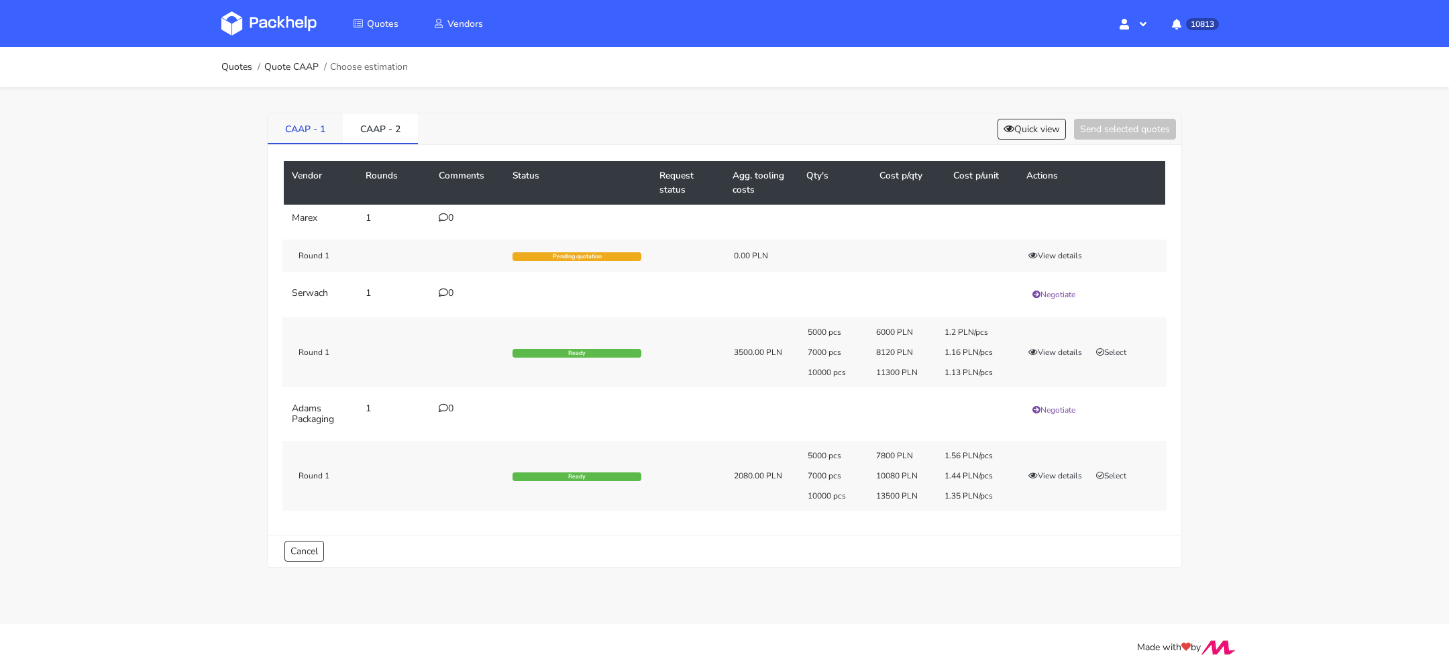
click at [311, 132] on link "CAAP - 1" at bounding box center [305, 128] width 75 height 30
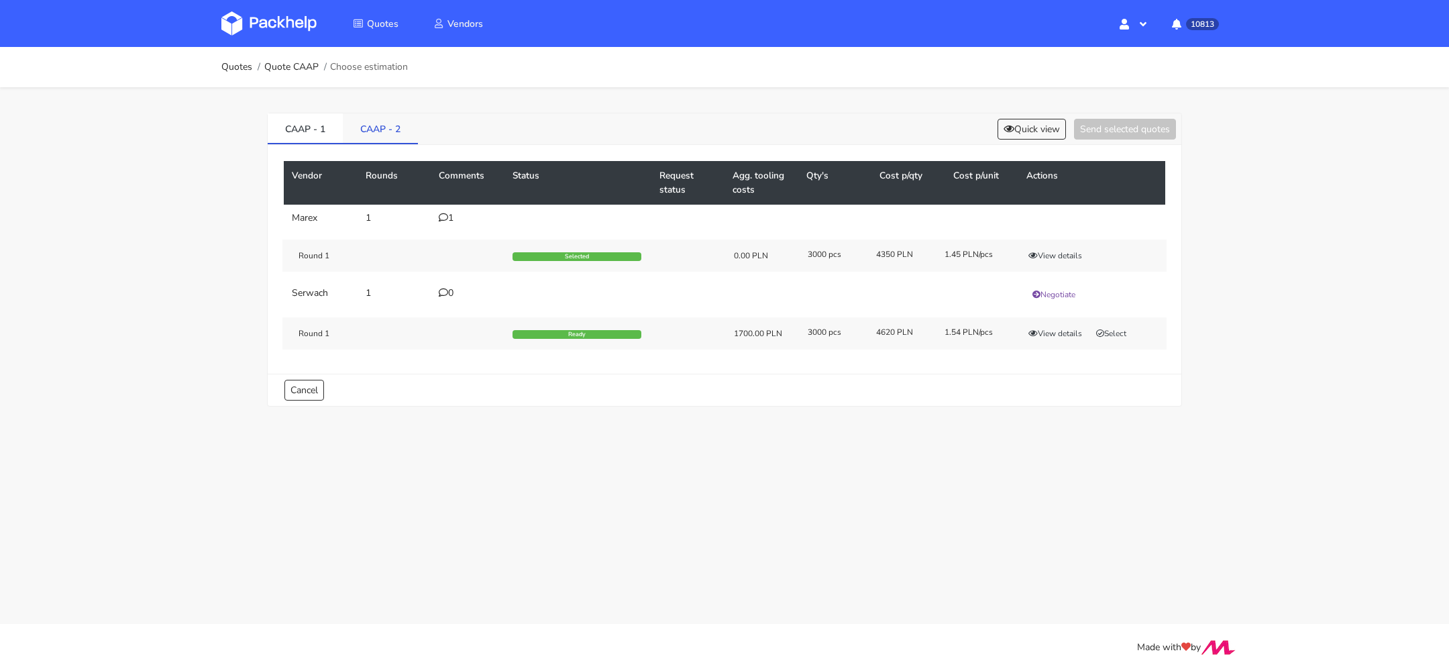
click at [388, 127] on link "CAAP - 2" at bounding box center [380, 128] width 75 height 30
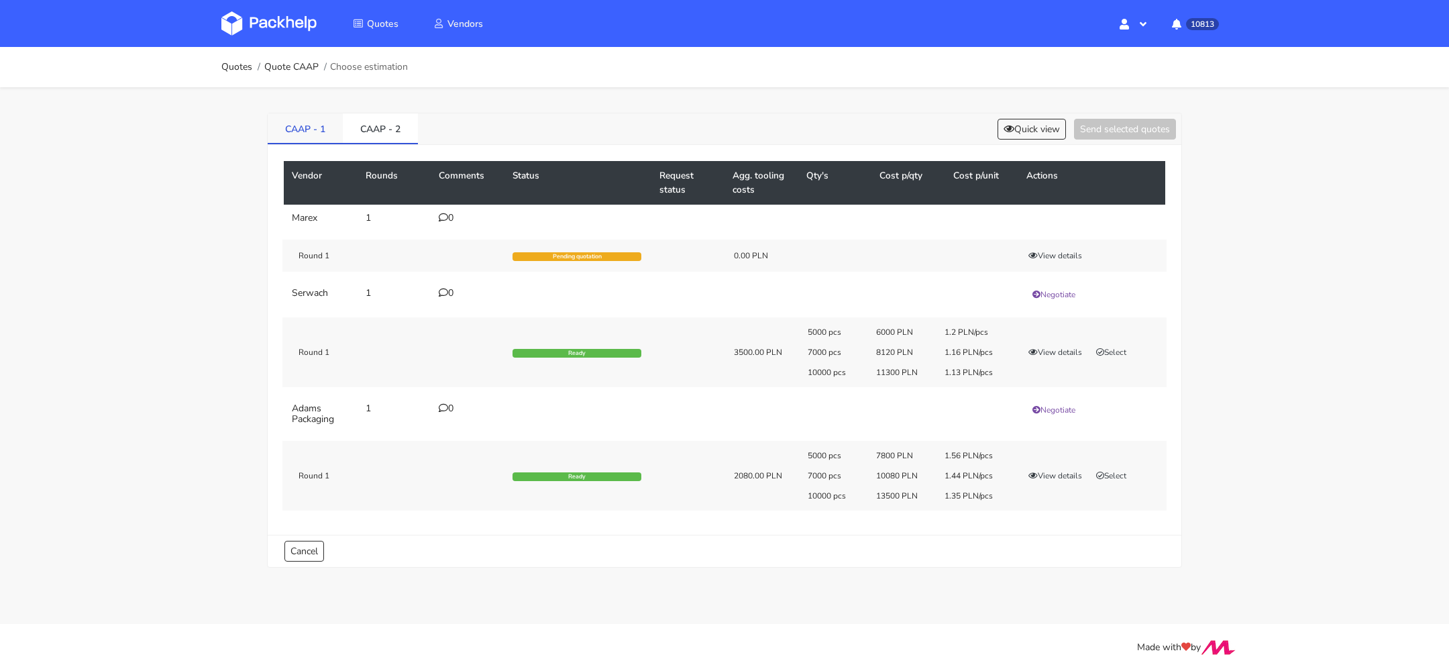
click at [313, 134] on link "CAAP - 1" at bounding box center [305, 128] width 75 height 30
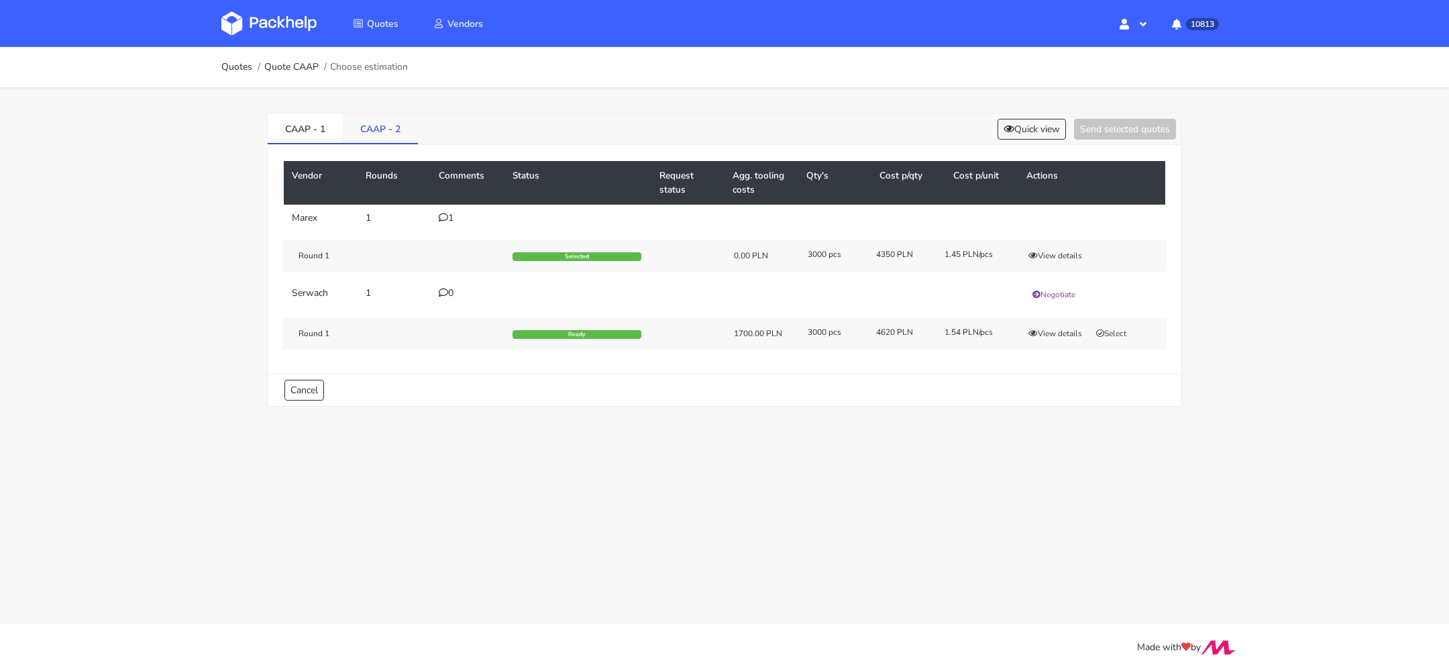
click at [370, 134] on link "CAAP - 2" at bounding box center [380, 128] width 75 height 30
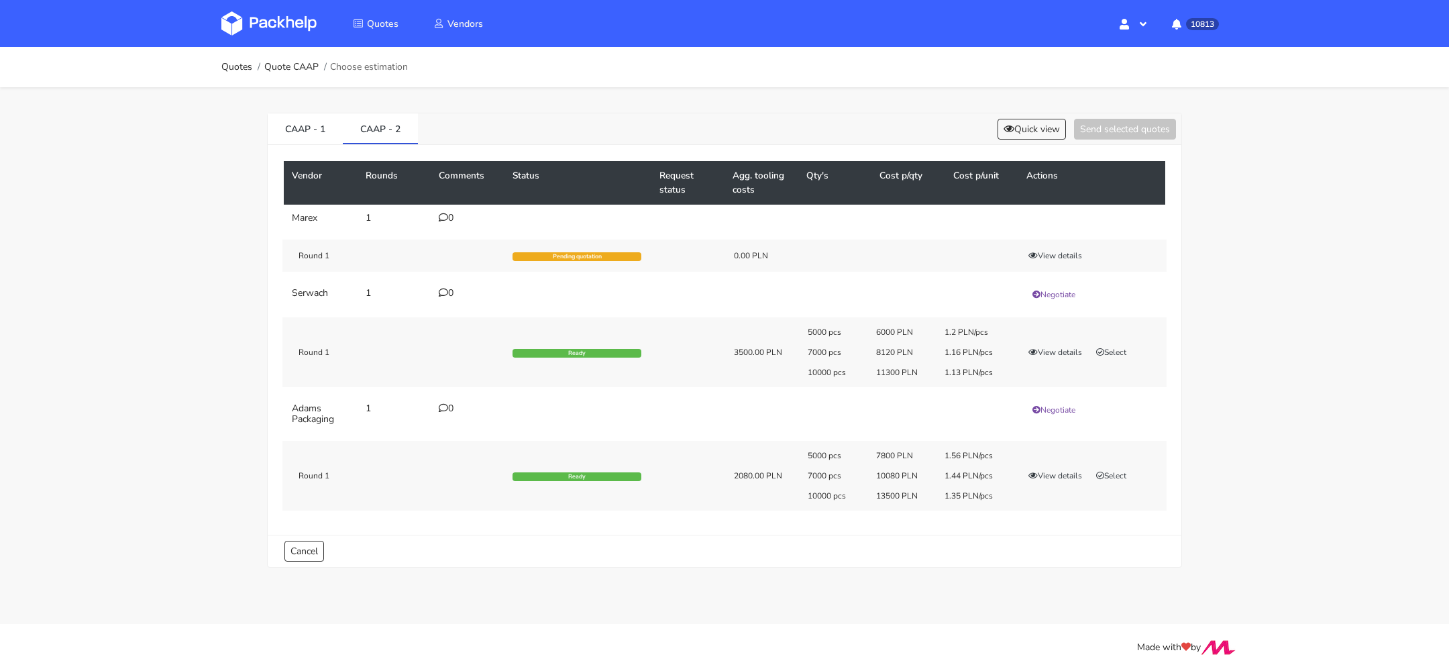
click at [1059, 480] on div "5000 pcs 7800 PLN 1.56 PLN/pcs 7000 pcs 10080 PLN 1.44 PLN/pcs 10000 pcs 13500 …" at bounding box center [982, 475] width 368 height 51
click at [1070, 472] on button "View details" at bounding box center [1055, 475] width 66 height 13
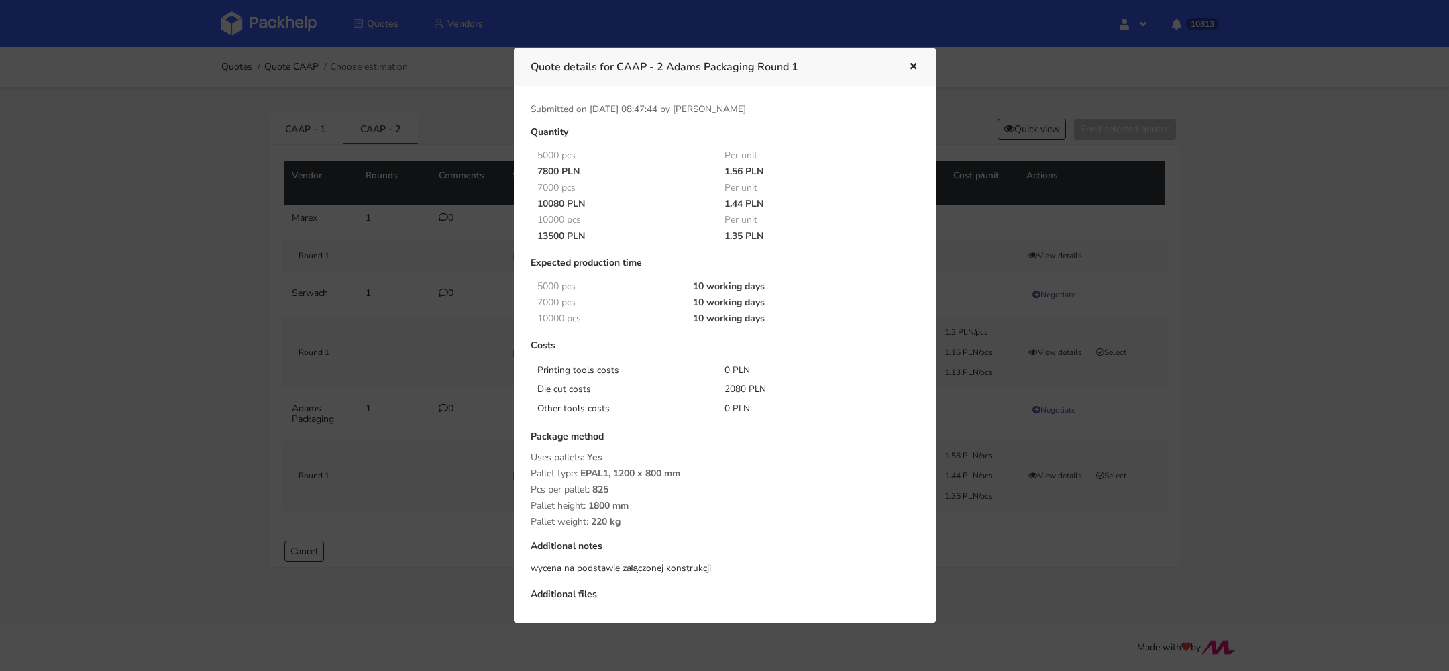
click at [1073, 543] on div at bounding box center [724, 335] width 1449 height 671
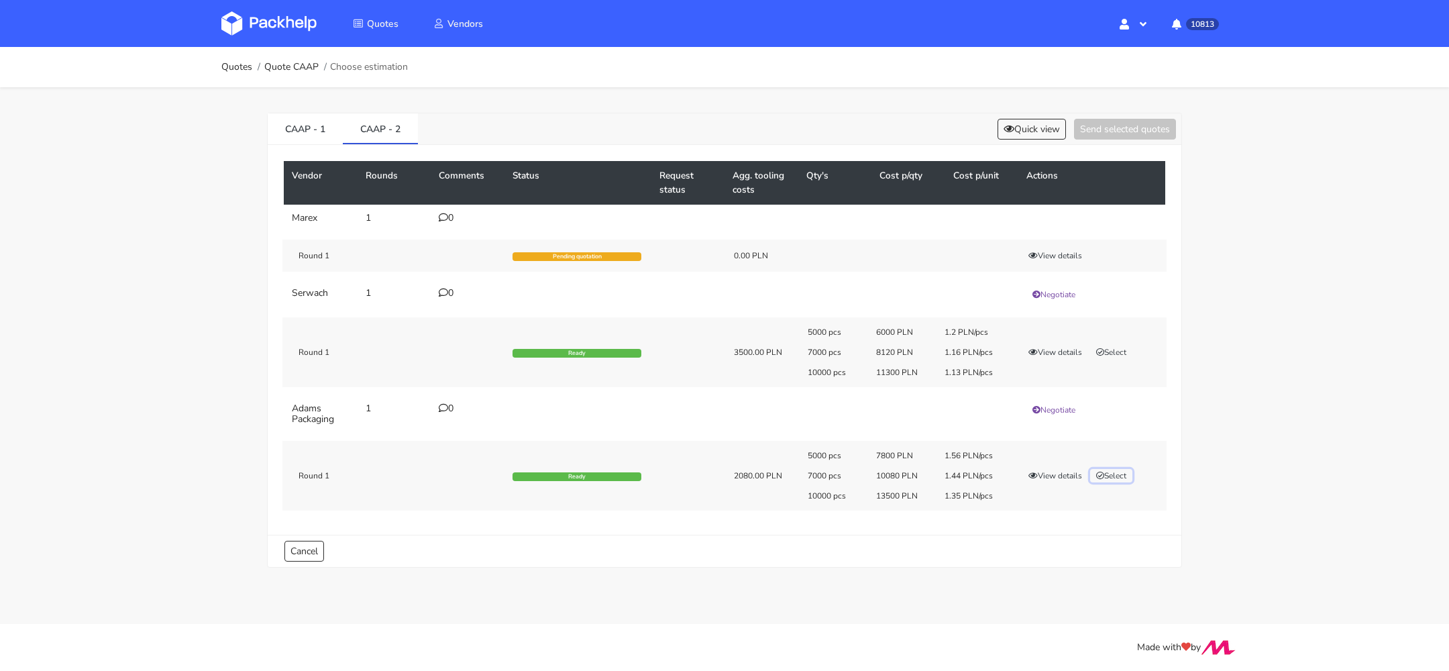
click at [1118, 470] on button "Select" at bounding box center [1111, 475] width 42 height 13
click at [1099, 129] on button "Send selected quotes ( 1 )" at bounding box center [1115, 129] width 121 height 21
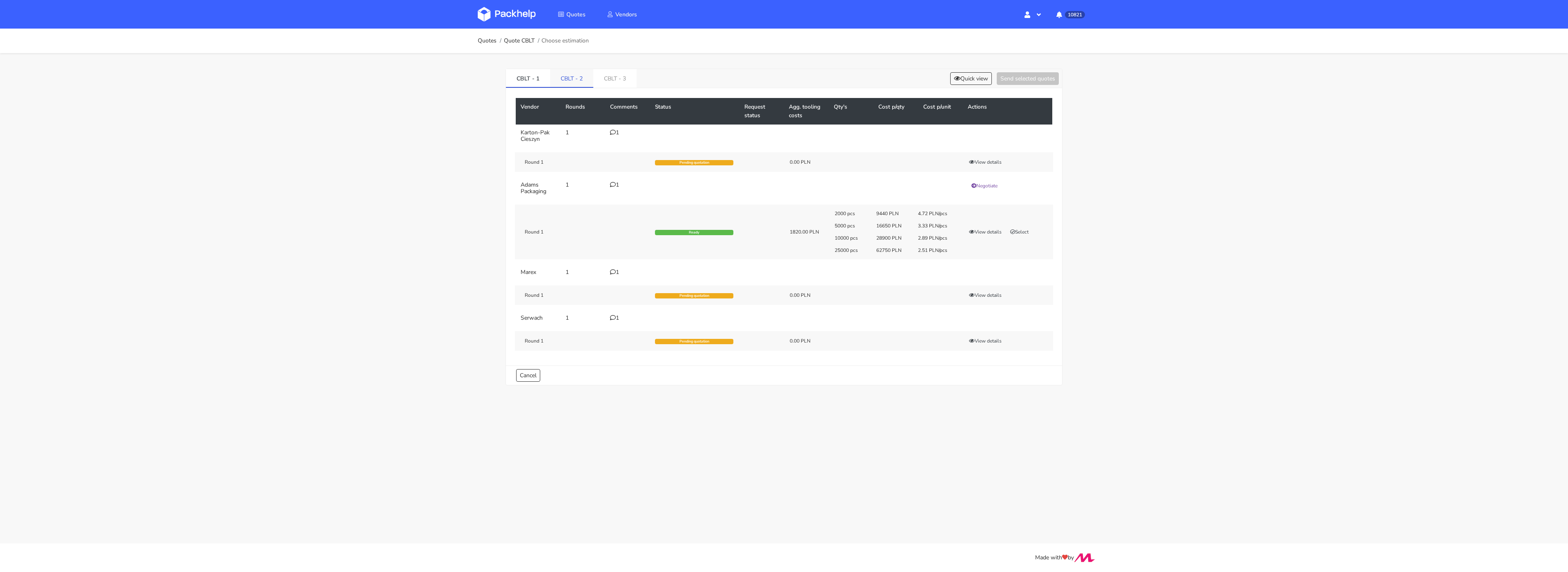
click at [569, 77] on link "CBLT - 2" at bounding box center [572, 78] width 43 height 18
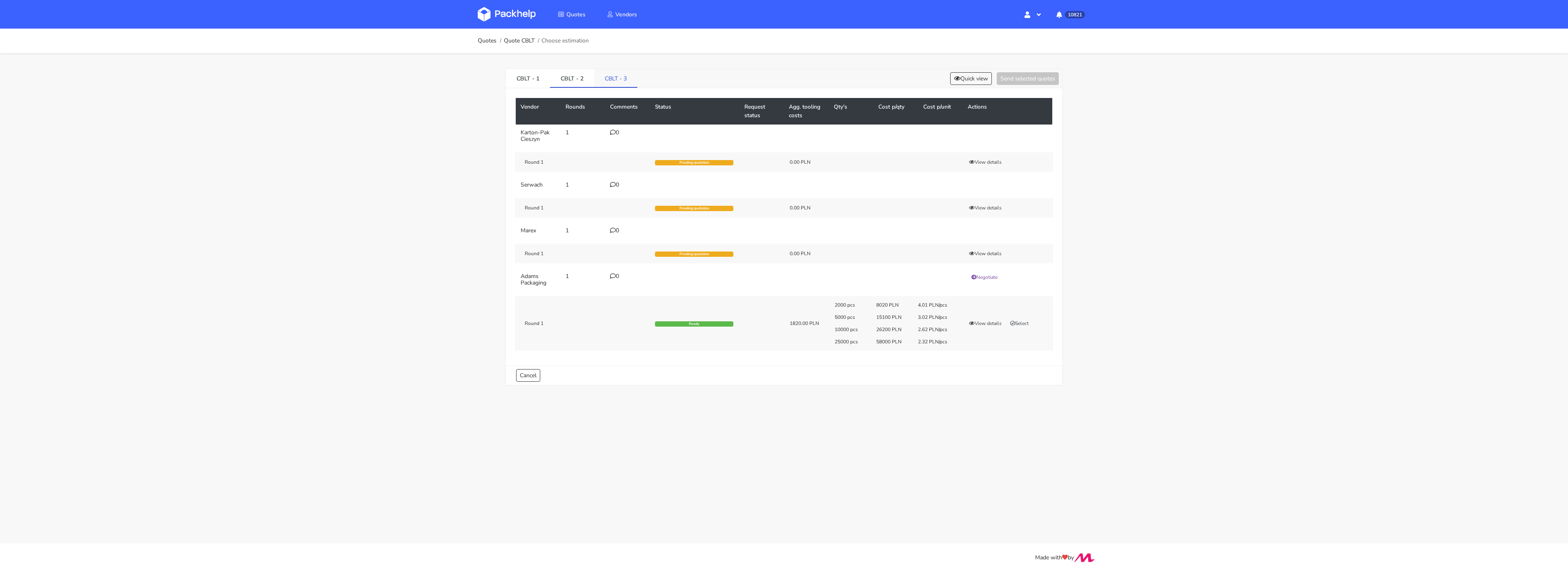
click at [607, 81] on link "CBLT - 3" at bounding box center [615, 78] width 43 height 18
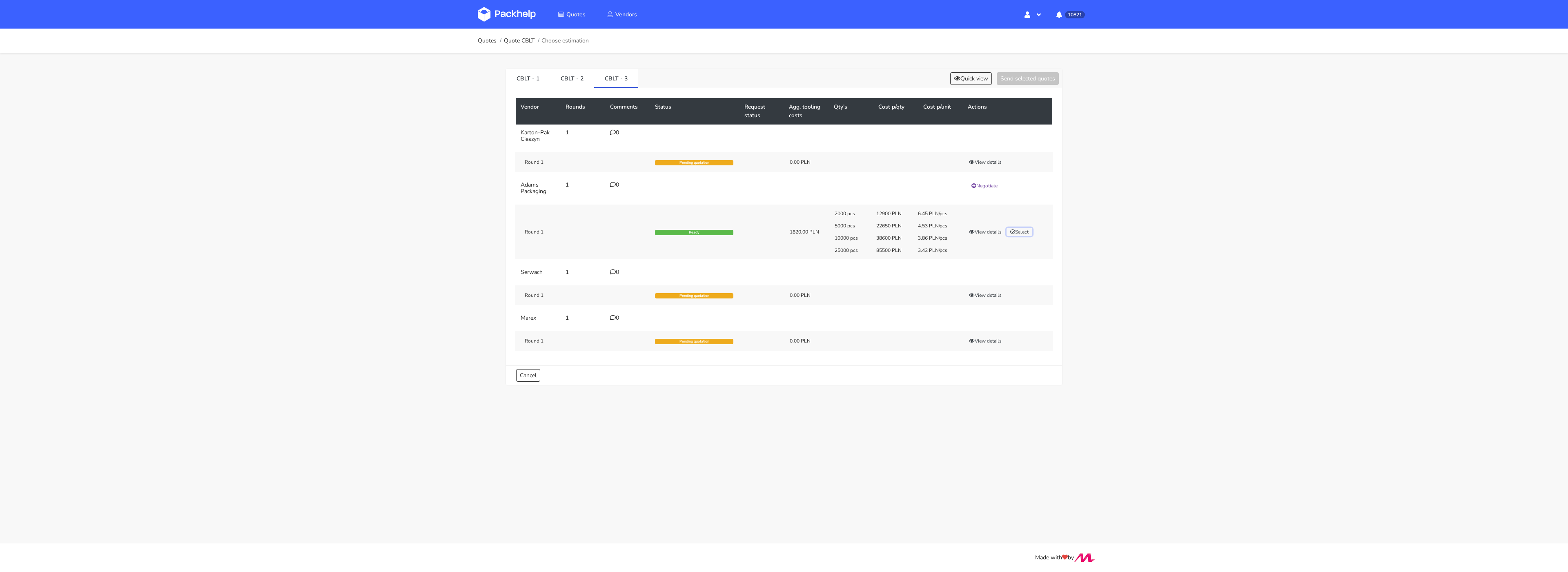
click at [1024, 232] on button "Select" at bounding box center [1020, 231] width 26 height 8
click at [1000, 75] on button "Send selected quotes ( 1 )" at bounding box center [1022, 78] width 74 height 13
click at [939, 86] on div "CBLT - 1 CBLT - 2 CBLT - 3 Quick view Send selected quotes ( 1 )" at bounding box center [784, 78] width 556 height 19
click at [942, 77] on button "Quick view" at bounding box center [950, 78] width 41 height 13
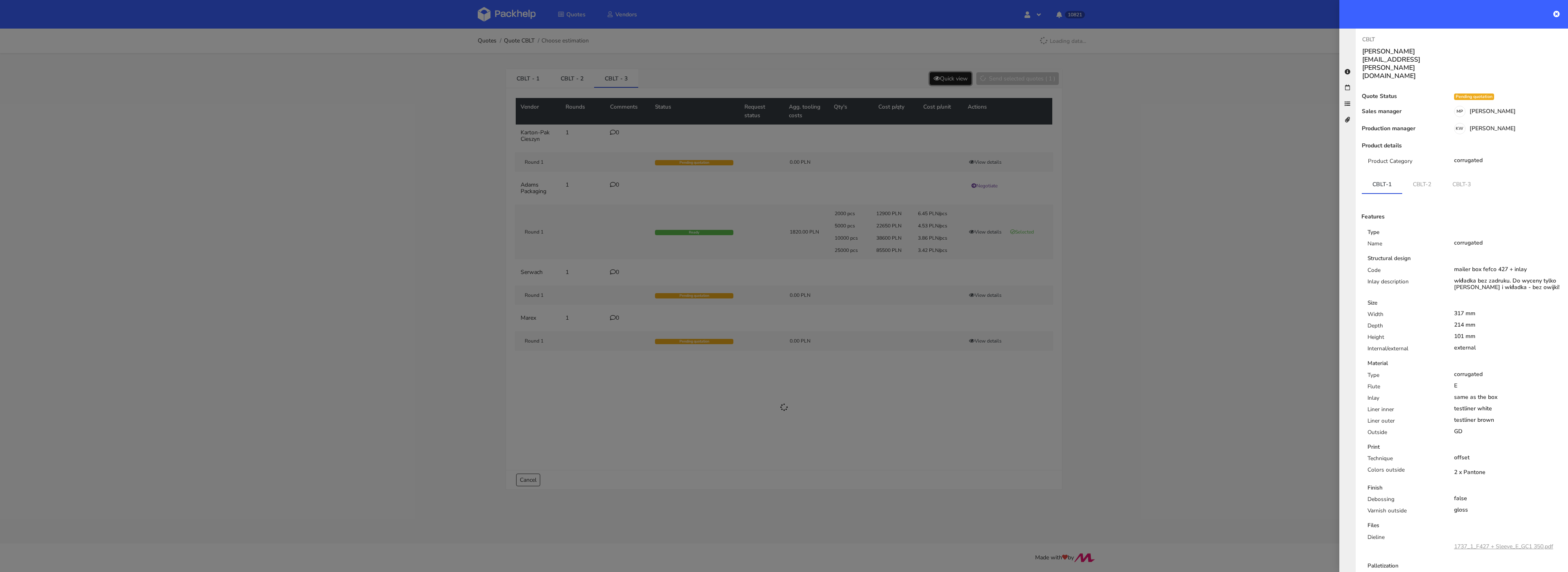
scroll to position [72, 0]
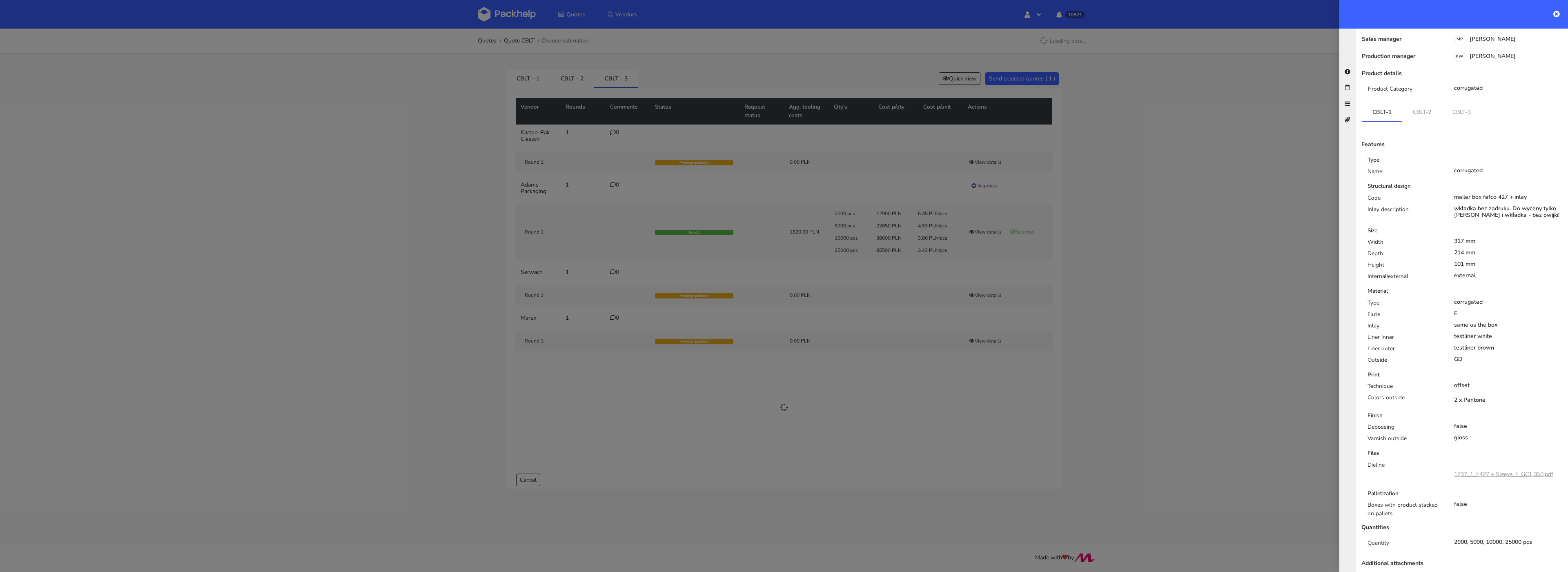
click at [573, 98] on div at bounding box center [784, 286] width 1568 height 572
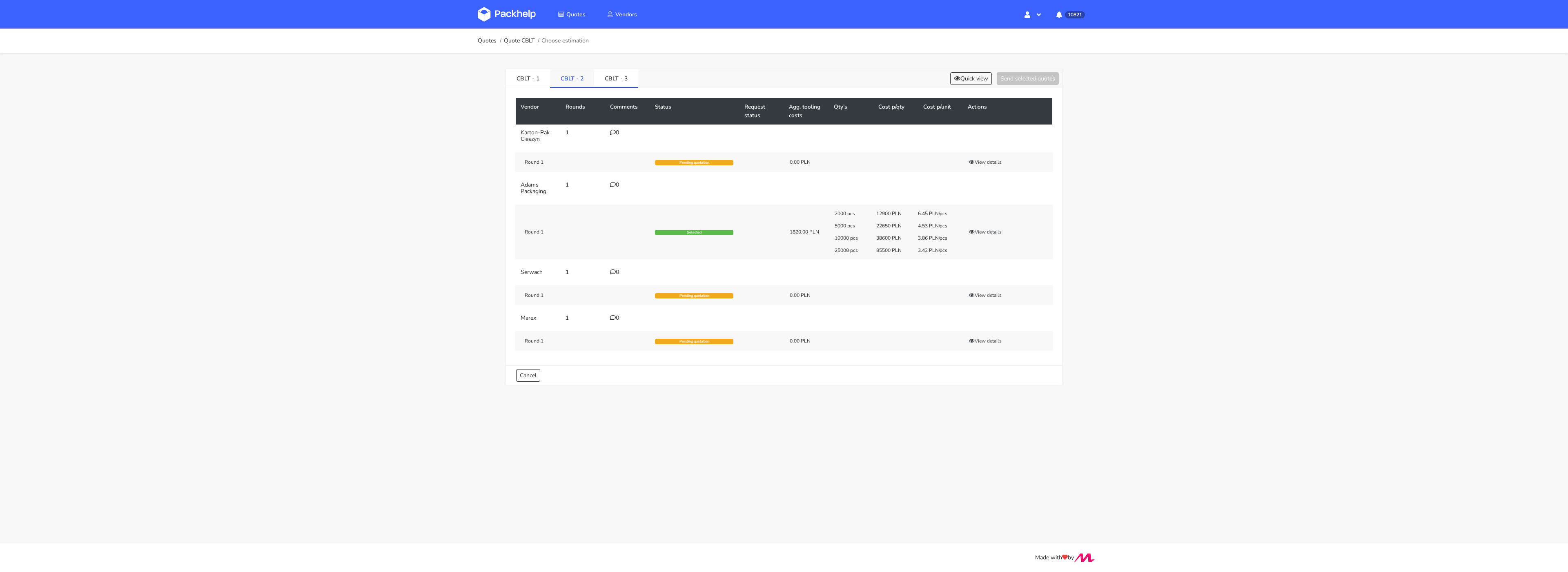
click at [572, 78] on link "CBLT - 2" at bounding box center [572, 78] width 44 height 18
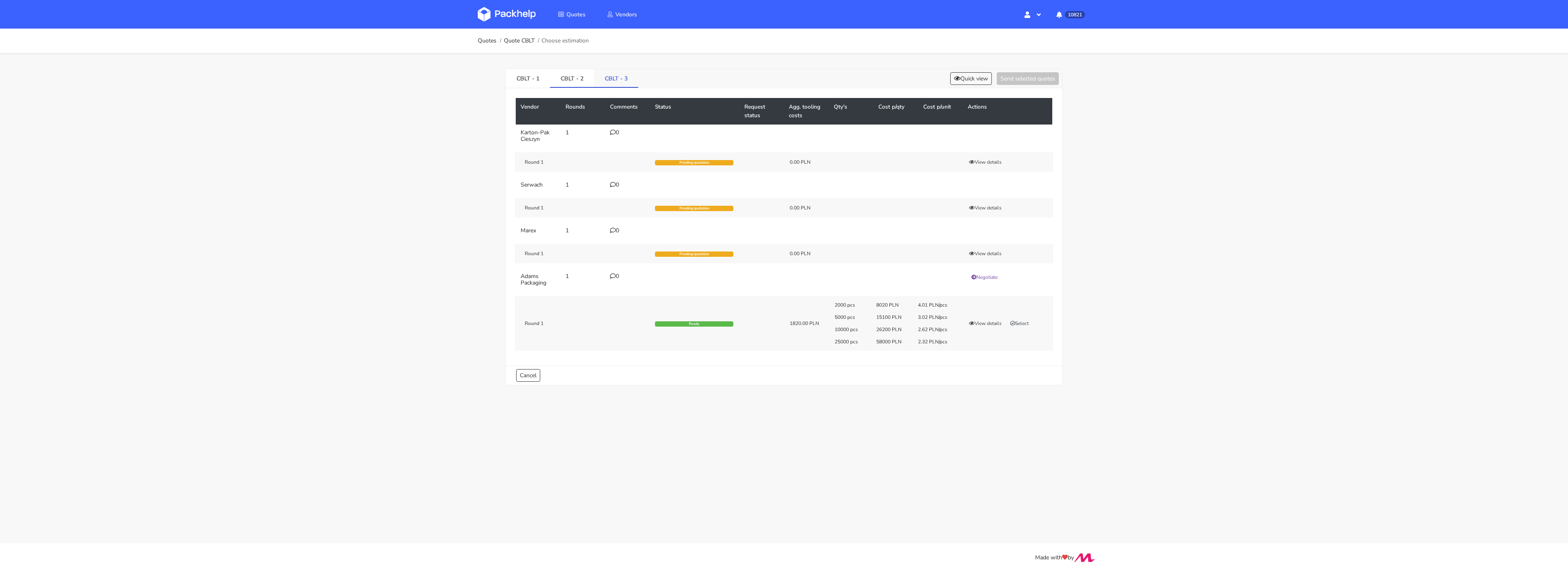
click at [601, 78] on link "CBLT - 3" at bounding box center [616, 78] width 44 height 18
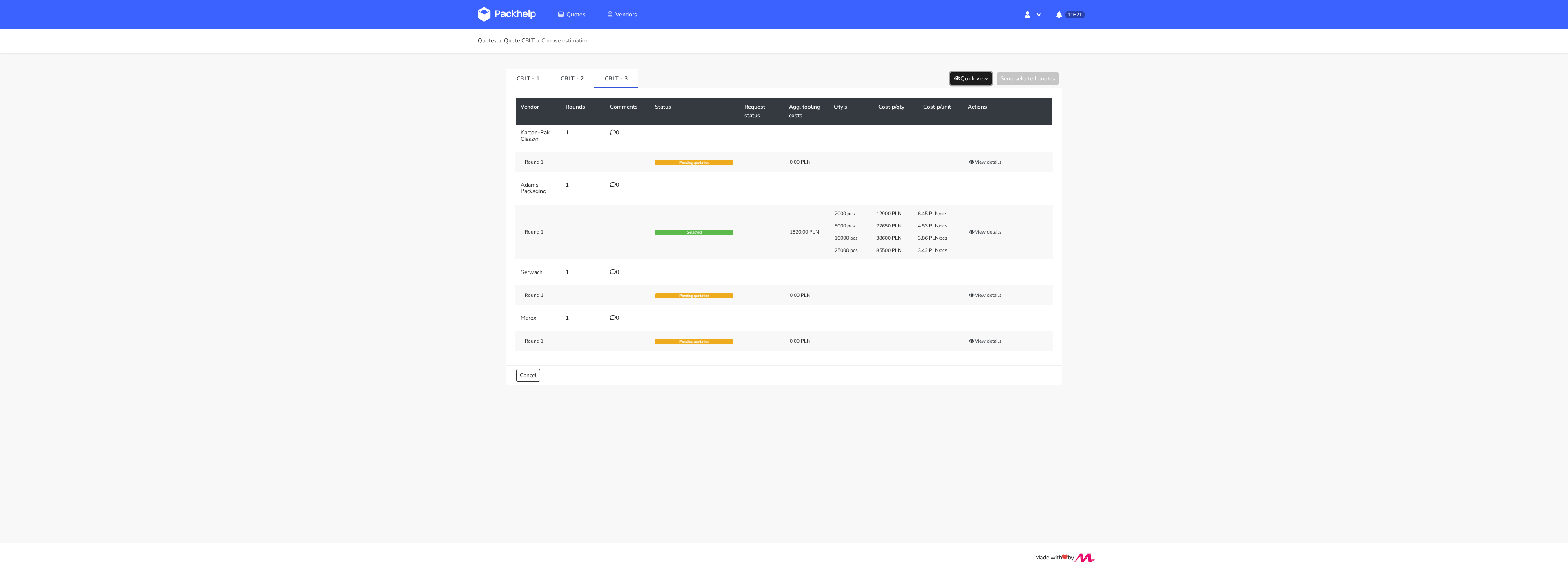
click at [962, 72] on button "Quick view" at bounding box center [971, 78] width 41 height 13
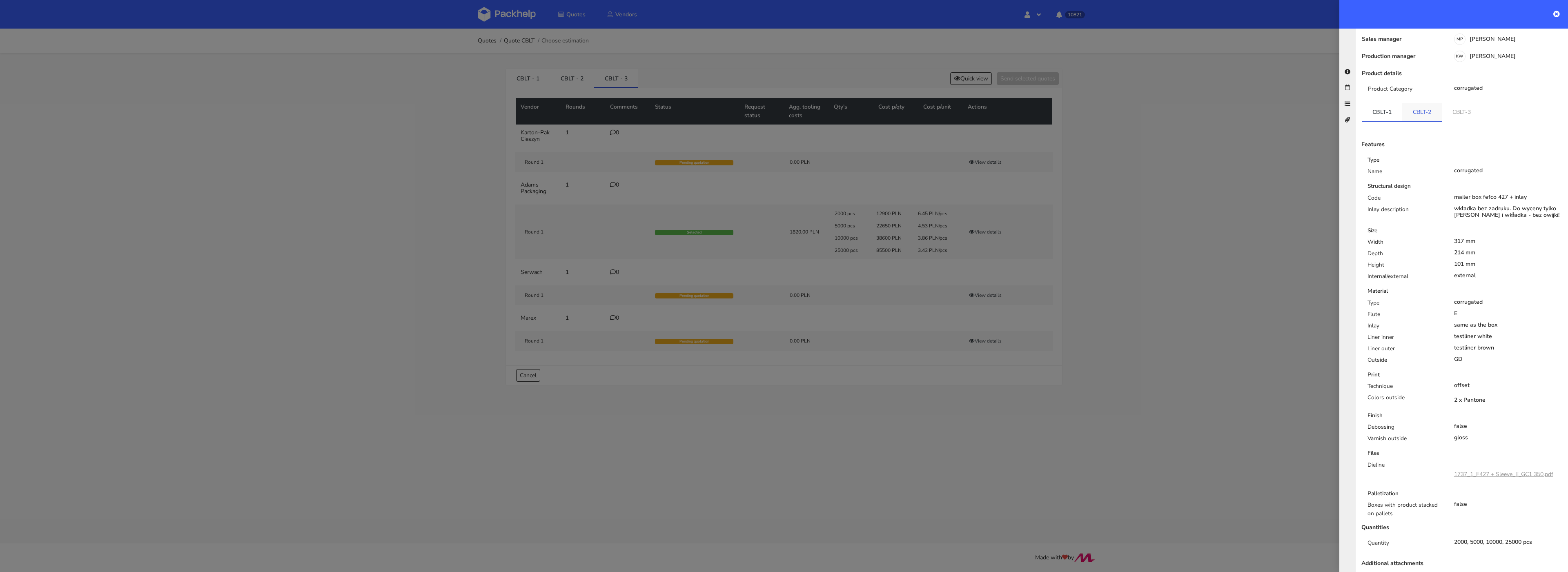
click at [1423, 103] on link "CBLT-2" at bounding box center [1422, 112] width 40 height 18
click at [1443, 103] on link "CBLT-3" at bounding box center [1462, 112] width 40 height 18
click at [565, 77] on div at bounding box center [784, 286] width 1568 height 572
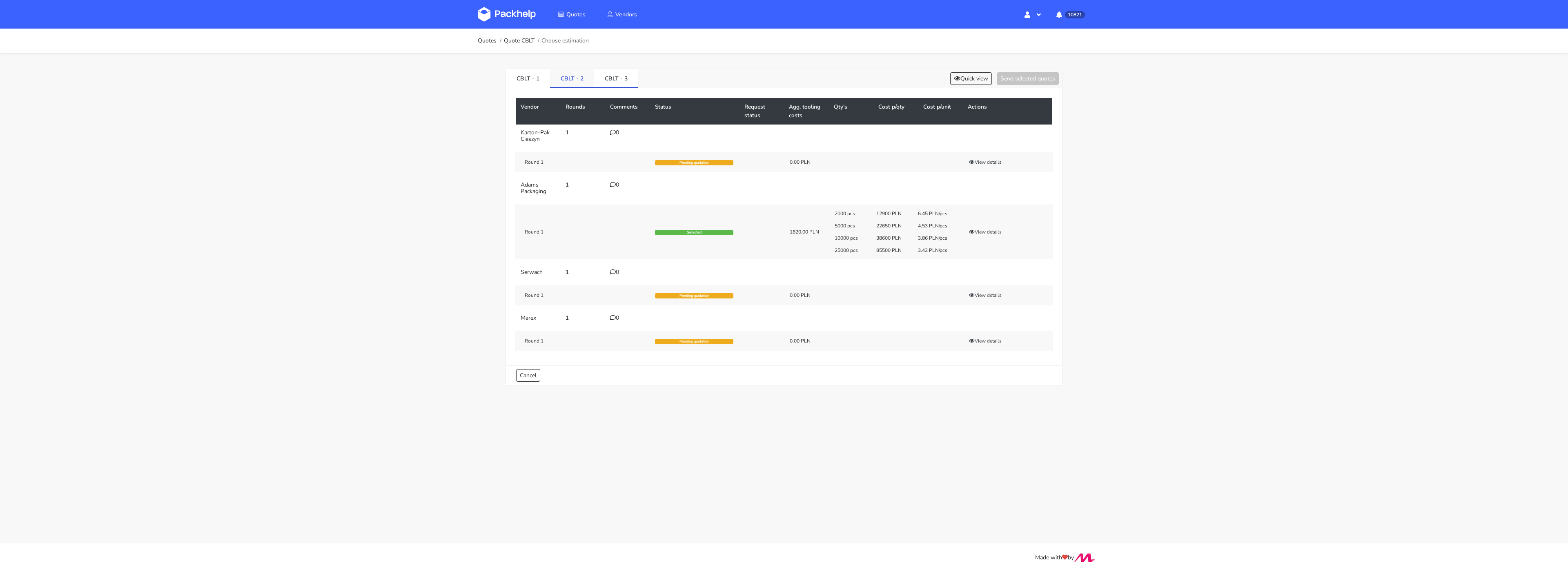
click at [576, 77] on link "CBLT - 2" at bounding box center [572, 78] width 44 height 18
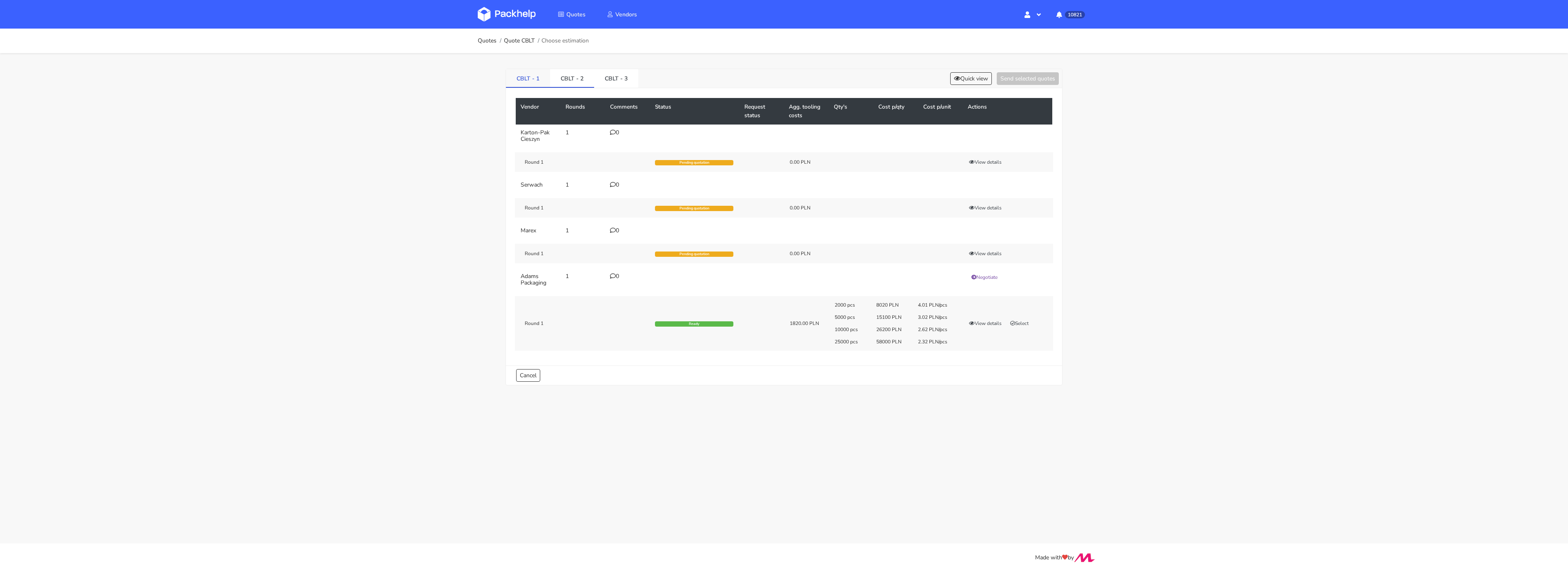
click at [528, 85] on link "CBLT - 1" at bounding box center [528, 78] width 44 height 18
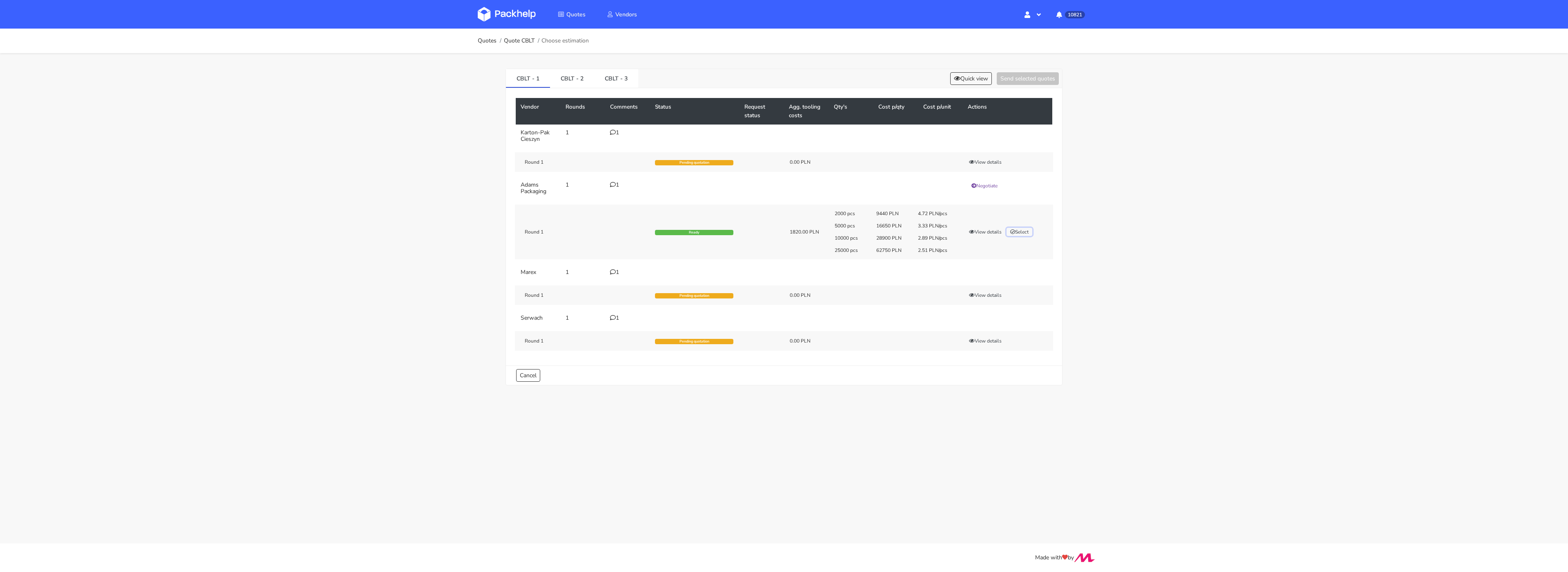
click at [1020, 231] on button "Select" at bounding box center [1020, 231] width 26 height 8
click at [999, 80] on button "Send selected quotes ( 1 )" at bounding box center [1022, 78] width 74 height 13
click at [574, 81] on link "CBLT - 2" at bounding box center [572, 78] width 44 height 18
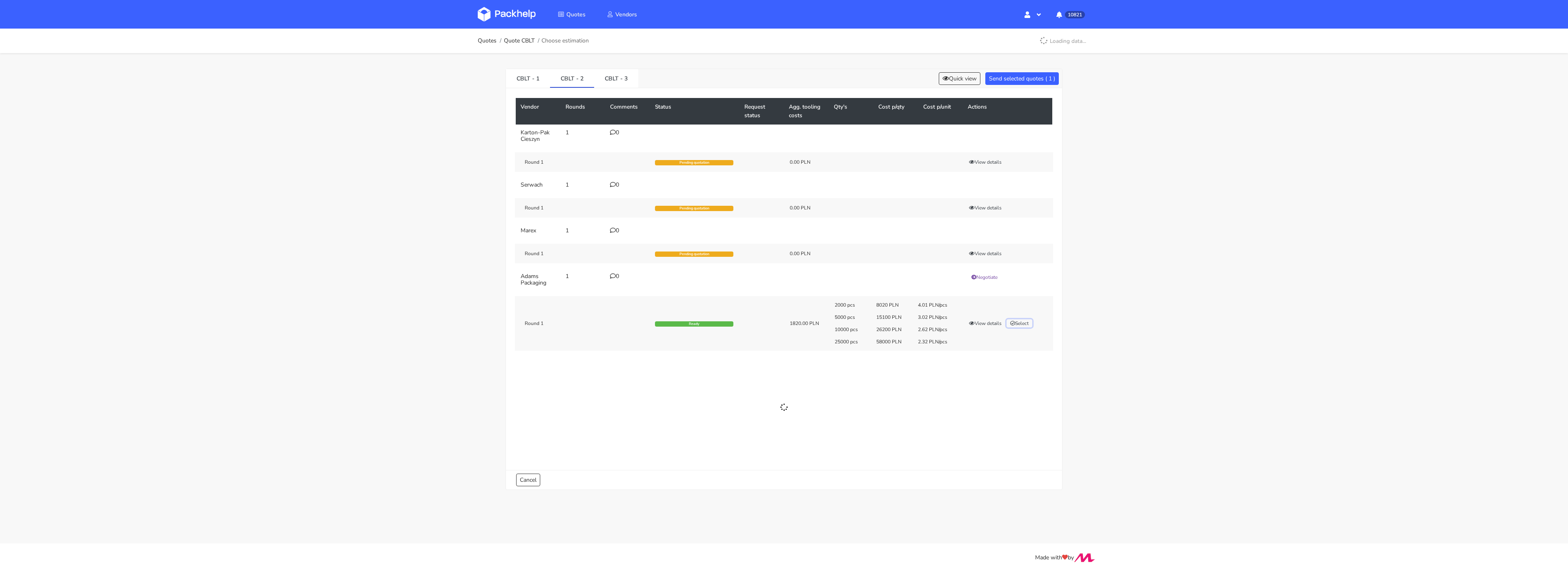
click at [1024, 323] on button "Select" at bounding box center [1020, 323] width 26 height 8
click at [1023, 318] on div "2000 pcs 8020 PLN 4.01 PLN/pcs 5000 pcs 15100 PLN 3.02 PLN/pcs 10000 pcs 26200 …" at bounding box center [941, 323] width 224 height 43
click at [1023, 327] on button "Select" at bounding box center [1020, 323] width 26 height 8
click at [1010, 71] on div "CBLT - 1 CBLT - 2 CBLT - 3 Quick view Send selected quotes ( 1 )" at bounding box center [784, 78] width 556 height 19
click at [1003, 80] on button "Send selected quotes ( 1 )" at bounding box center [1022, 78] width 74 height 13
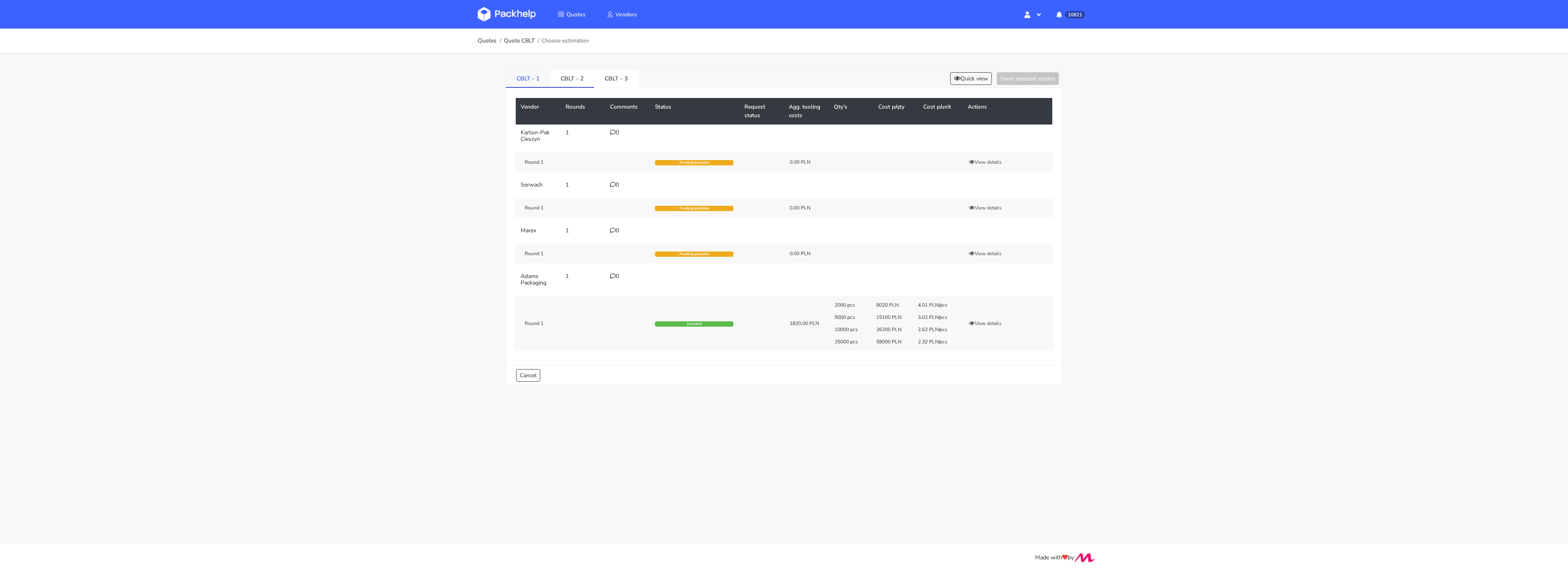
click at [525, 78] on link "CBLT - 1" at bounding box center [528, 78] width 44 height 18
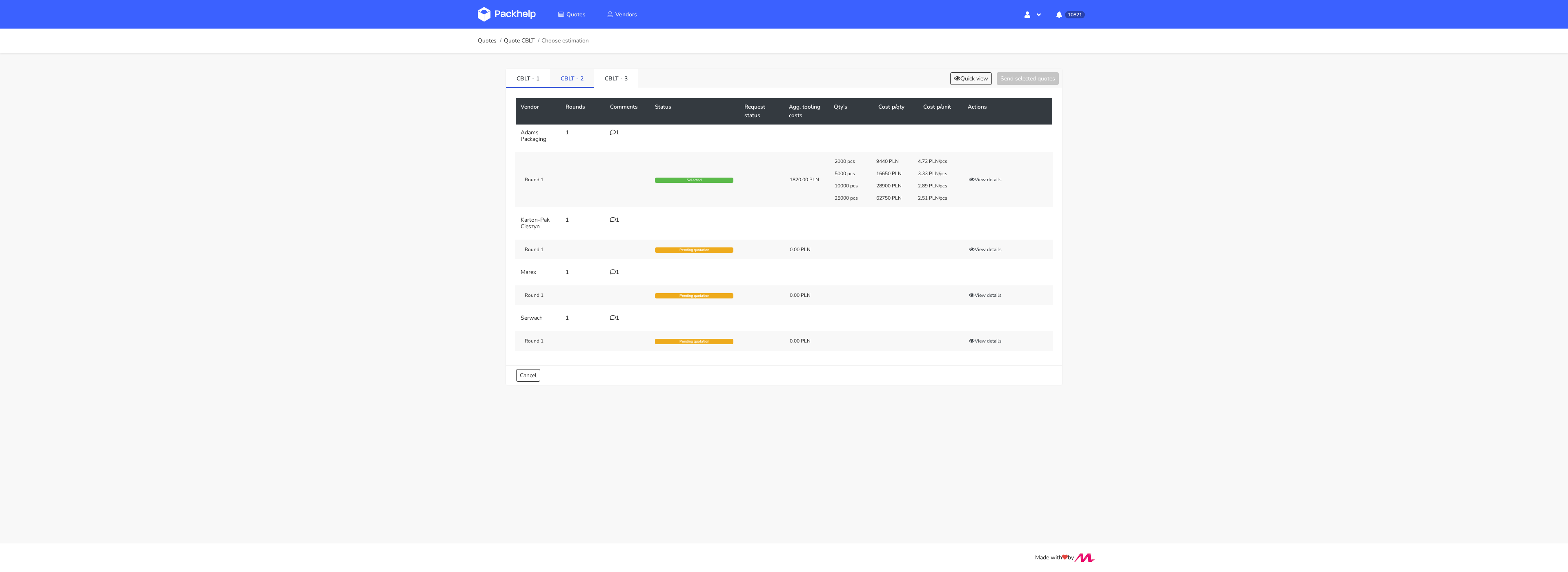
click at [570, 81] on link "CBLT - 2" at bounding box center [572, 78] width 44 height 18
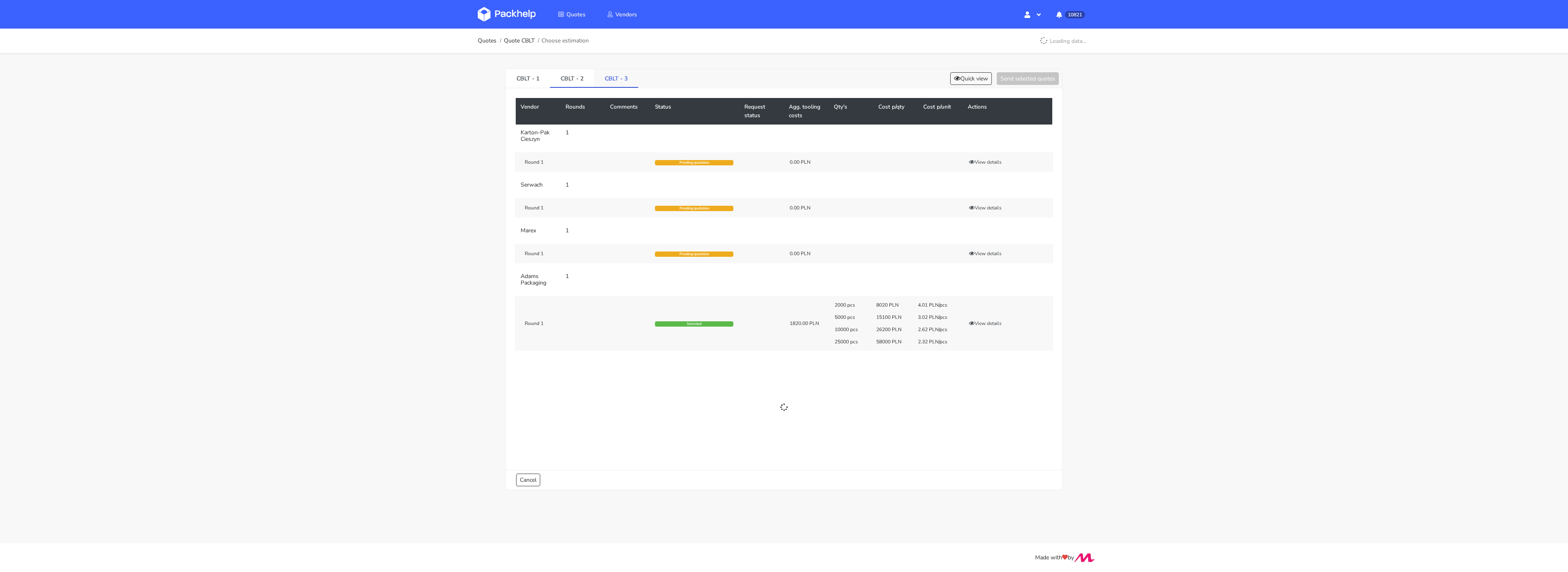
click at [606, 81] on link "CBLT - 3" at bounding box center [616, 78] width 44 height 18
click at [1026, 327] on div "2000 pcs 5080 PLN 2.54 PLN/pcs 5000 pcs 8500 PLN 1.7 PLN/pcs 10000 pcs 13600 PL…" at bounding box center [941, 329] width 224 height 43
click at [1026, 327] on button "Select" at bounding box center [1020, 329] width 26 height 8
click at [1006, 80] on button "Send selected quotes ( 1 )" at bounding box center [1022, 78] width 74 height 13
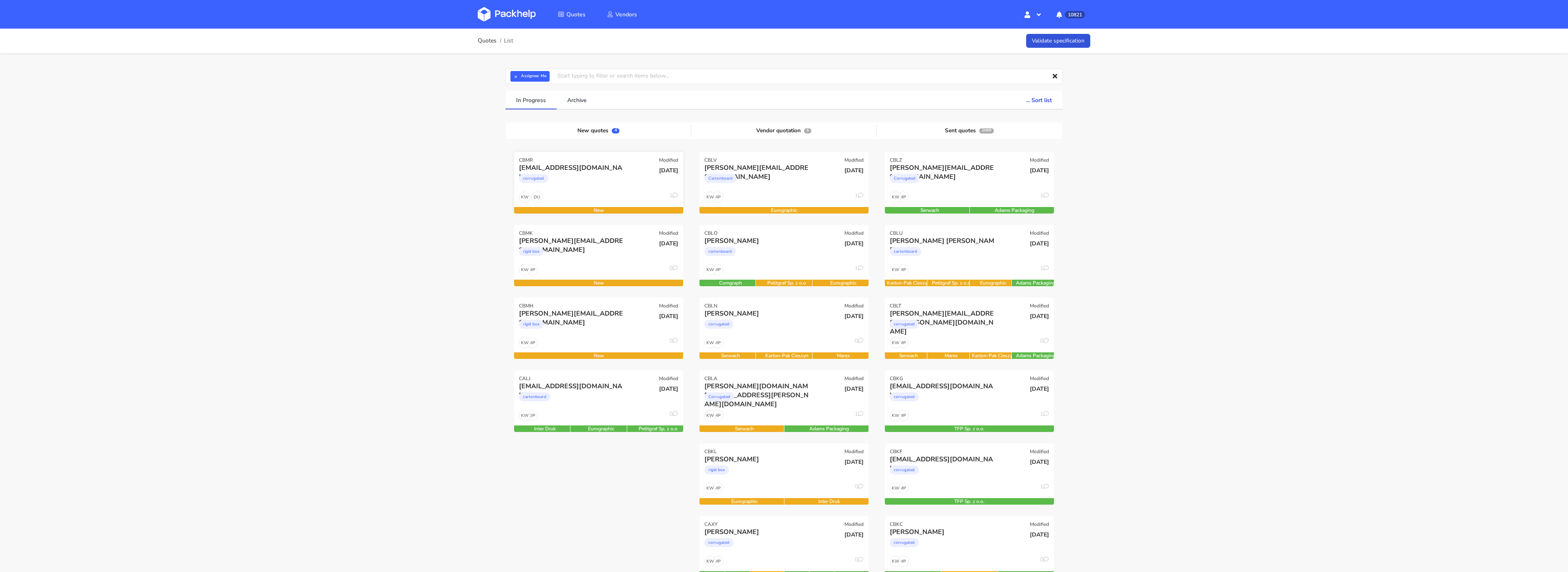
click at [581, 186] on div "corrugated" at bounding box center [573, 180] width 108 height 16
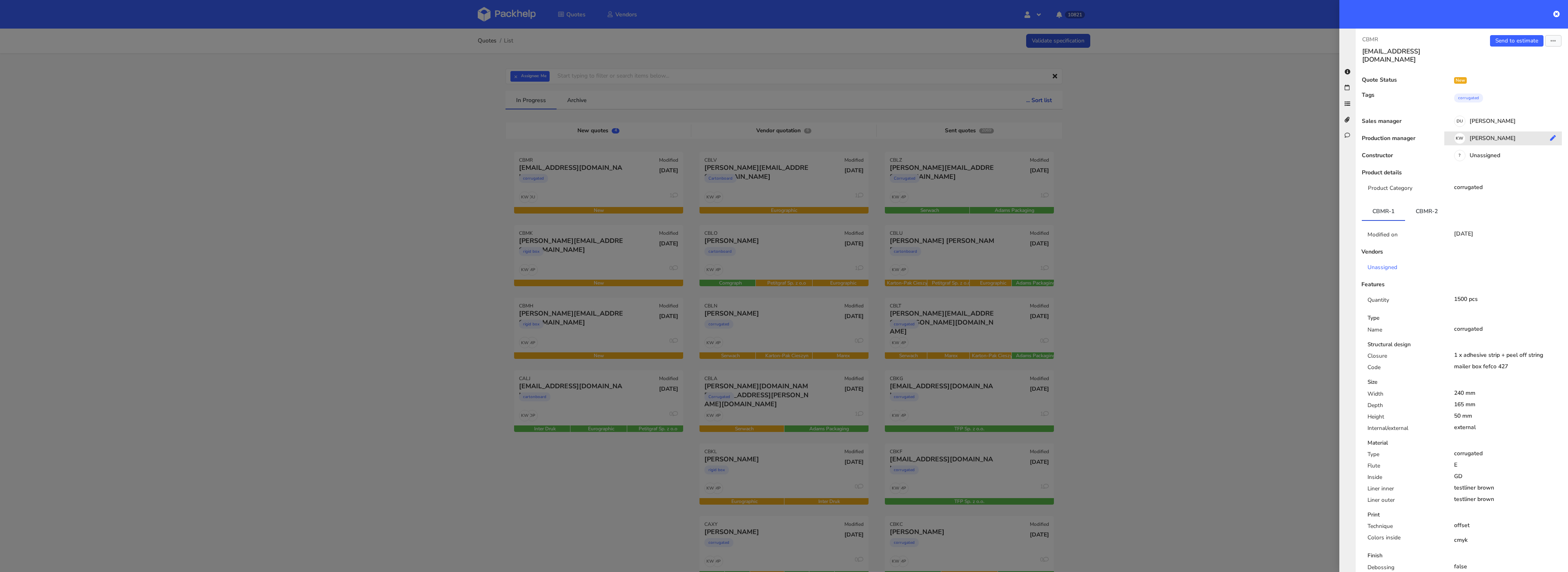
click at [1497, 135] on div "KW [PERSON_NAME]" at bounding box center [1506, 139] width 124 height 9
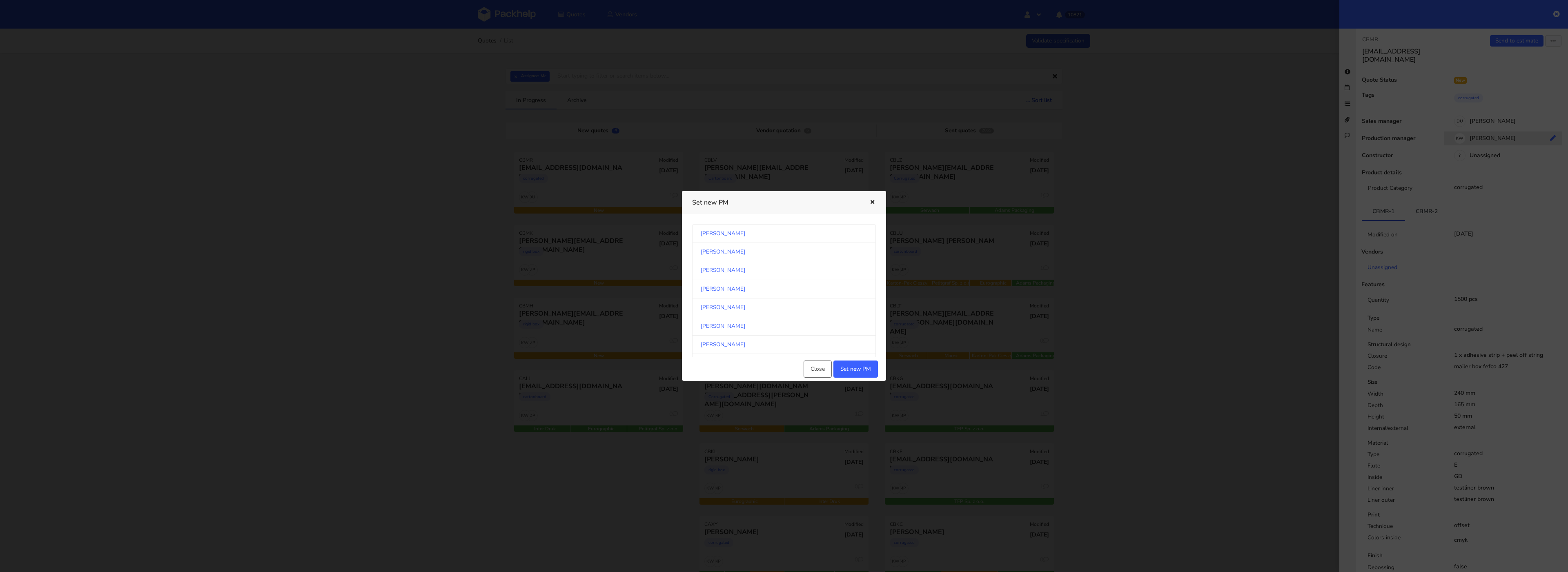
scroll to position [1377, 0]
click at [749, 333] on link "Maciej Sikora" at bounding box center [784, 337] width 184 height 18
click at [866, 366] on button "Set new PM" at bounding box center [855, 369] width 44 height 17
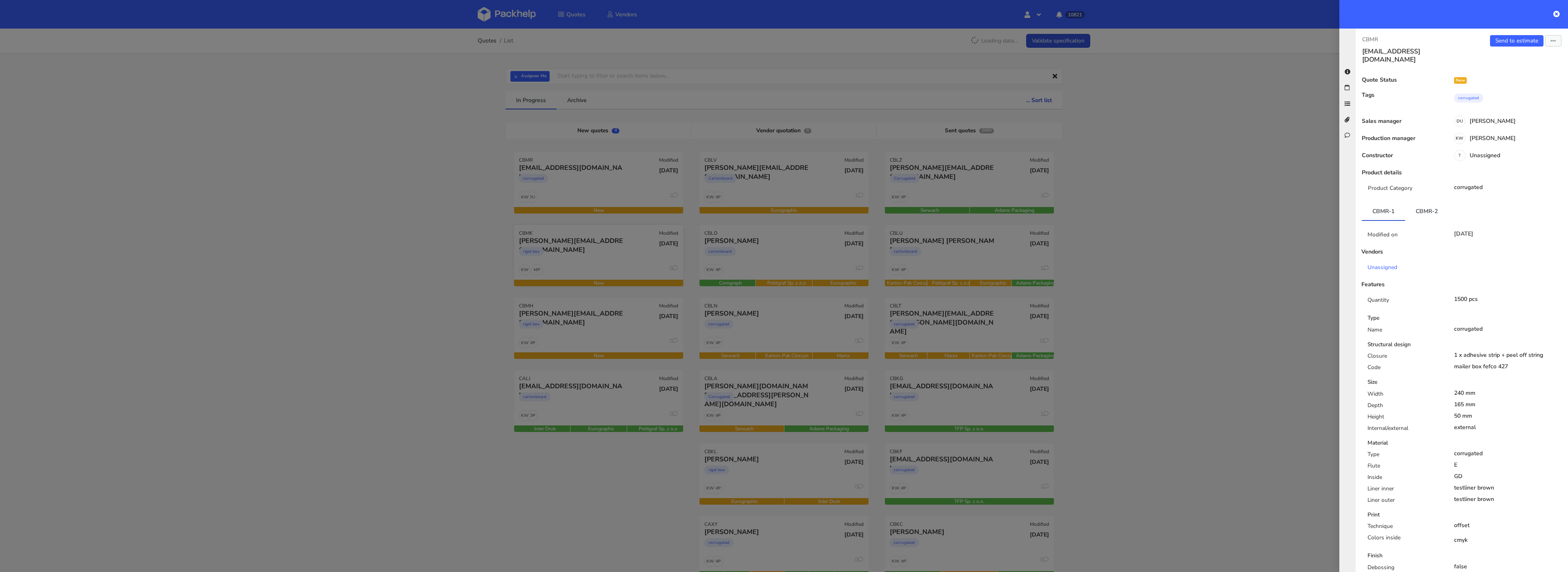
click at [525, 284] on div at bounding box center [784, 286] width 1568 height 572
click at [591, 263] on div at bounding box center [784, 286] width 1568 height 572
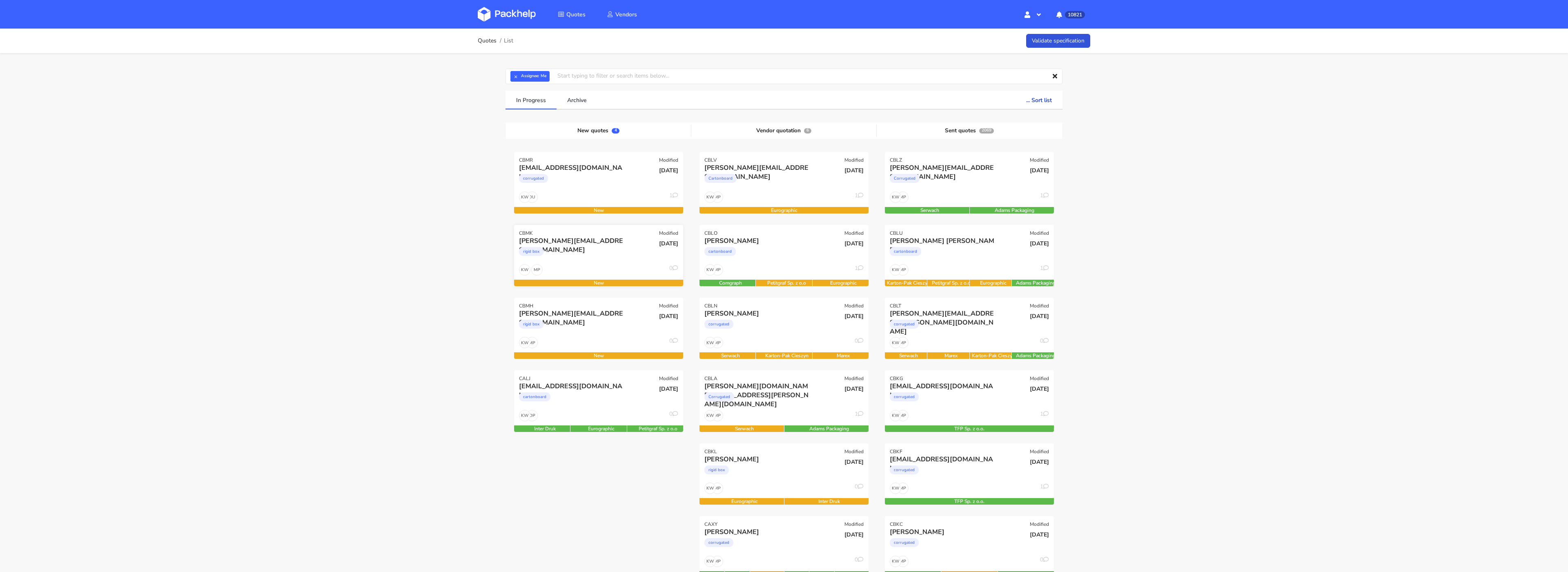
click at [590, 253] on div "rigid box" at bounding box center [573, 253] width 108 height 16
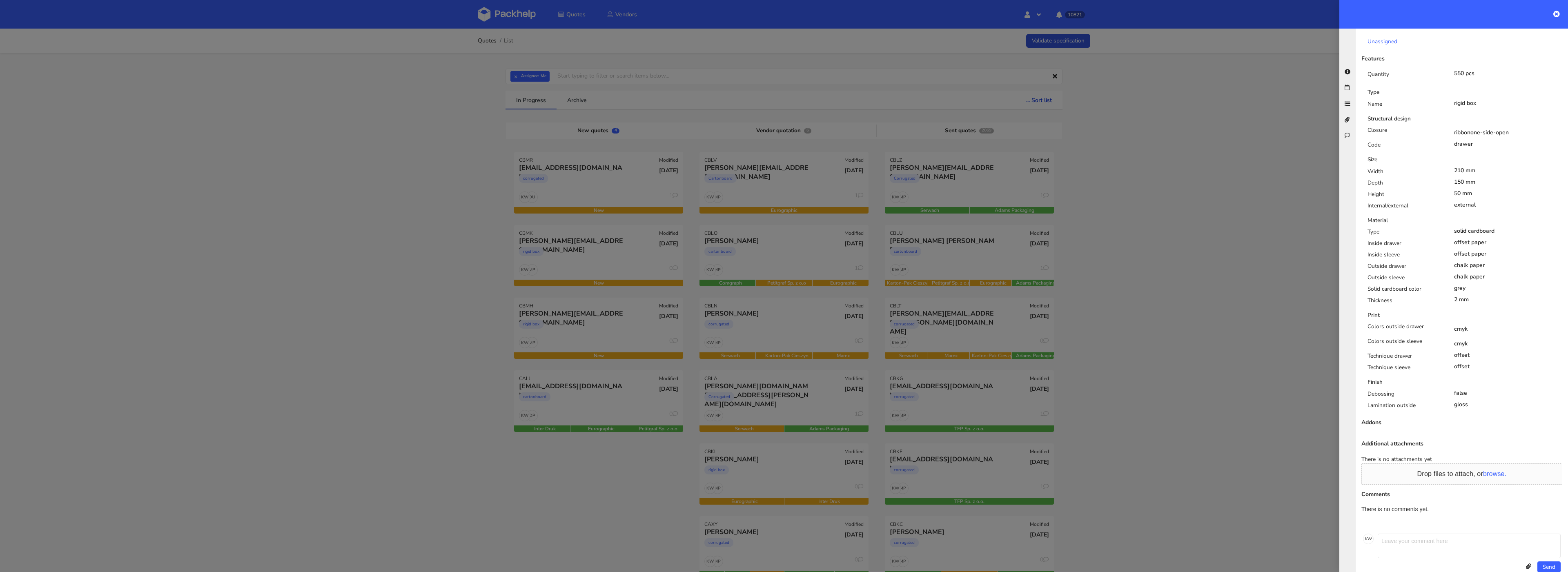
scroll to position [0, 0]
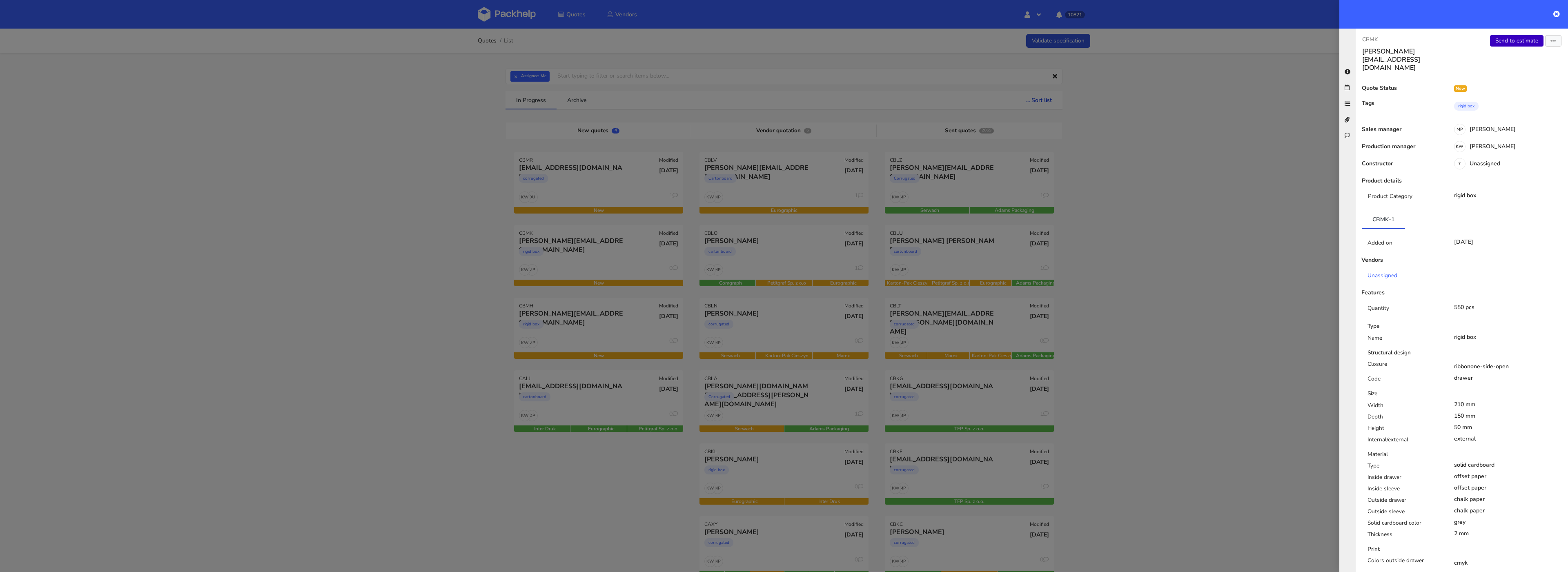
click at [1517, 40] on link "Send to estimate" at bounding box center [1517, 41] width 54 height 12
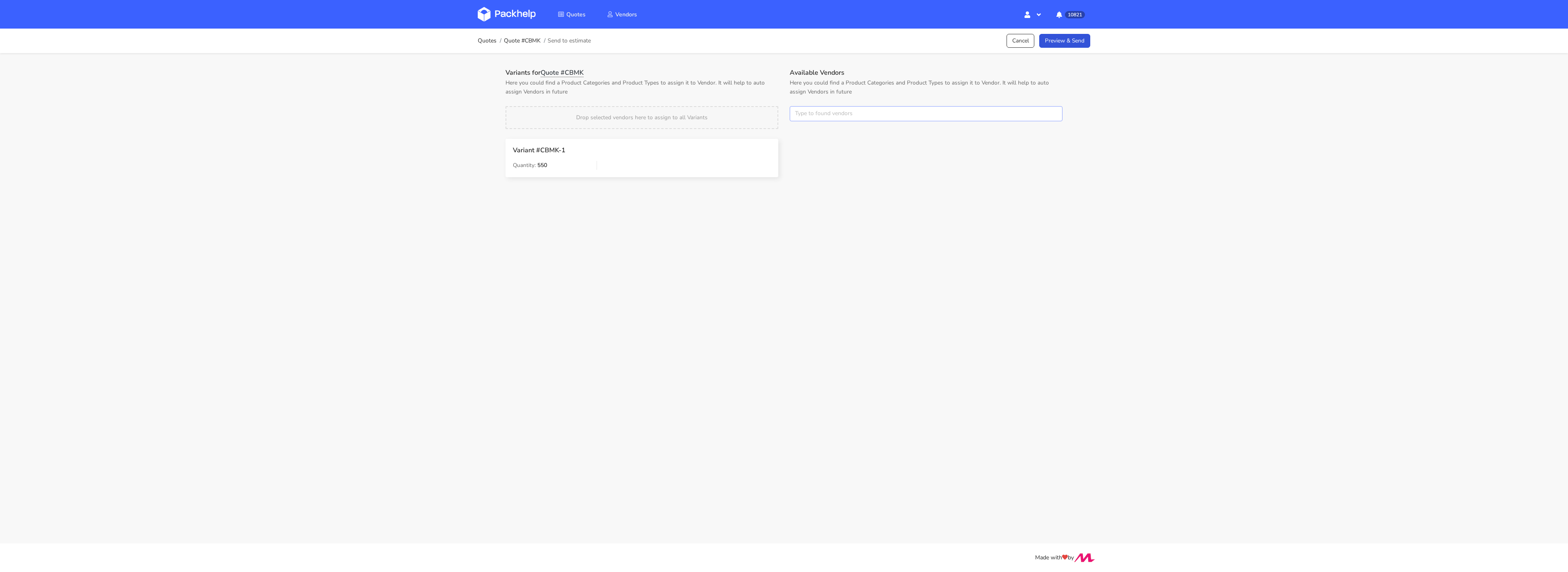
click at [811, 111] on input "text" at bounding box center [926, 113] width 273 height 15
type input "polipa"
click at [806, 137] on strong "Search" at bounding box center [841, 130] width 76 height 15
click at [821, 114] on input "polipa" at bounding box center [926, 113] width 273 height 15
click at [821, 155] on strong "Country" at bounding box center [841, 161] width 76 height 15
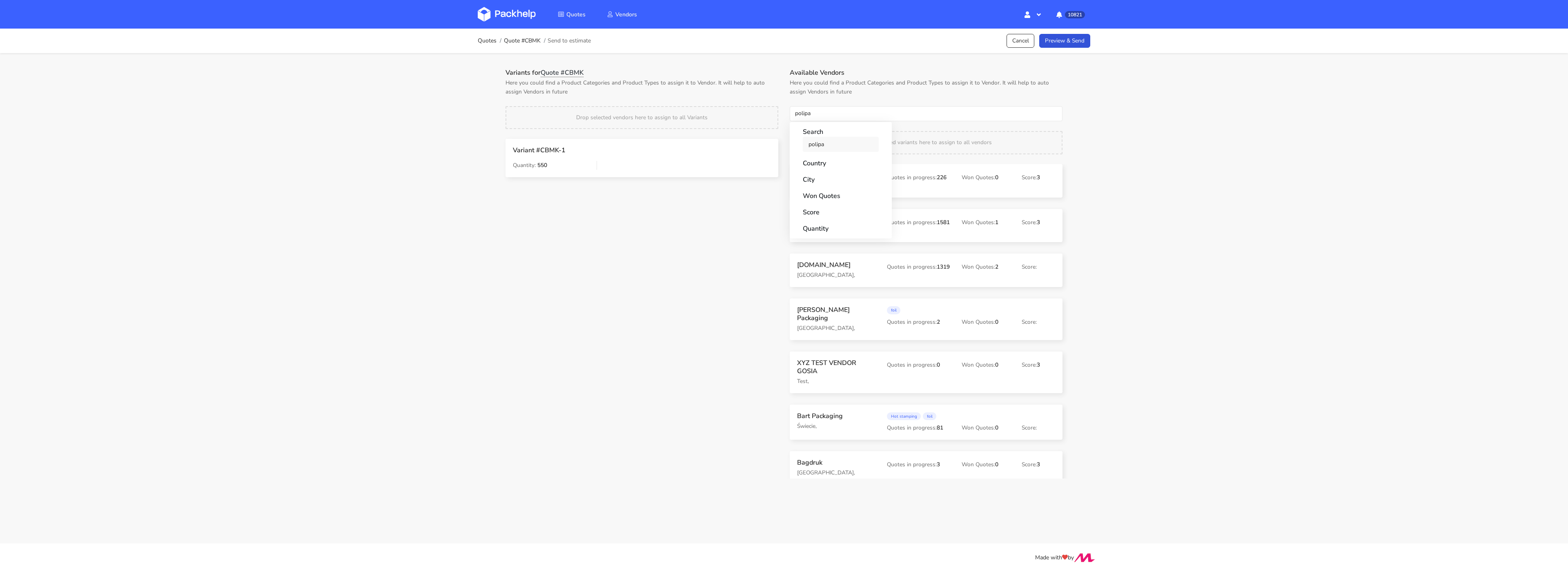
click at [821, 148] on link "polipa" at bounding box center [841, 144] width 76 height 15
click at [760, 105] on div "Variants for Quote #CBMK Here you could find a Product Categories and Product T…" at bounding box center [642, 128] width 284 height 120
click at [1066, 40] on link "Preview & Send" at bounding box center [1065, 41] width 51 height 14
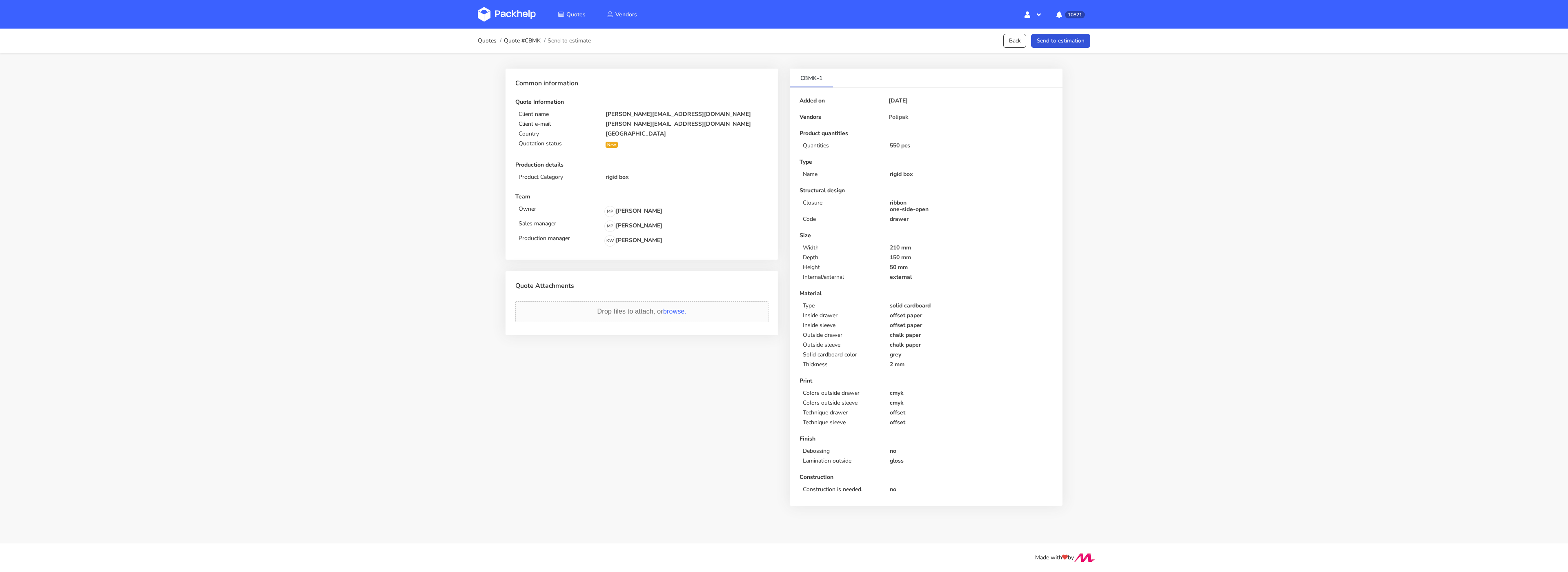
click at [1076, 40] on button "Send to estimation" at bounding box center [1060, 41] width 59 height 14
